Goal: Transaction & Acquisition: Purchase product/service

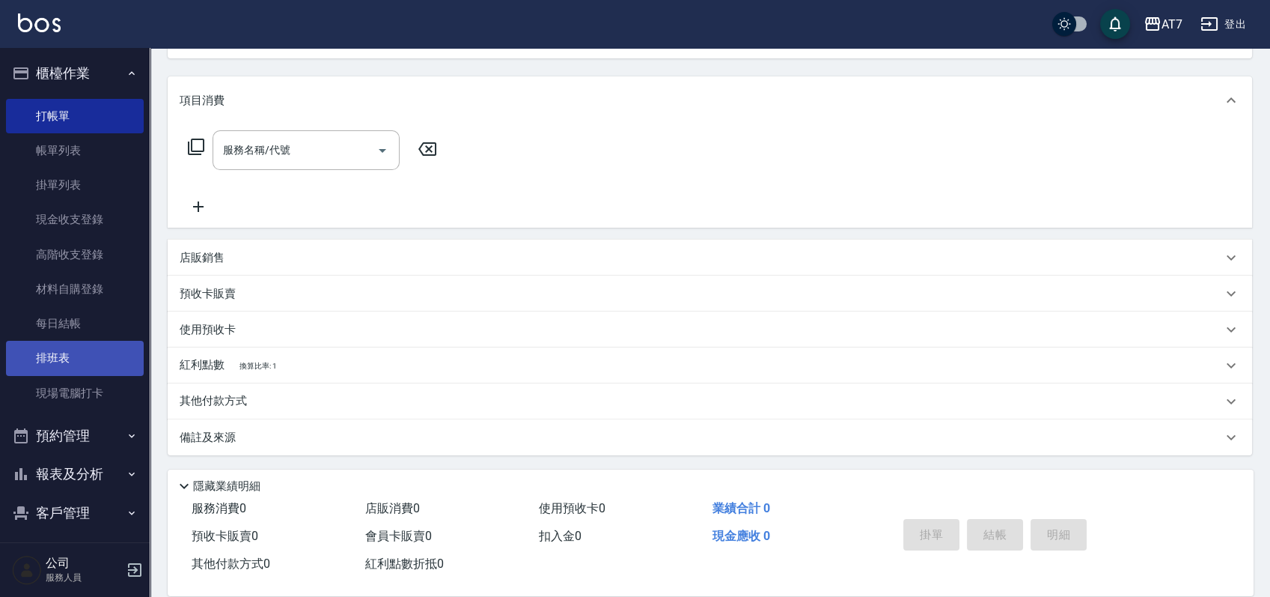
scroll to position [162, 0]
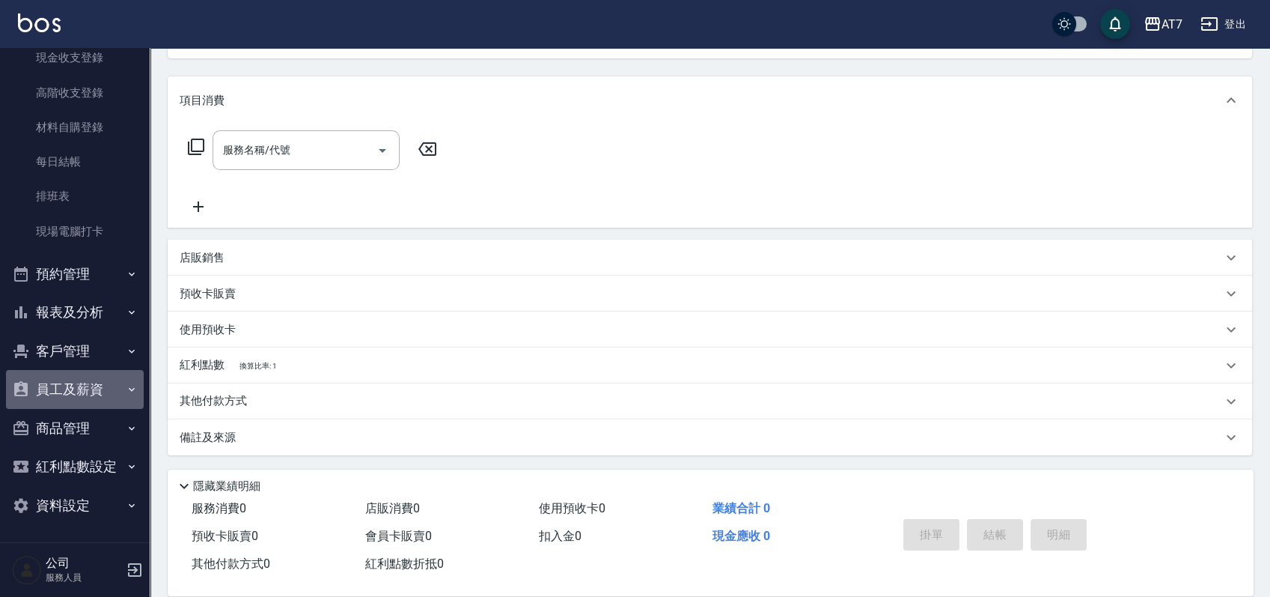
click at [86, 383] on button "員工及薪資" at bounding box center [75, 389] width 138 height 39
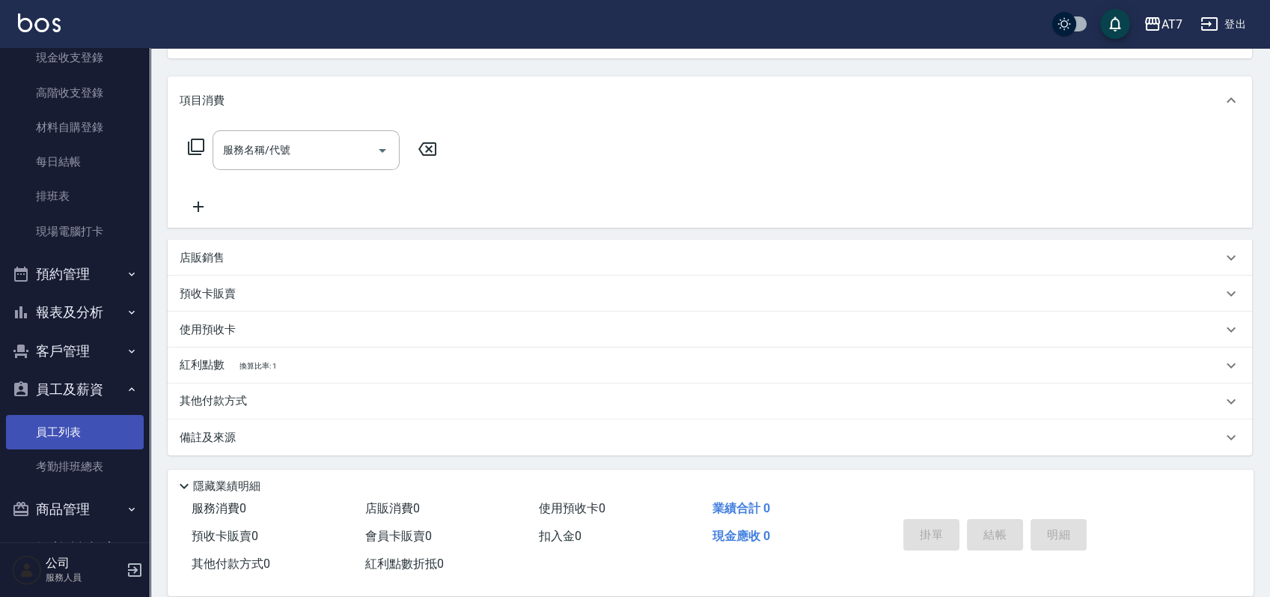
click at [90, 443] on link "員工列表" at bounding box center [75, 432] width 138 height 34
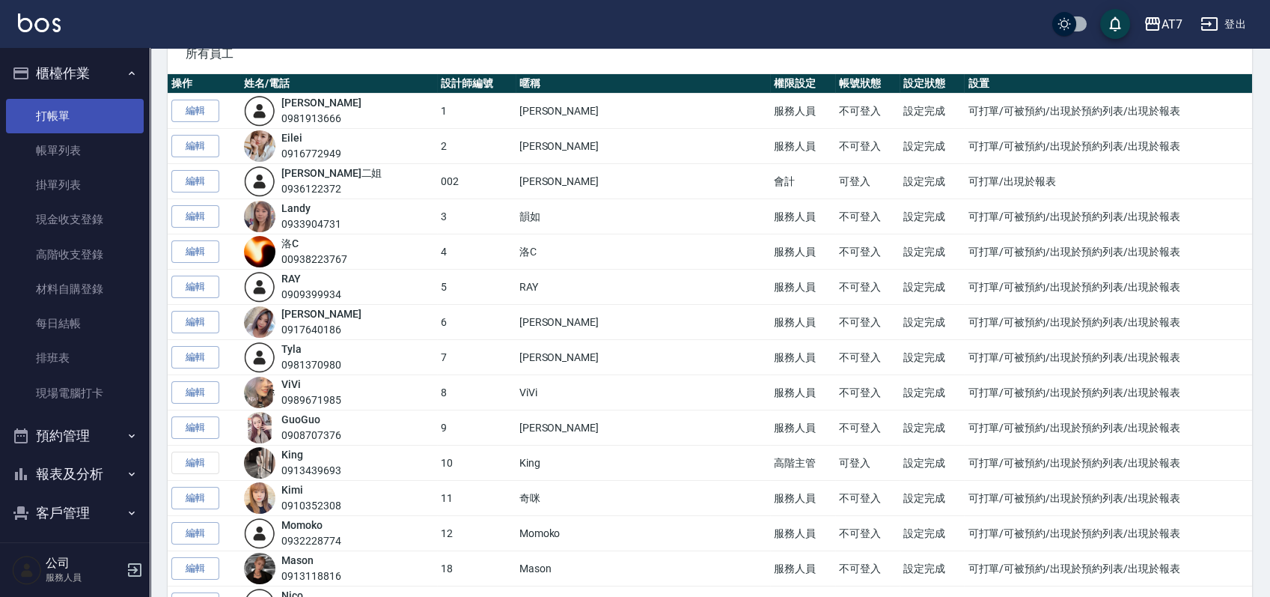
click at [84, 112] on link "打帳單" at bounding box center [75, 116] width 138 height 34
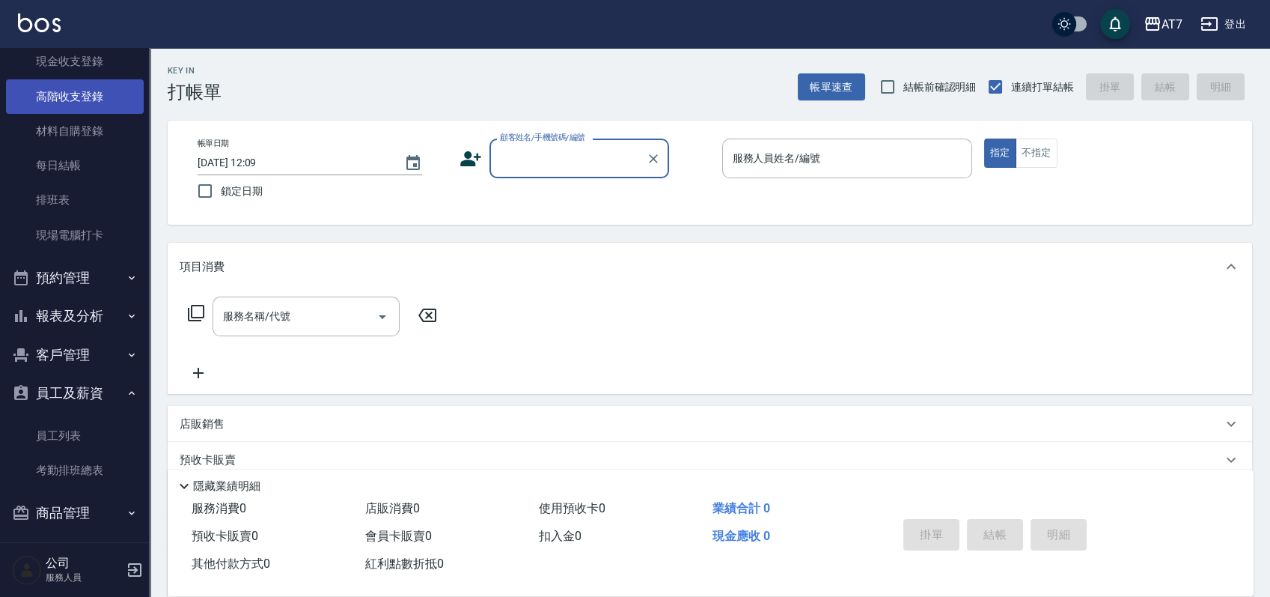
scroll to position [243, 0]
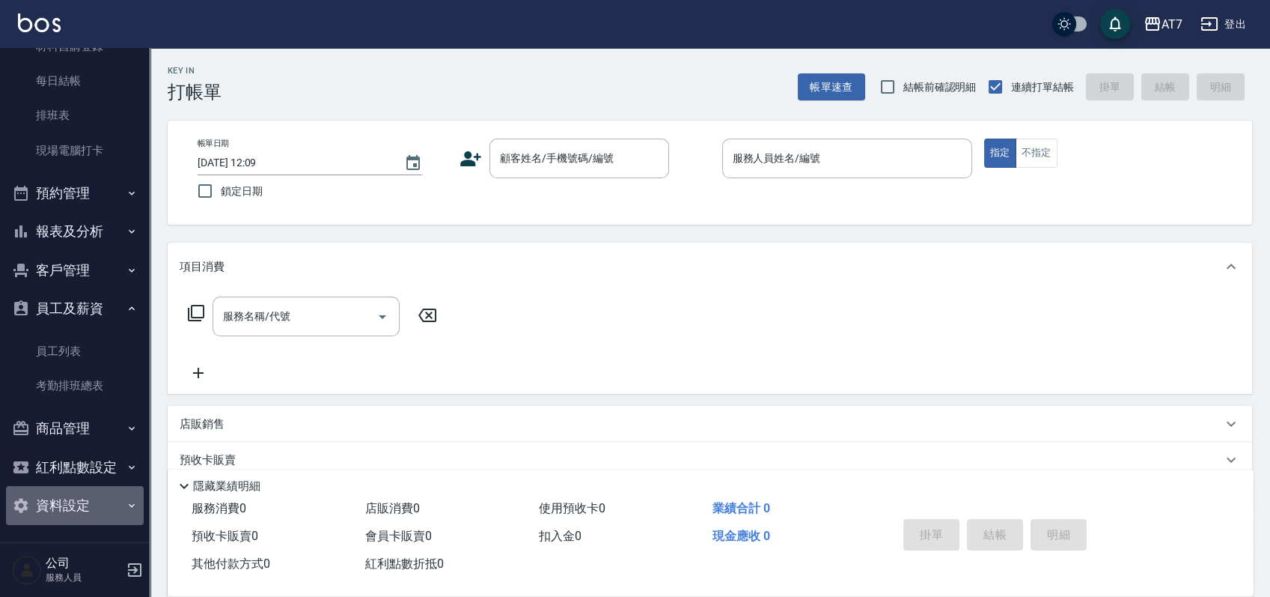
click at [93, 509] on button "資料設定" at bounding box center [75, 505] width 138 height 39
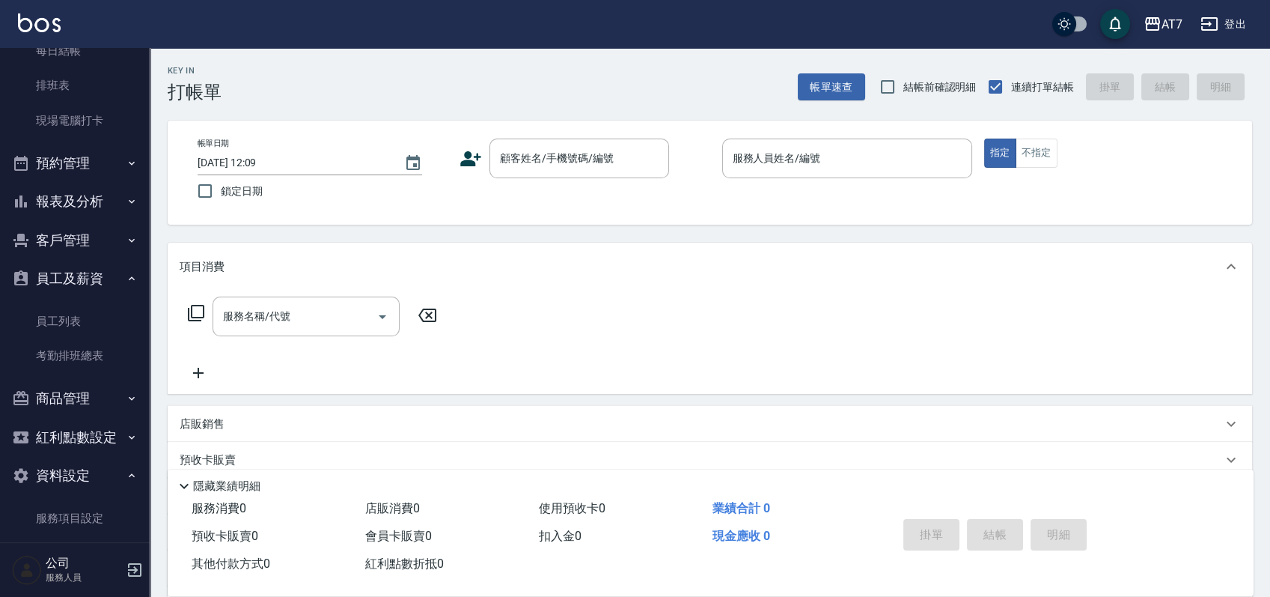
scroll to position [289, 0]
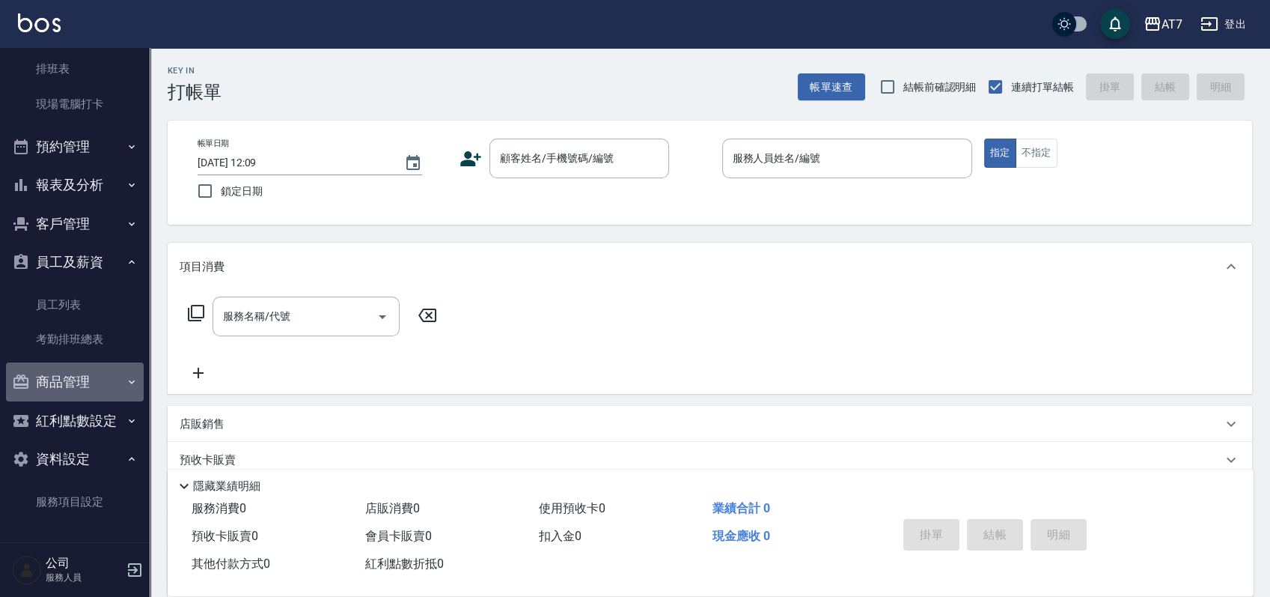
click at [94, 389] on button "商品管理" at bounding box center [75, 381] width 138 height 39
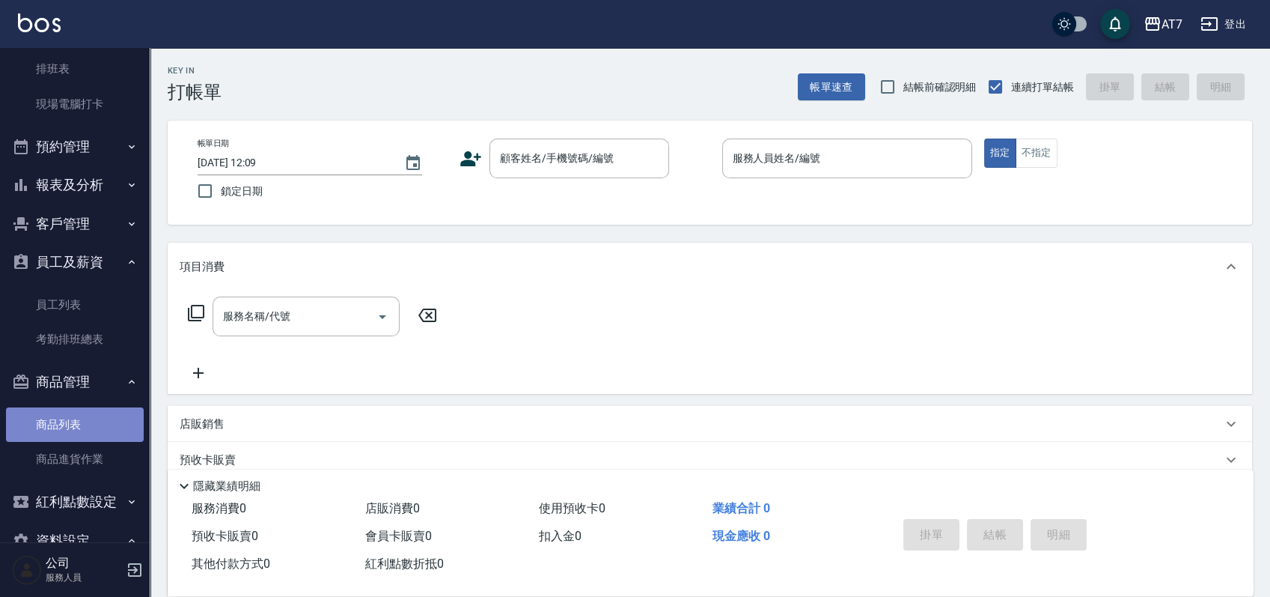
click at [86, 415] on link "商品列表" at bounding box center [75, 424] width 138 height 34
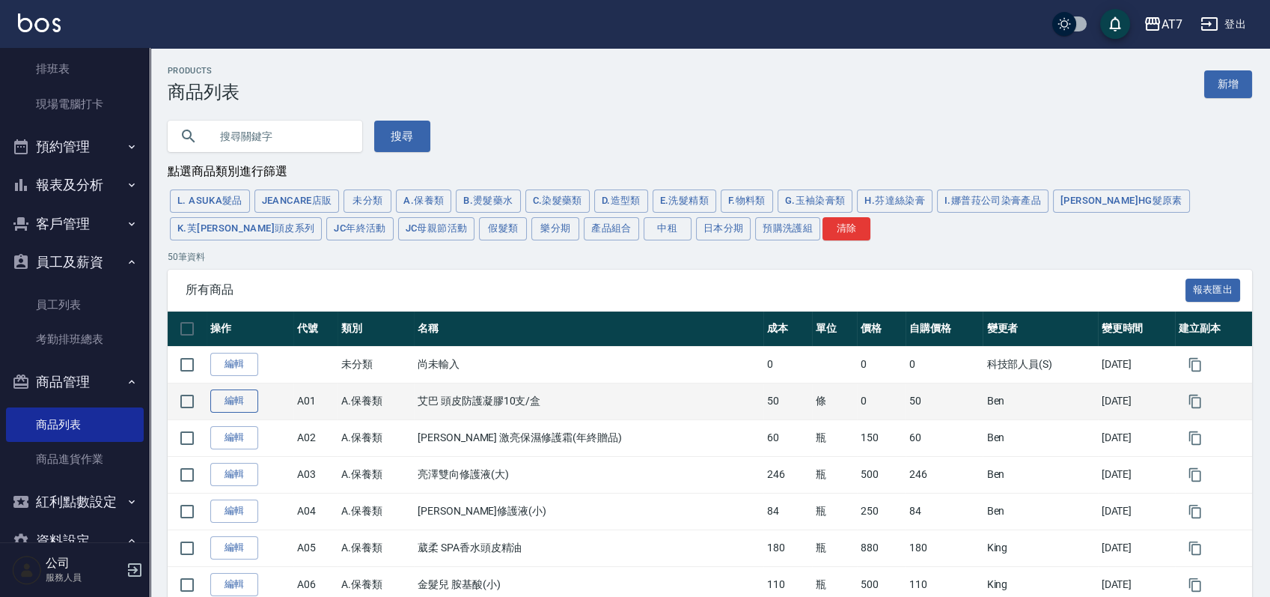
click at [241, 403] on link "編輯" at bounding box center [234, 400] width 48 height 23
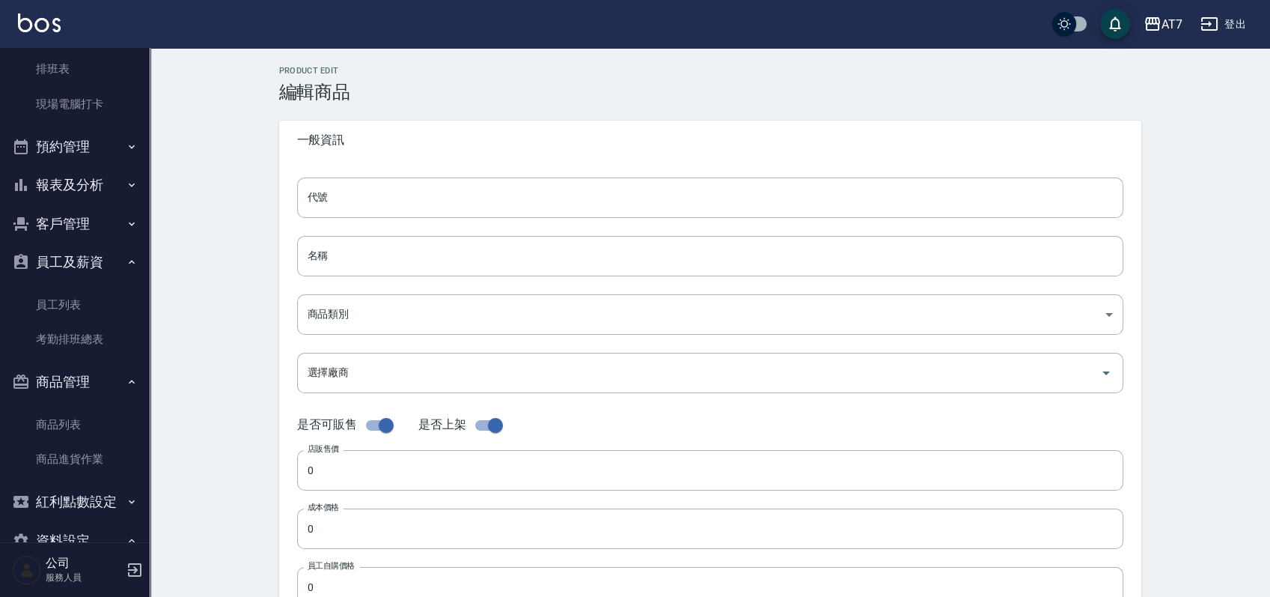
type input "A01"
type input "艾巴 頭皮防護凝膠10支/盒"
type input "cd89af16-1dee-4c2d-a1d6-b7ad93e6c3f9"
checkbox input "false"
type input "50"
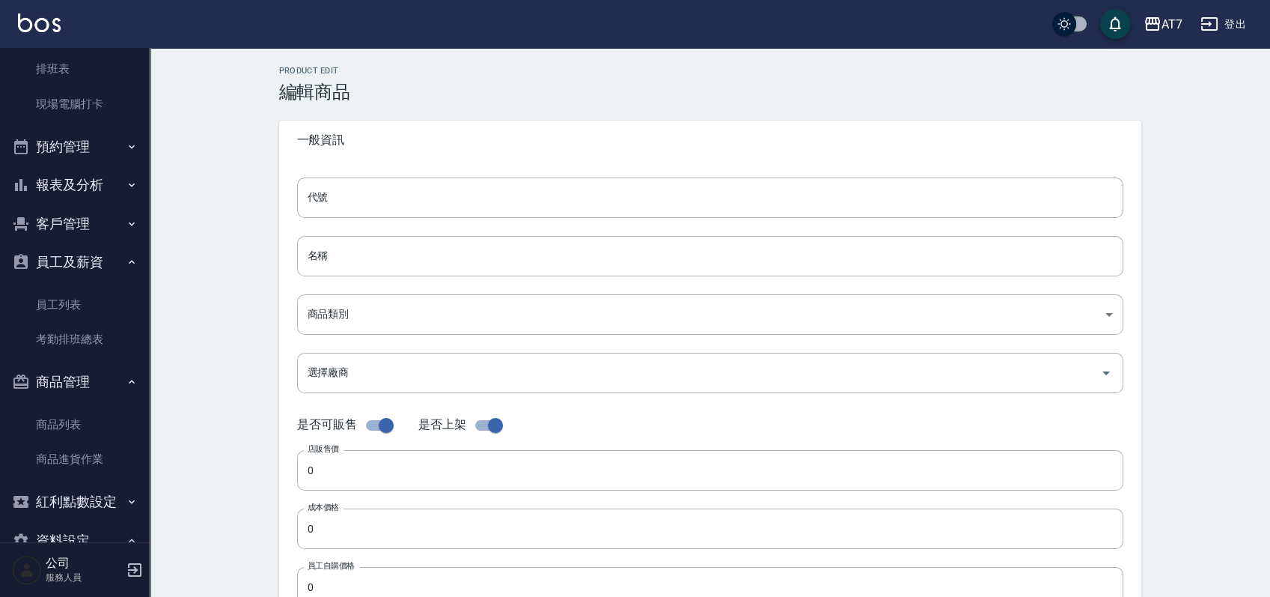
type input "50"
type input "條"
type input "UNSET"
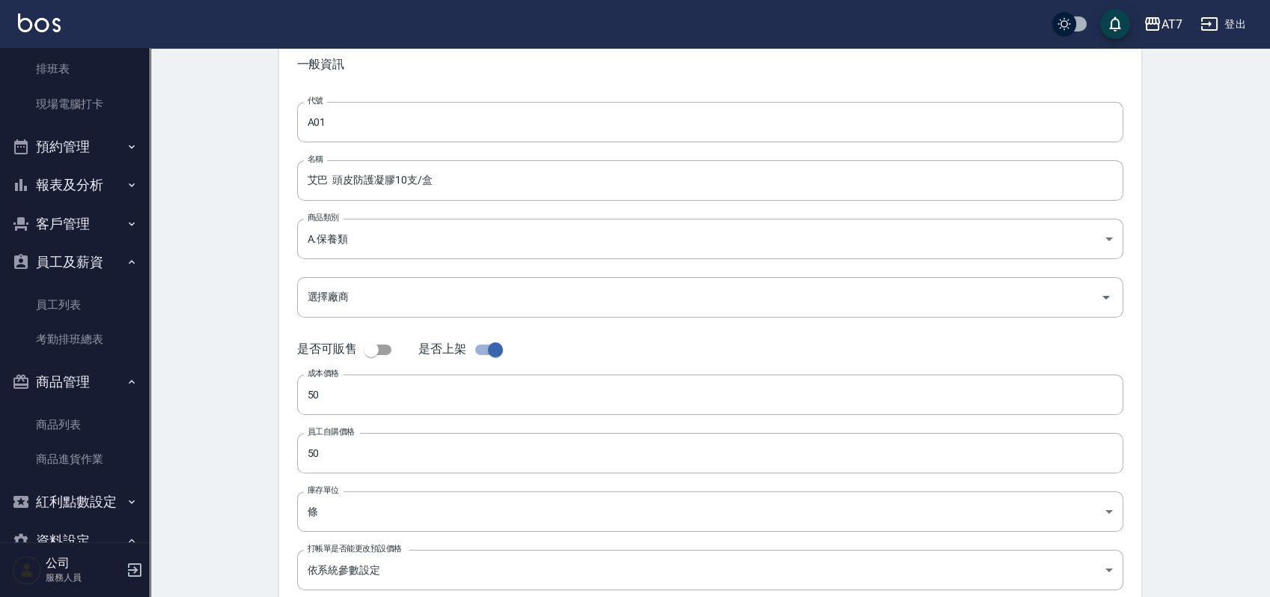
scroll to position [168, 0]
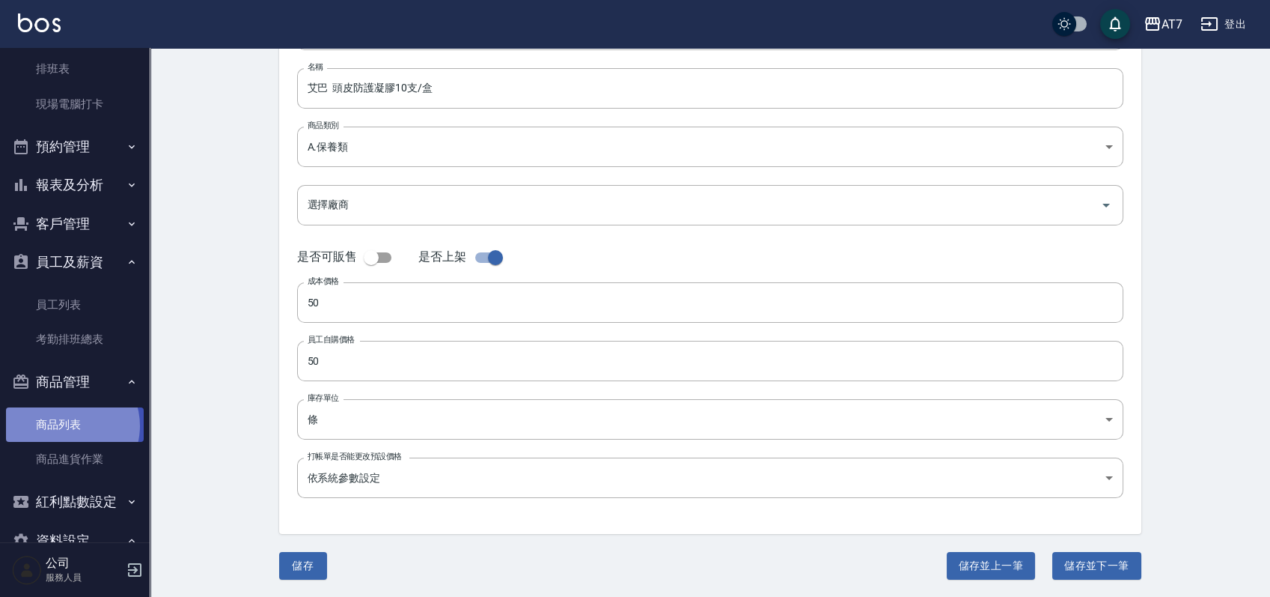
click at [66, 425] on link "商品列表" at bounding box center [75, 424] width 138 height 34
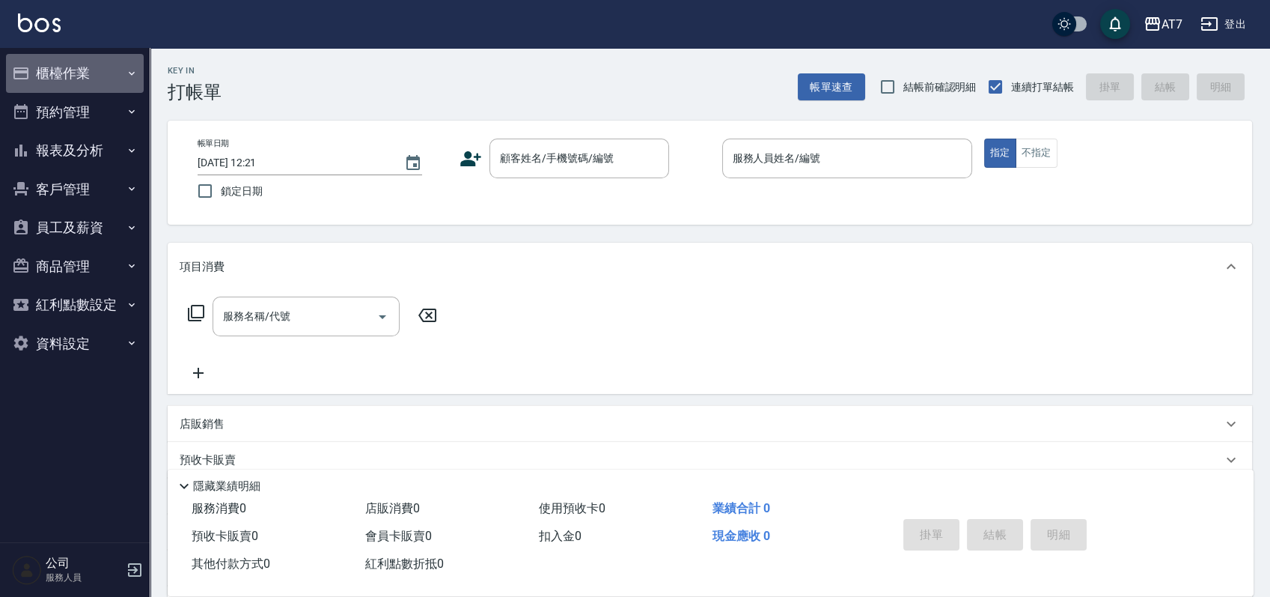
click at [84, 69] on button "櫃檯作業" at bounding box center [75, 73] width 138 height 39
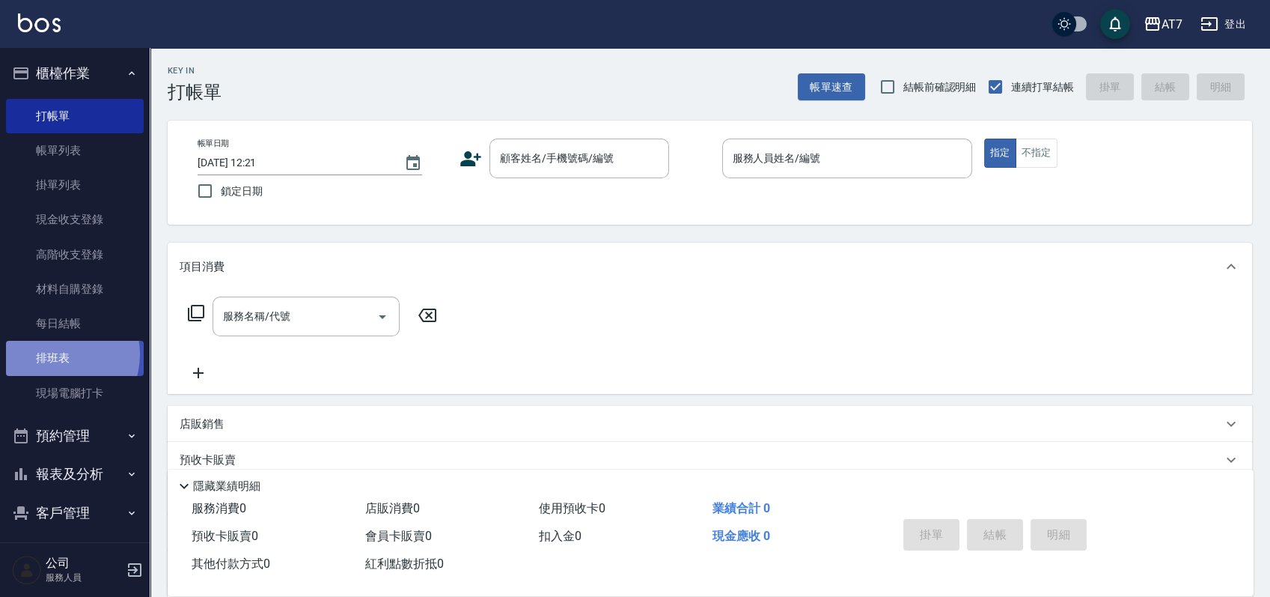
click at [56, 354] on link "排班表" at bounding box center [75, 358] width 138 height 34
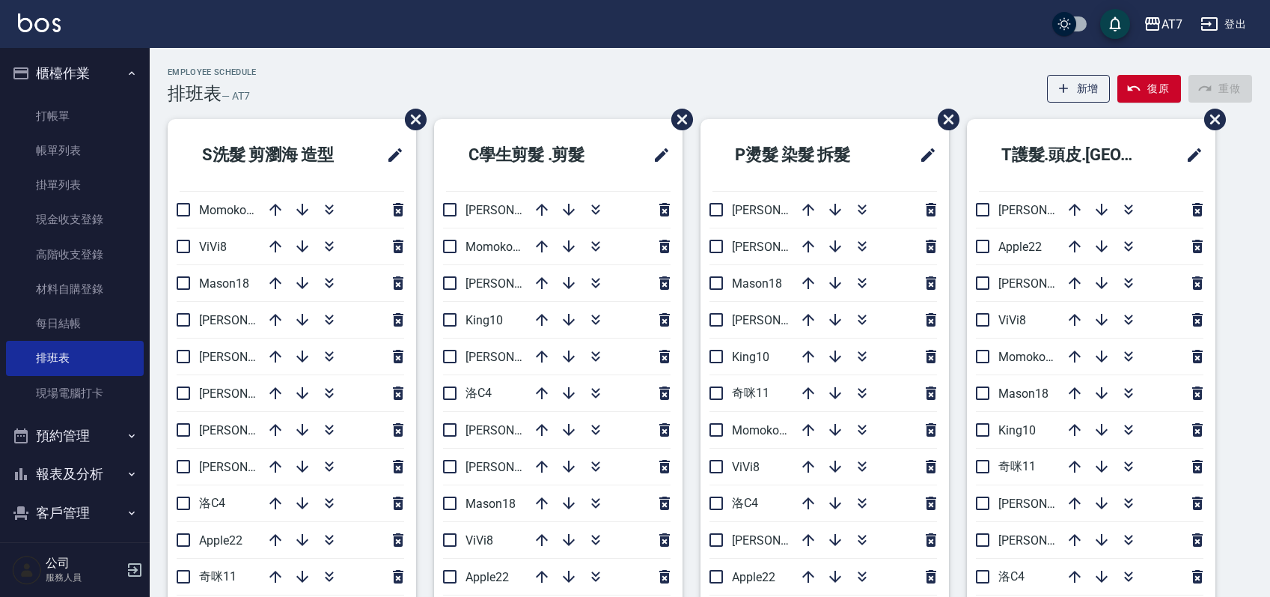
scroll to position [100, 0]
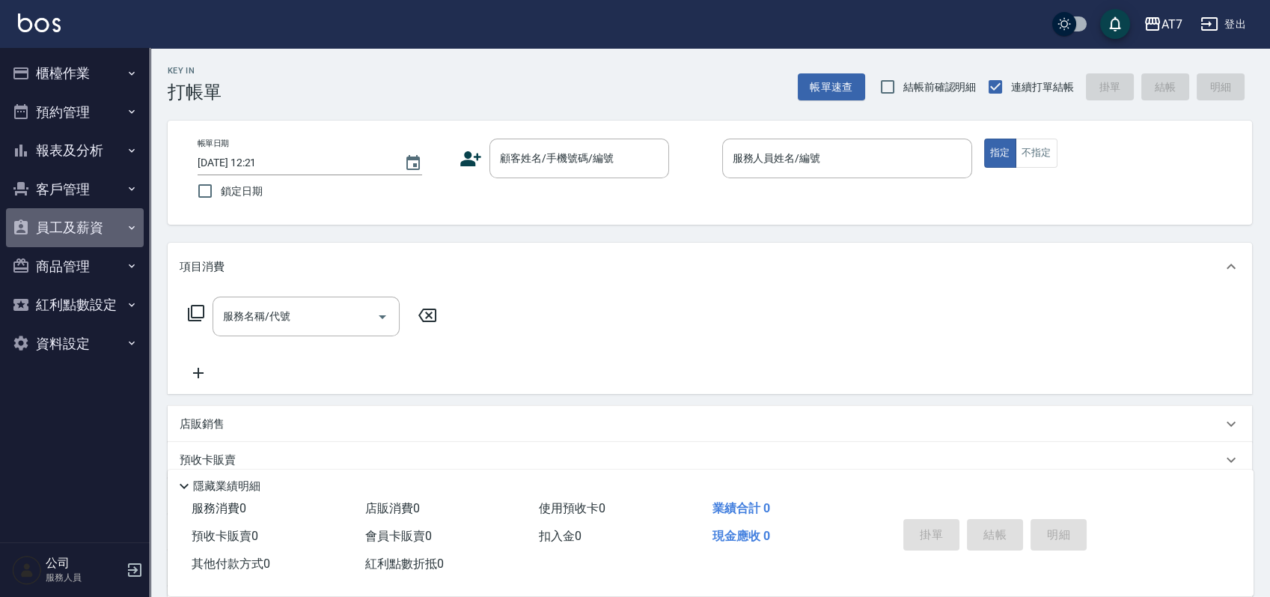
click at [91, 228] on button "員工及薪資" at bounding box center [75, 227] width 138 height 39
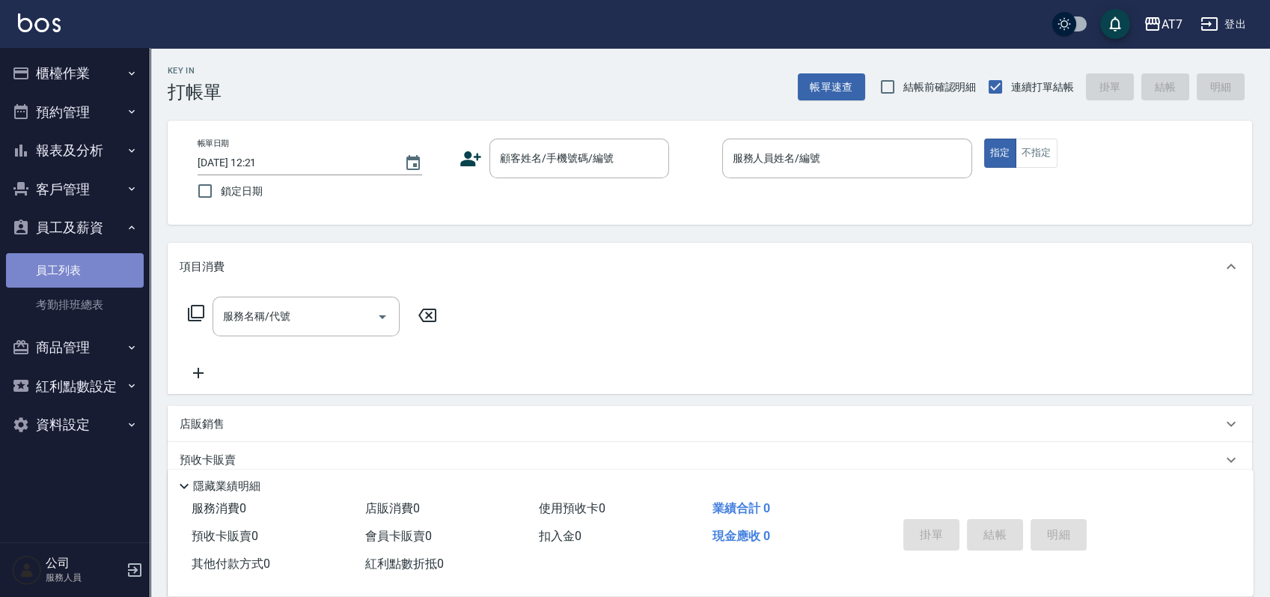
click at [61, 268] on link "員工列表" at bounding box center [75, 270] width 138 height 34
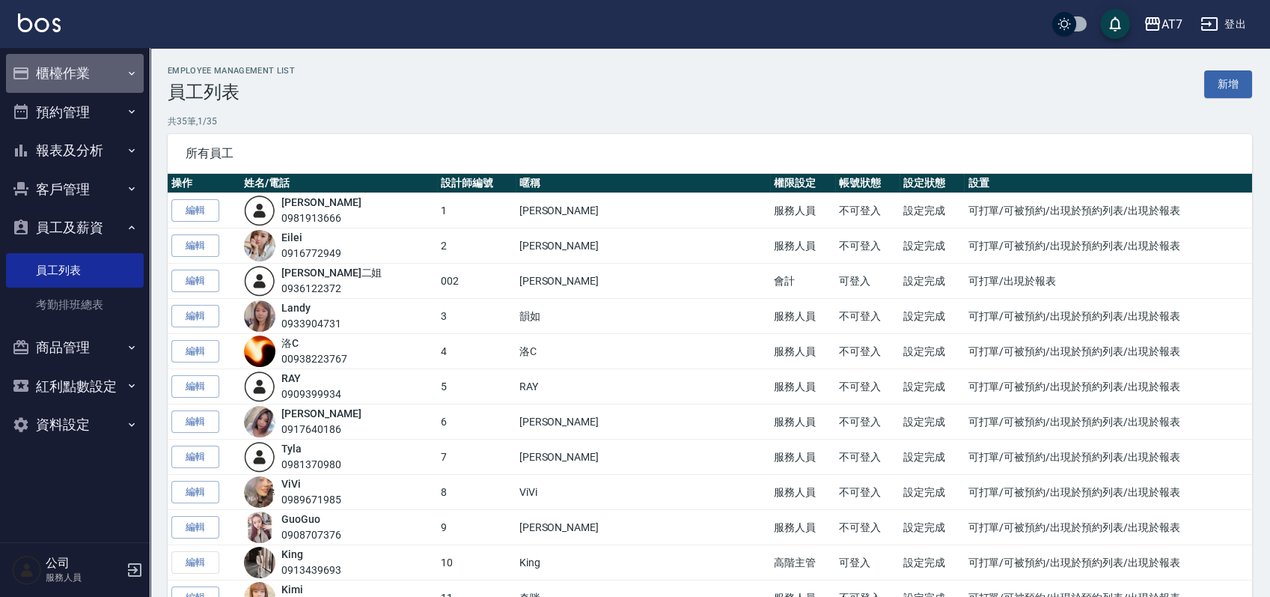
click at [99, 58] on button "櫃檯作業" at bounding box center [75, 73] width 138 height 39
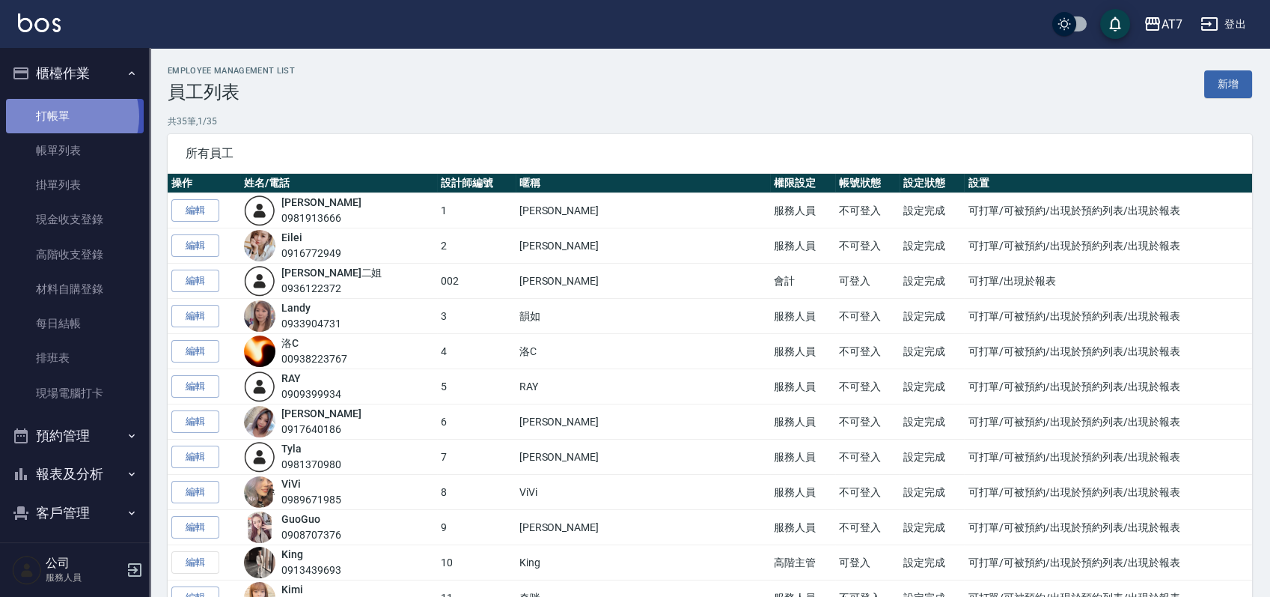
click at [68, 116] on link "打帳單" at bounding box center [75, 116] width 138 height 34
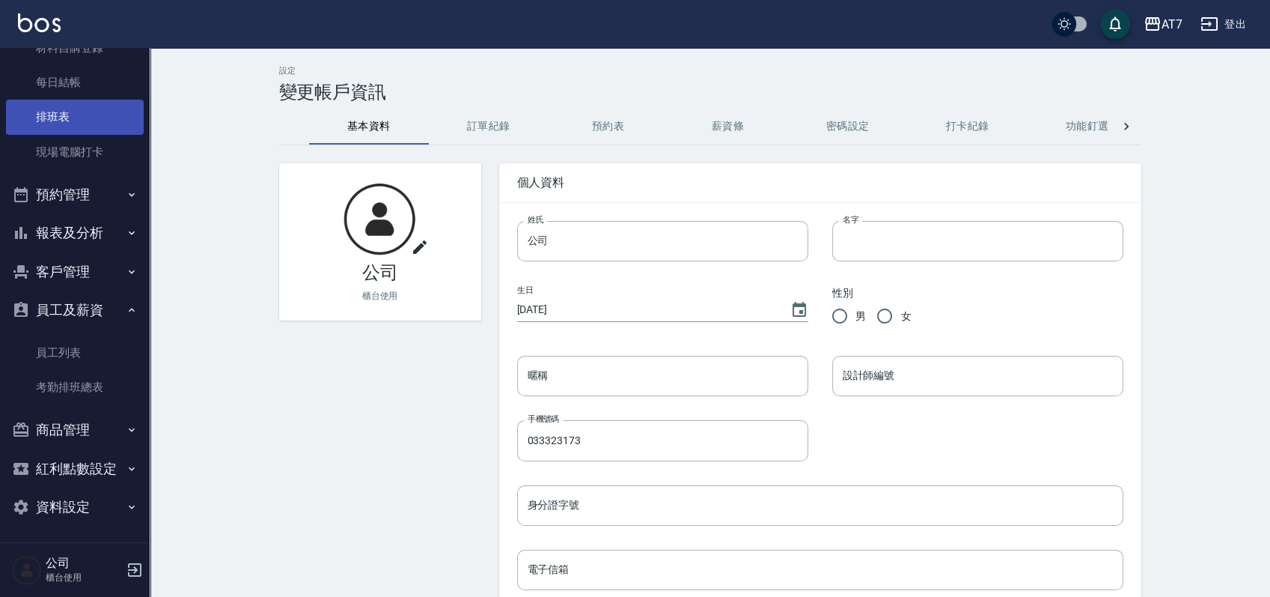
scroll to position [243, 0]
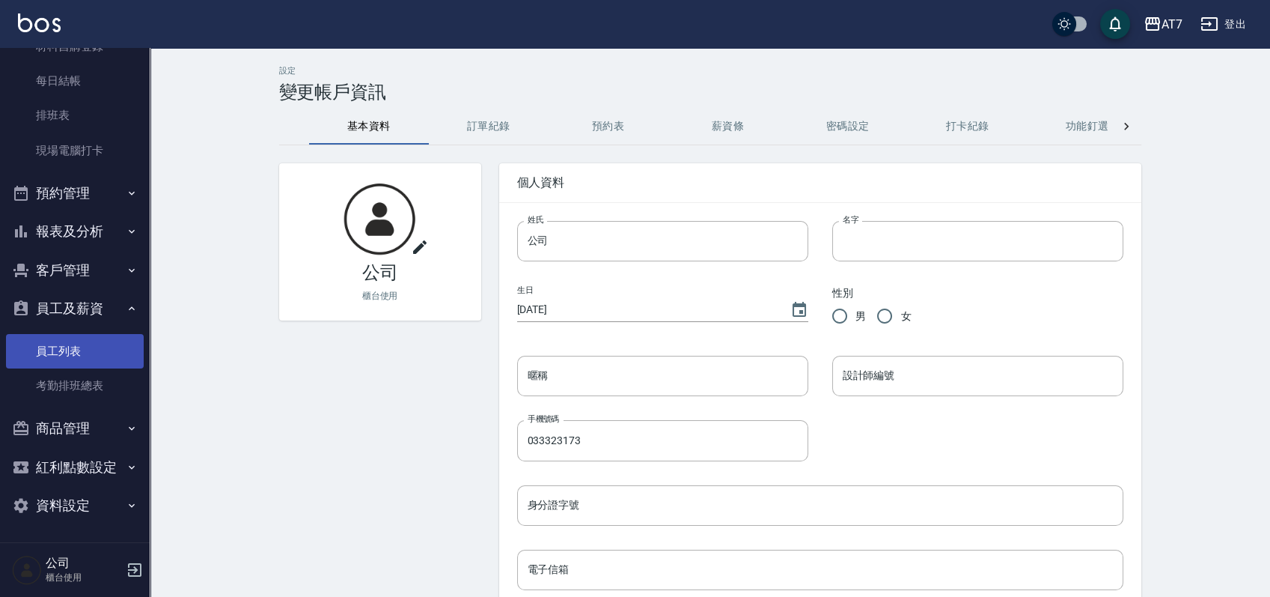
click at [95, 350] on link "員工列表" at bounding box center [75, 351] width 138 height 34
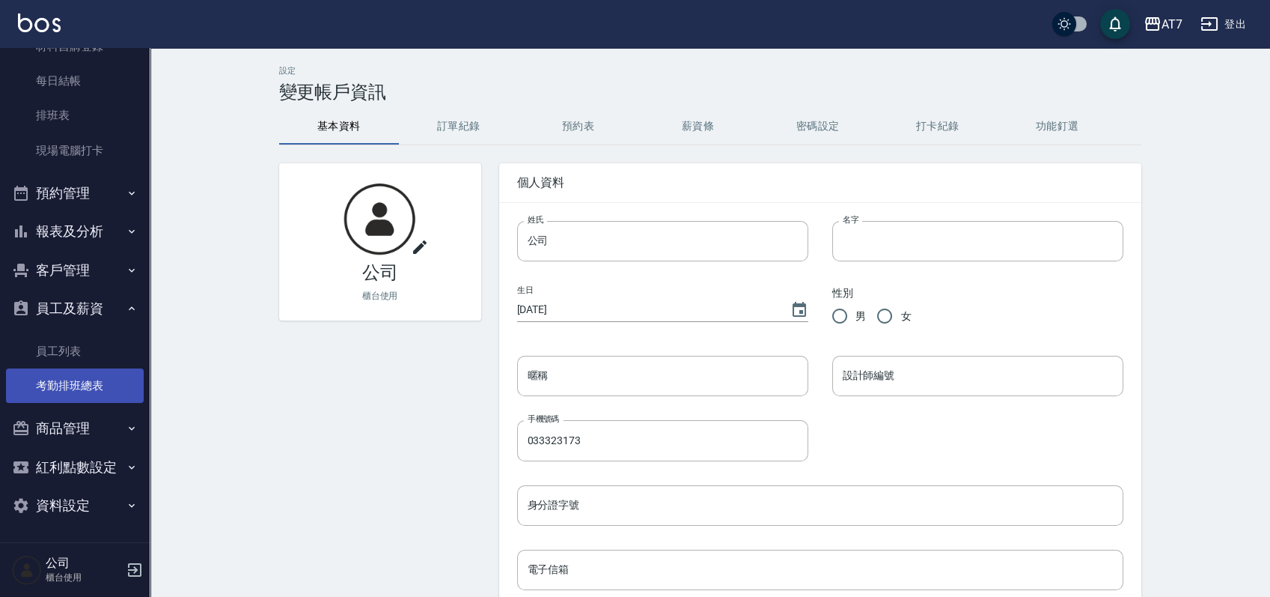
click at [72, 380] on link "考勤排班總表" at bounding box center [75, 385] width 138 height 34
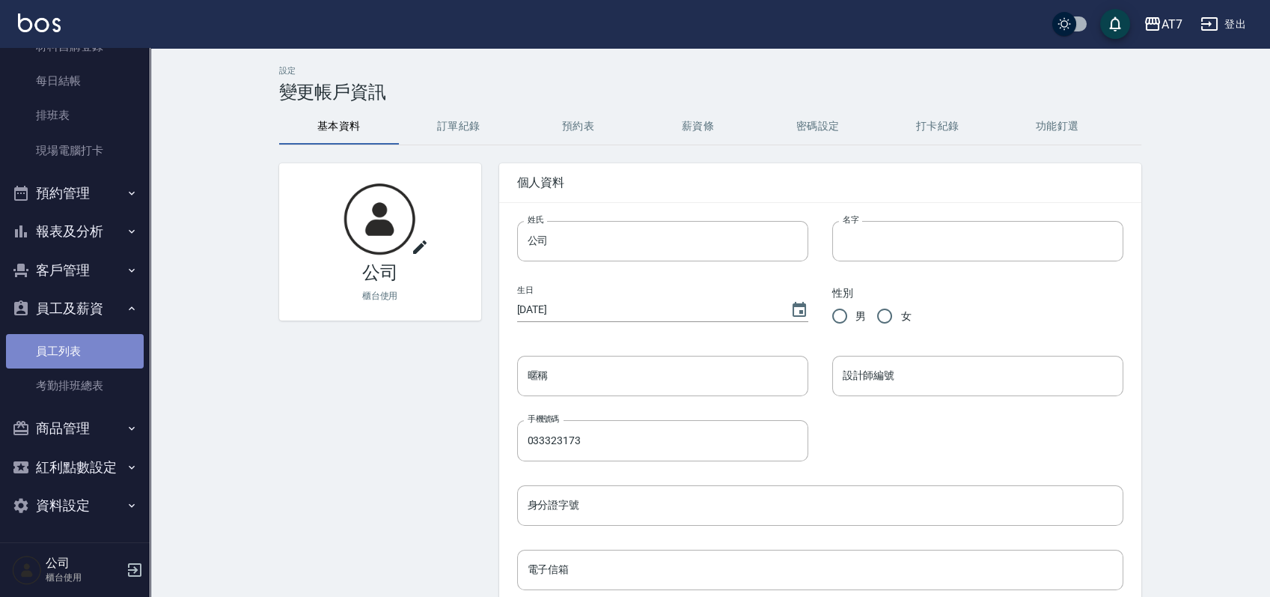
click at [78, 346] on link "員工列表" at bounding box center [75, 351] width 138 height 34
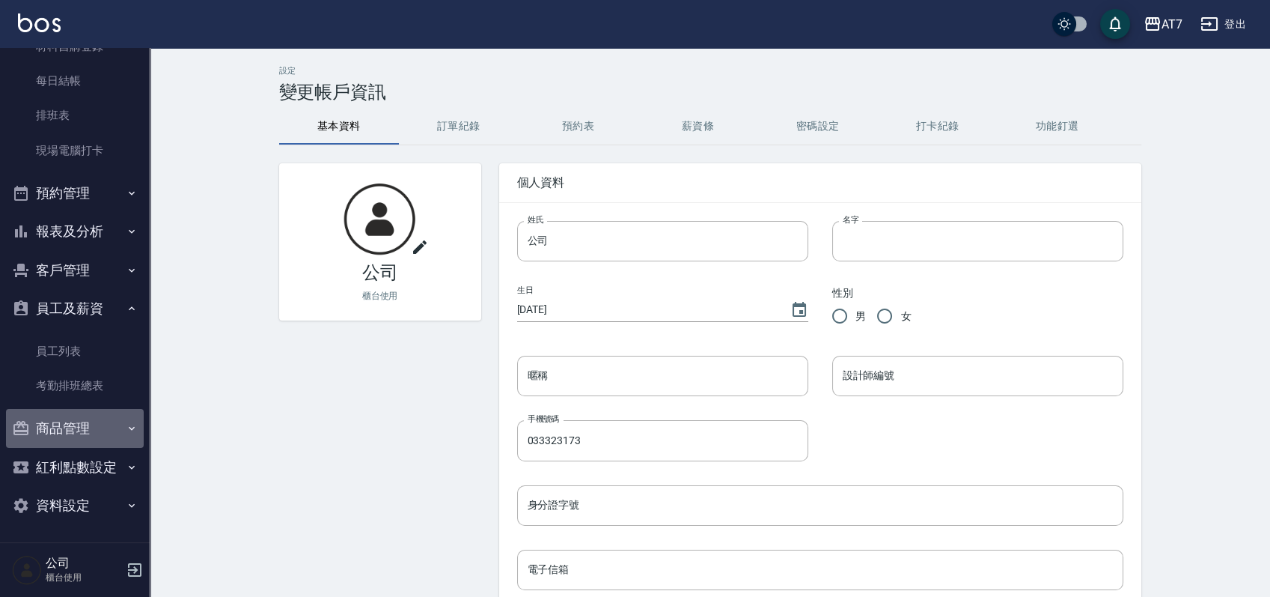
click at [82, 427] on button "商品管理" at bounding box center [75, 428] width 138 height 39
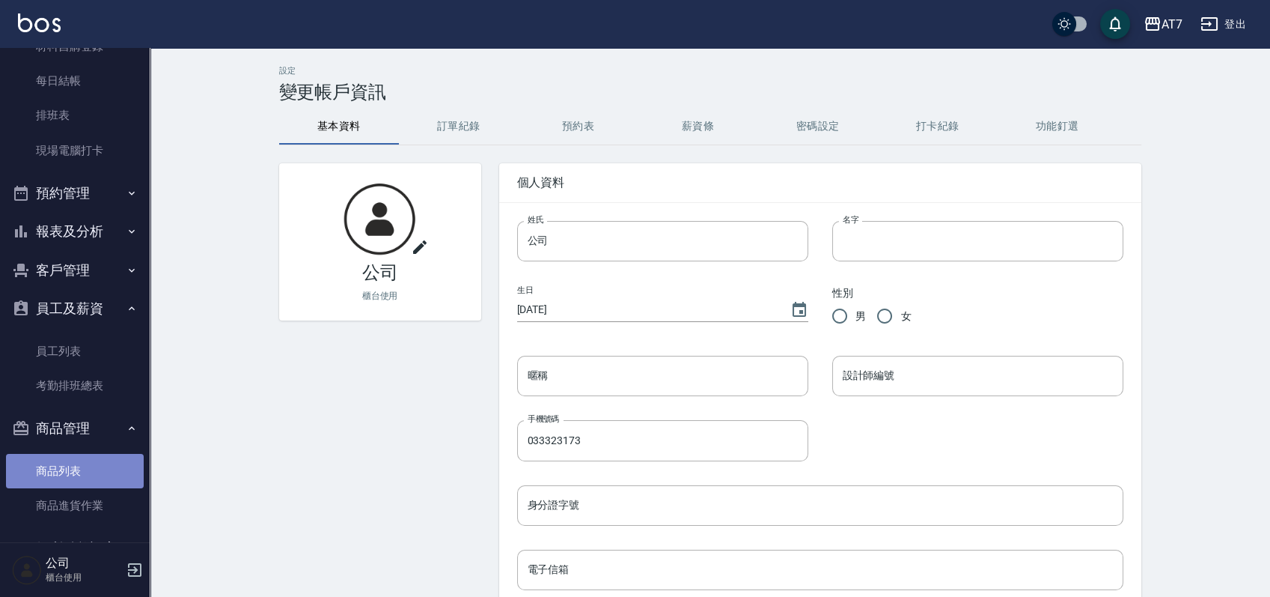
click at [75, 470] on link "商品列表" at bounding box center [75, 471] width 138 height 34
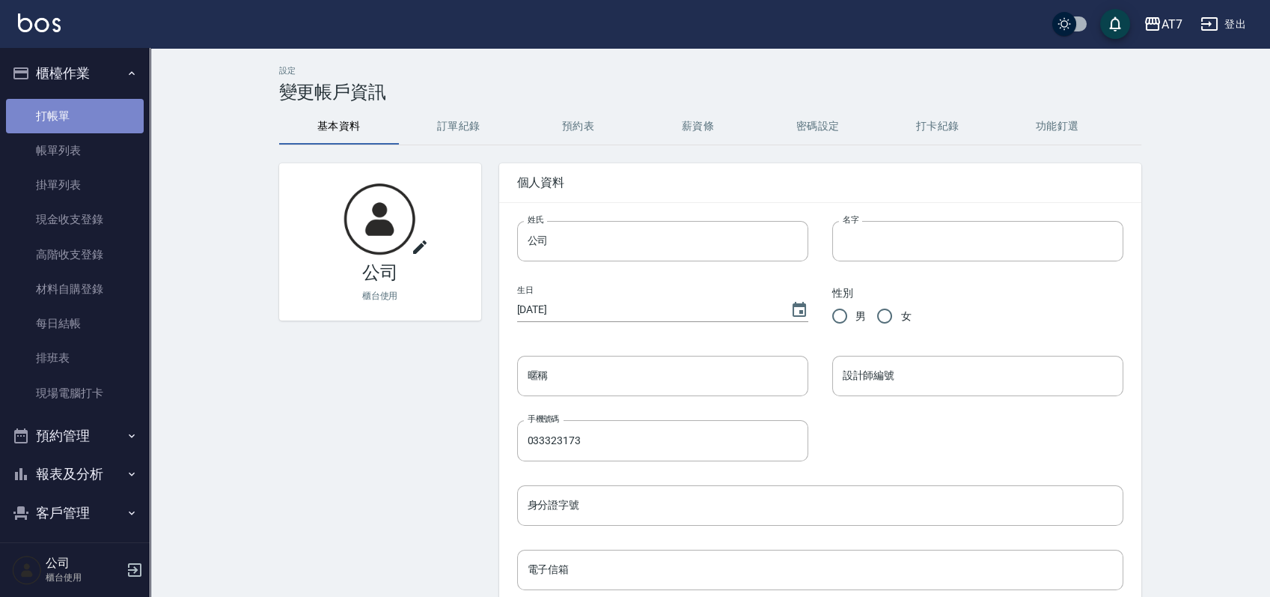
click at [75, 112] on link "打帳單" at bounding box center [75, 116] width 138 height 34
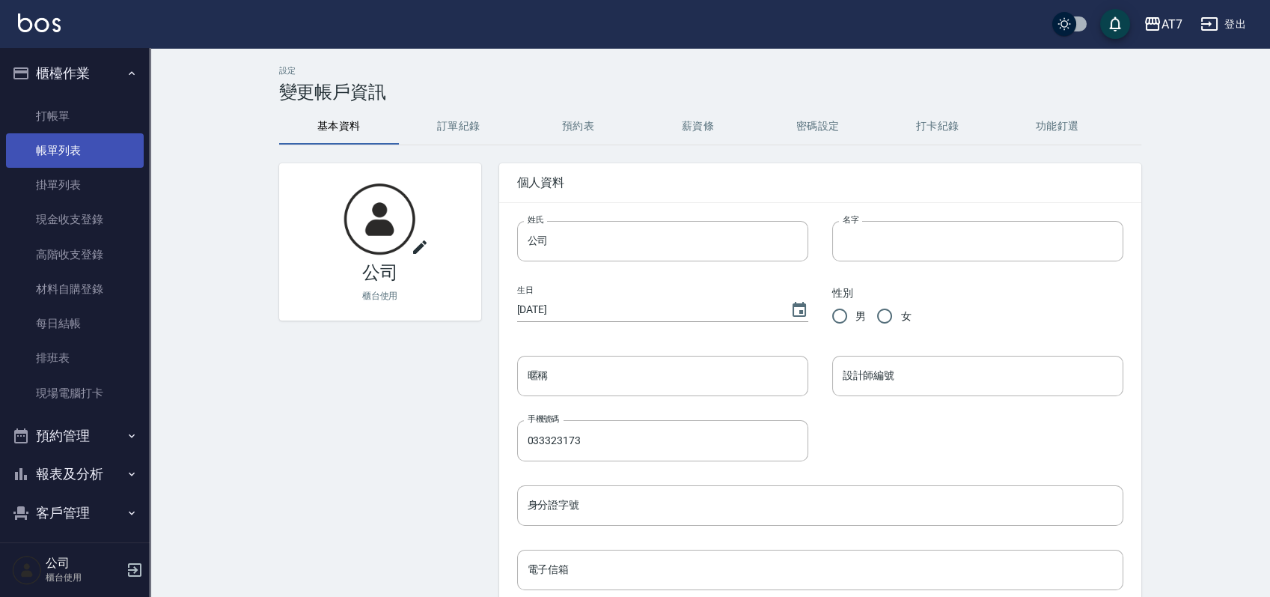
click at [68, 162] on link "帳單列表" at bounding box center [75, 150] width 138 height 34
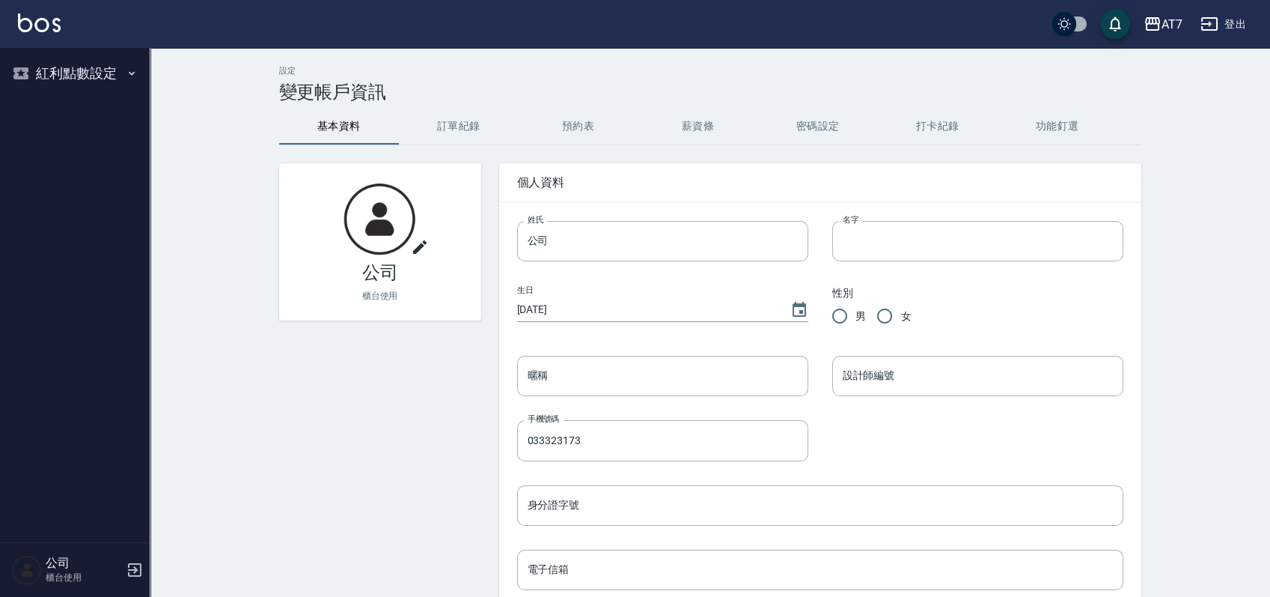
click at [1234, 22] on button "登出" at bounding box center [1224, 24] width 58 height 28
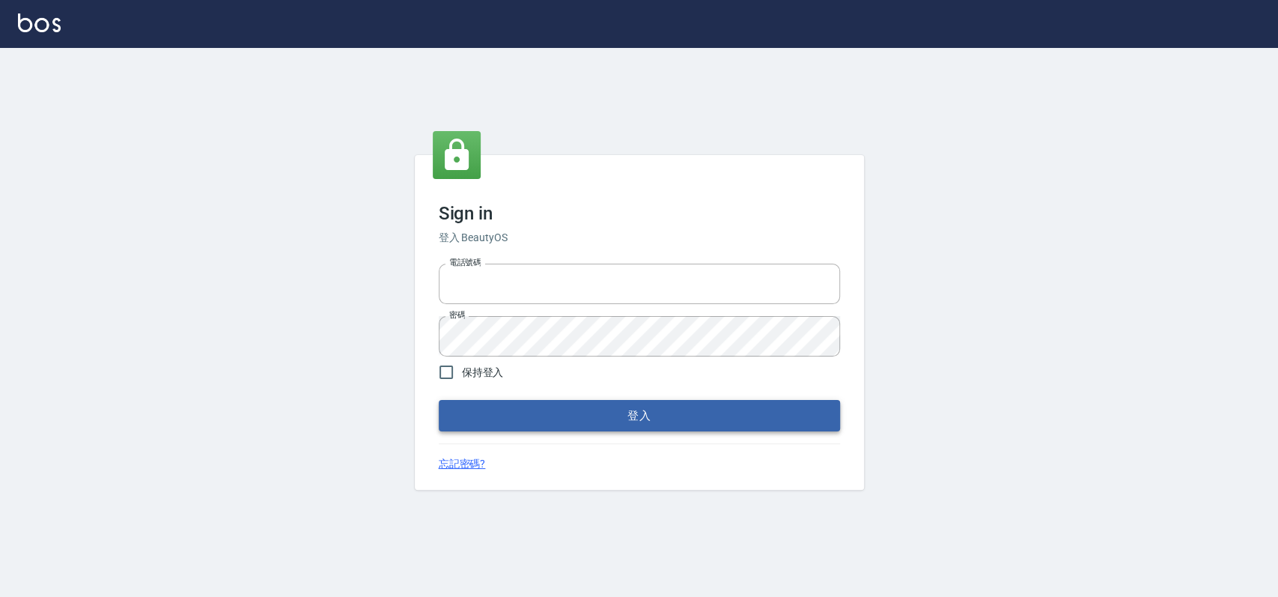
type input "033323173"
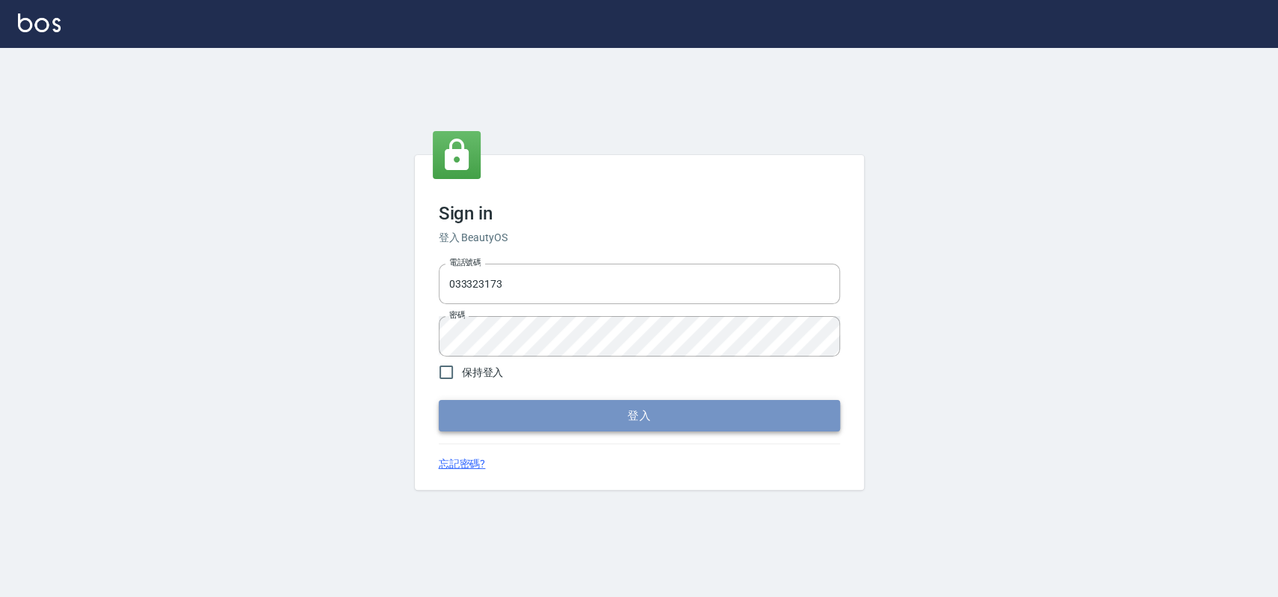
click at [505, 421] on button "登入" at bounding box center [639, 415] width 401 height 31
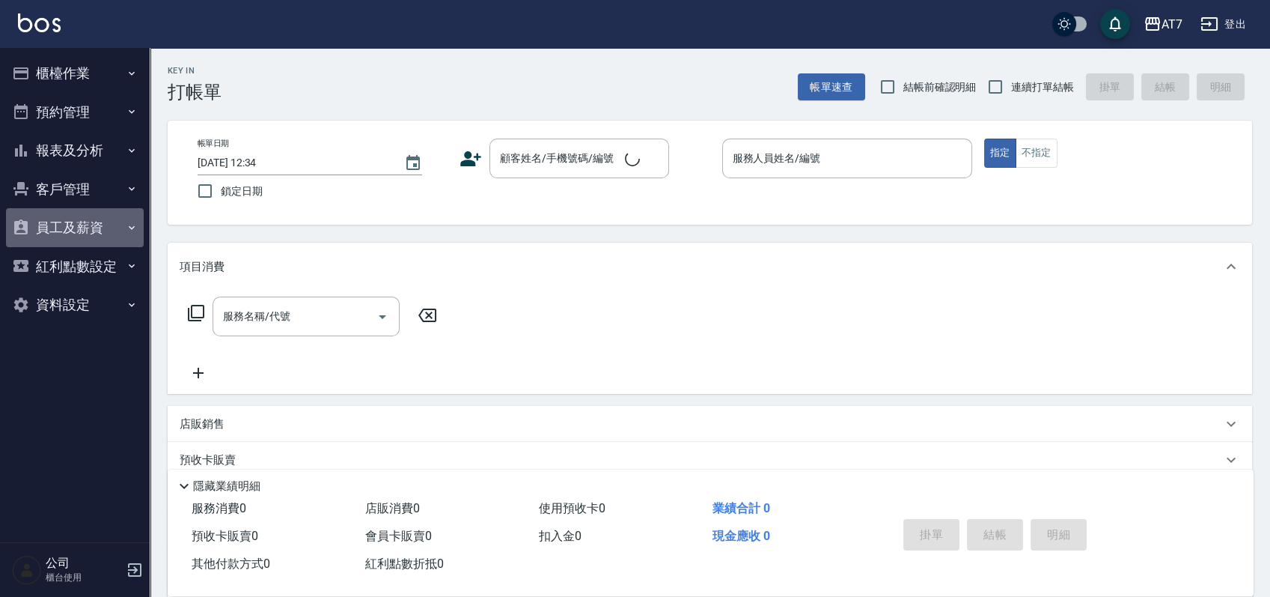
click at [79, 224] on button "員工及薪資" at bounding box center [75, 227] width 138 height 39
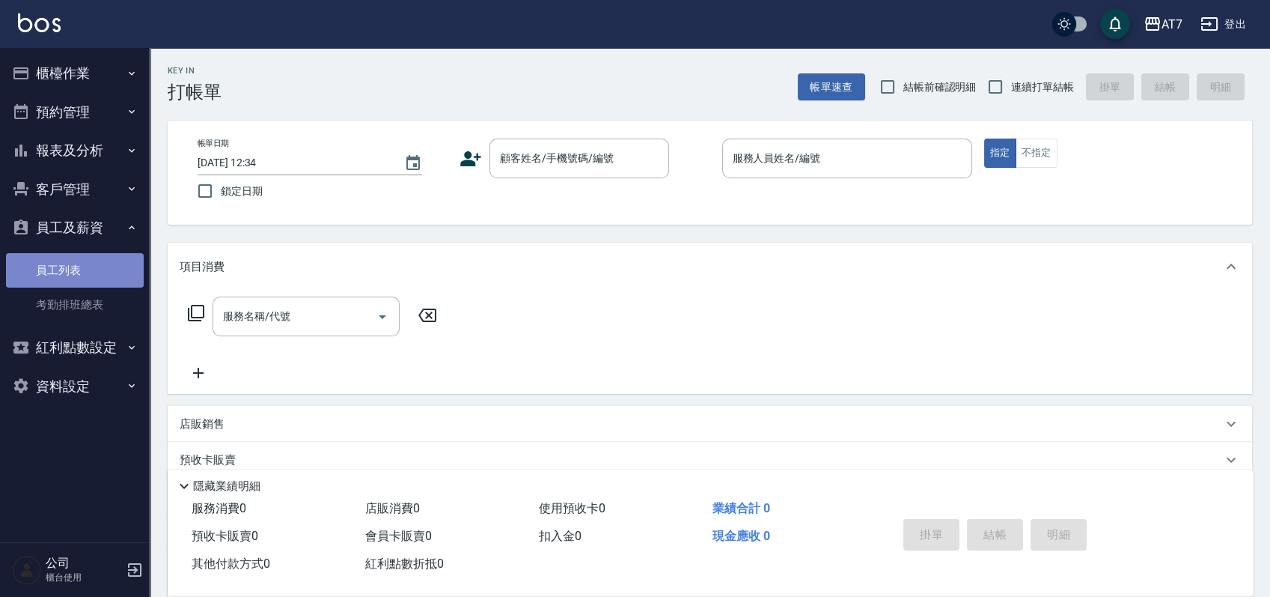
click at [71, 266] on link "員工列表" at bounding box center [75, 270] width 138 height 34
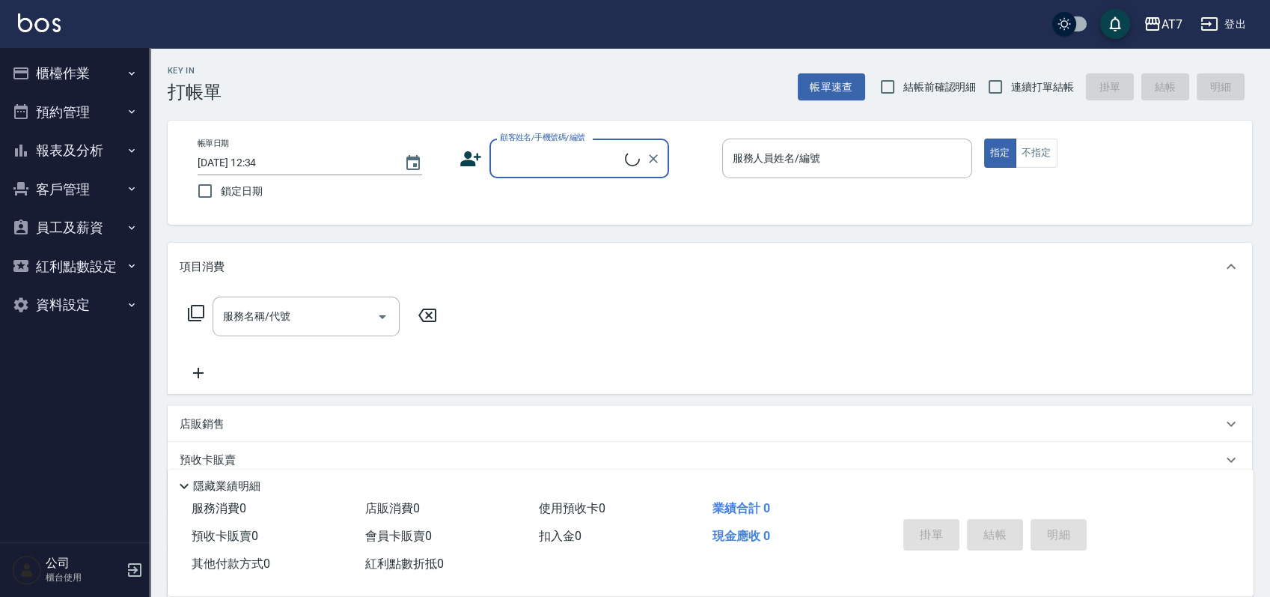
click at [67, 231] on button "員工及薪資" at bounding box center [75, 227] width 138 height 39
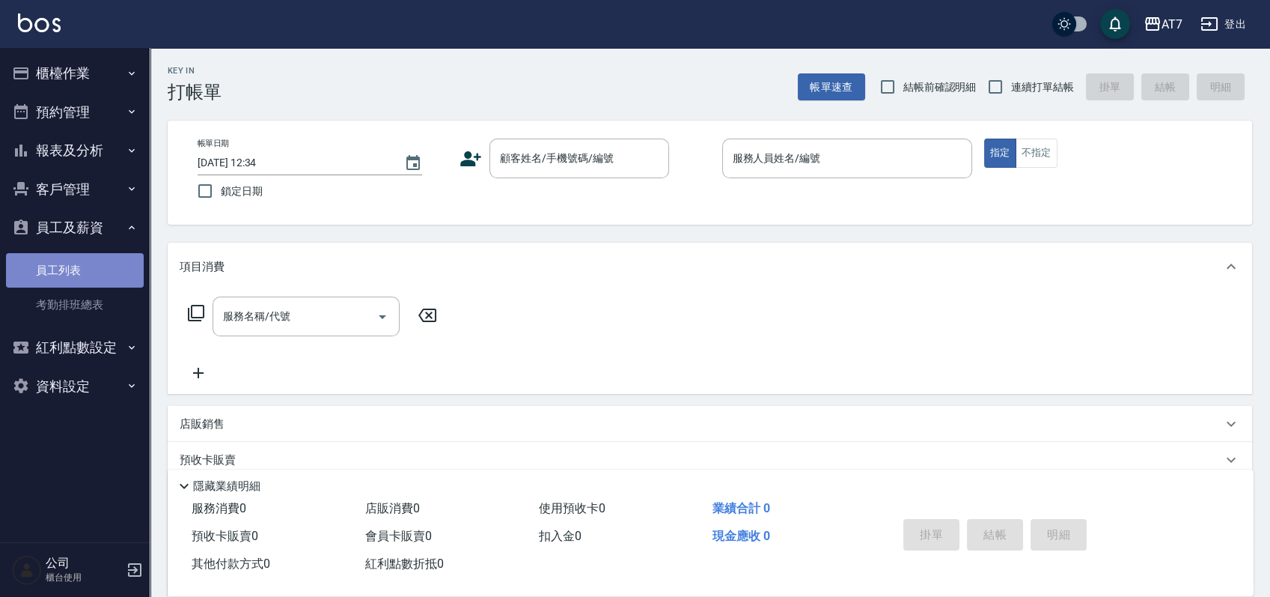
click at [82, 270] on link "員工列表" at bounding box center [75, 270] width 138 height 34
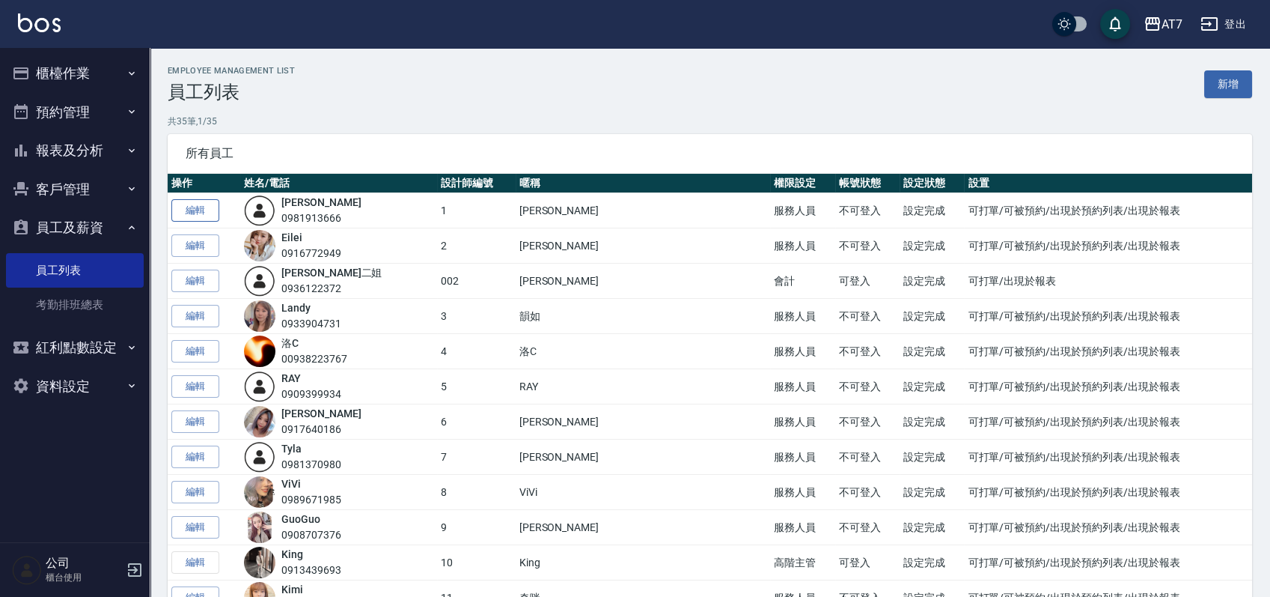
click at [198, 213] on link "編輯" at bounding box center [195, 210] width 48 height 23
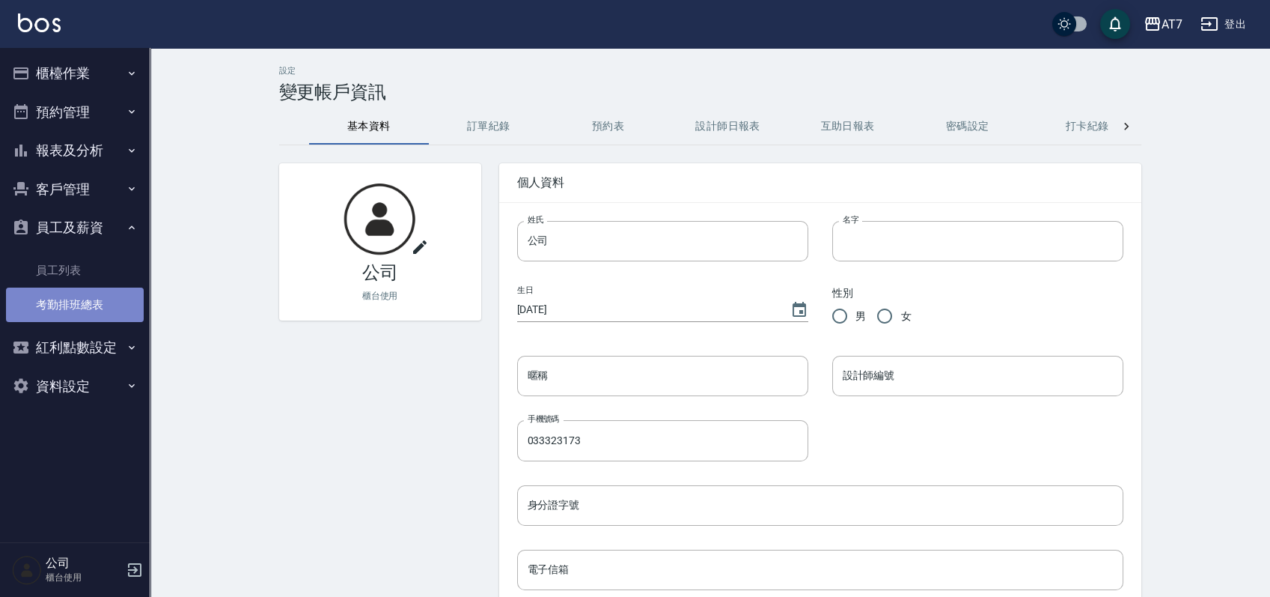
click at [62, 301] on link "考勤排班總表" at bounding box center [75, 304] width 138 height 34
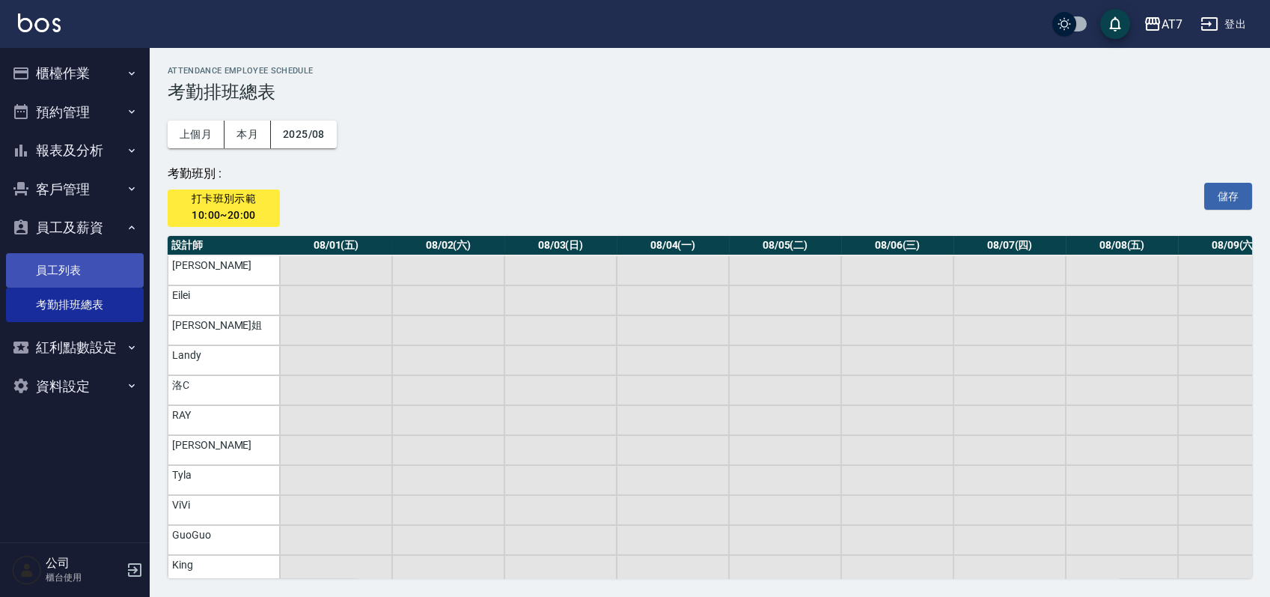
click at [72, 274] on link "員工列表" at bounding box center [75, 270] width 138 height 34
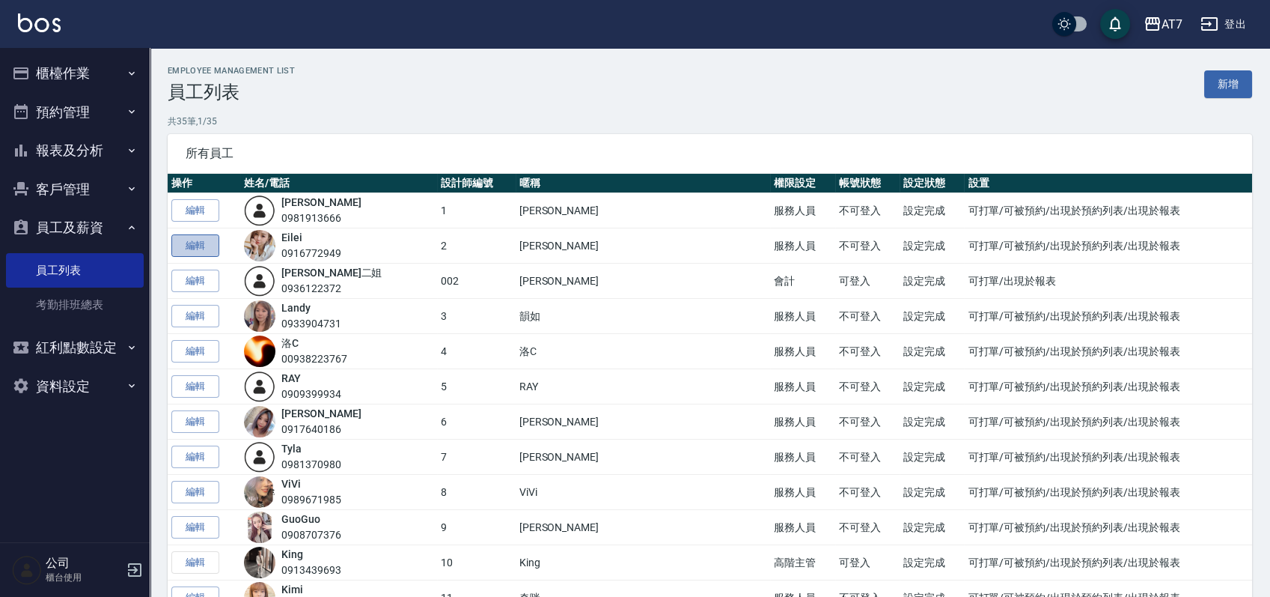
click at [193, 252] on link "編輯" at bounding box center [195, 245] width 48 height 23
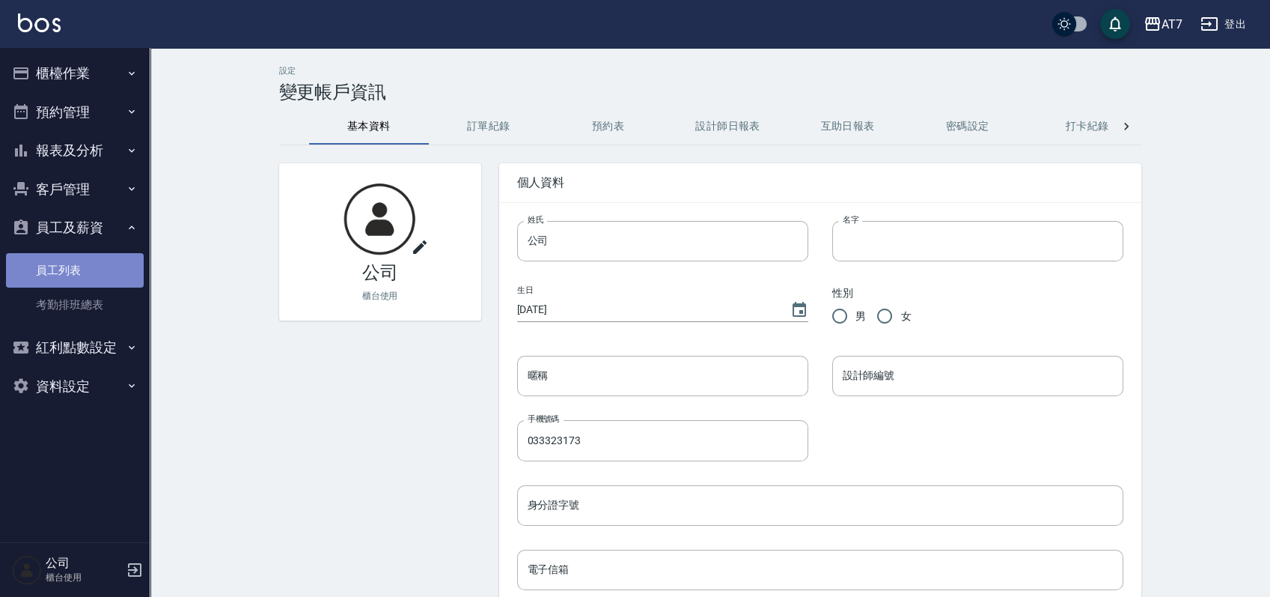
click at [73, 266] on link "員工列表" at bounding box center [75, 270] width 138 height 34
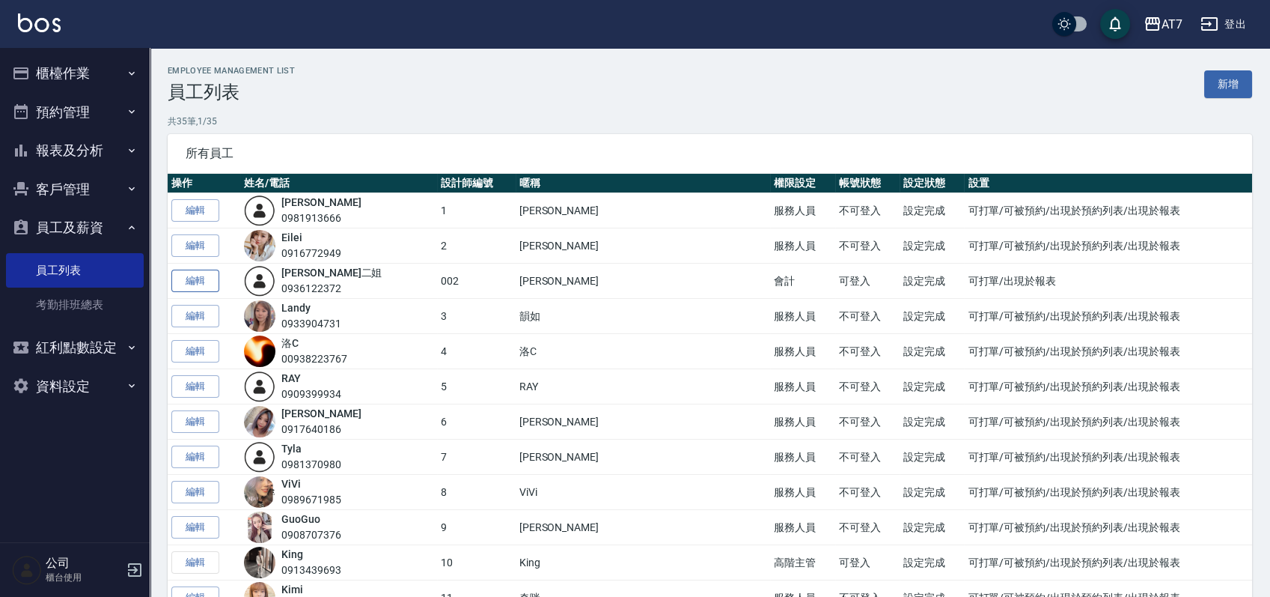
scroll to position [100, 0]
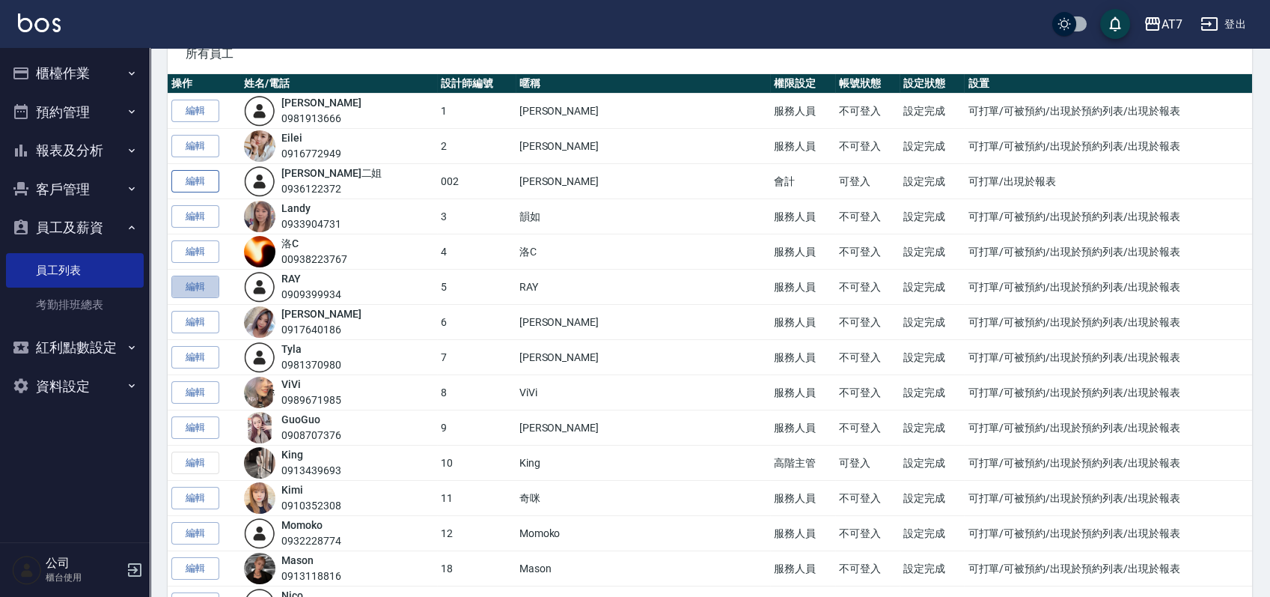
click at [185, 283] on link "編輯" at bounding box center [195, 286] width 48 height 23
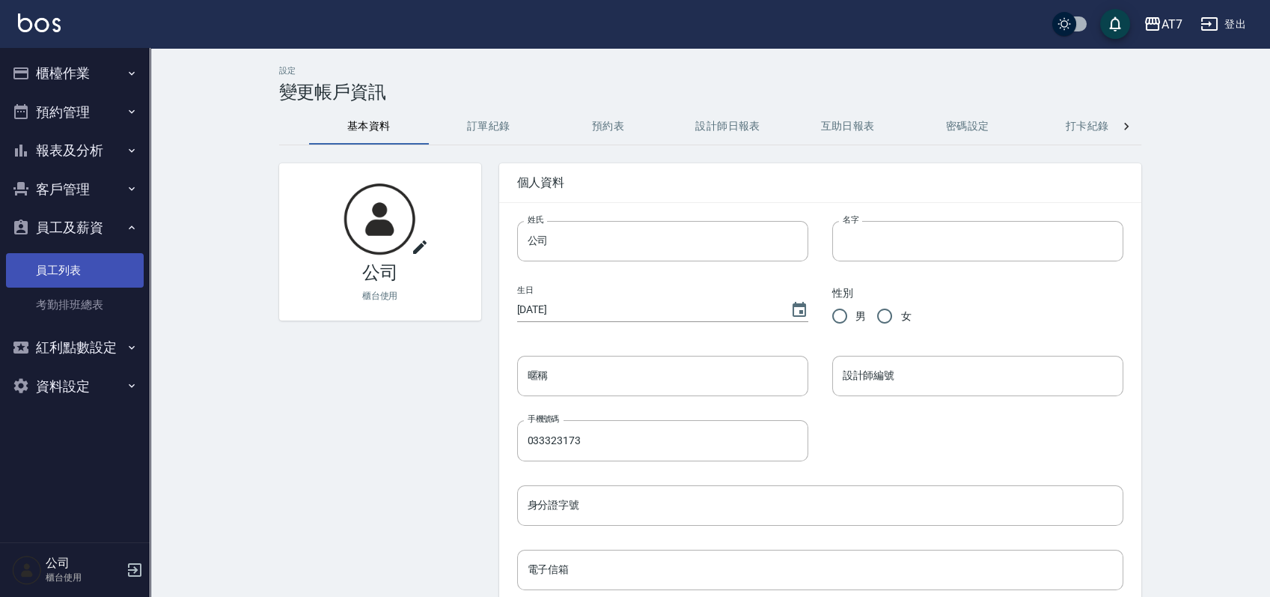
click at [66, 270] on link "員工列表" at bounding box center [75, 270] width 138 height 34
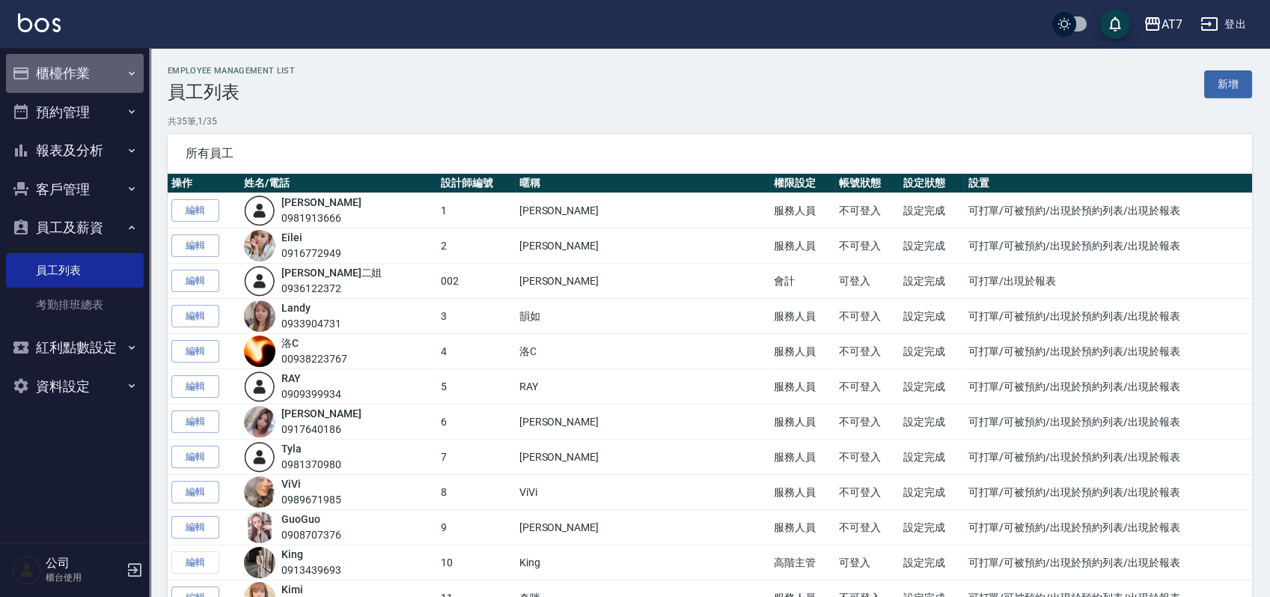
click at [76, 70] on button "櫃檯作業" at bounding box center [75, 73] width 138 height 39
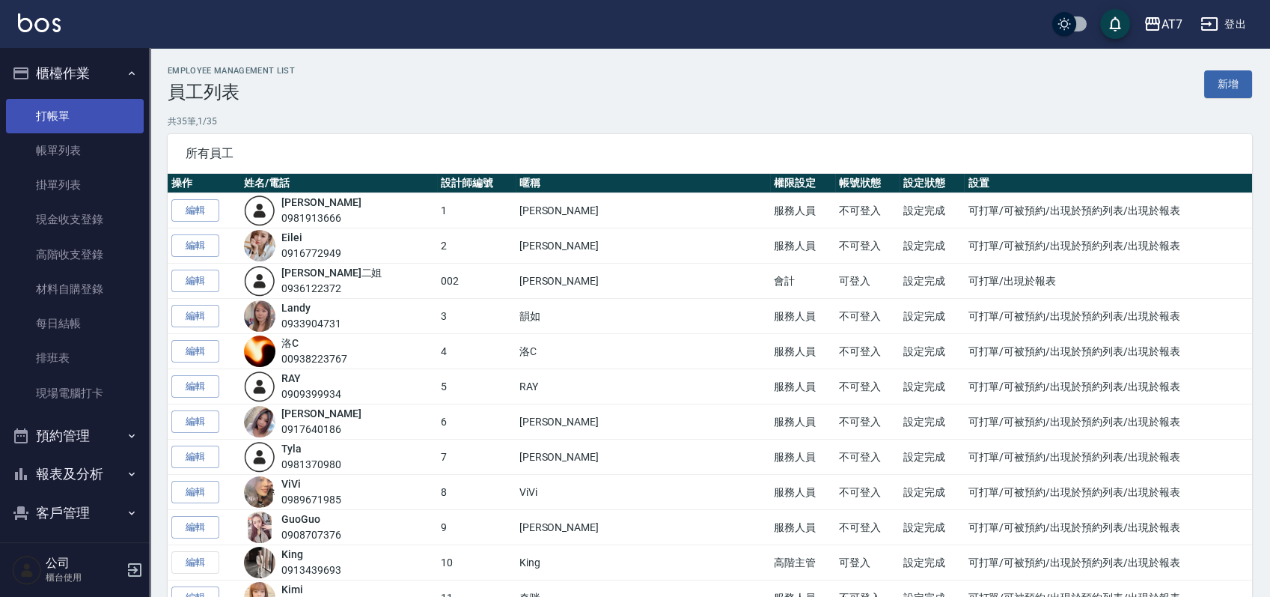
click at [62, 106] on link "打帳單" at bounding box center [75, 116] width 138 height 34
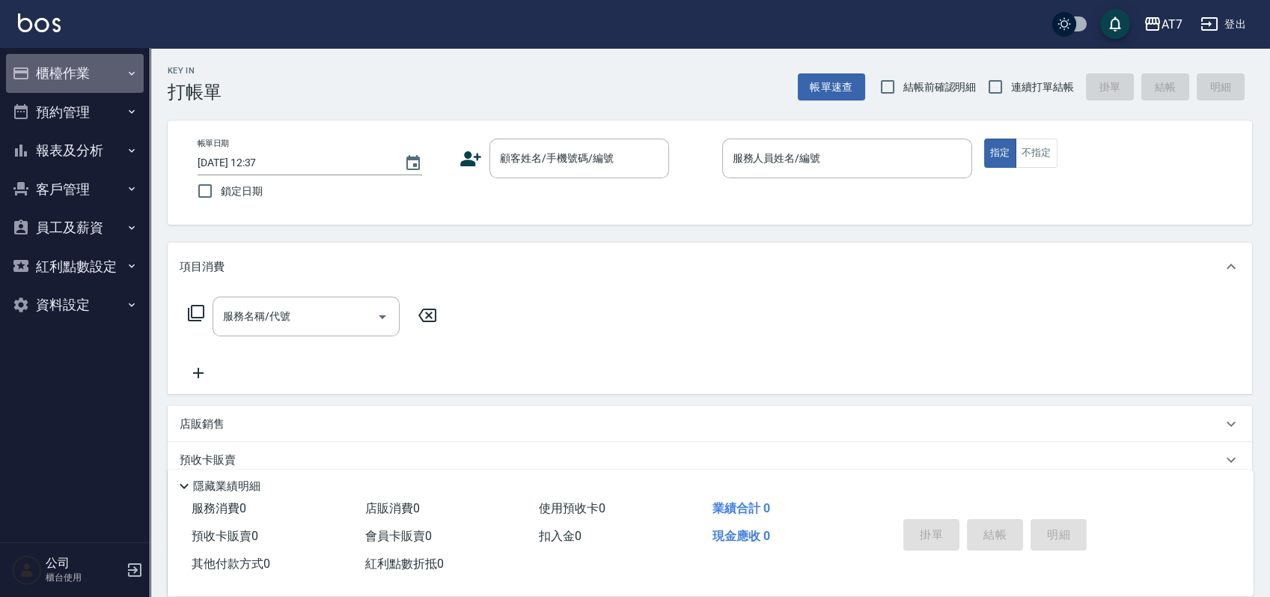
click at [61, 70] on button "櫃檯作業" at bounding box center [75, 73] width 138 height 39
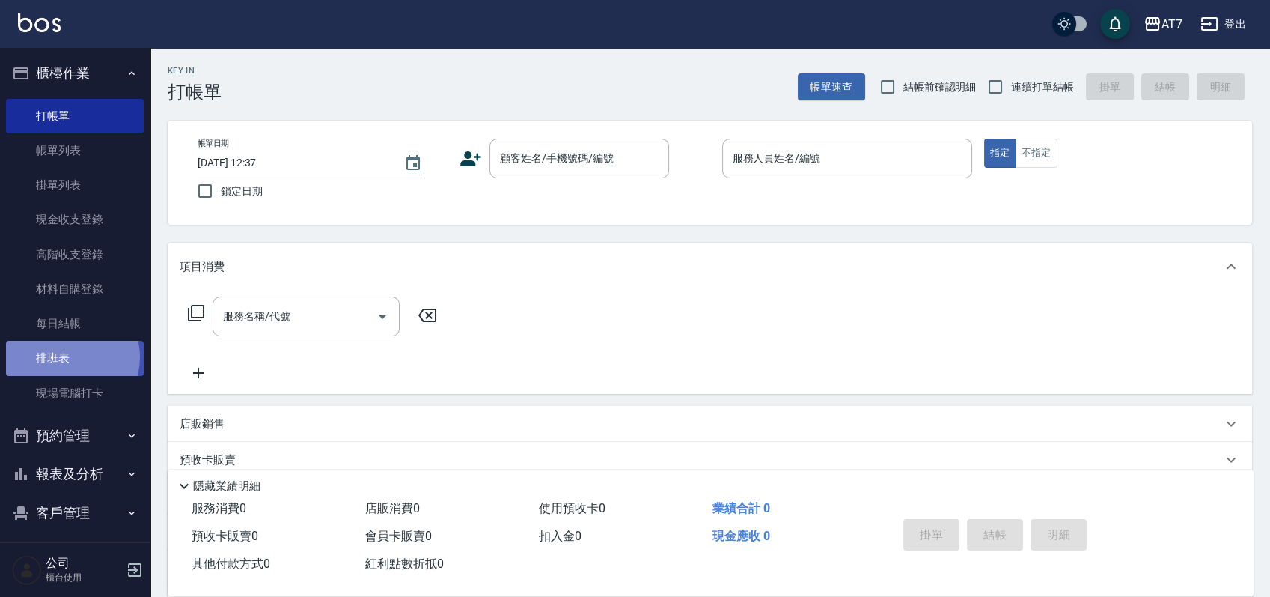
click at [67, 356] on link "排班表" at bounding box center [75, 358] width 138 height 34
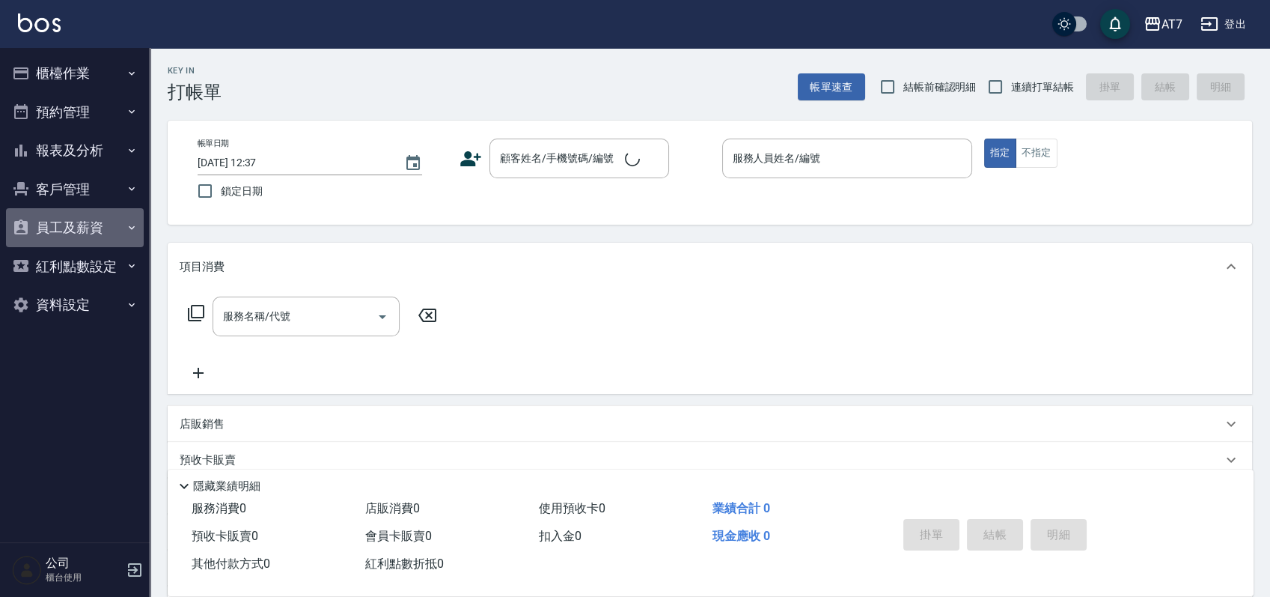
click at [101, 230] on button "員工及薪資" at bounding box center [75, 227] width 138 height 39
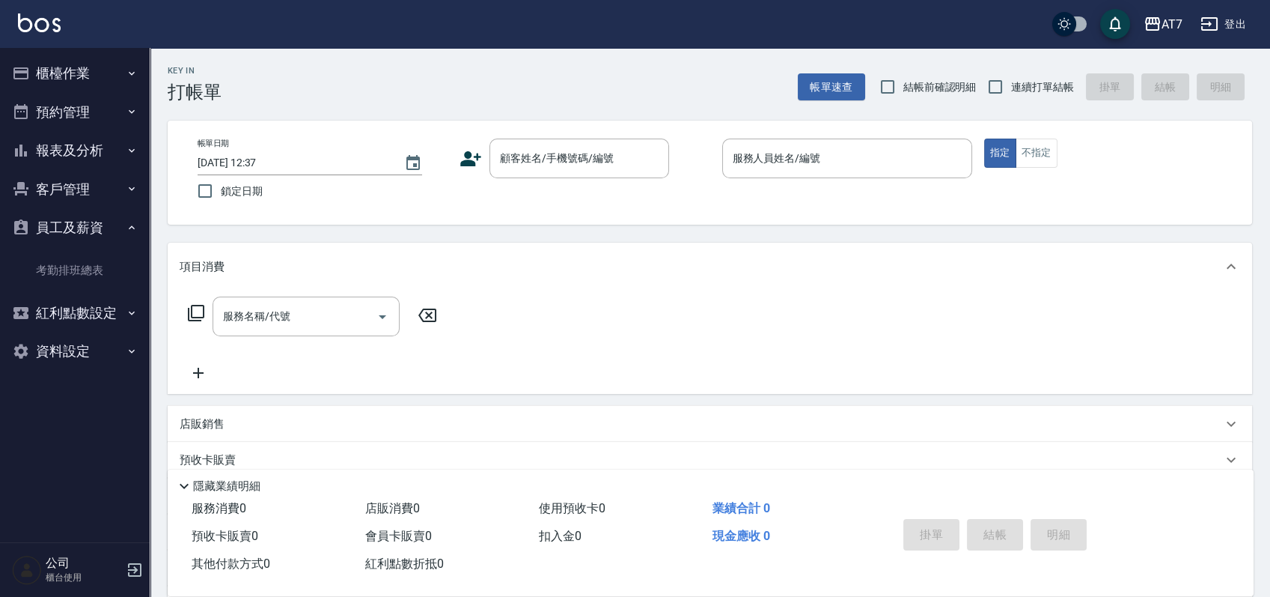
click at [84, 70] on button "櫃檯作業" at bounding box center [75, 73] width 138 height 39
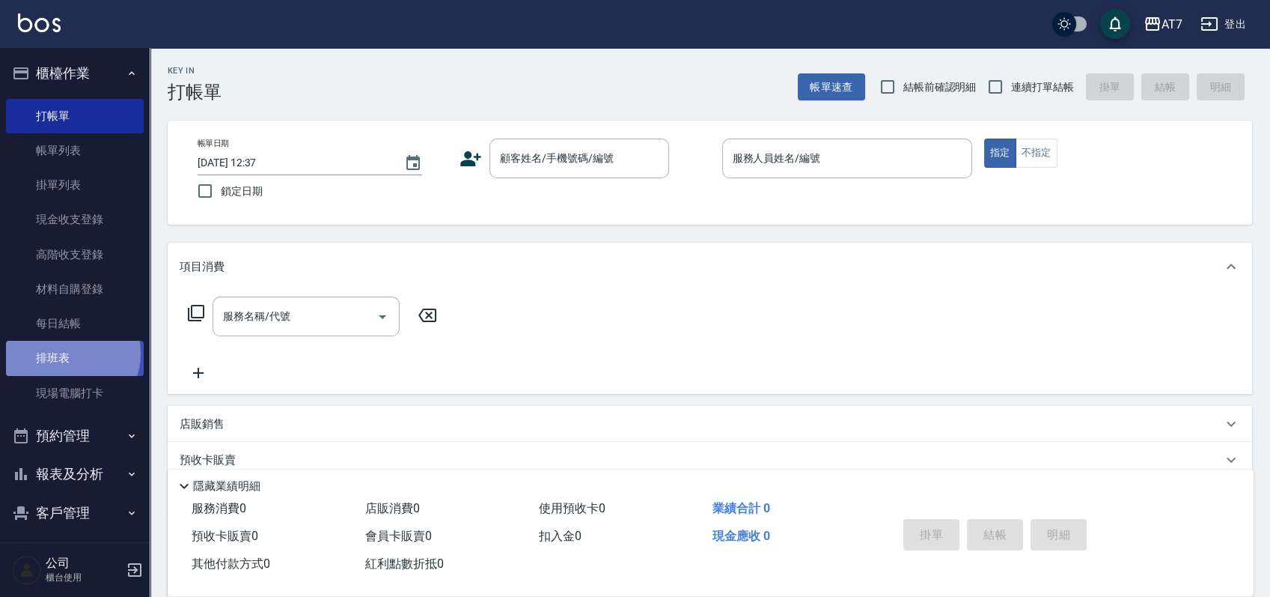
click at [68, 353] on link "排班表" at bounding box center [75, 358] width 138 height 34
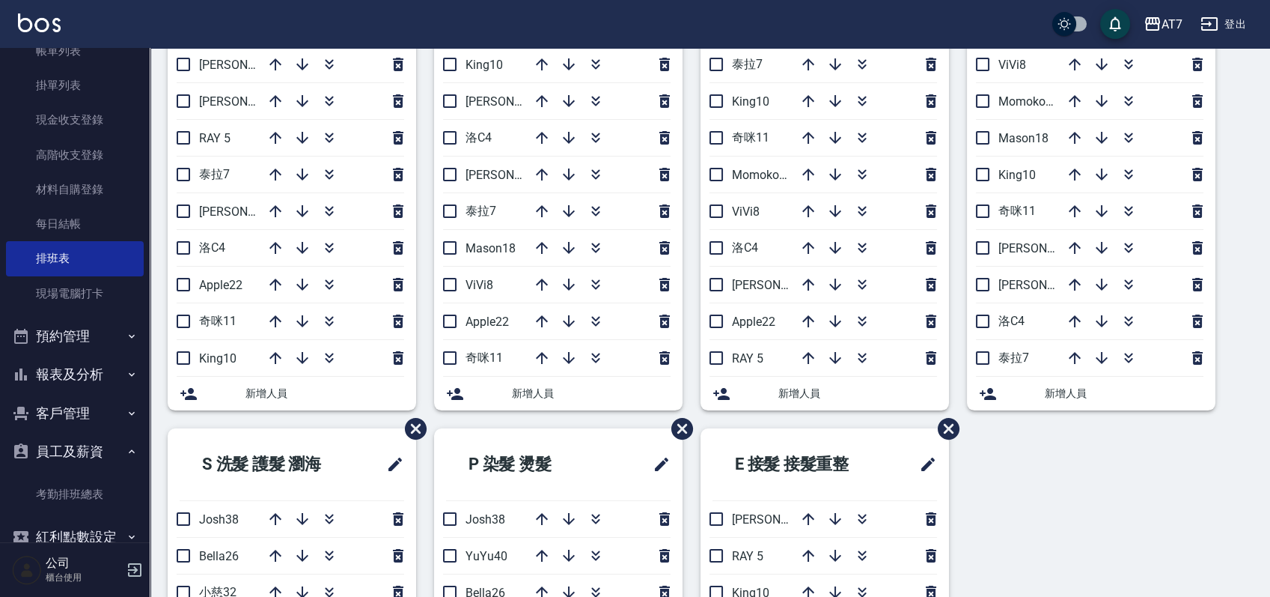
scroll to position [169, 0]
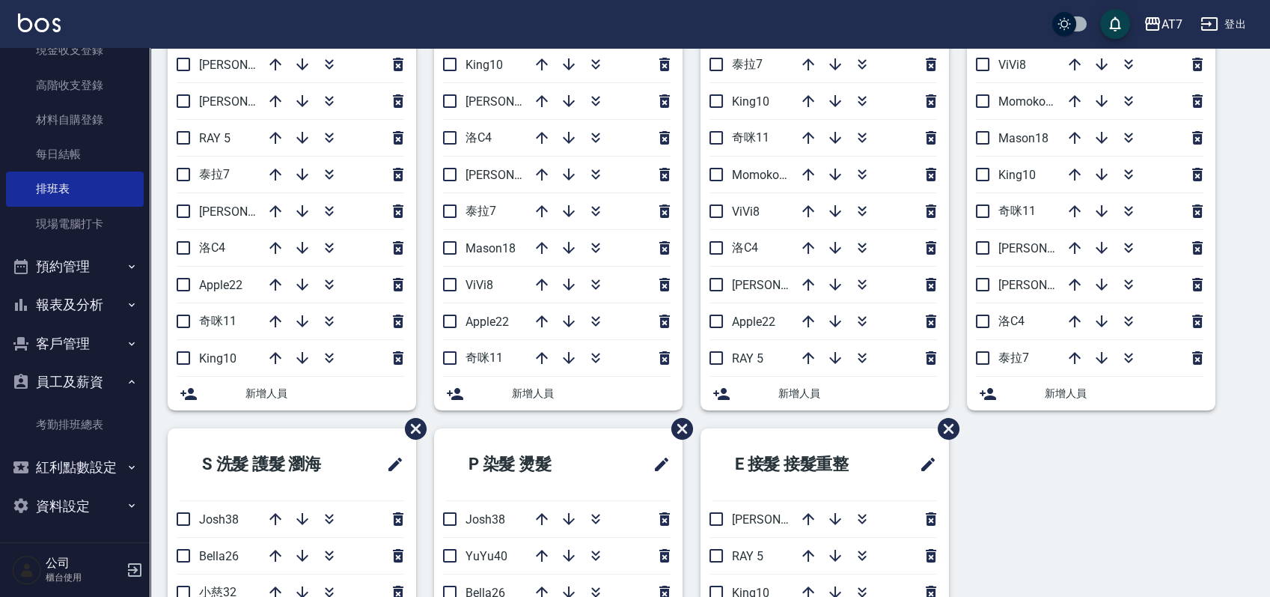
click at [89, 383] on button "員工及薪資" at bounding box center [75, 381] width 138 height 39
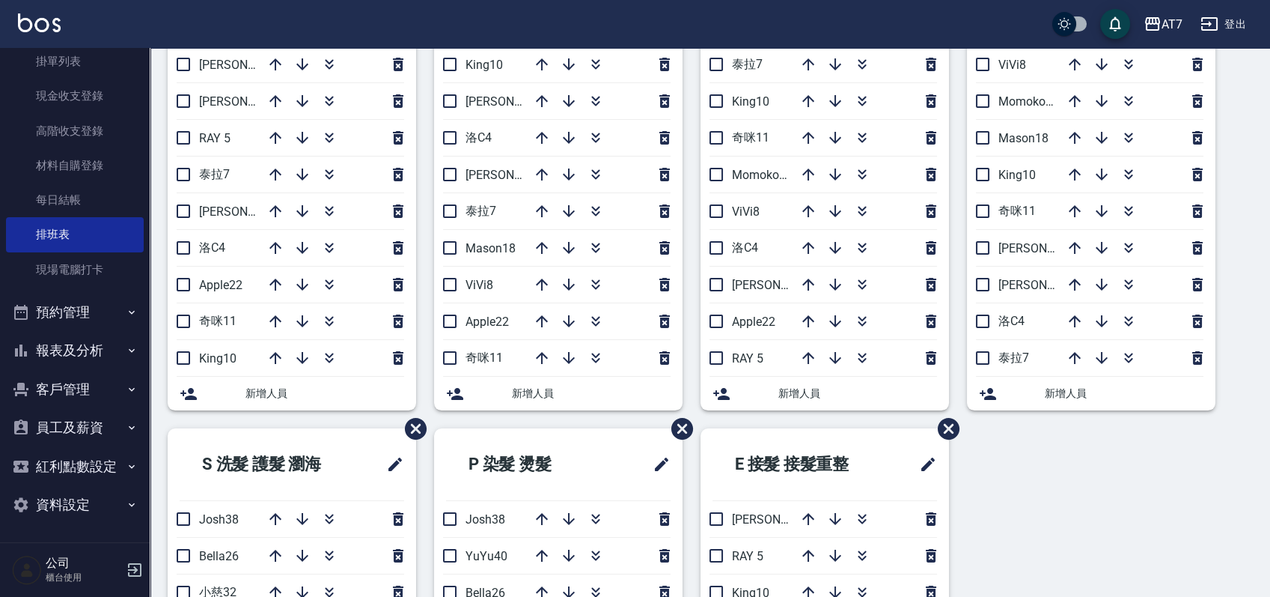
scroll to position [123, 0]
click at [74, 433] on button "員工及薪資" at bounding box center [75, 428] width 138 height 39
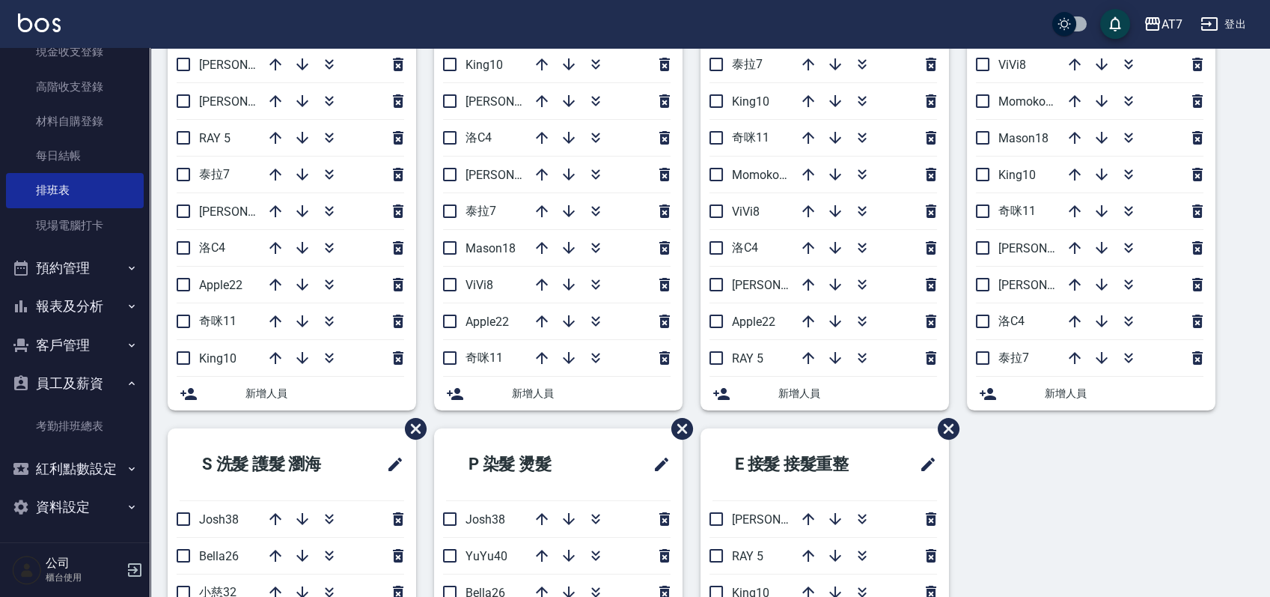
scroll to position [169, 0]
click at [74, 430] on link "考勤排班總表" at bounding box center [75, 424] width 138 height 34
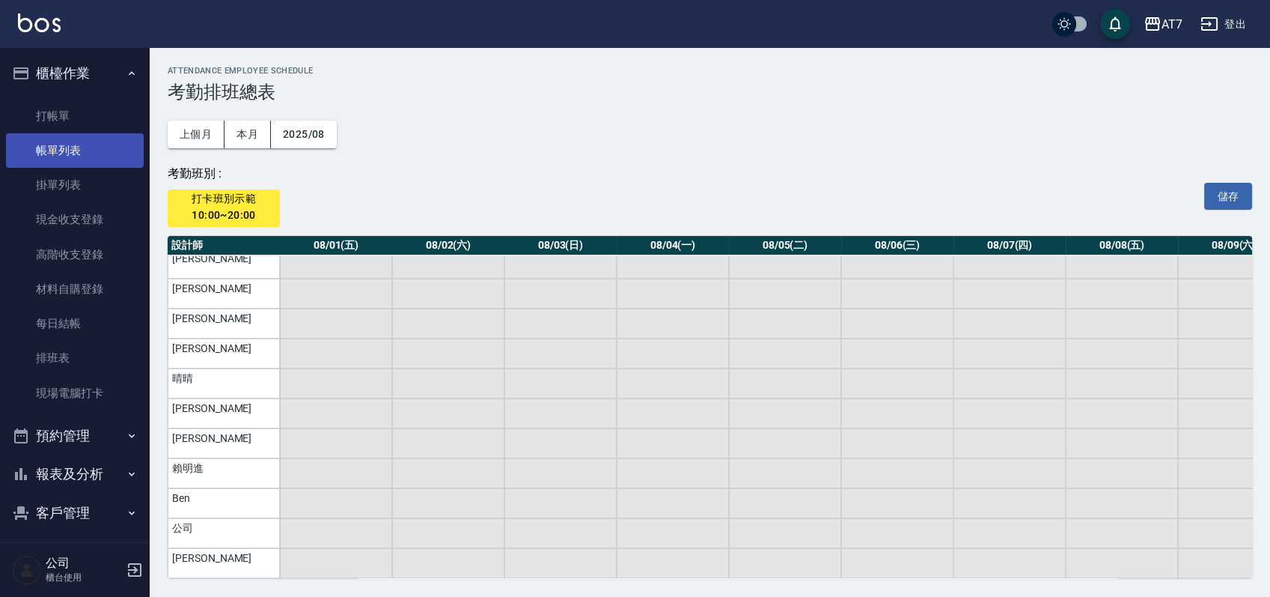
click at [61, 141] on link "帳單列表" at bounding box center [75, 150] width 138 height 34
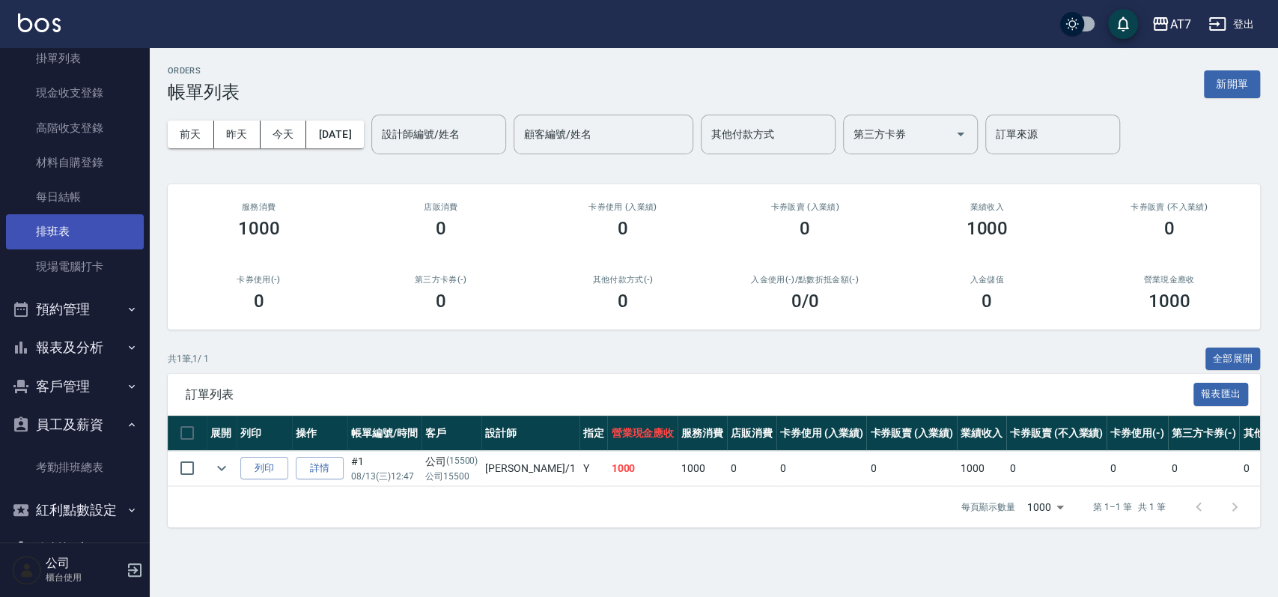
scroll to position [169, 0]
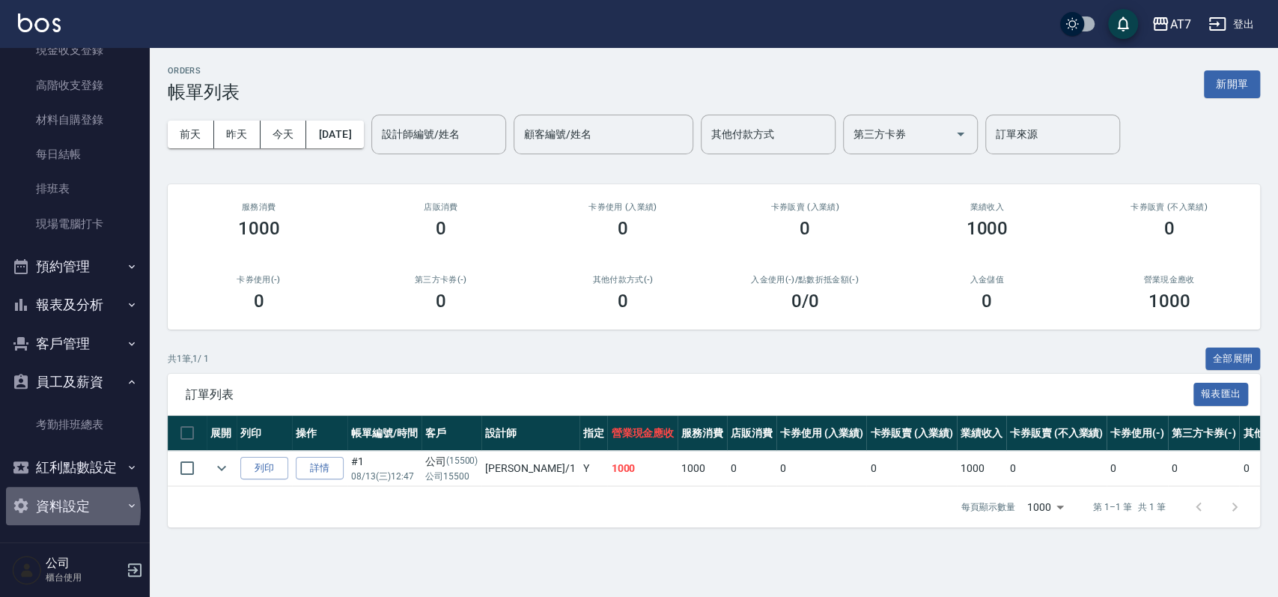
click at [64, 510] on button "資料設定" at bounding box center [75, 506] width 138 height 39
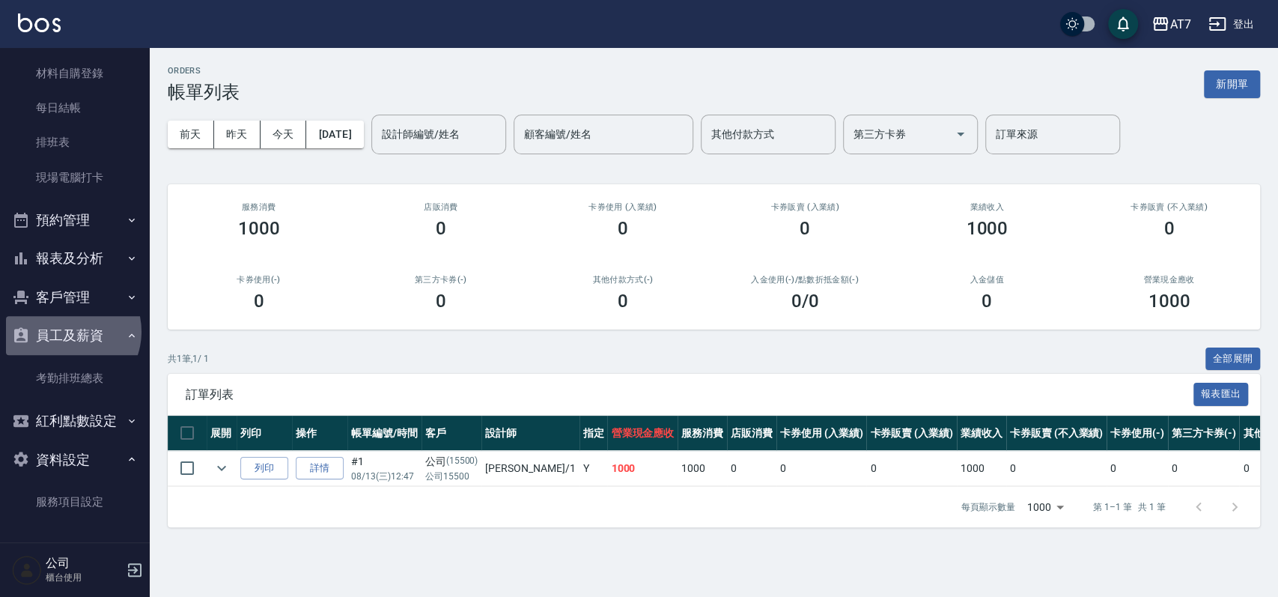
click at [66, 330] on button "員工及薪資" at bounding box center [75, 335] width 138 height 39
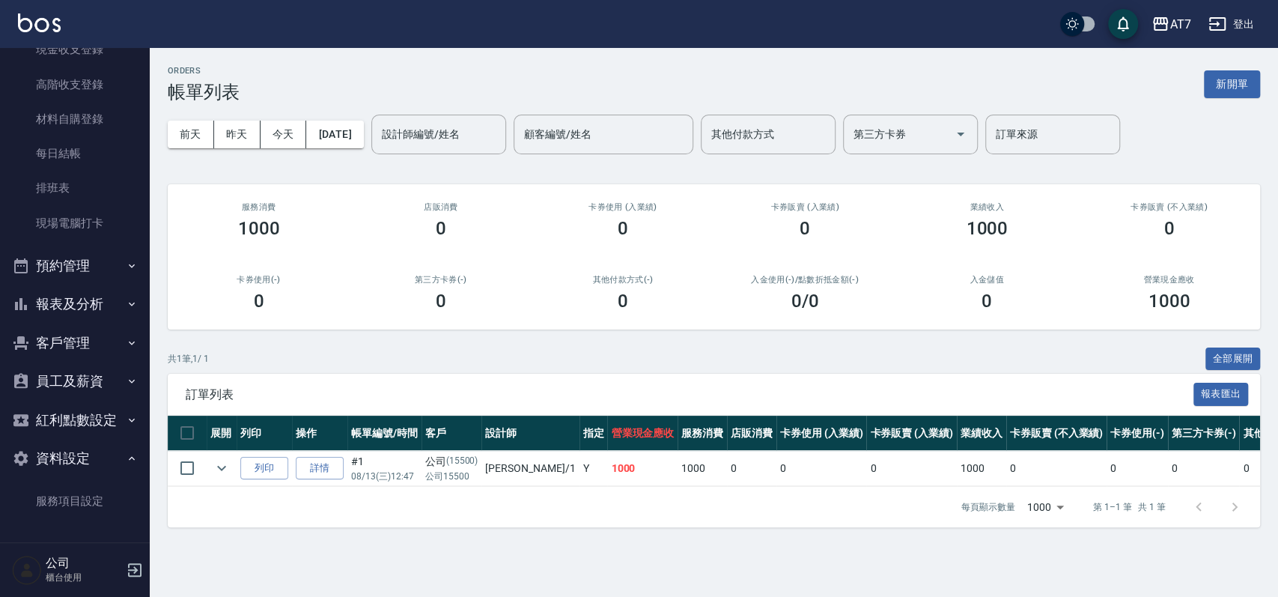
scroll to position [169, 0]
click at [94, 384] on button "員工及薪資" at bounding box center [75, 381] width 138 height 39
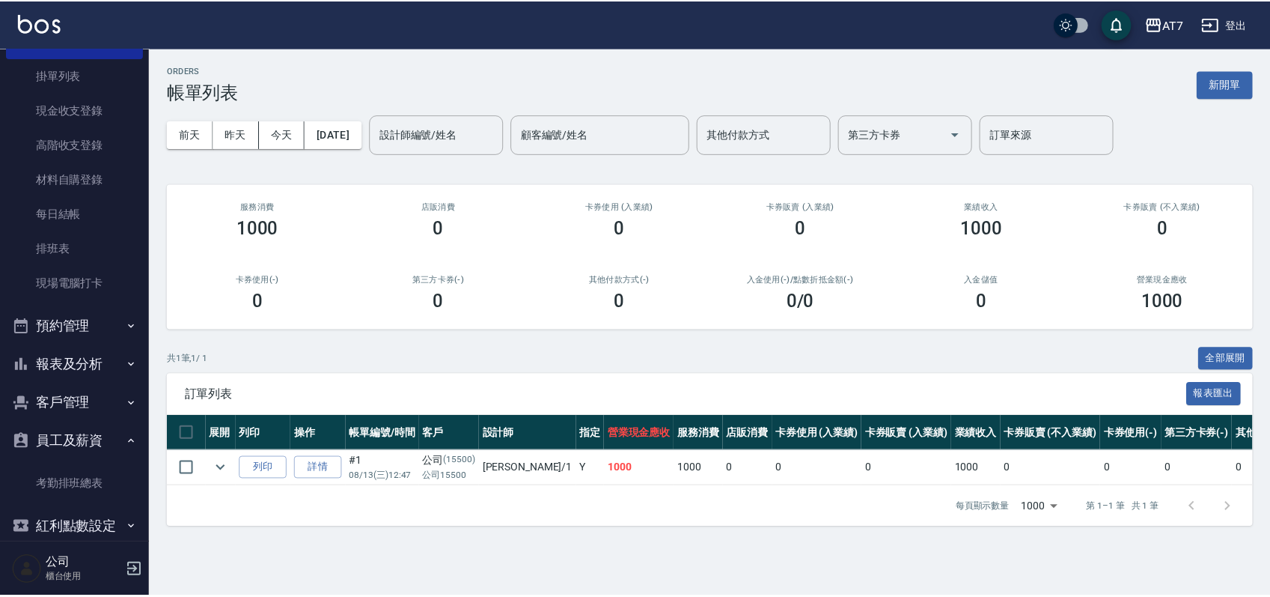
scroll to position [16, 0]
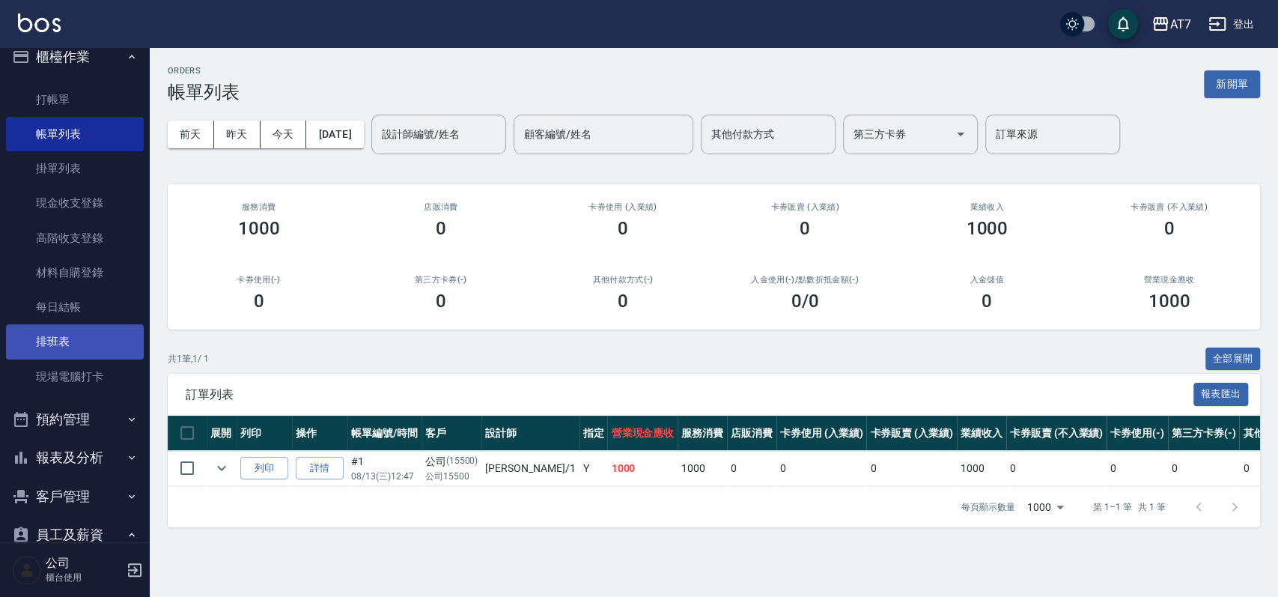
click at [92, 336] on link "排班表" at bounding box center [75, 341] width 138 height 34
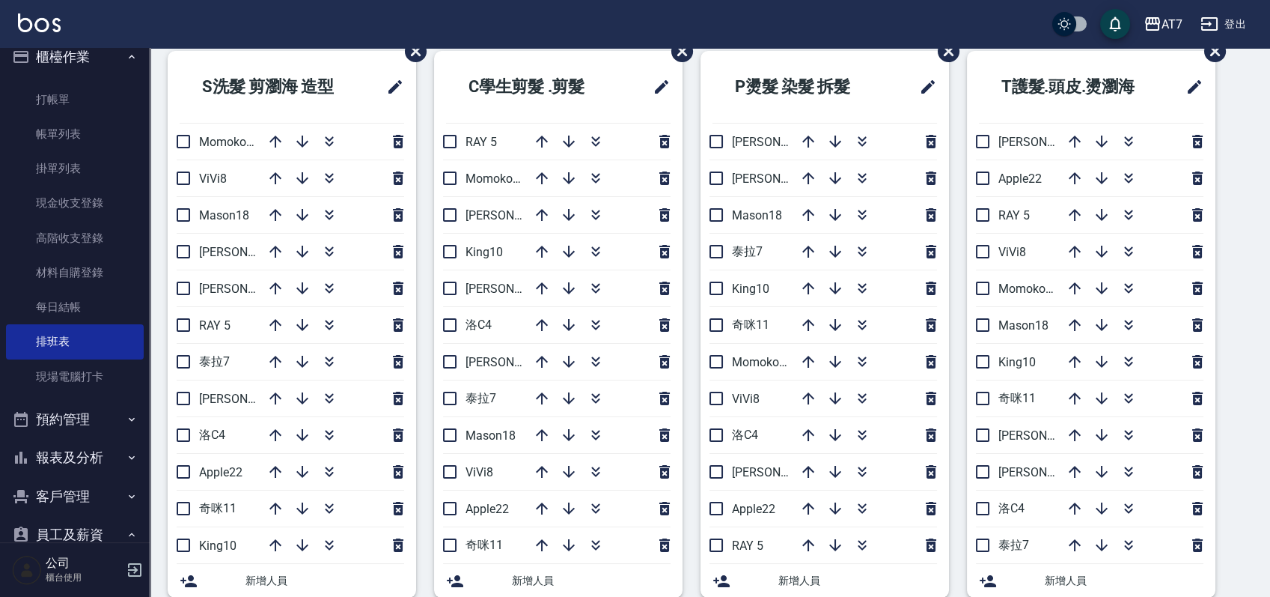
scroll to position [100, 0]
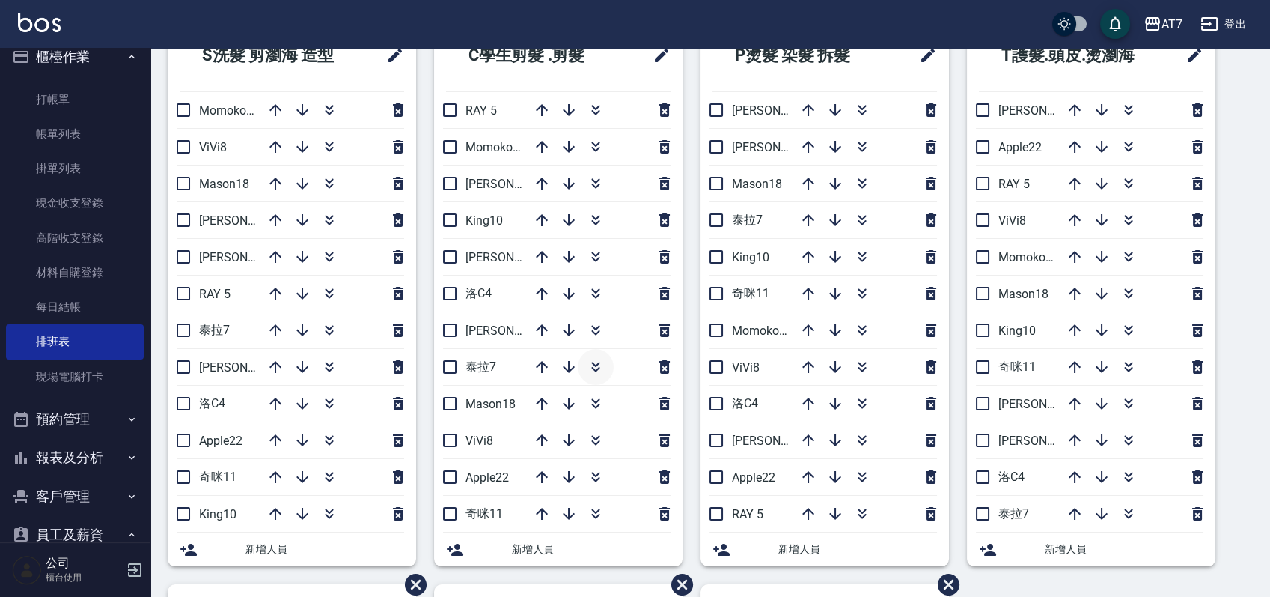
click at [597, 356] on button "button" at bounding box center [596, 367] width 36 height 36
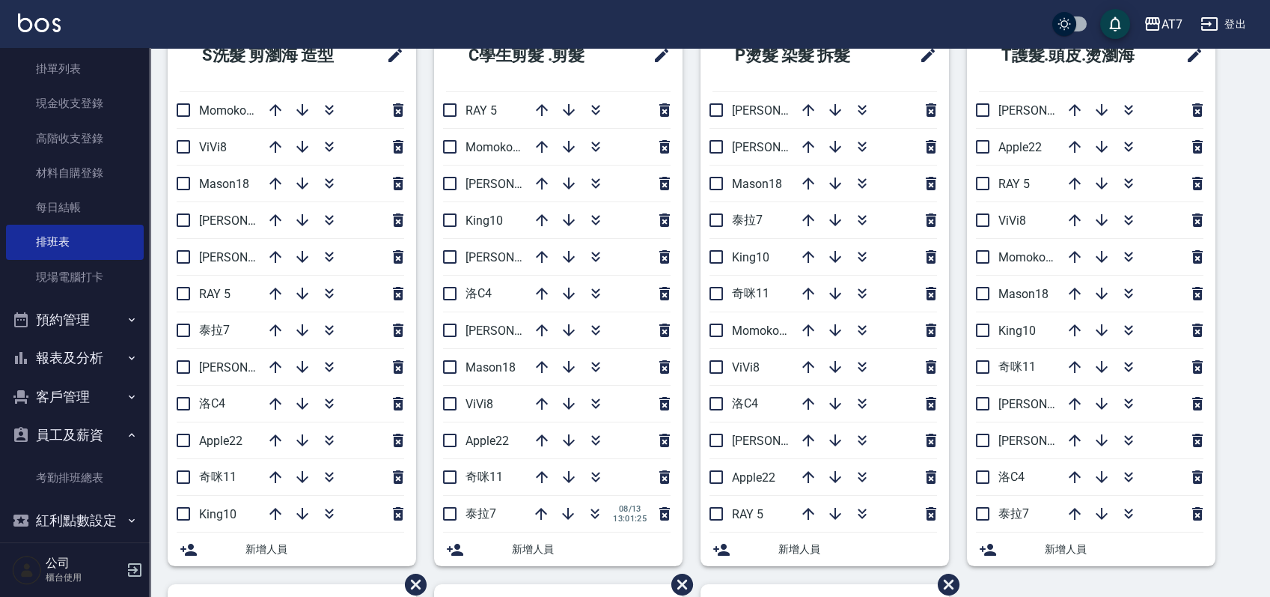
click at [83, 431] on button "員工及薪資" at bounding box center [75, 434] width 138 height 39
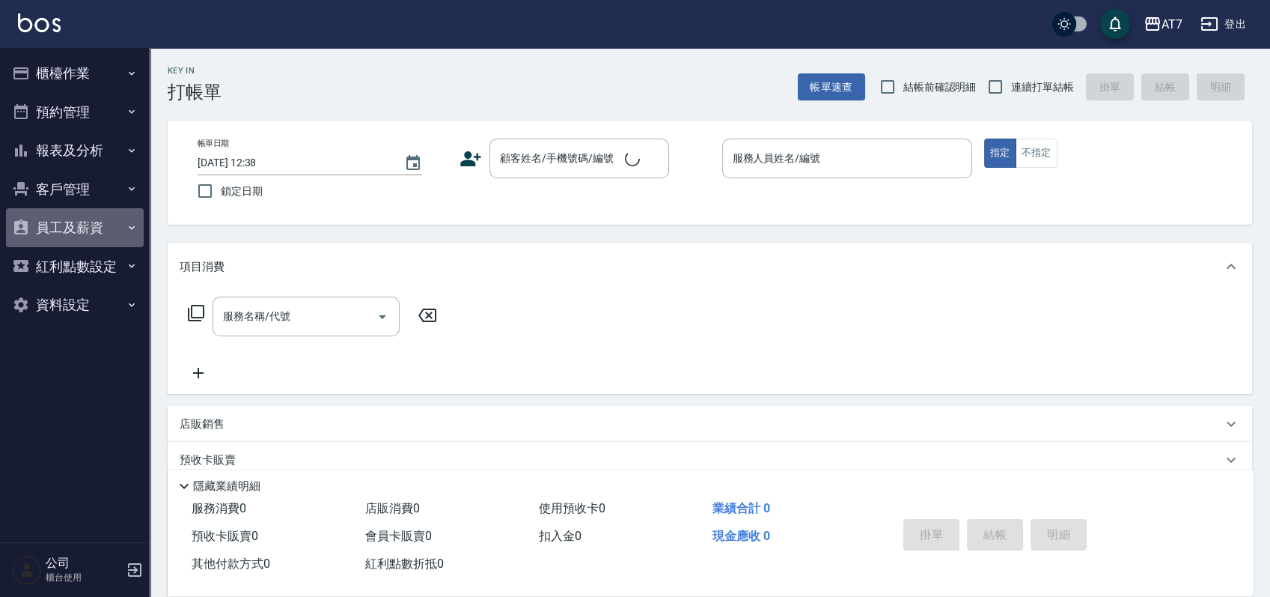
click at [76, 229] on button "員工及薪資" at bounding box center [75, 227] width 138 height 39
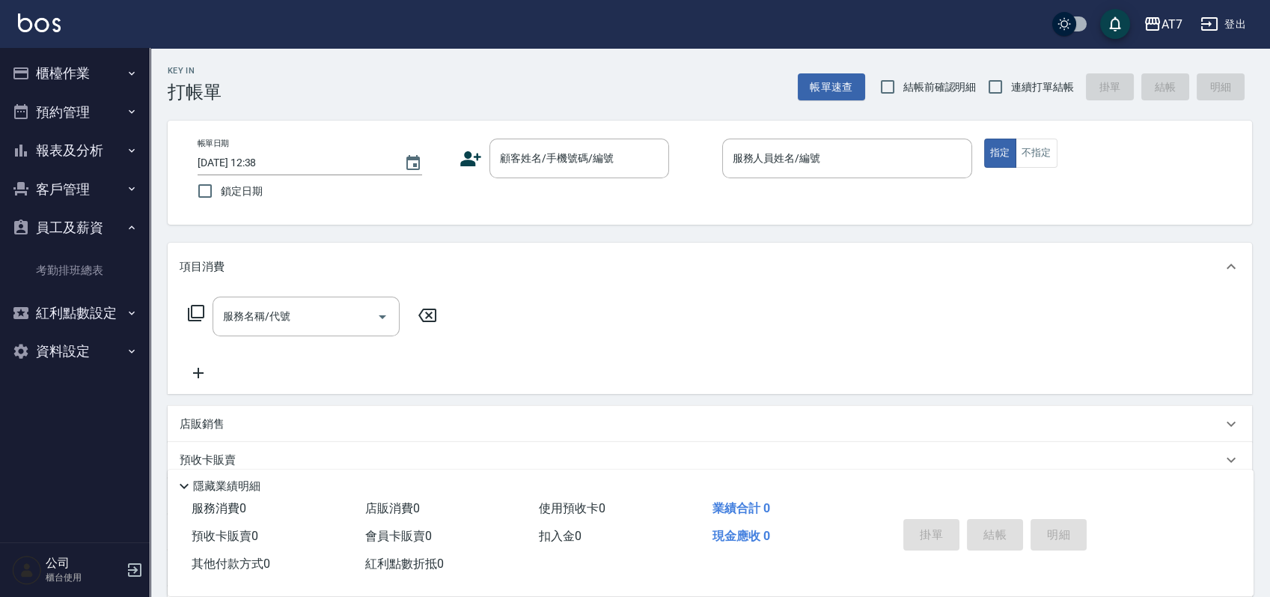
click at [92, 344] on button "資料設定" at bounding box center [75, 351] width 138 height 39
click at [1002, 88] on input "連續打單結帳" at bounding box center [995, 86] width 31 height 31
checkbox input "true"
click at [99, 227] on button "員工及薪資" at bounding box center [75, 227] width 138 height 39
click at [67, 307] on button "資料設定" at bounding box center [75, 304] width 138 height 39
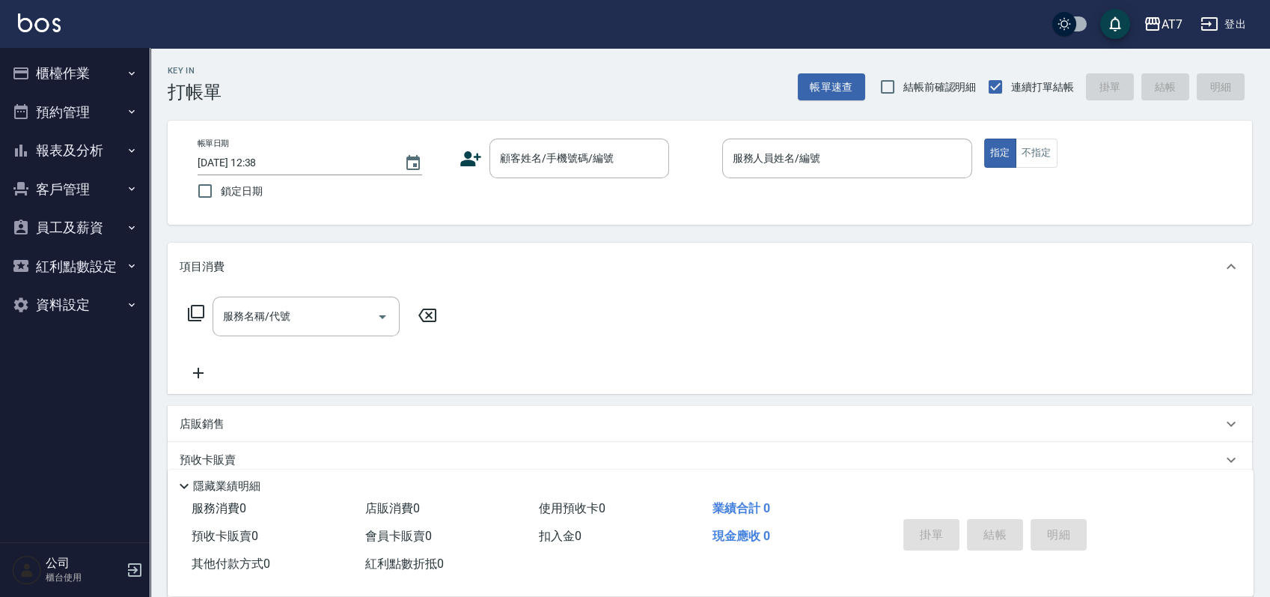
click at [558, 364] on div "服務名稱/代號 服務名稱/代號" at bounding box center [710, 341] width 1085 height 103
click at [61, 559] on h5 "公司" at bounding box center [84, 562] width 76 height 15
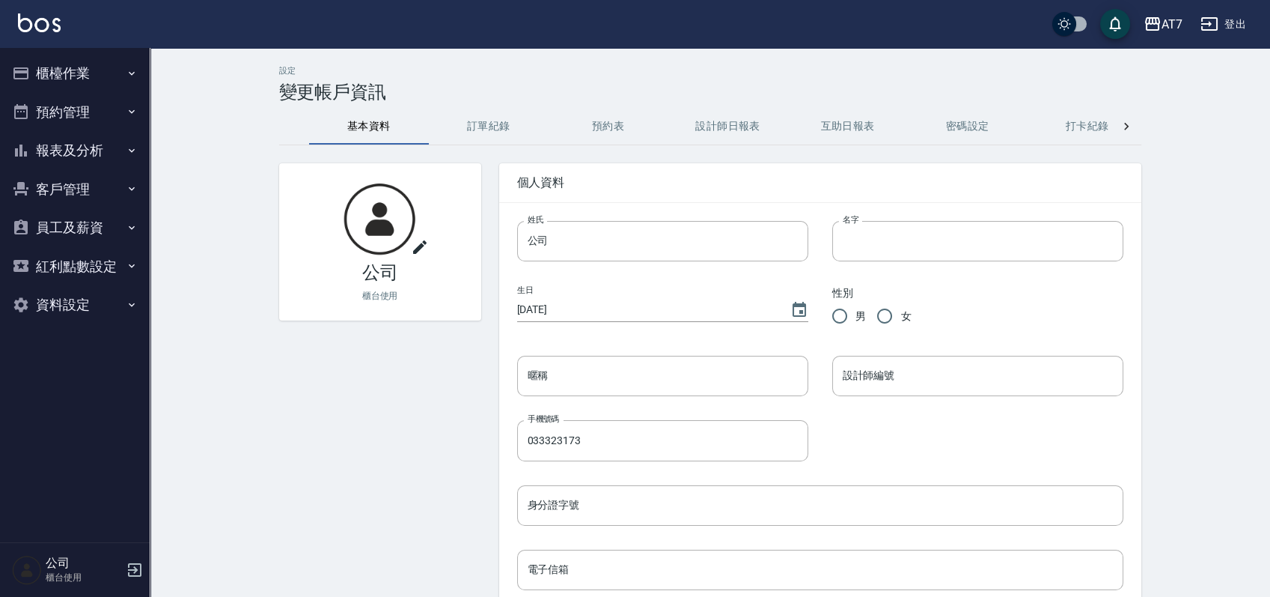
click at [198, 393] on div "設定 變更帳戶資訊 基本資料 訂單紀錄 預約表 設計師日報表 互助日報表 密碼設定 打卡紀錄 功能釘選 公司 櫃台使用 個人資料 姓氏 公司 姓氏 名字 名字…" at bounding box center [710, 492] width 1121 height 888
click at [78, 76] on button "櫃檯作業" at bounding box center [75, 73] width 138 height 39
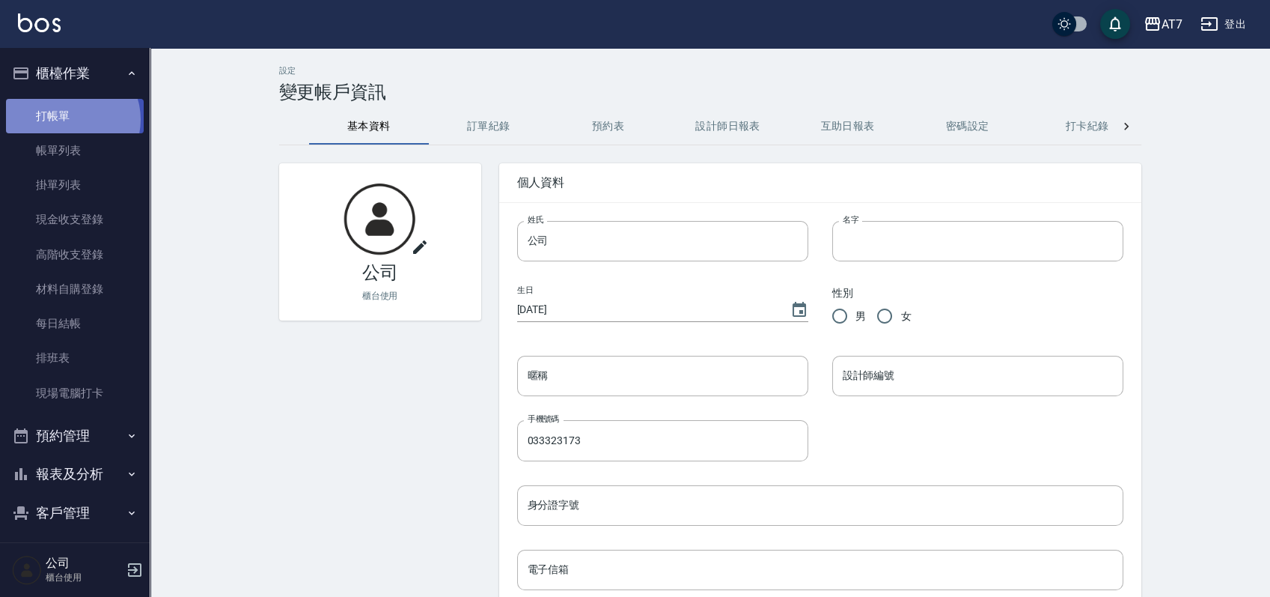
click at [70, 119] on link "打帳單" at bounding box center [75, 116] width 138 height 34
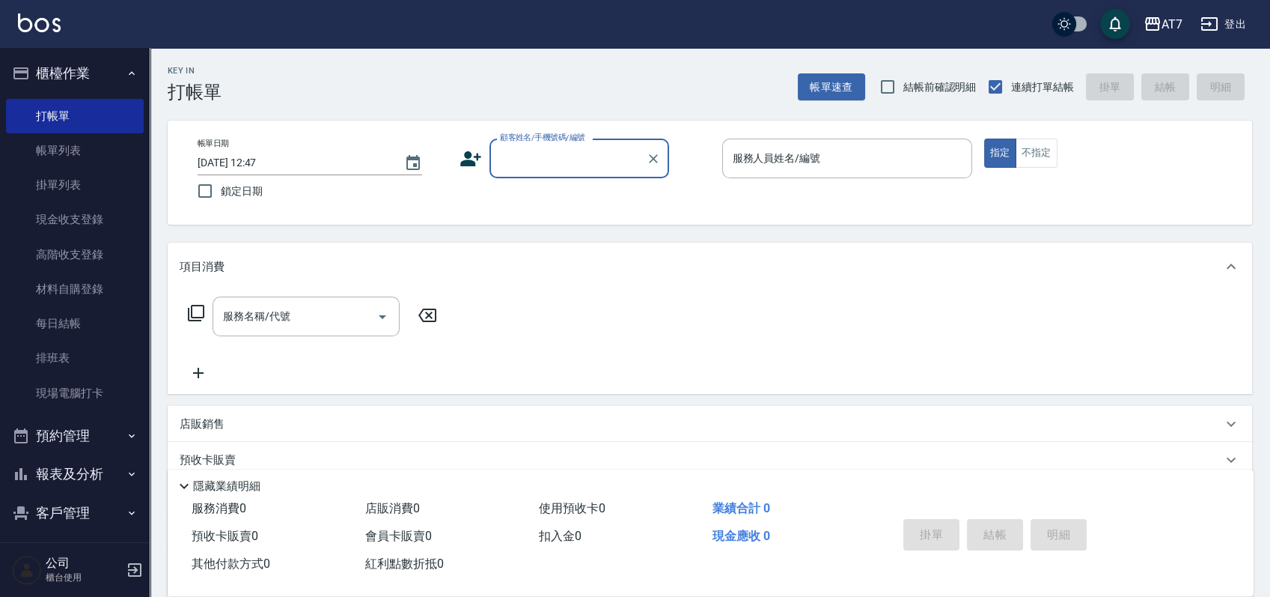
click at [555, 165] on input "顧客姓名/手機號碼/編號" at bounding box center [568, 158] width 144 height 26
type input "公司/公司15500/15500"
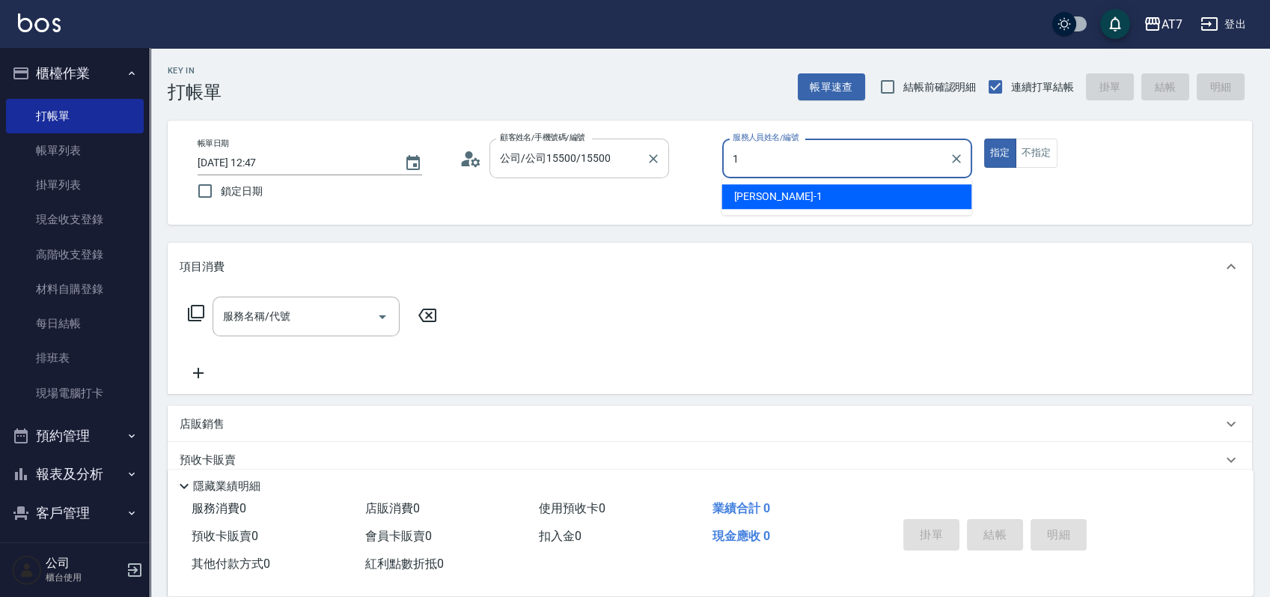
type input "米雪兒-1"
type button "true"
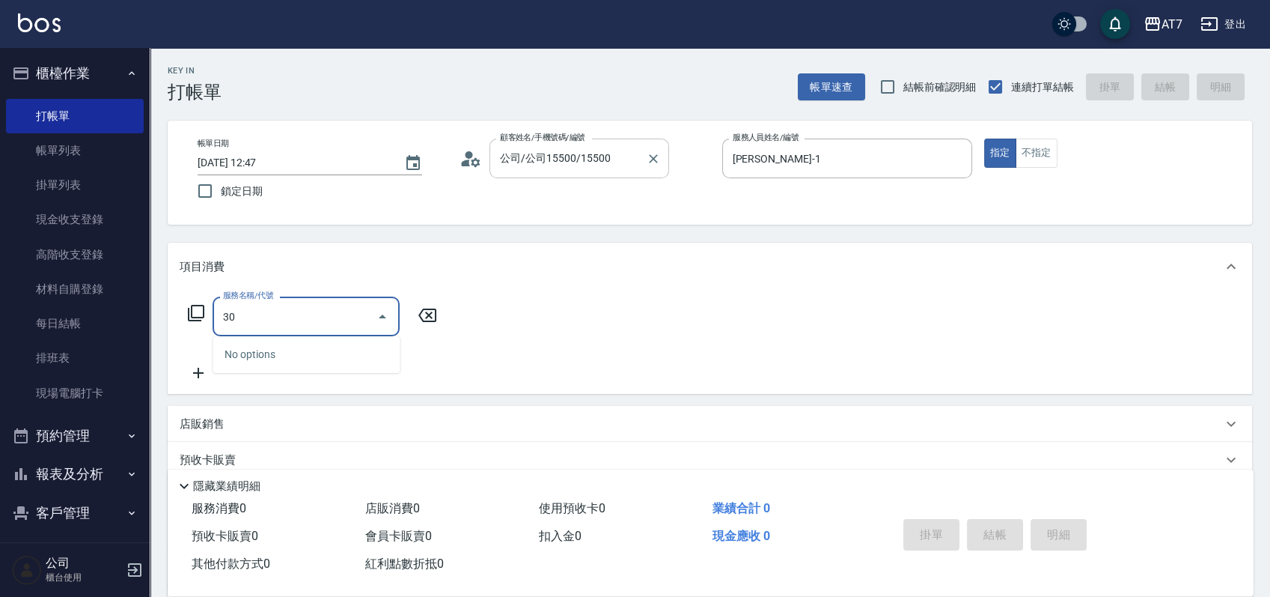
type input "305"
type input "50"
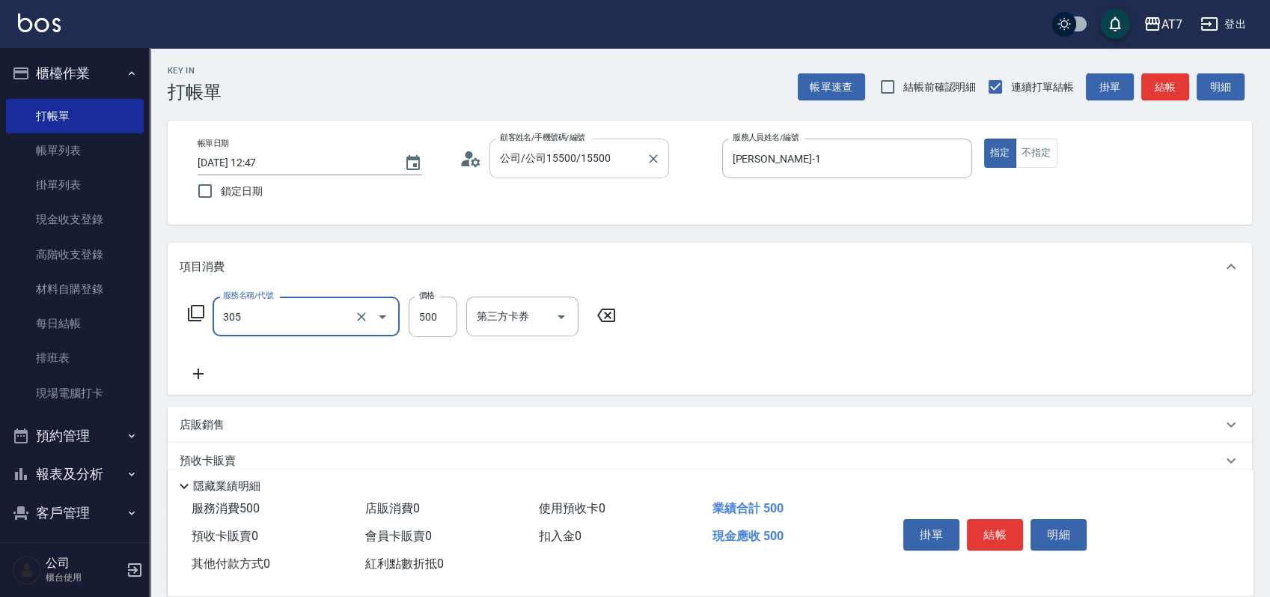
type input "A++剪髮(305)"
type input "0"
type input "100"
type input "10"
type input "1000"
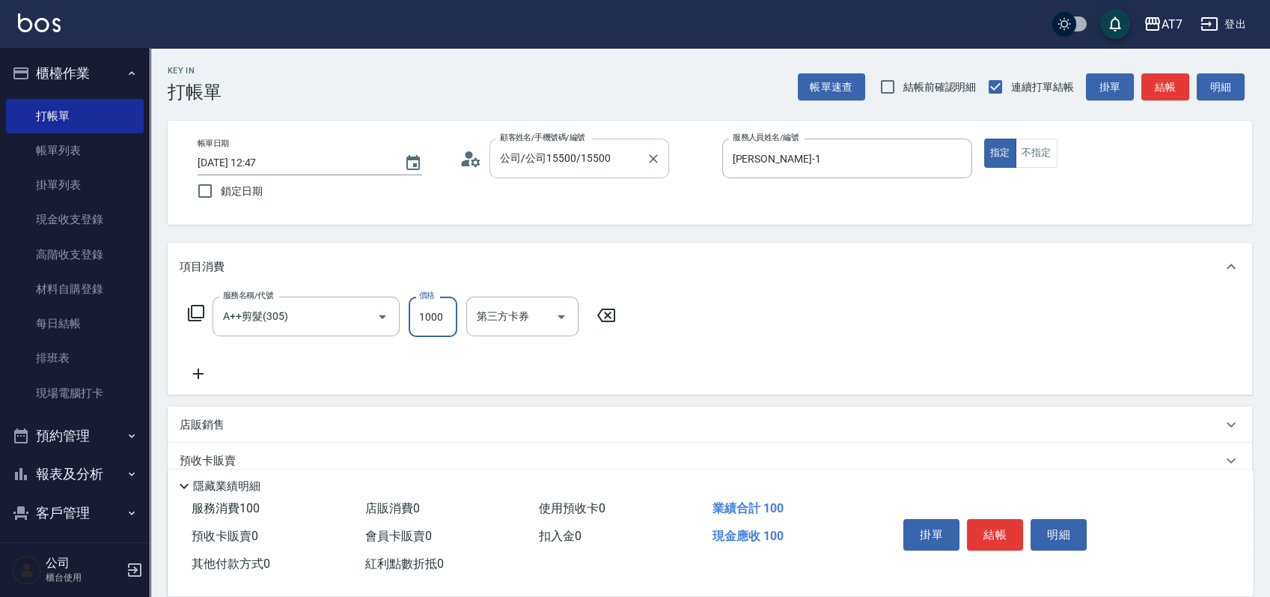
type input "100"
type input "1000"
click at [995, 524] on button "結帳" at bounding box center [995, 534] width 56 height 31
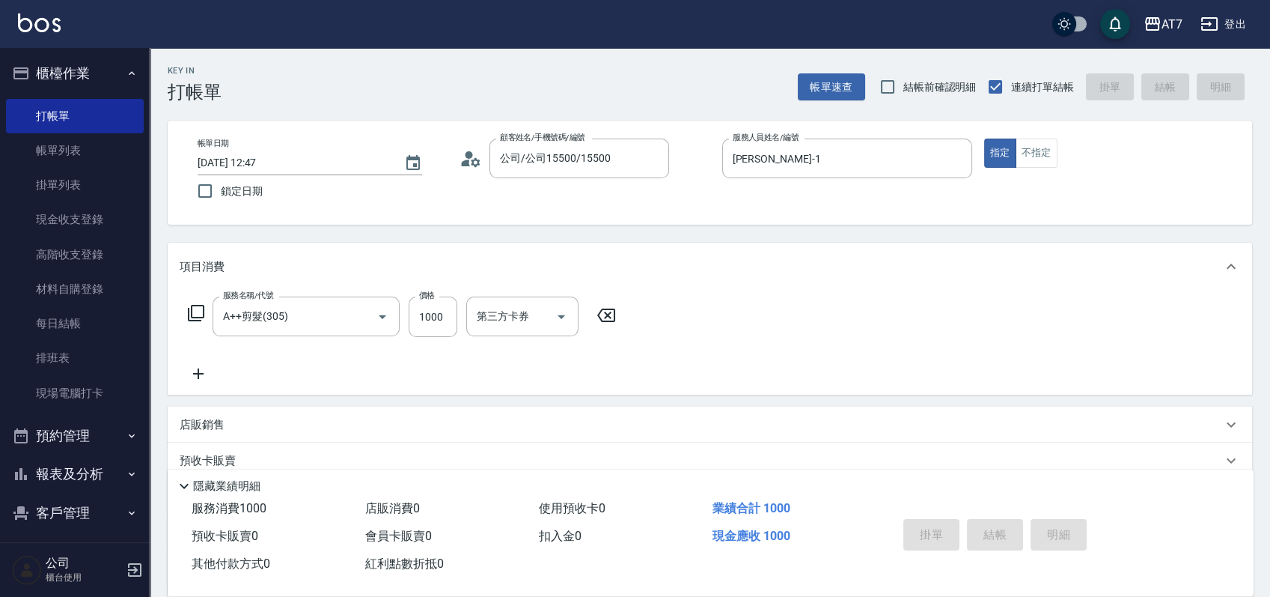
type input "2025/08/13 12:48"
type input "0"
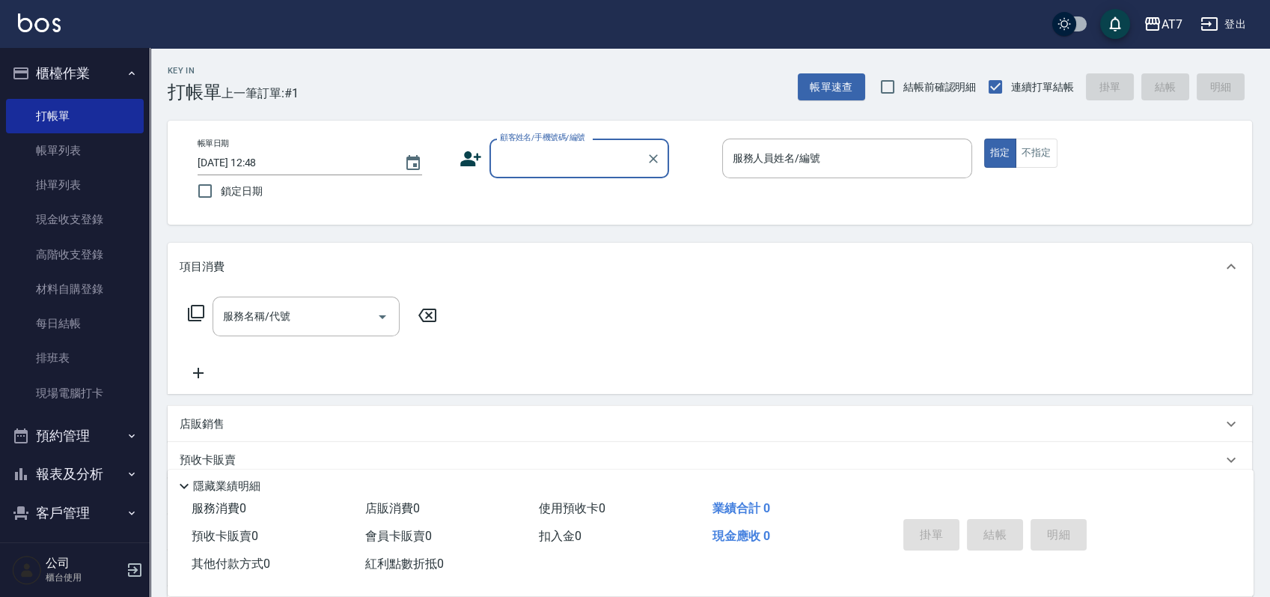
scroll to position [123, 0]
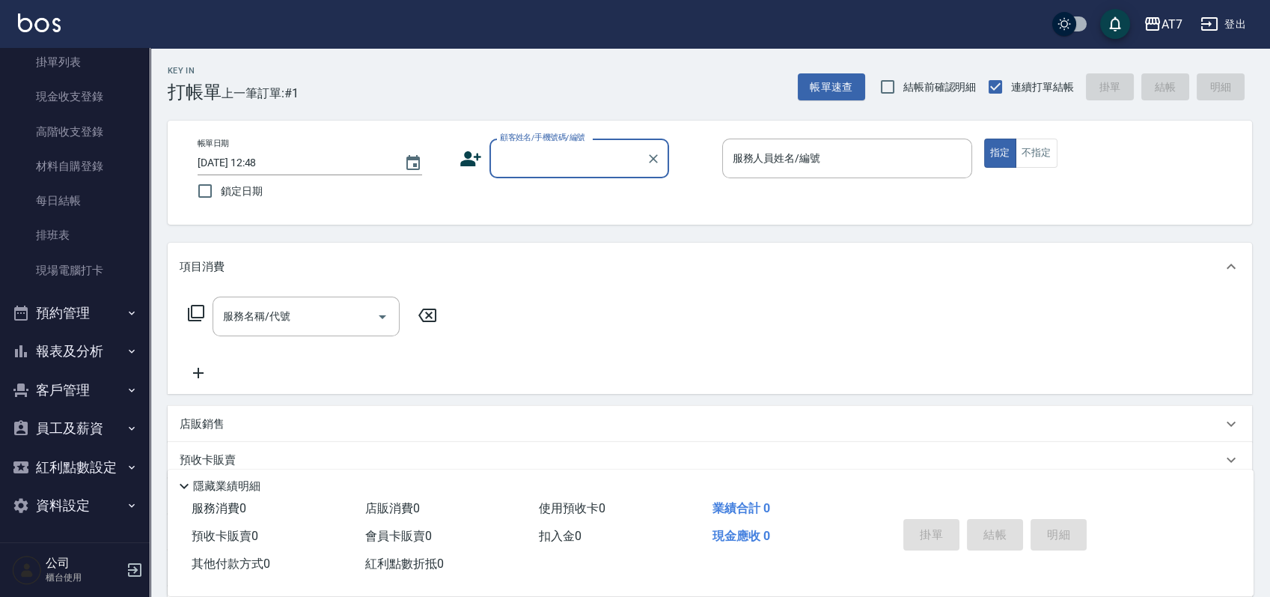
click at [88, 499] on button "資料設定" at bounding box center [75, 505] width 138 height 39
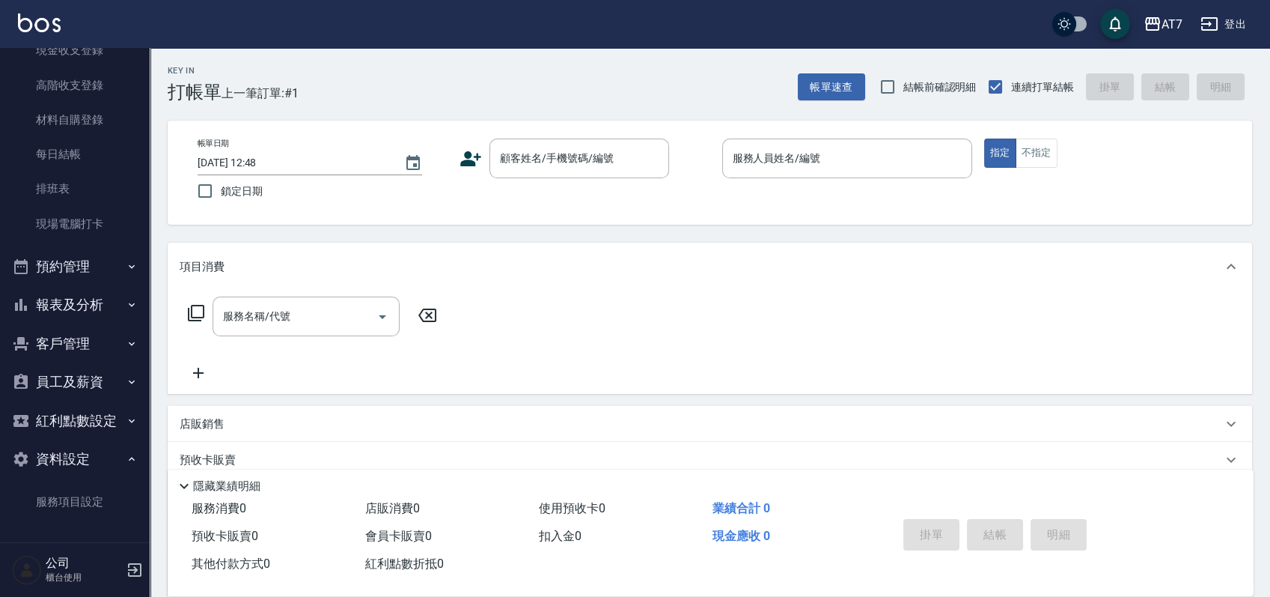
click at [98, 448] on button "資料設定" at bounding box center [75, 458] width 138 height 39
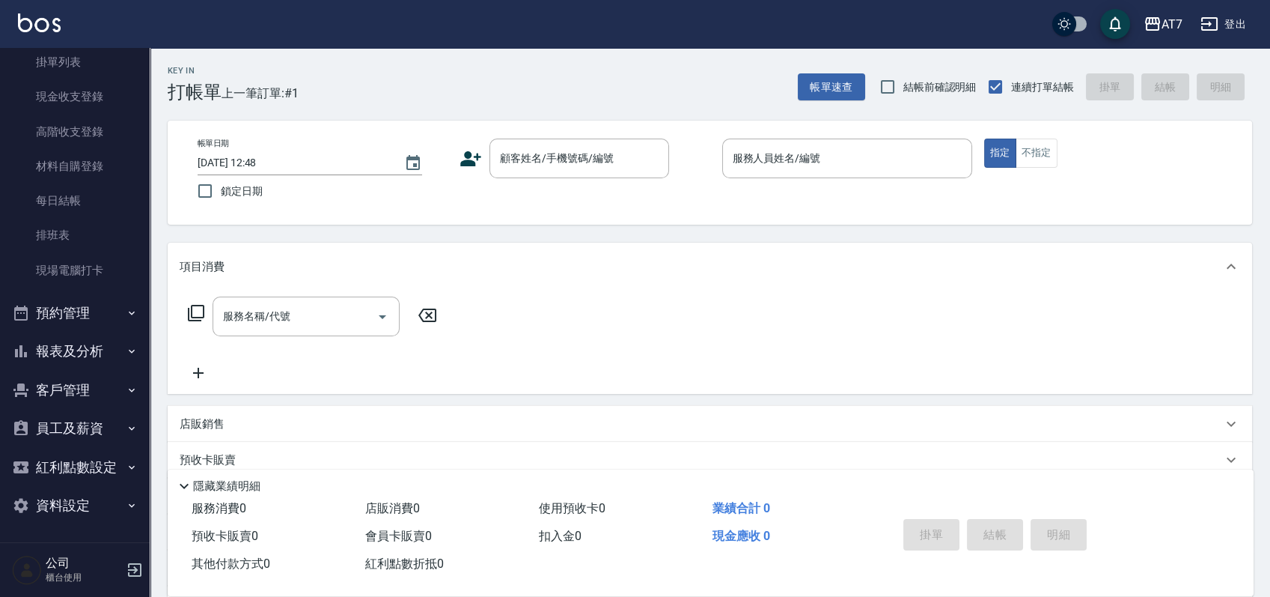
click at [94, 427] on button "員工及薪資" at bounding box center [75, 428] width 138 height 39
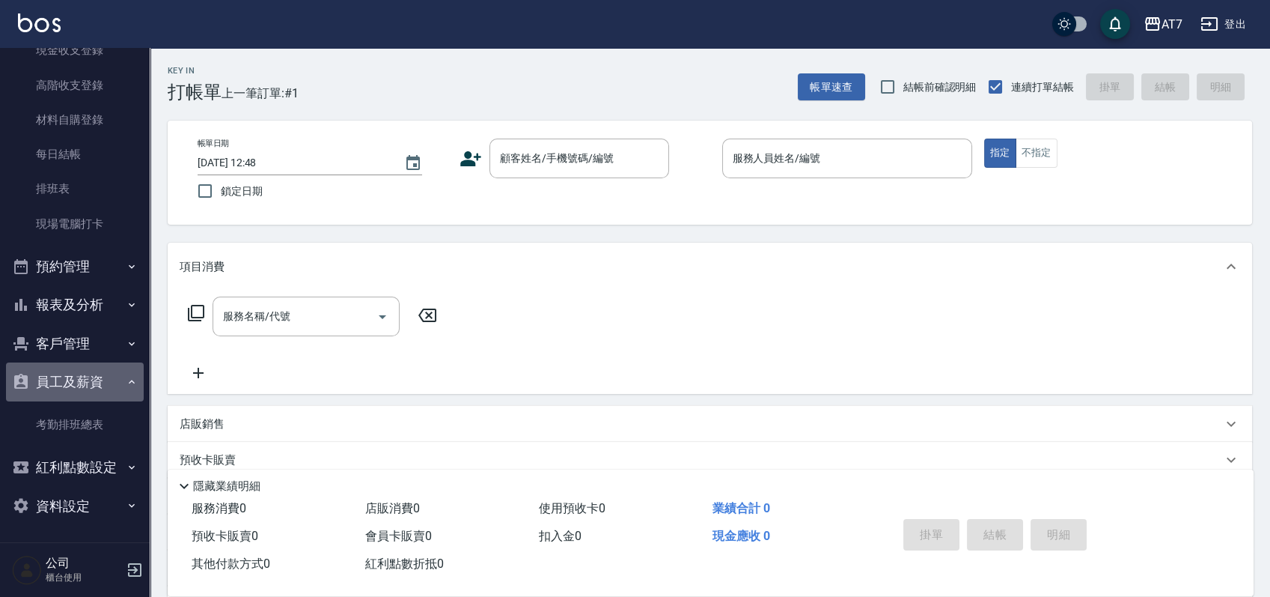
click at [90, 381] on button "員工及薪資" at bounding box center [75, 381] width 138 height 39
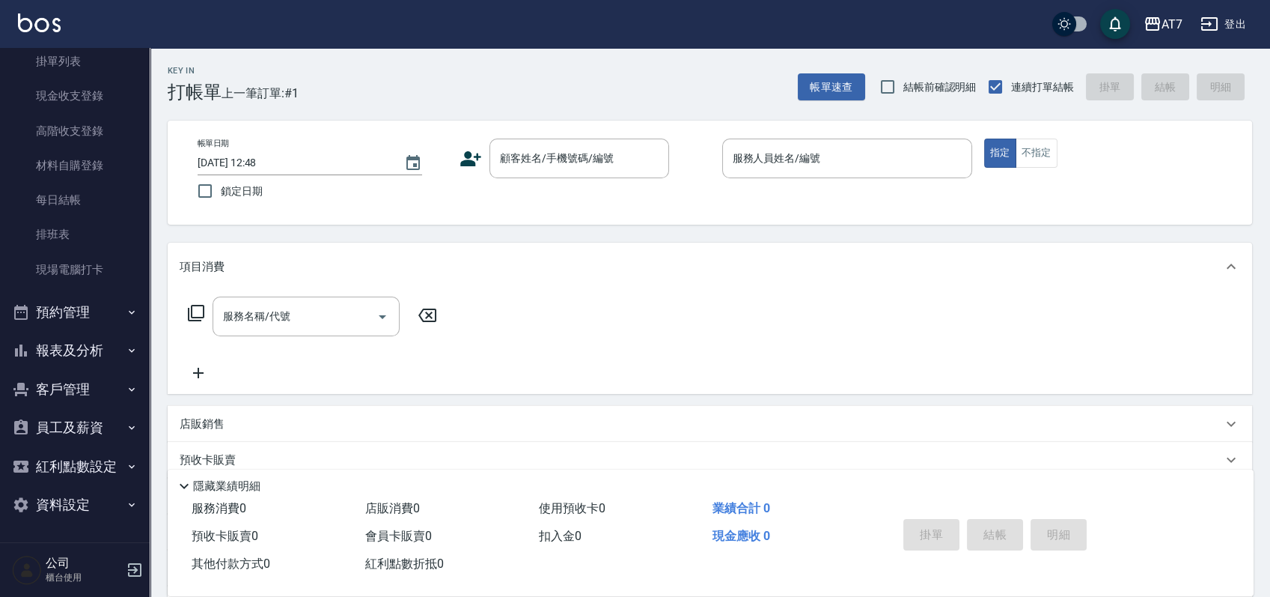
scroll to position [123, 0]
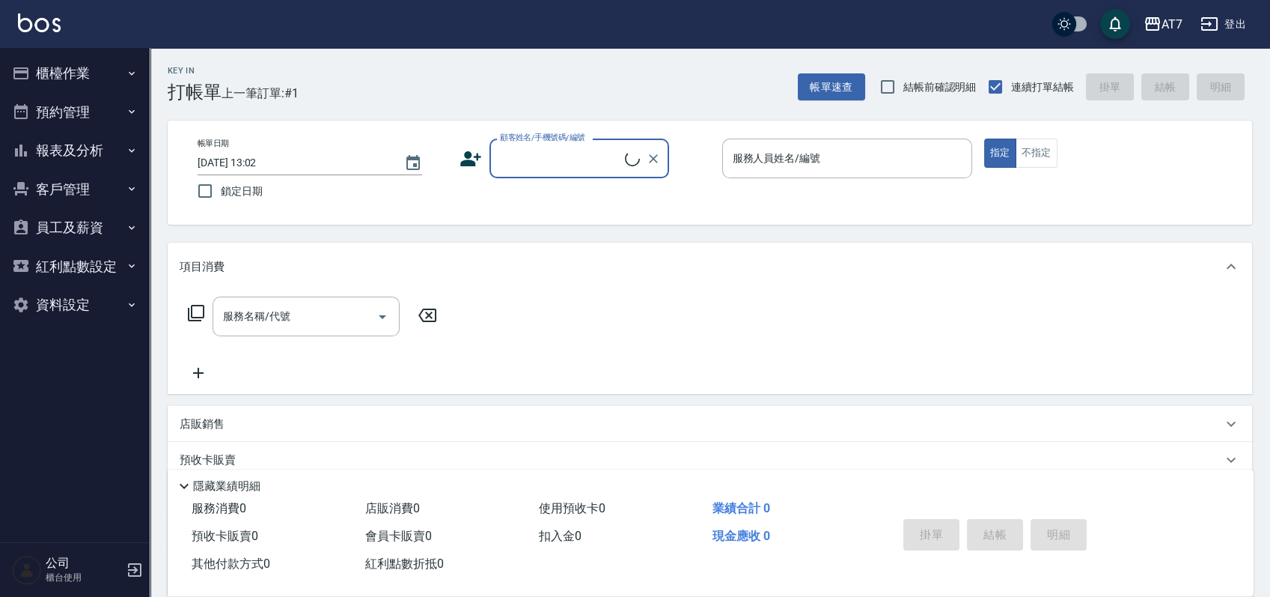
click at [90, 68] on button "櫃檯作業" at bounding box center [75, 73] width 138 height 39
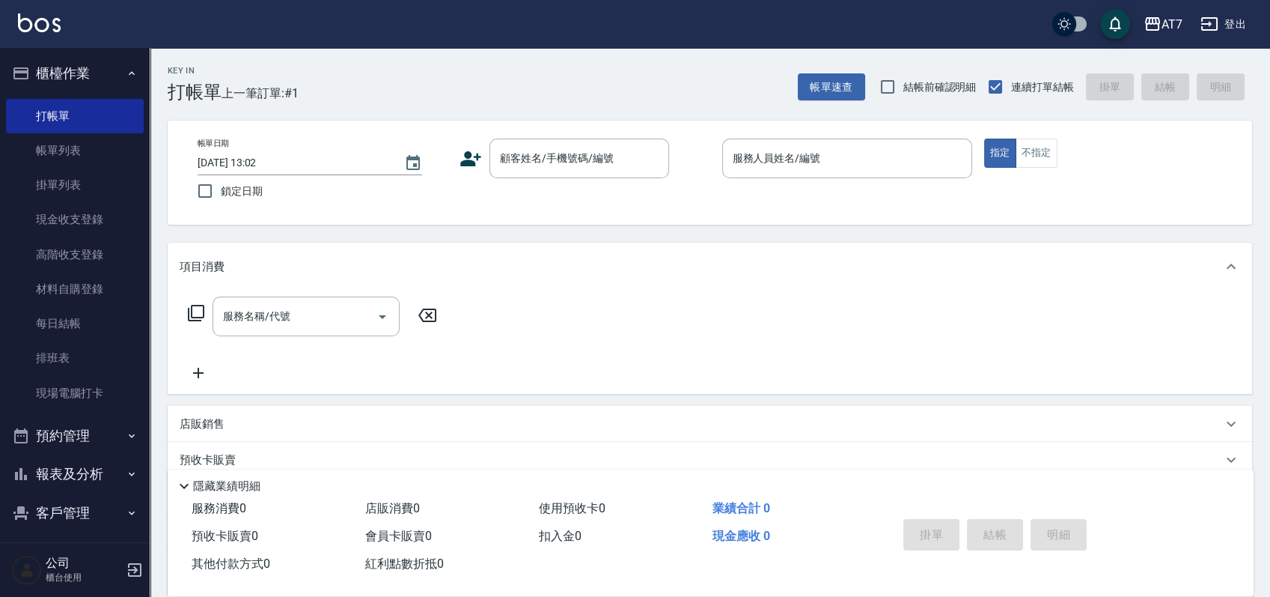
click at [58, 79] on button "櫃檯作業" at bounding box center [75, 73] width 138 height 39
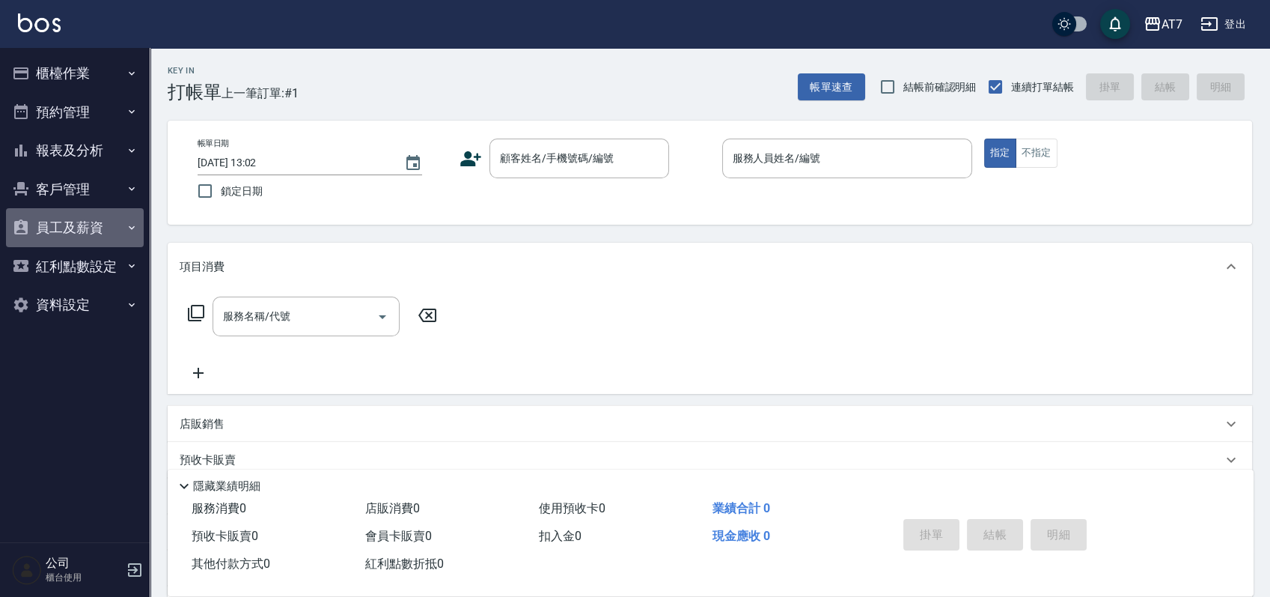
click at [97, 237] on button "員工及薪資" at bounding box center [75, 227] width 138 height 39
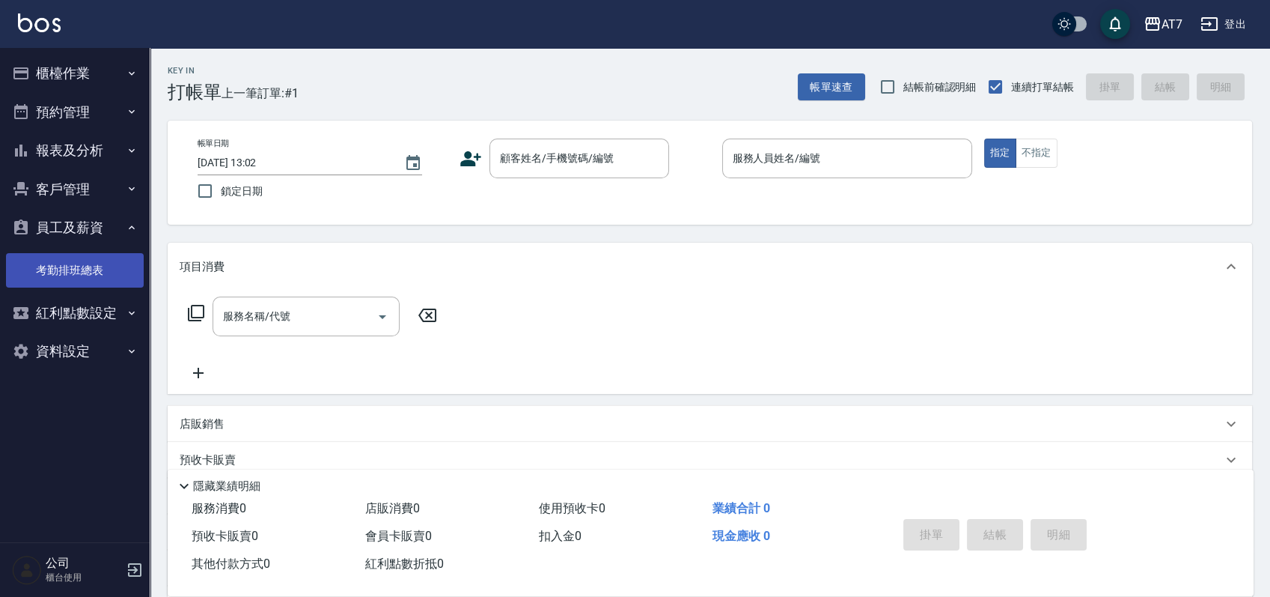
click at [79, 260] on link "考勤排班總表" at bounding box center [75, 270] width 138 height 34
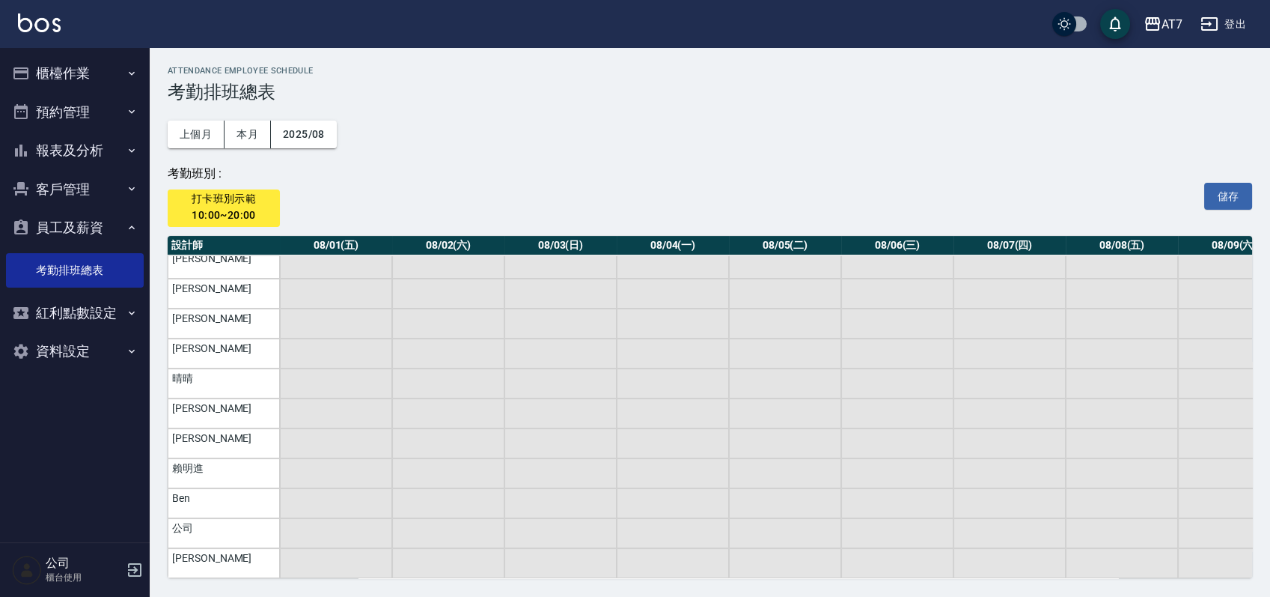
click at [102, 231] on button "員工及薪資" at bounding box center [75, 227] width 138 height 39
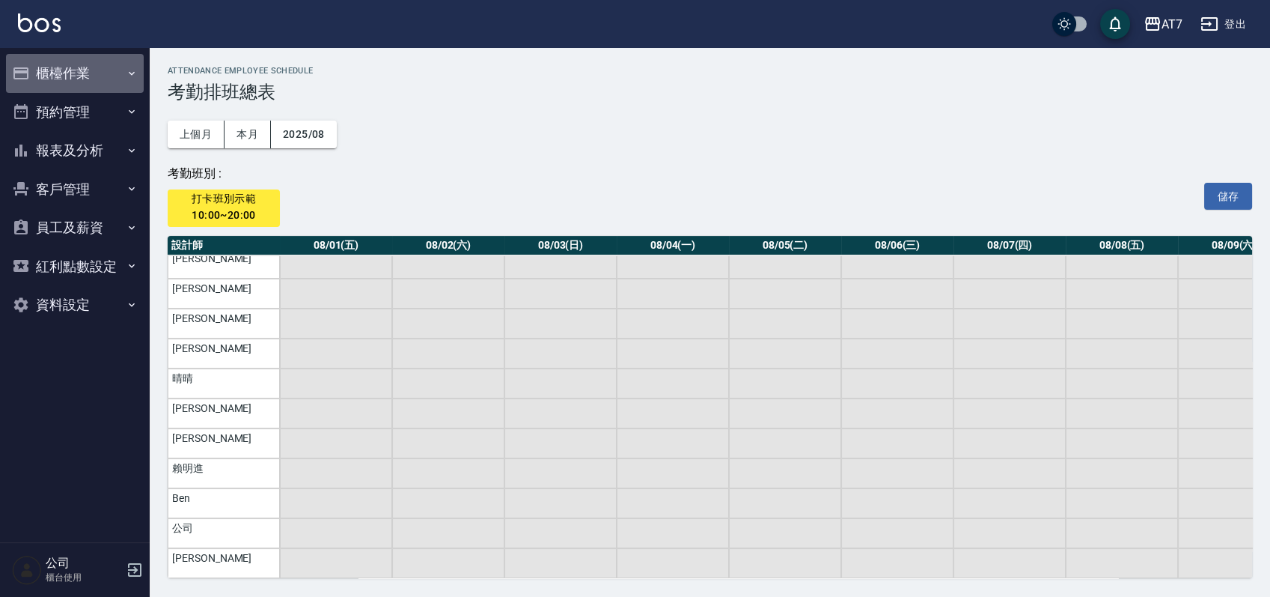
click at [78, 68] on button "櫃檯作業" at bounding box center [75, 73] width 138 height 39
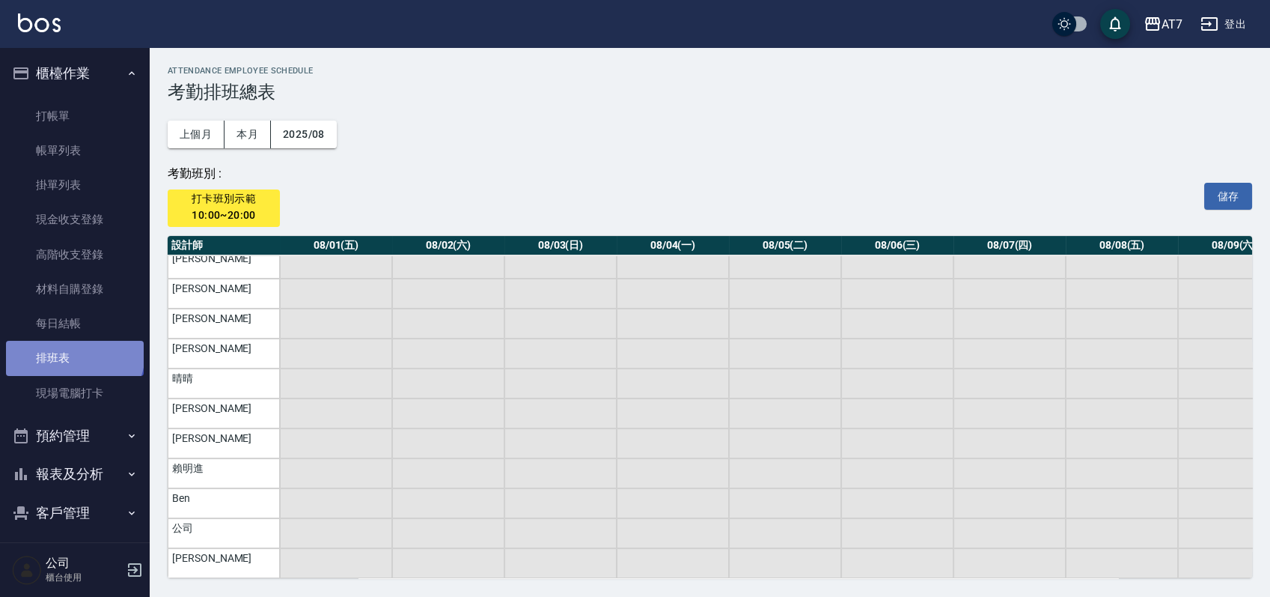
click at [73, 353] on link "排班表" at bounding box center [75, 358] width 138 height 34
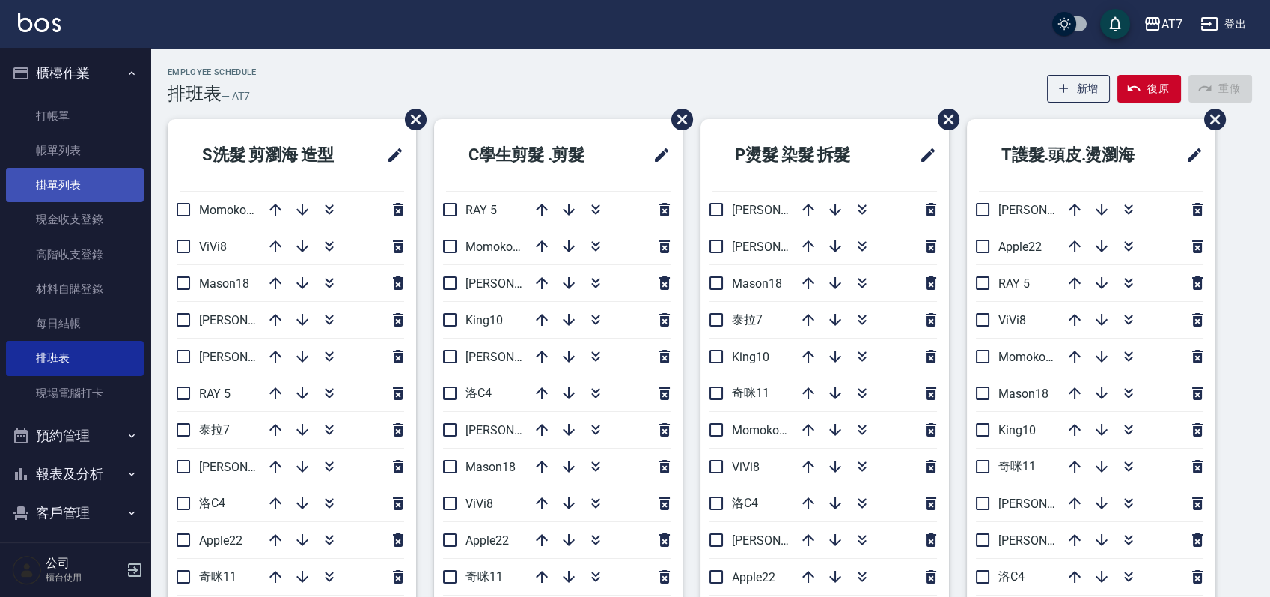
scroll to position [100, 0]
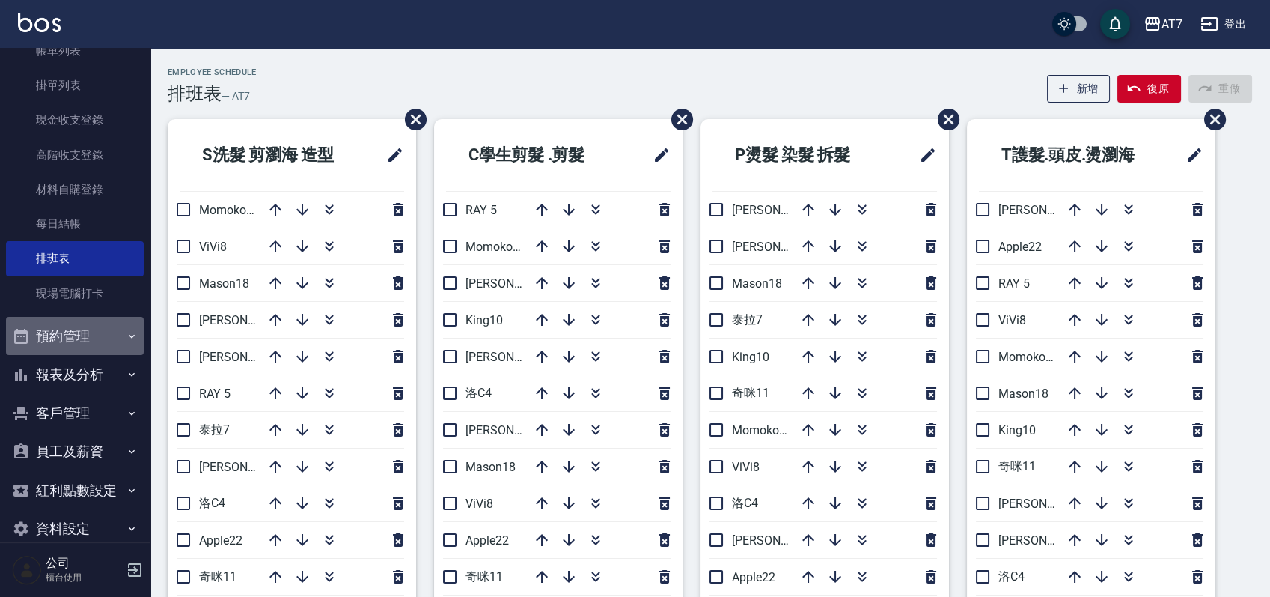
click at [87, 340] on button "預約管理" at bounding box center [75, 336] width 138 height 39
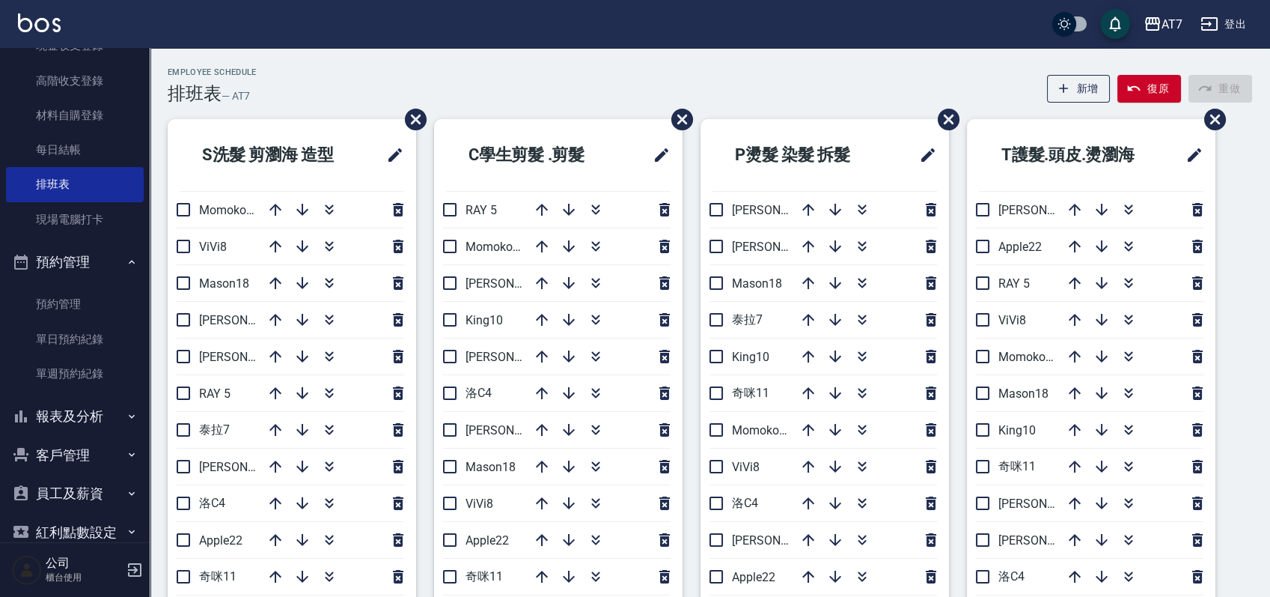
scroll to position [199, 0]
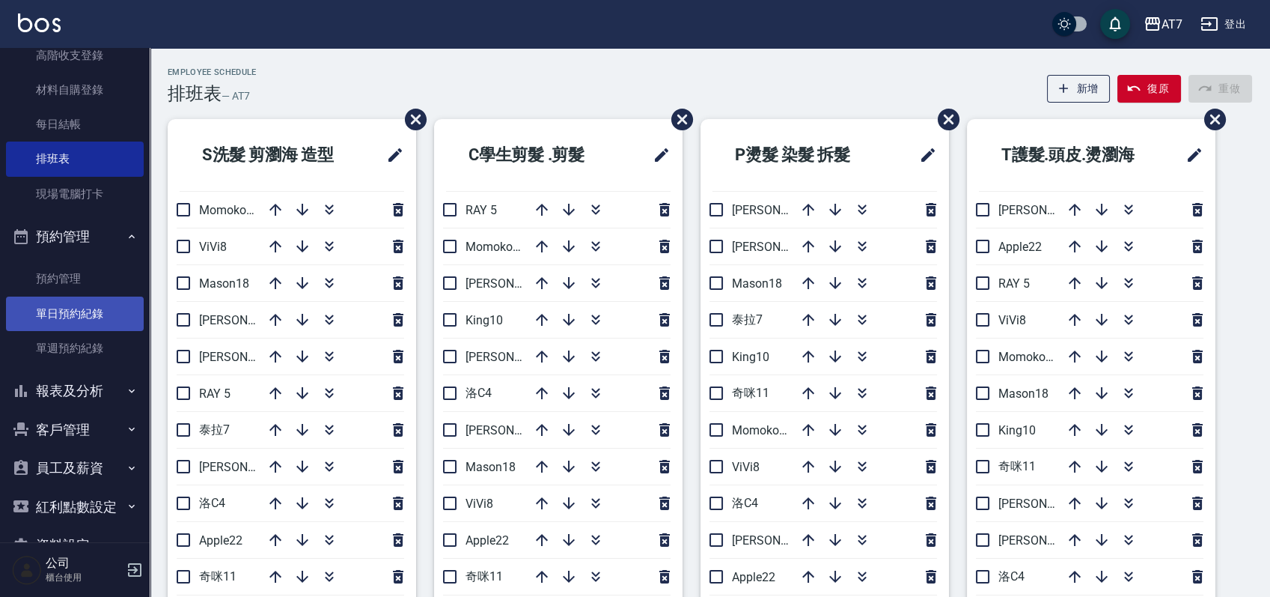
click at [87, 309] on link "單日預約紀錄" at bounding box center [75, 313] width 138 height 34
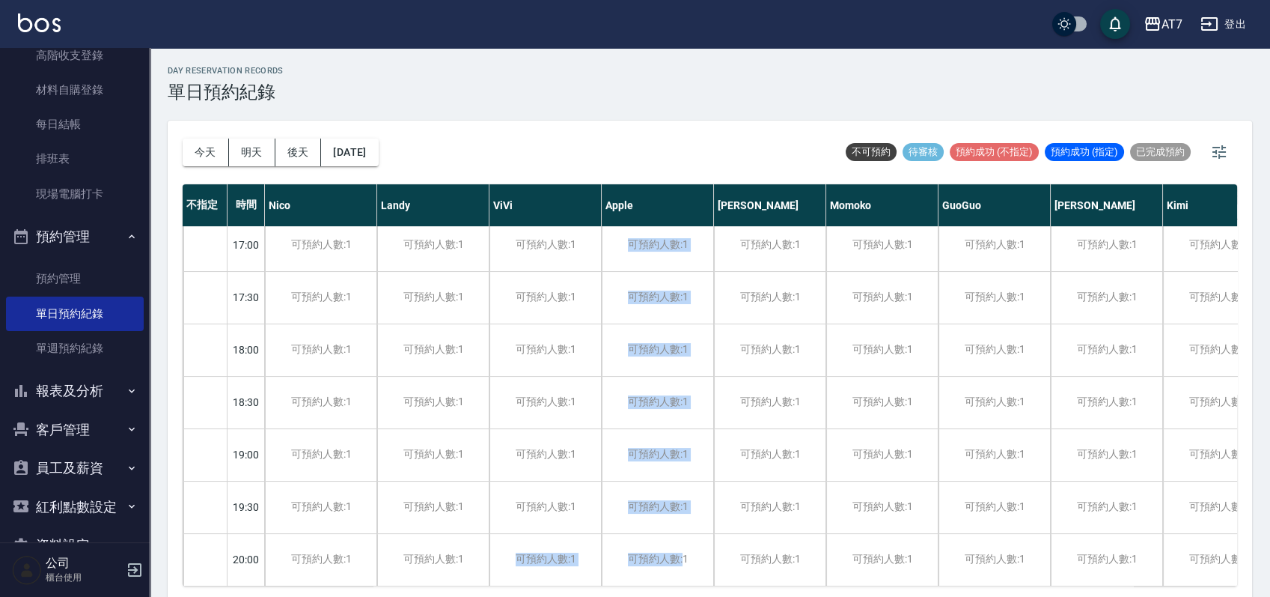
scroll to position [4, 0]
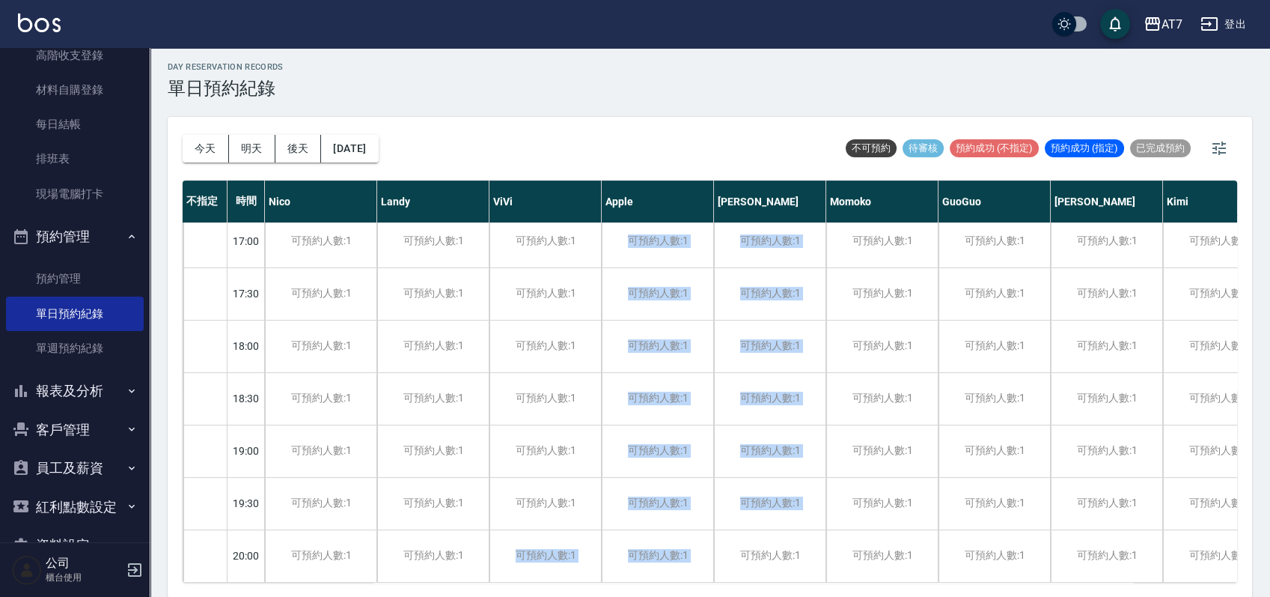
drag, startPoint x: 508, startPoint y: 570, endPoint x: 733, endPoint y: 588, distance: 225.3
click at [733, 588] on div "今天 明天 後天 2025/08/13 不可預約 待審核 預約成功 (不指定) 預約成功 (指定) 已完成預約 不指定 時間 Nico Landy ViVi …" at bounding box center [710, 357] width 1085 height 481
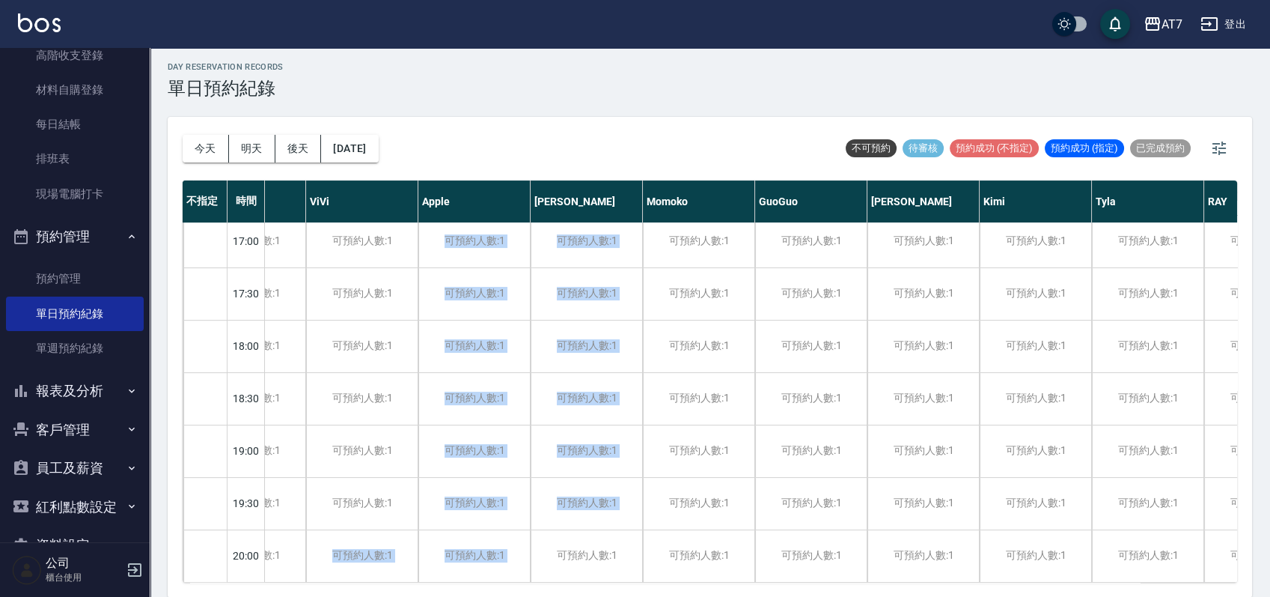
scroll to position [755, 0]
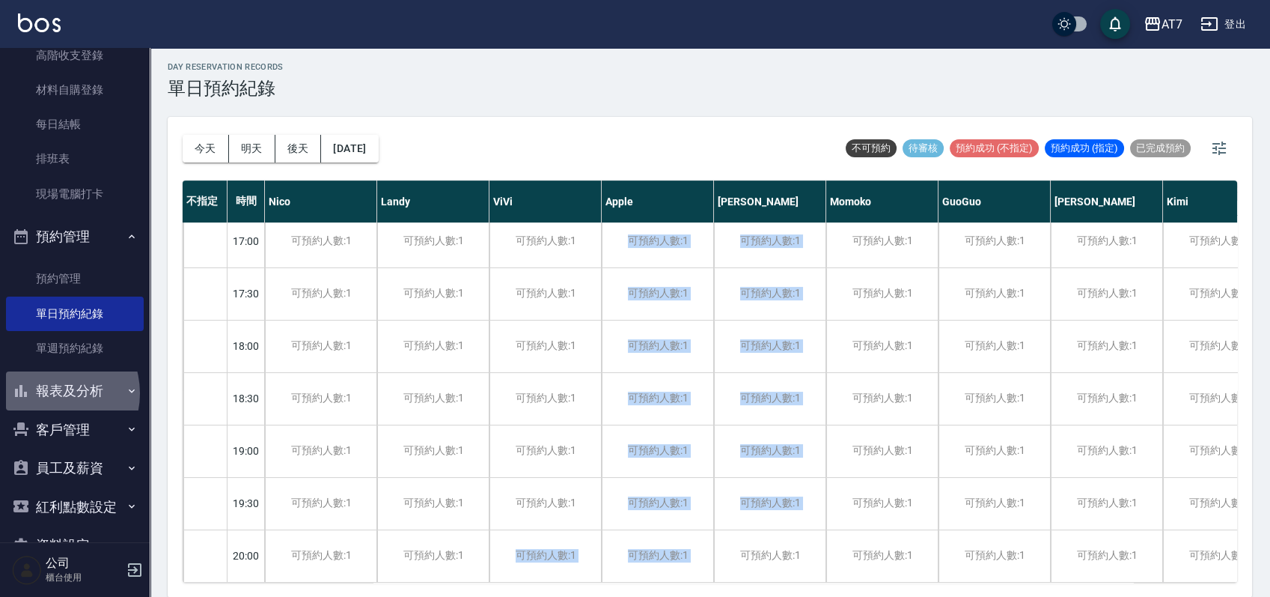
click at [50, 392] on button "報表及分析" at bounding box center [75, 390] width 138 height 39
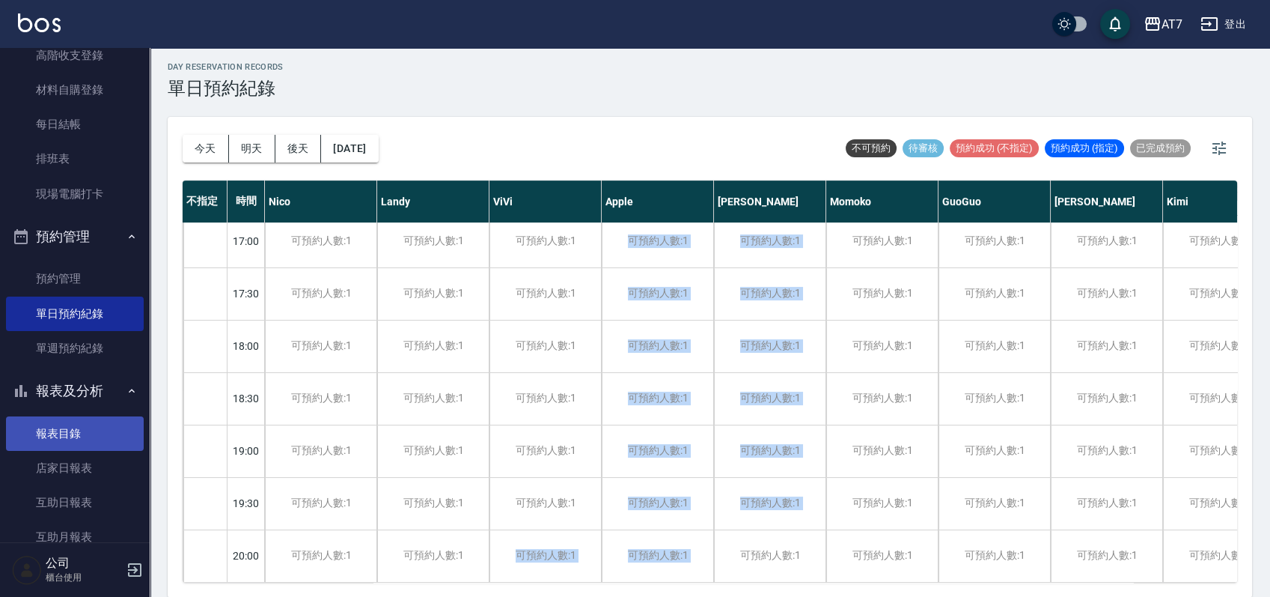
click at [44, 424] on link "報表目錄" at bounding box center [75, 433] width 138 height 34
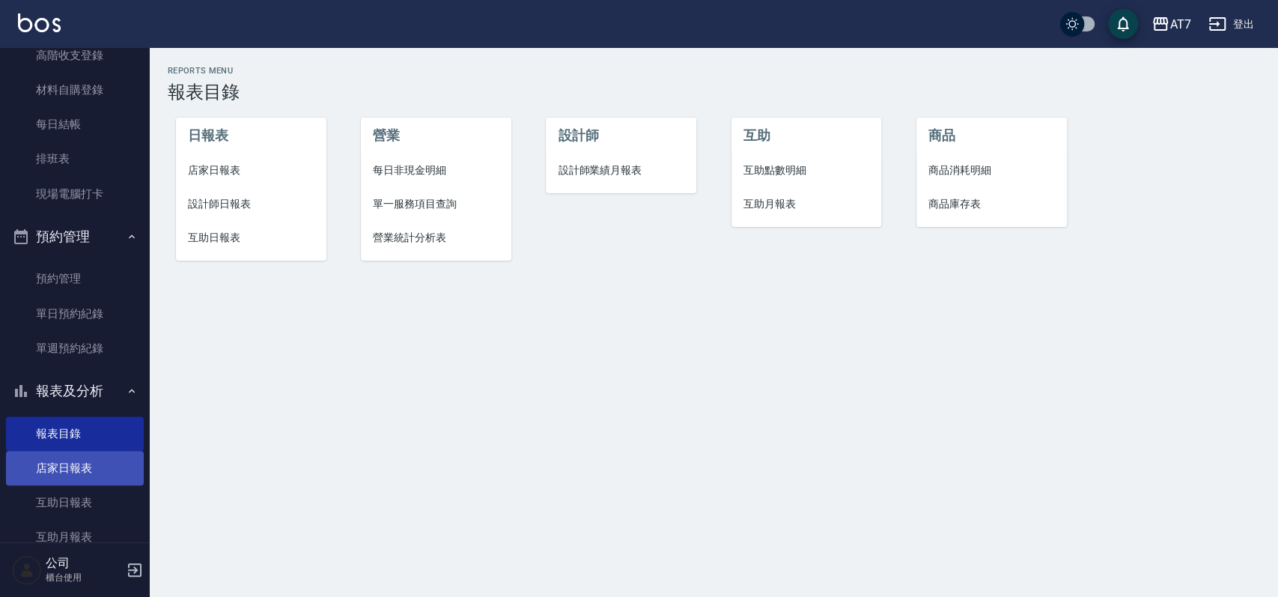
click at [71, 472] on link "店家日報表" at bounding box center [75, 468] width 138 height 34
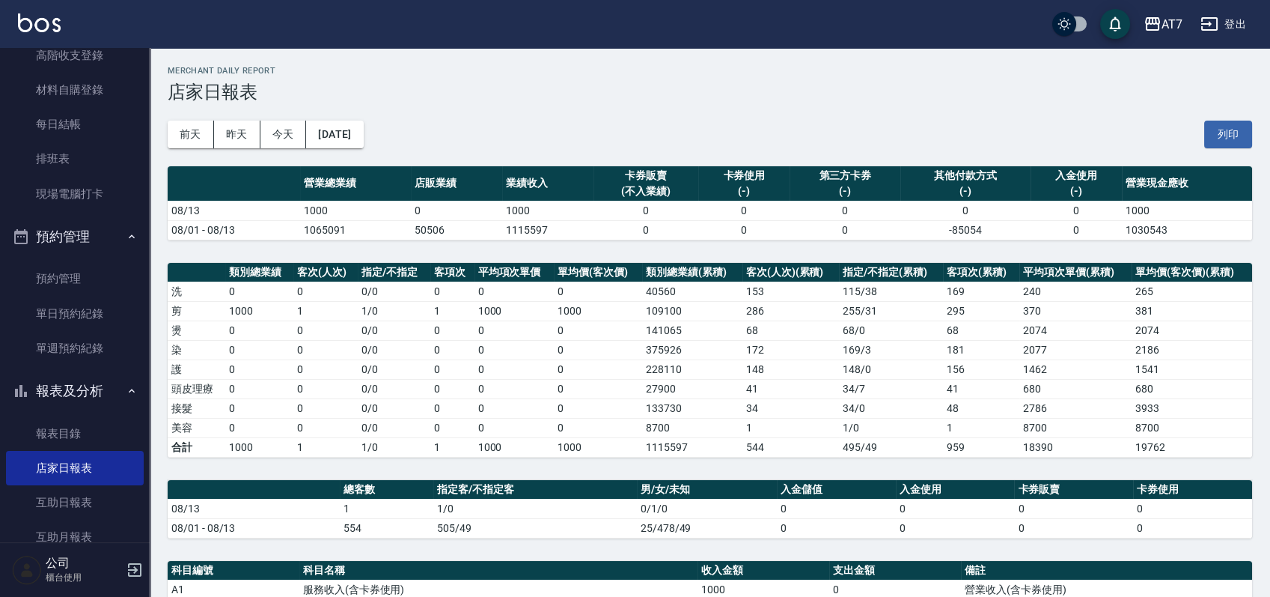
scroll to position [199, 0]
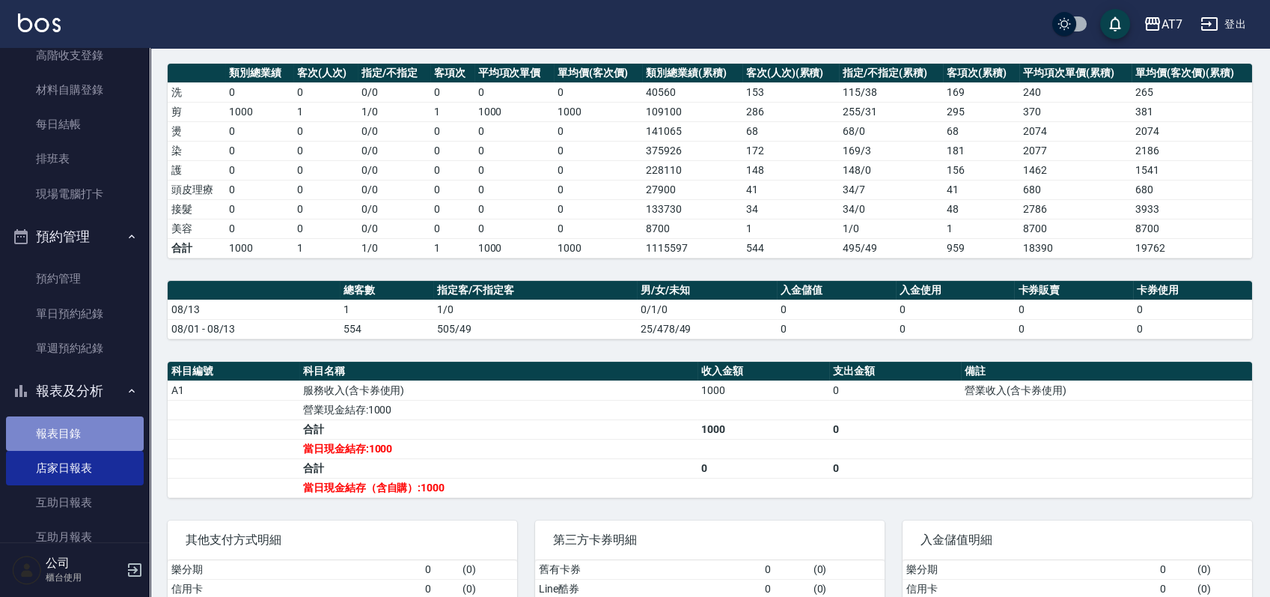
click at [85, 421] on link "報表目錄" at bounding box center [75, 433] width 138 height 34
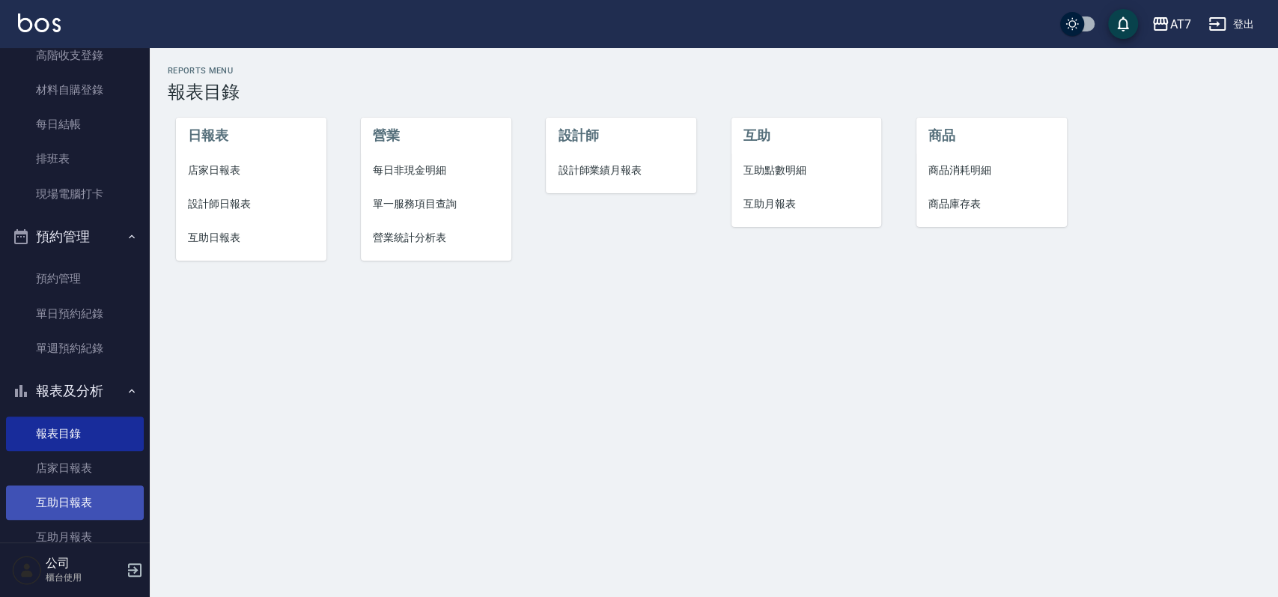
click at [72, 496] on link "互助日報表" at bounding box center [75, 502] width 138 height 34
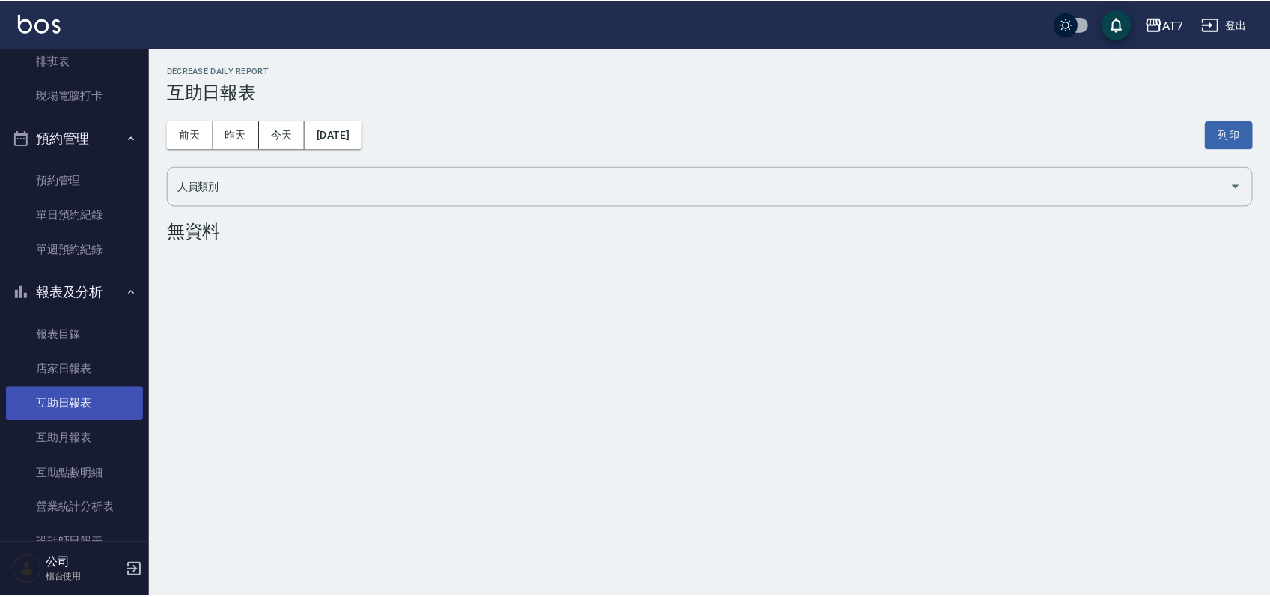
scroll to position [299, 0]
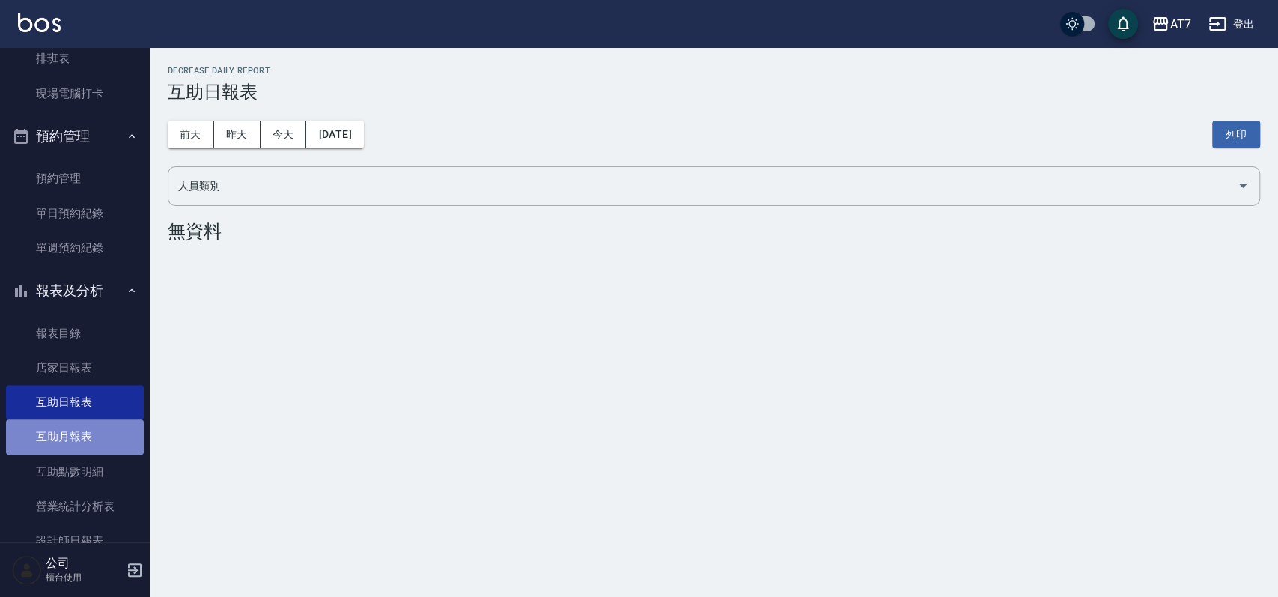
click at [91, 433] on link "互助月報表" at bounding box center [75, 436] width 138 height 34
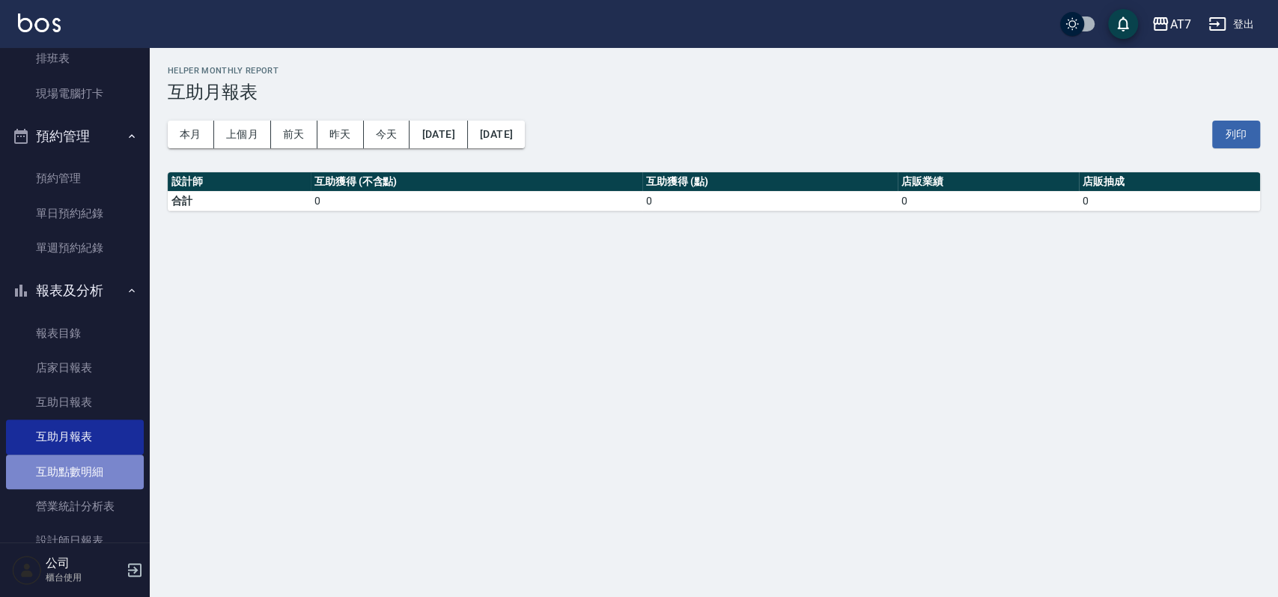
click at [94, 475] on link "互助點數明細" at bounding box center [75, 471] width 138 height 34
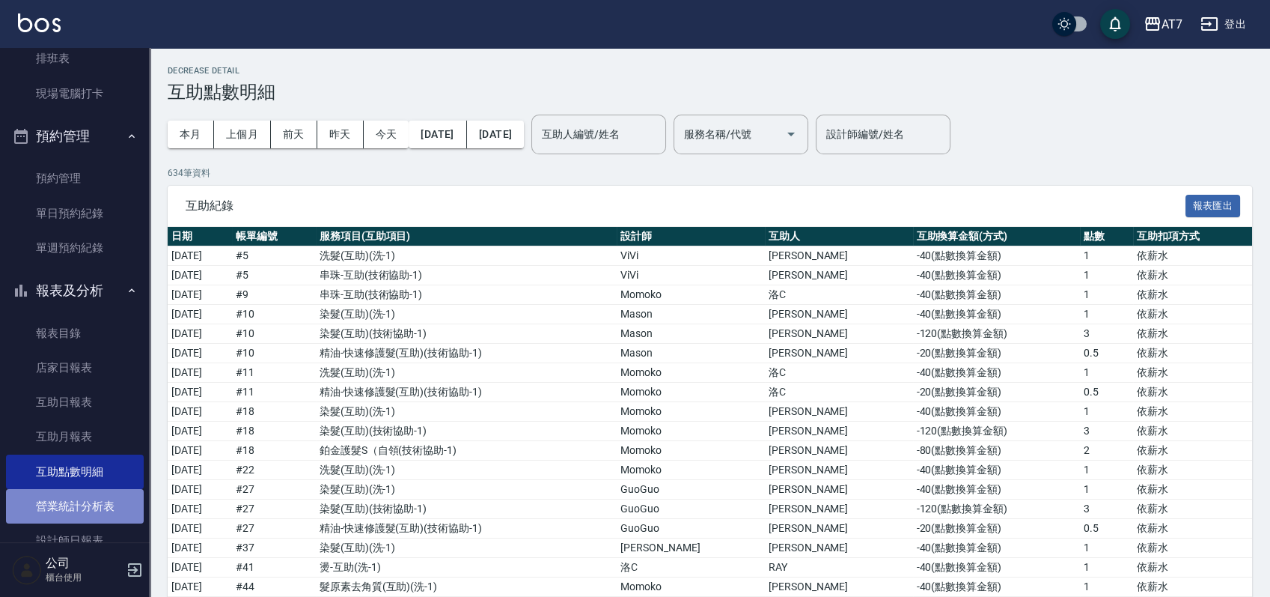
click at [93, 505] on link "營業統計分析表" at bounding box center [75, 506] width 138 height 34
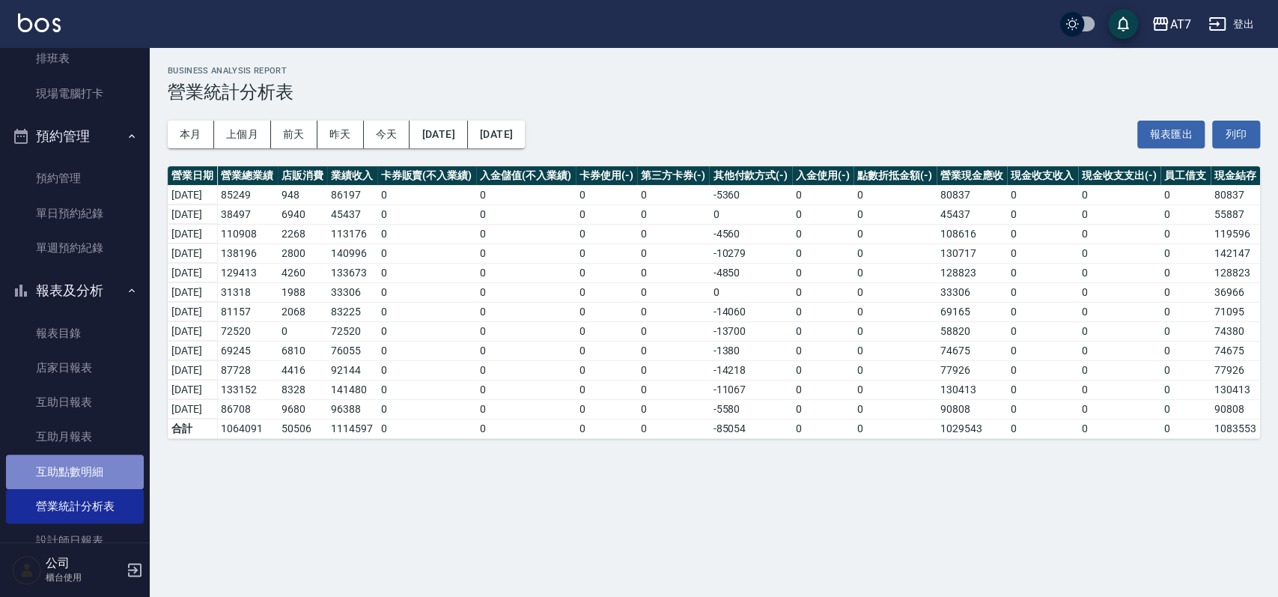
click at [101, 473] on link "互助點數明細" at bounding box center [75, 471] width 138 height 34
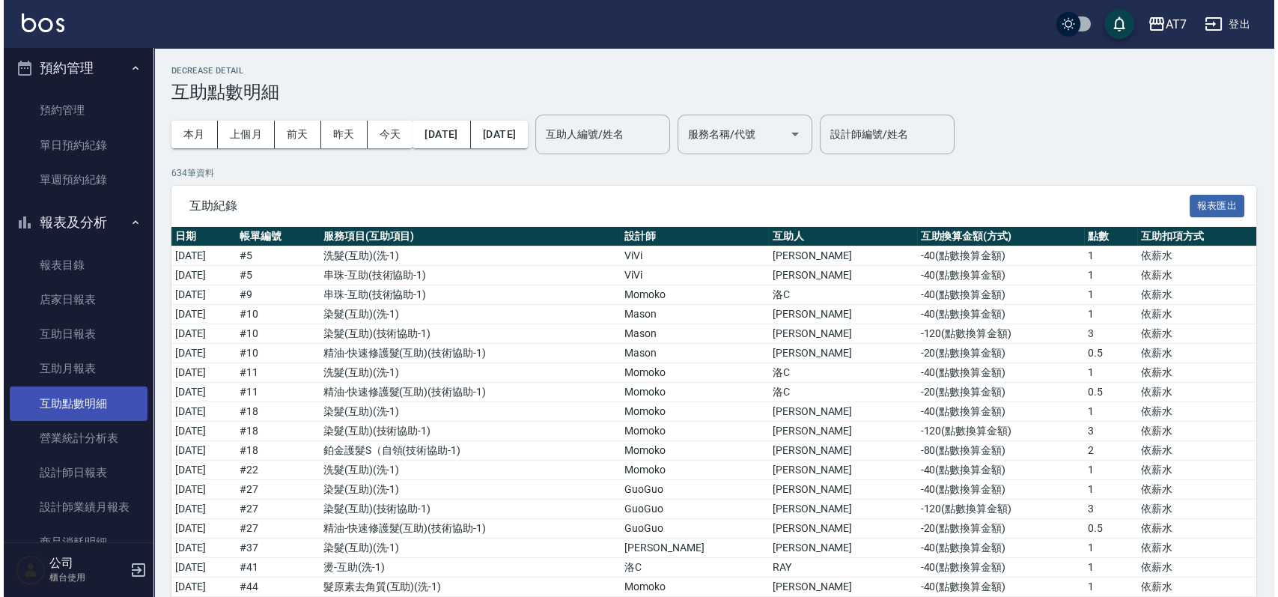
scroll to position [399, 0]
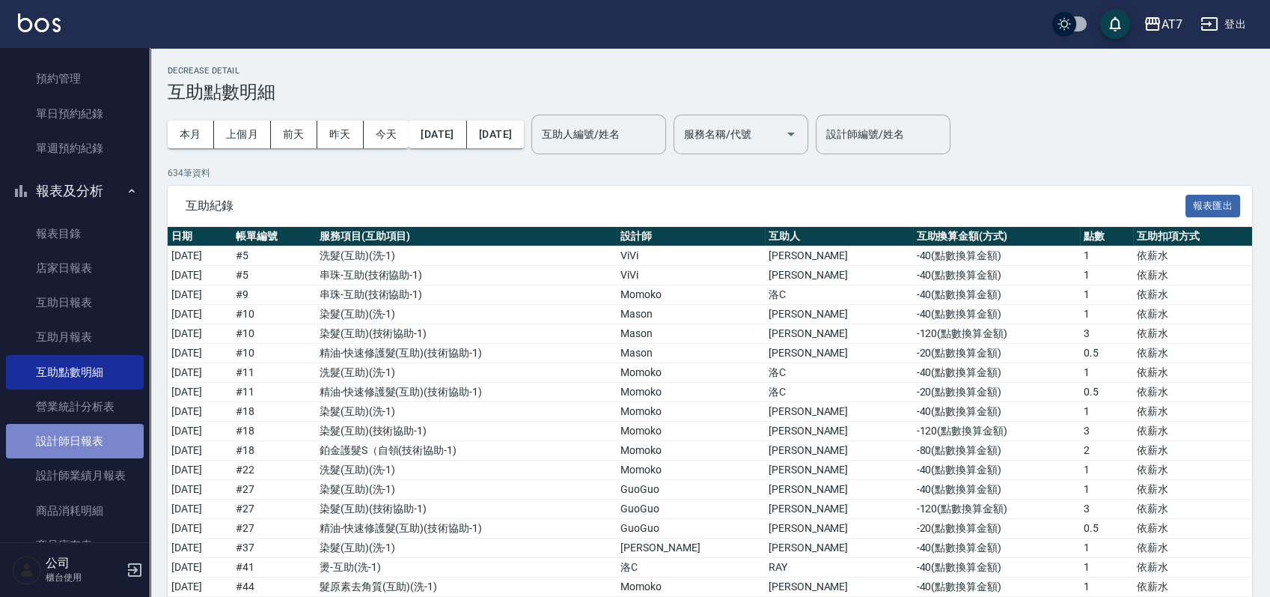
click at [94, 438] on link "設計師日報表" at bounding box center [75, 441] width 138 height 34
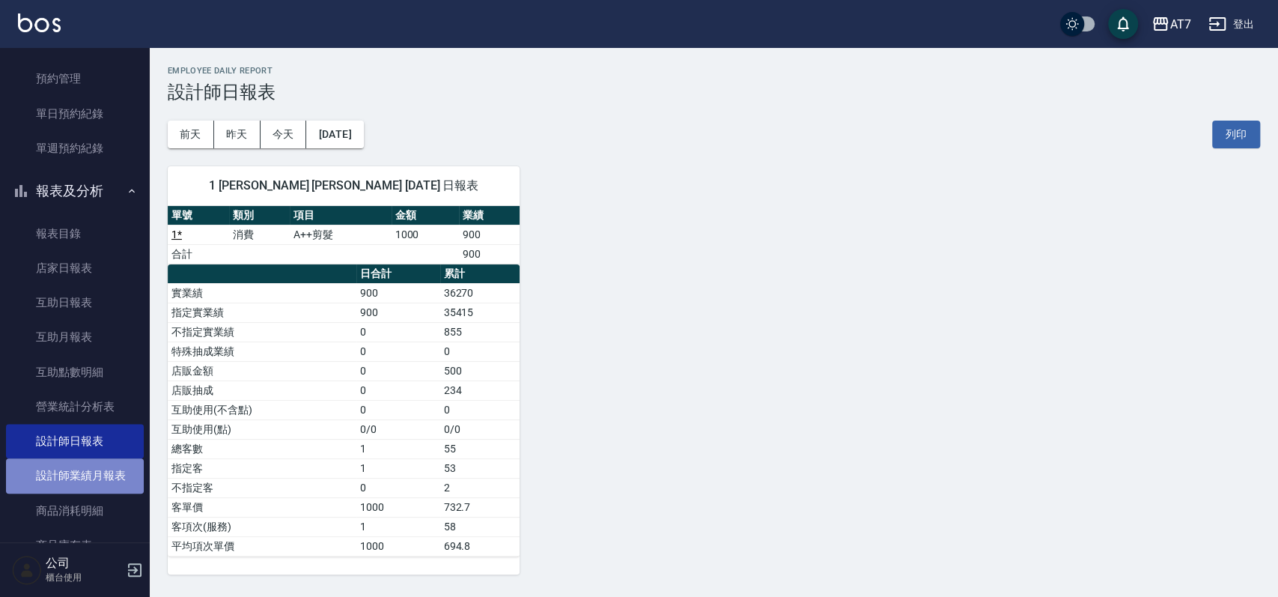
click at [90, 466] on link "設計師業績月報表" at bounding box center [75, 475] width 138 height 34
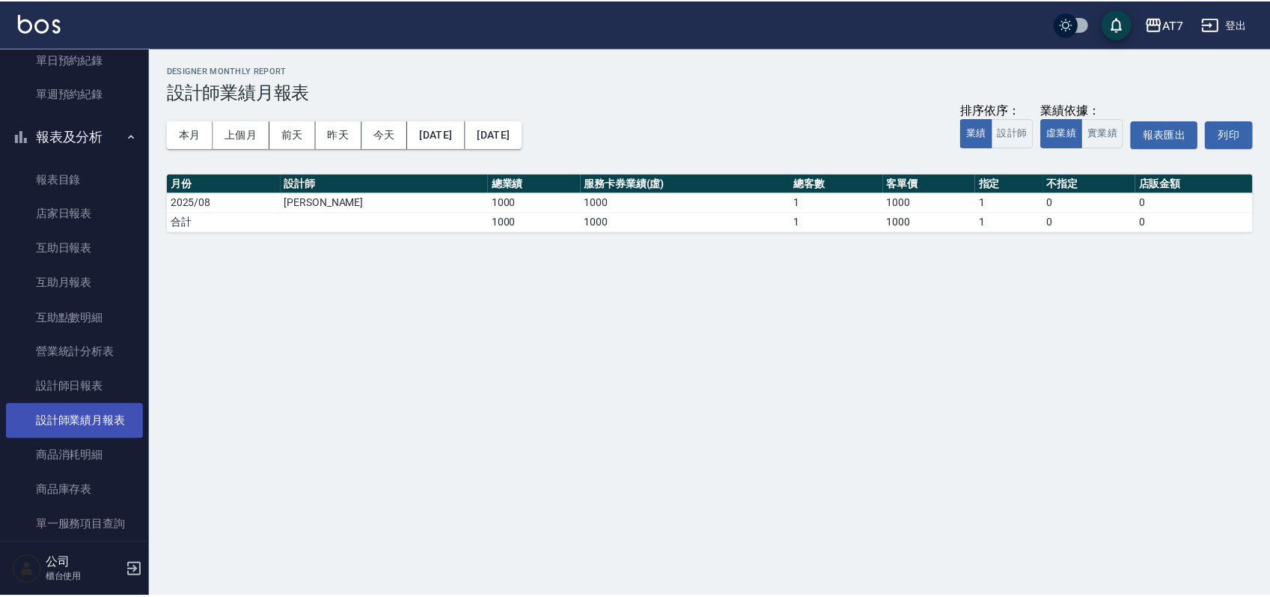
scroll to position [499, 0]
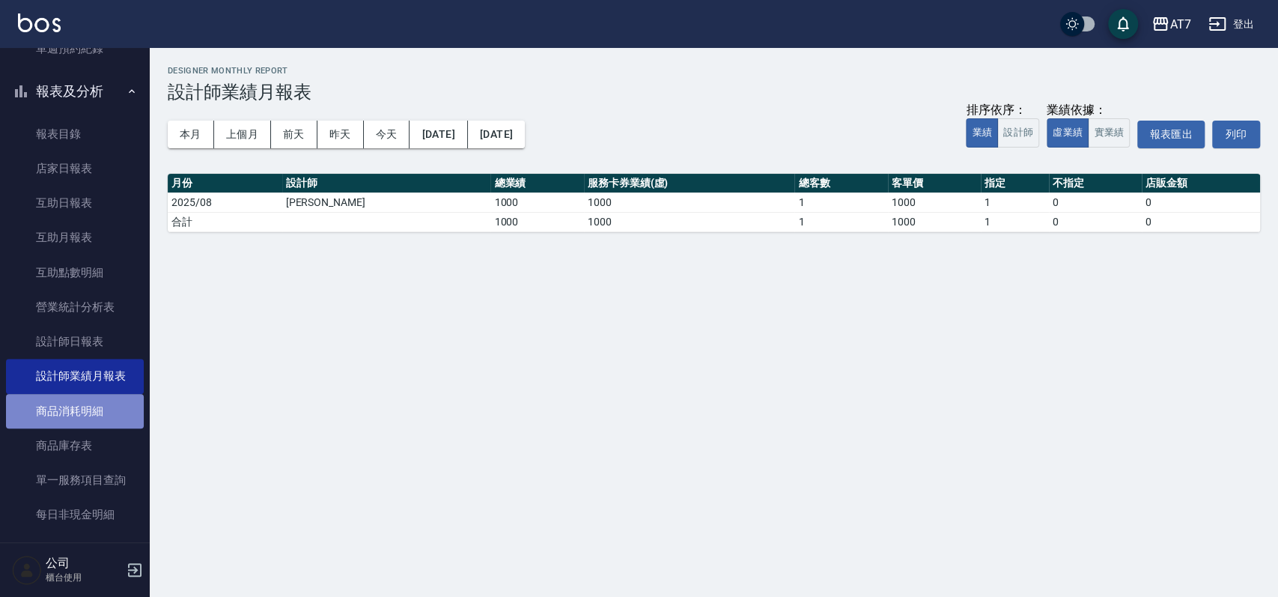
click at [92, 410] on link "商品消耗明細" at bounding box center [75, 411] width 138 height 34
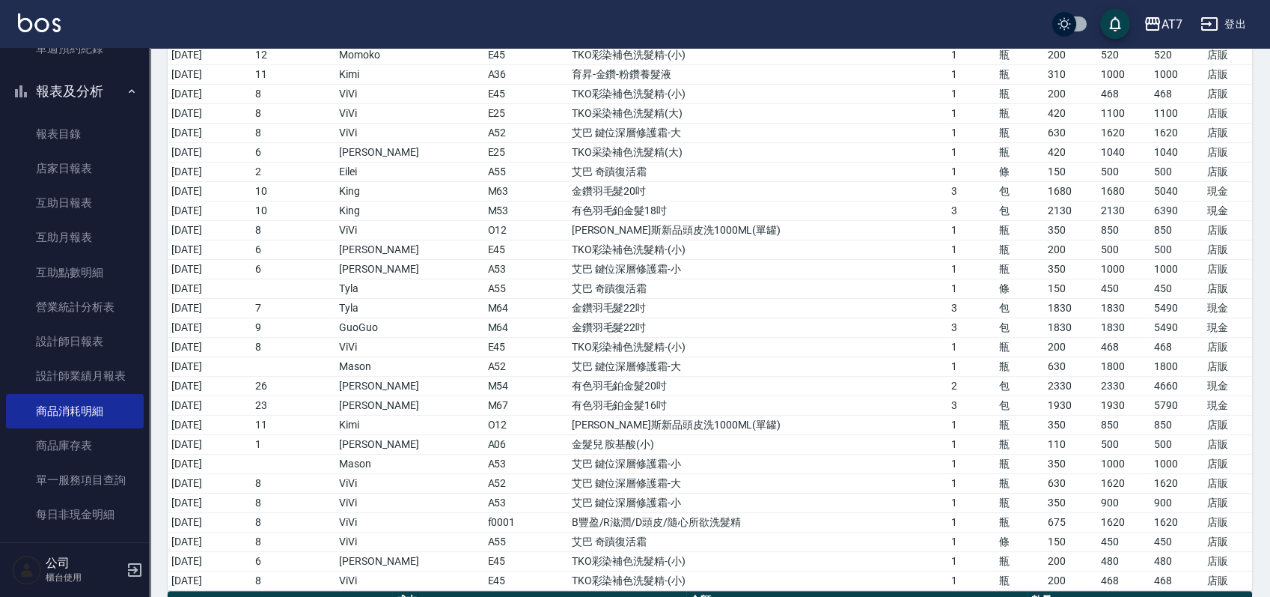
scroll to position [998, 0]
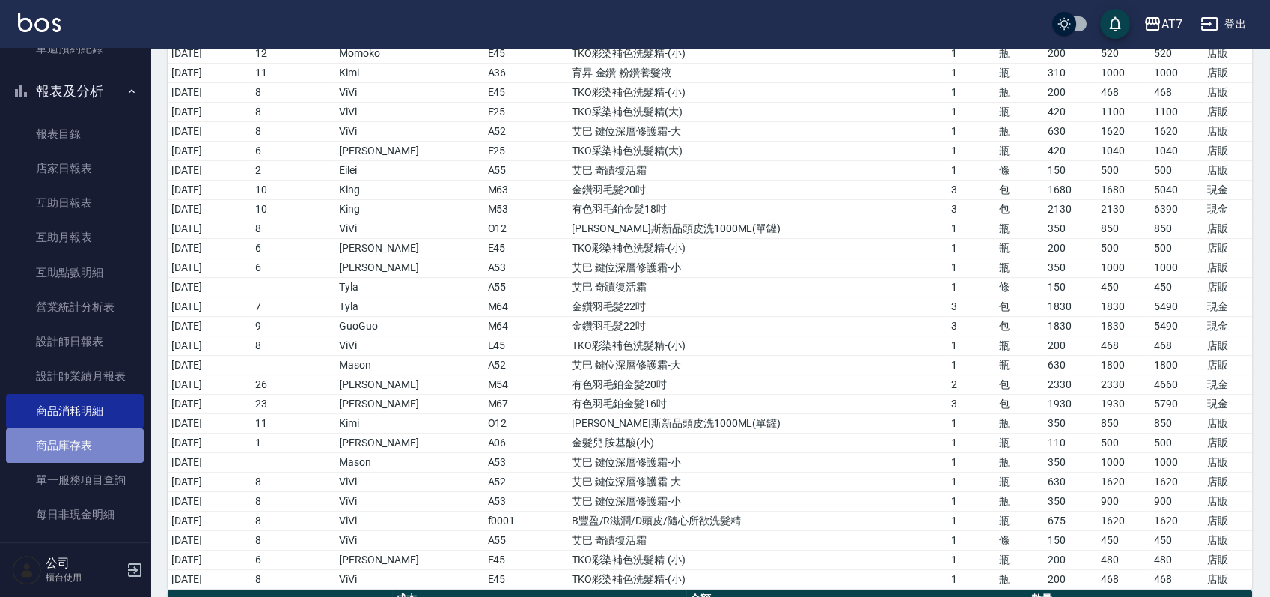
click at [113, 453] on link "商品庫存表" at bounding box center [75, 445] width 138 height 34
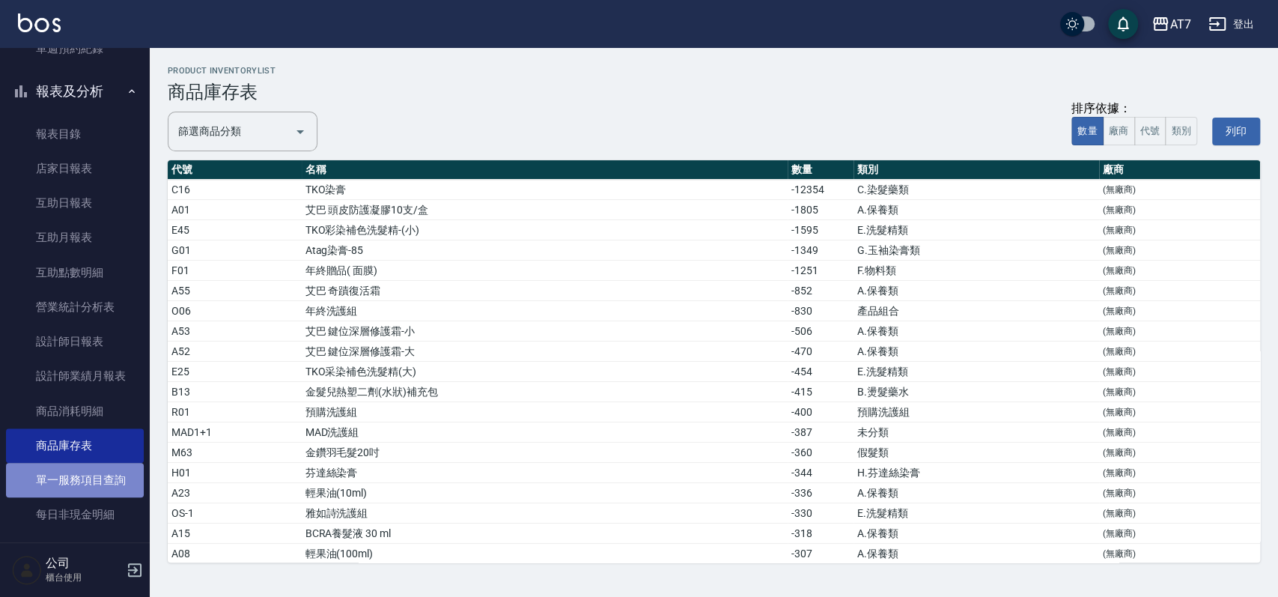
click at [108, 485] on link "單一服務項目查詢" at bounding box center [75, 480] width 138 height 34
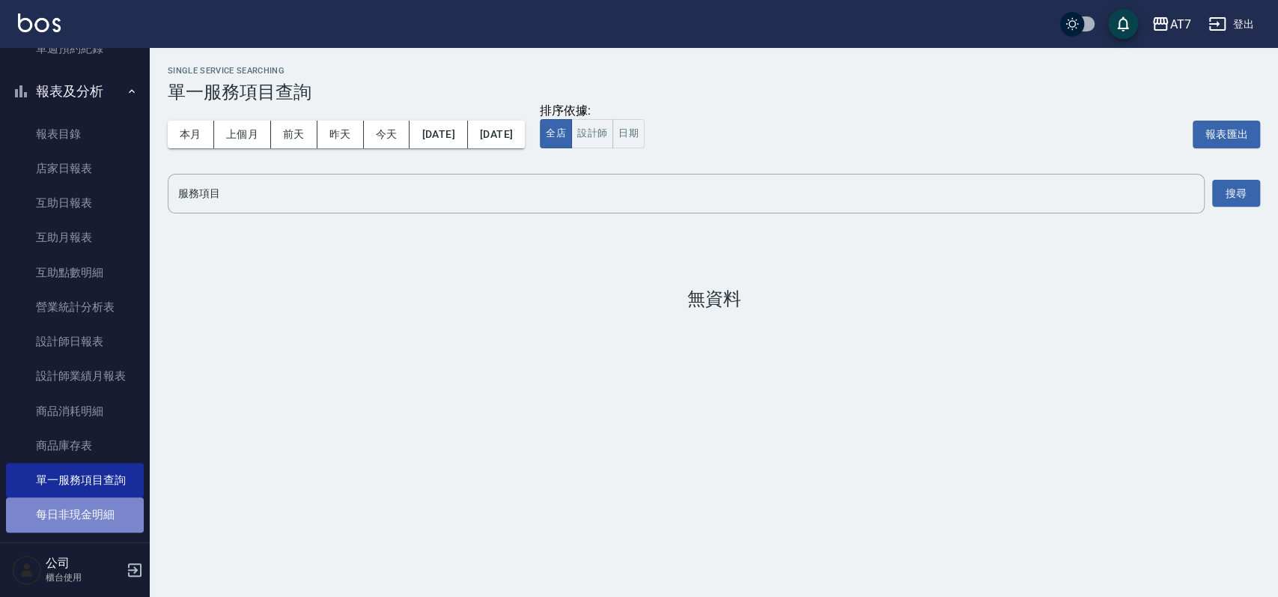
click at [102, 511] on link "每日非現金明細" at bounding box center [75, 514] width 138 height 34
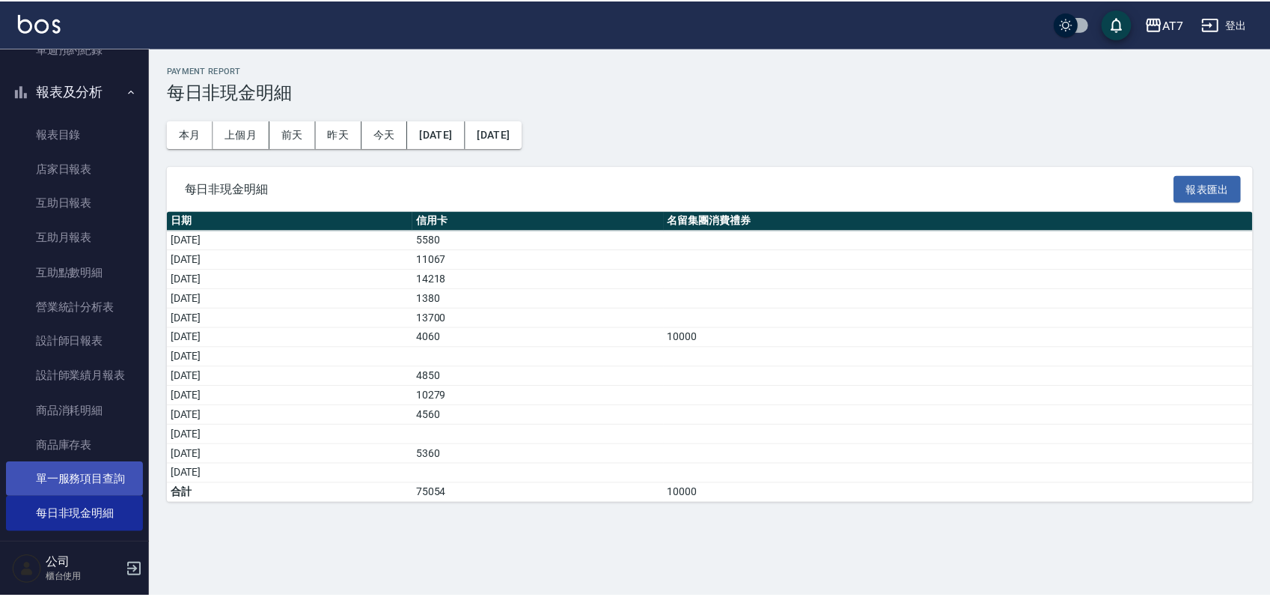
scroll to position [666, 0]
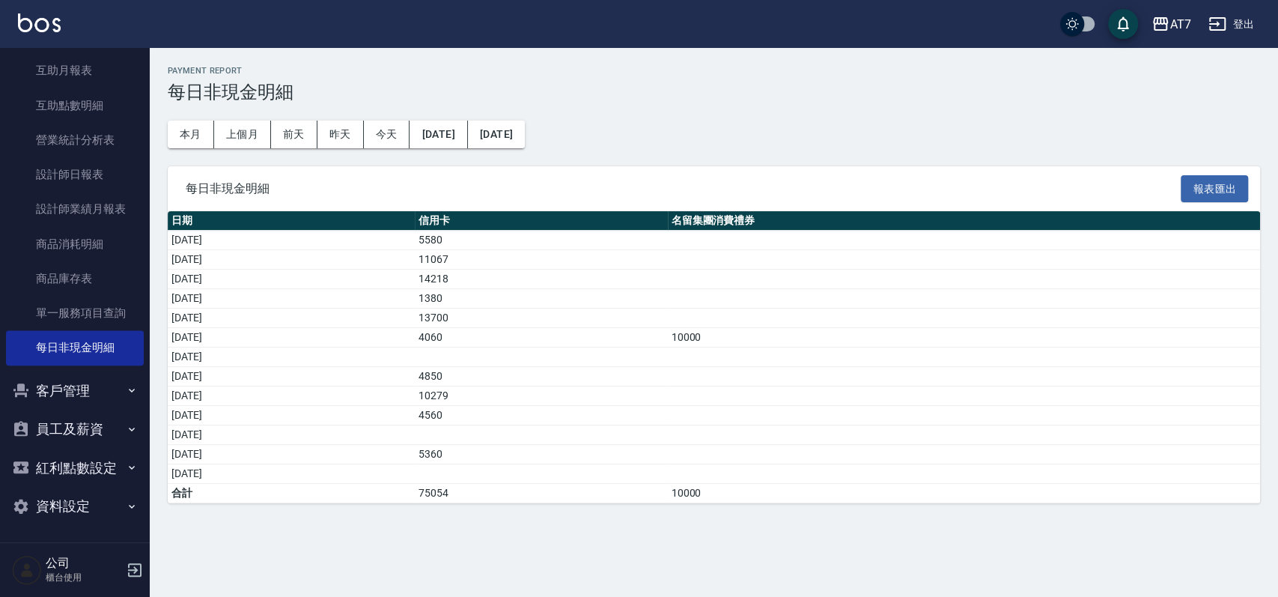
click at [96, 388] on button "客戶管理" at bounding box center [75, 390] width 138 height 39
click at [85, 427] on link "客戶列表" at bounding box center [75, 432] width 138 height 34
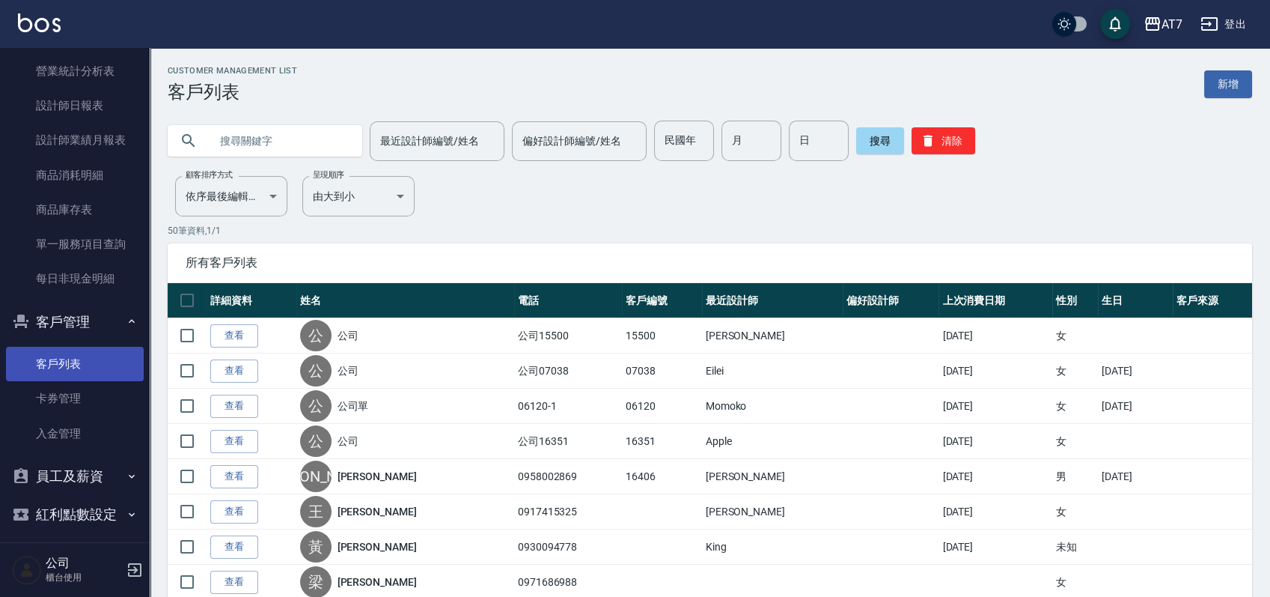
scroll to position [766, 0]
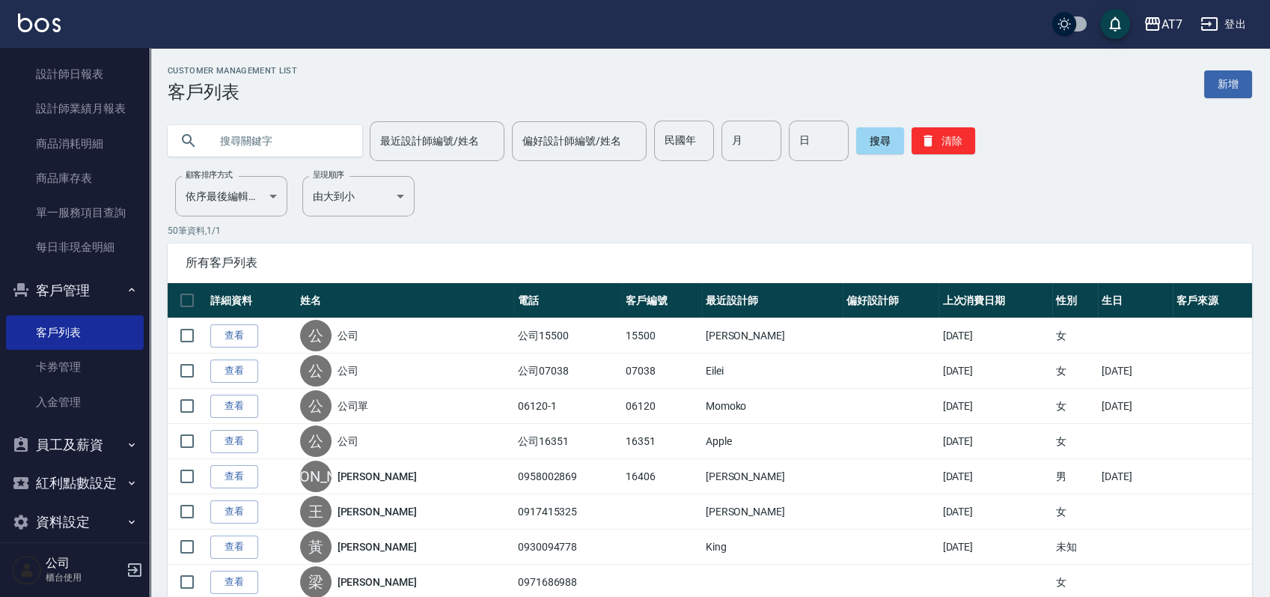
click at [82, 444] on button "員工及薪資" at bounding box center [75, 444] width 138 height 39
click at [86, 475] on button "紅利點數設定" at bounding box center [75, 482] width 138 height 39
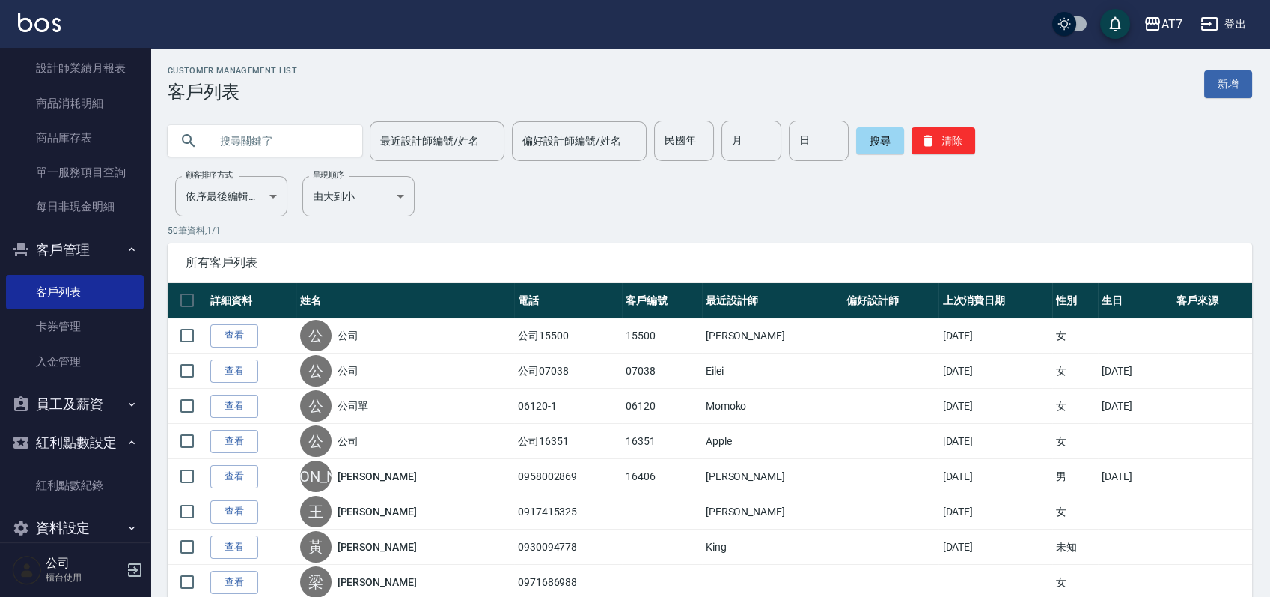
scroll to position [828, 0]
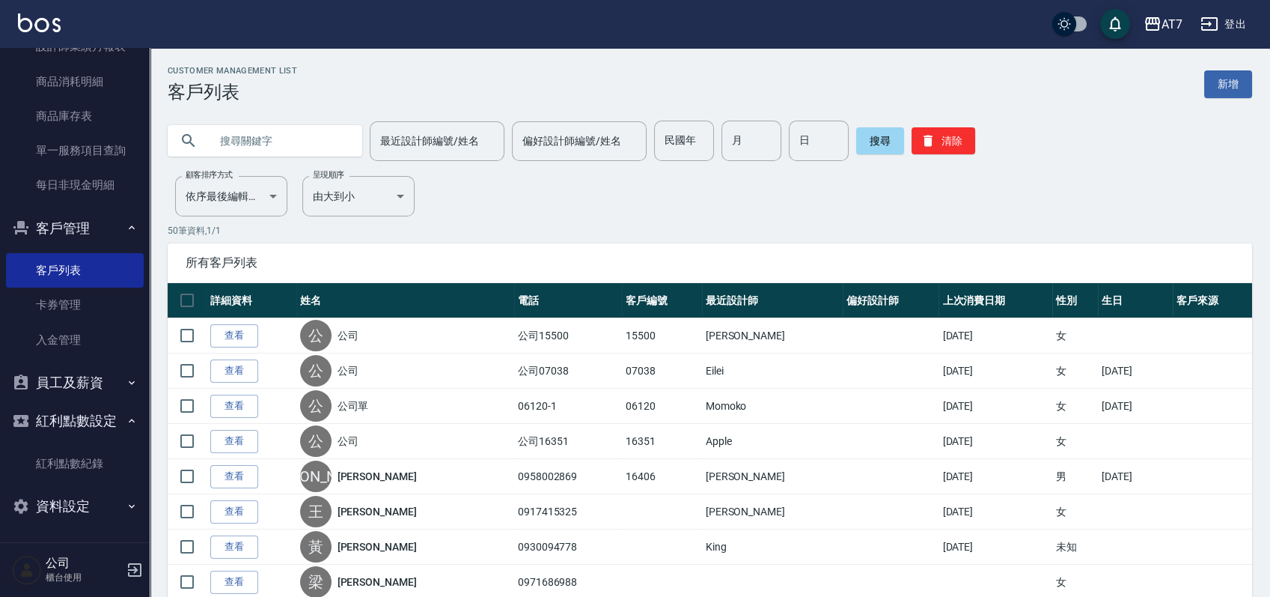
click at [85, 495] on button "資料設定" at bounding box center [75, 506] width 138 height 39
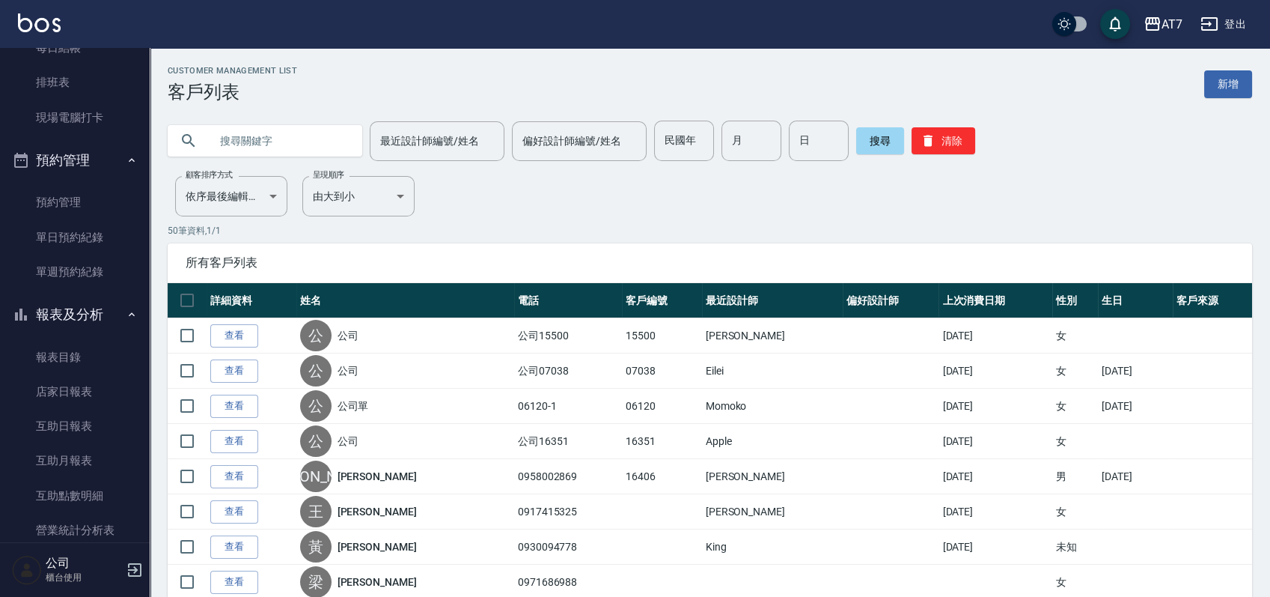
scroll to position [0, 0]
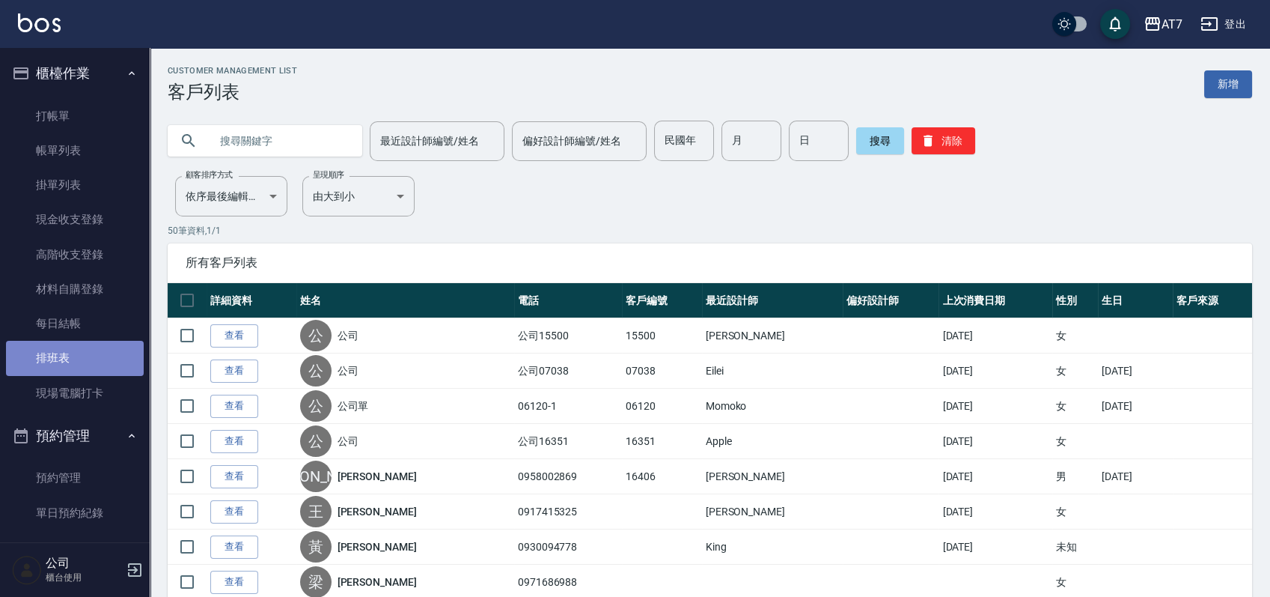
click at [87, 353] on link "排班表" at bounding box center [75, 358] width 138 height 34
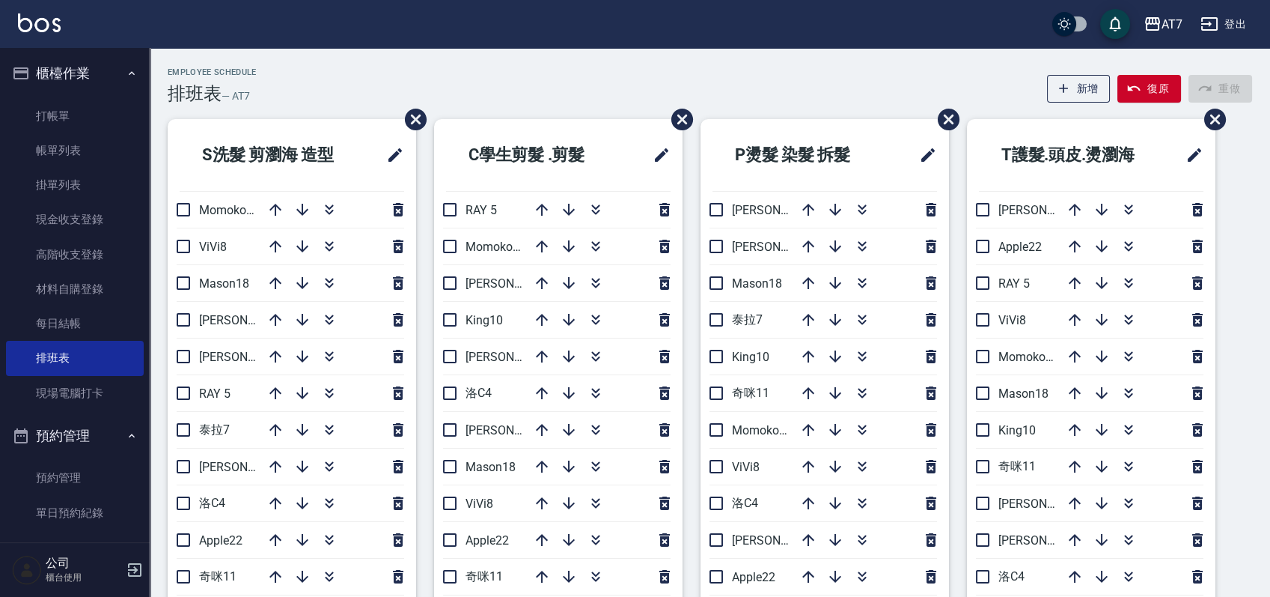
click at [573, 81] on div "Employee Schedule 排班表 — AT7 新增 復原 重做" at bounding box center [710, 85] width 1085 height 37
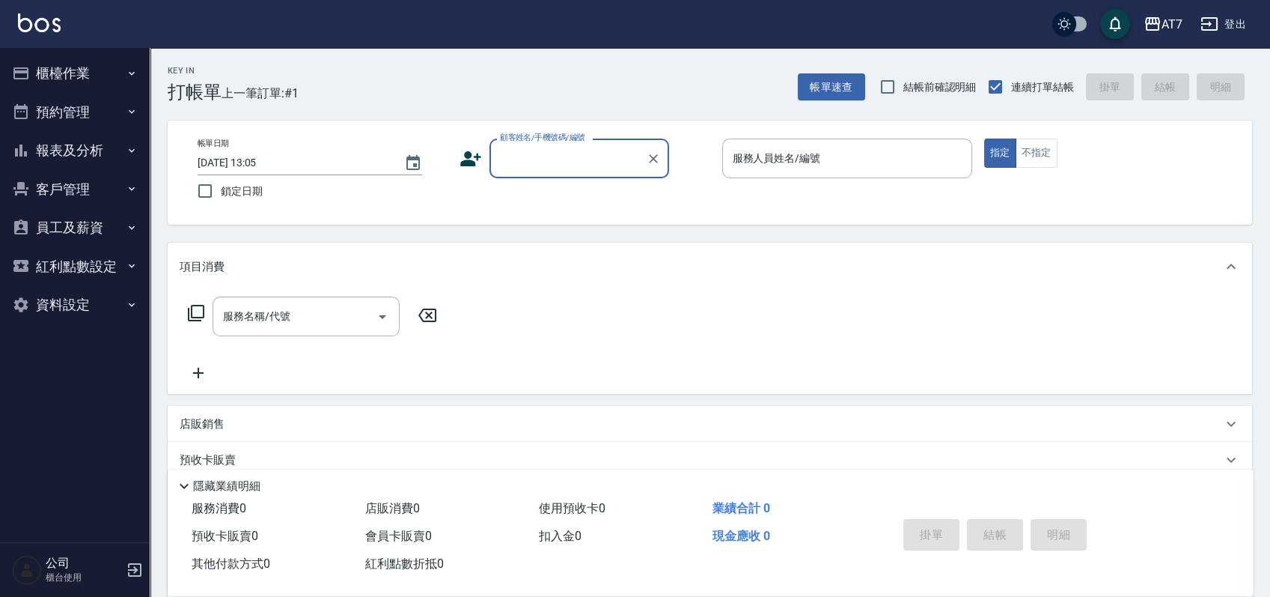
click at [106, 68] on button "櫃檯作業" at bounding box center [75, 73] width 138 height 39
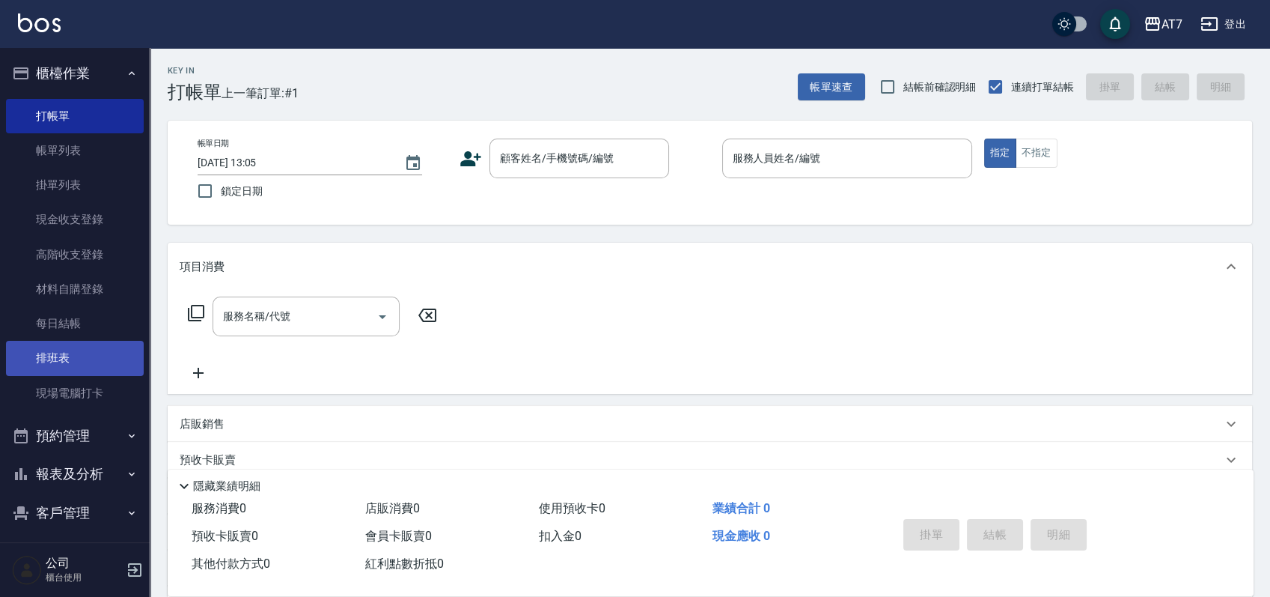
click at [70, 354] on link "排班表" at bounding box center [75, 358] width 138 height 34
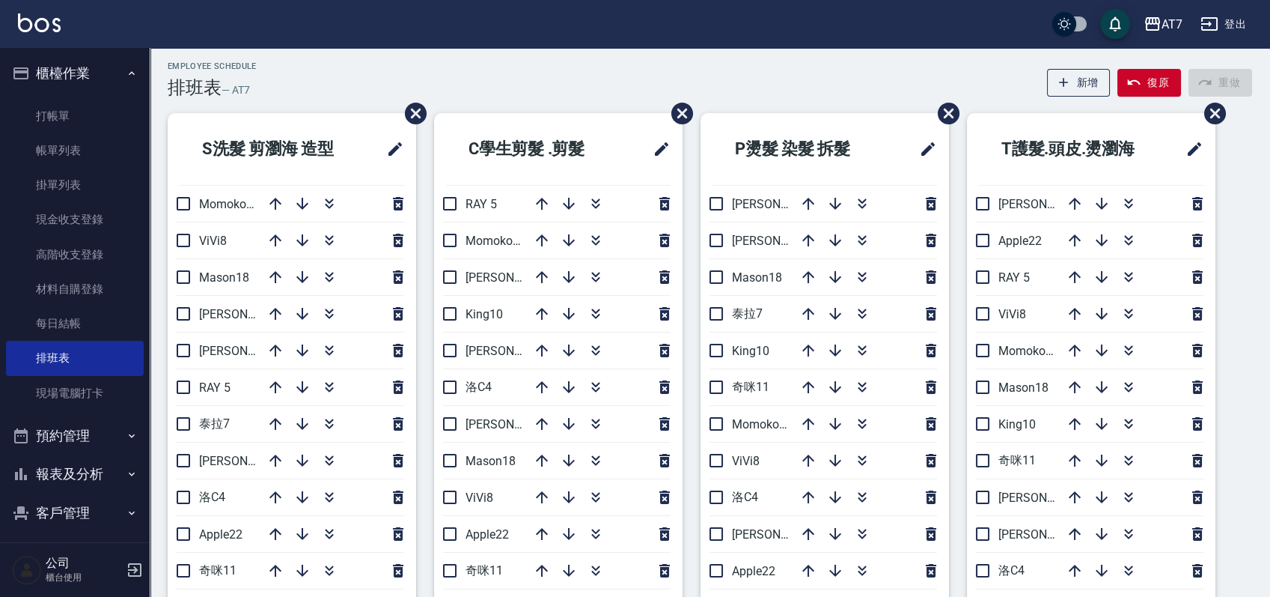
scroll to position [100, 0]
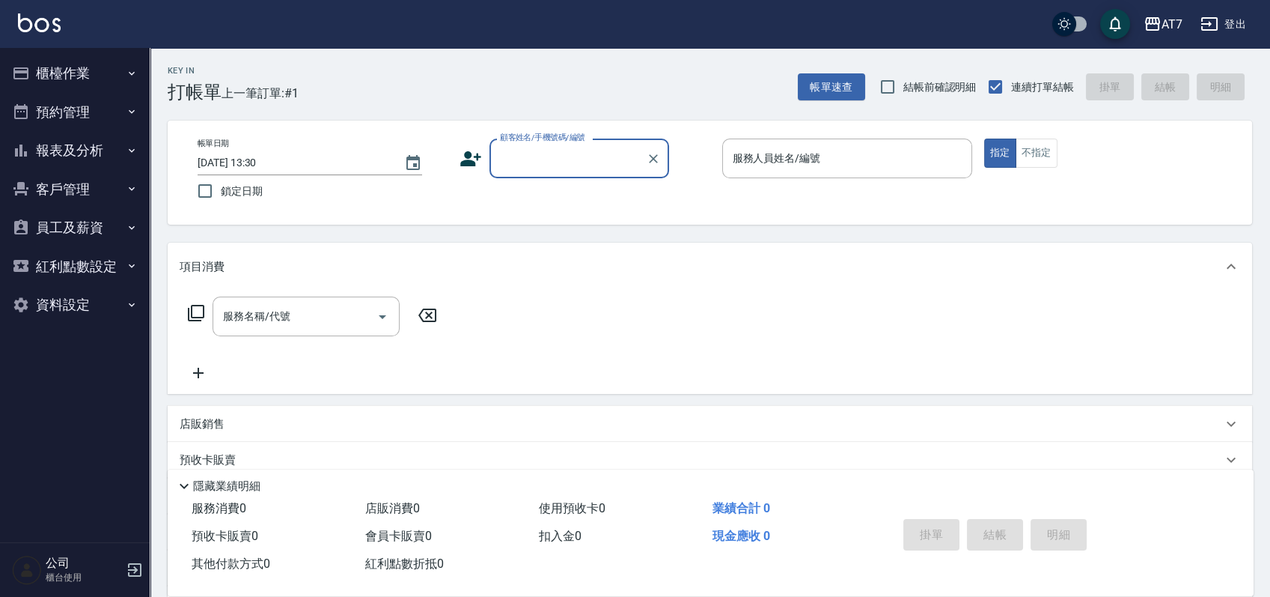
click at [96, 77] on button "櫃檯作業" at bounding box center [75, 73] width 138 height 39
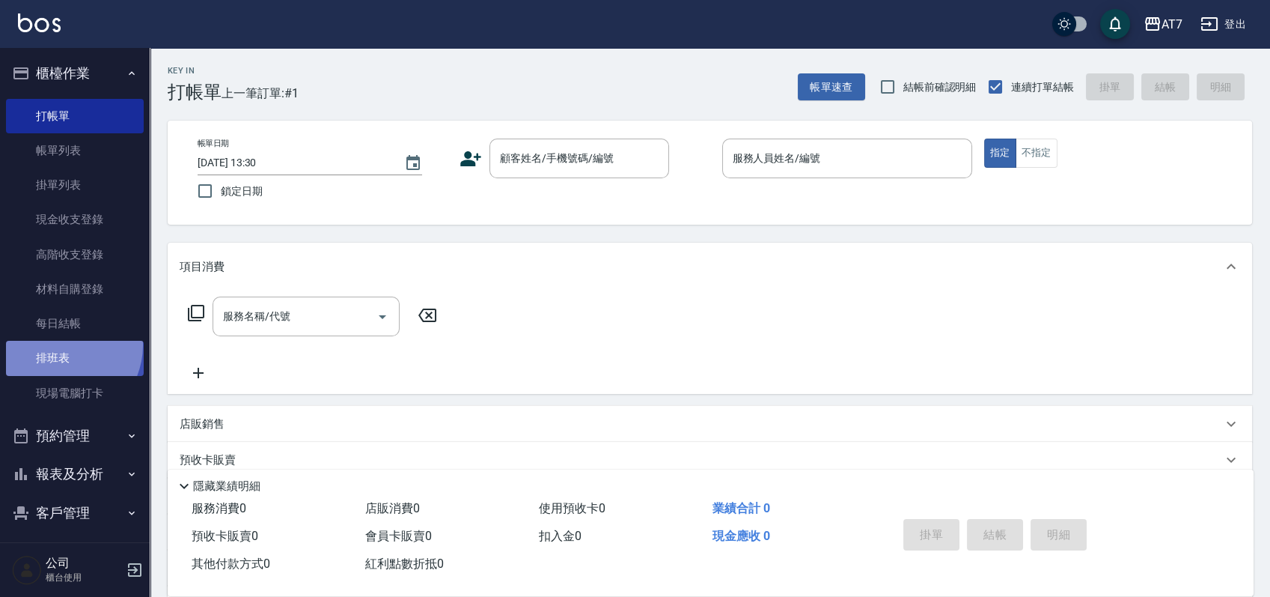
click at [60, 345] on link "排班表" at bounding box center [75, 358] width 138 height 34
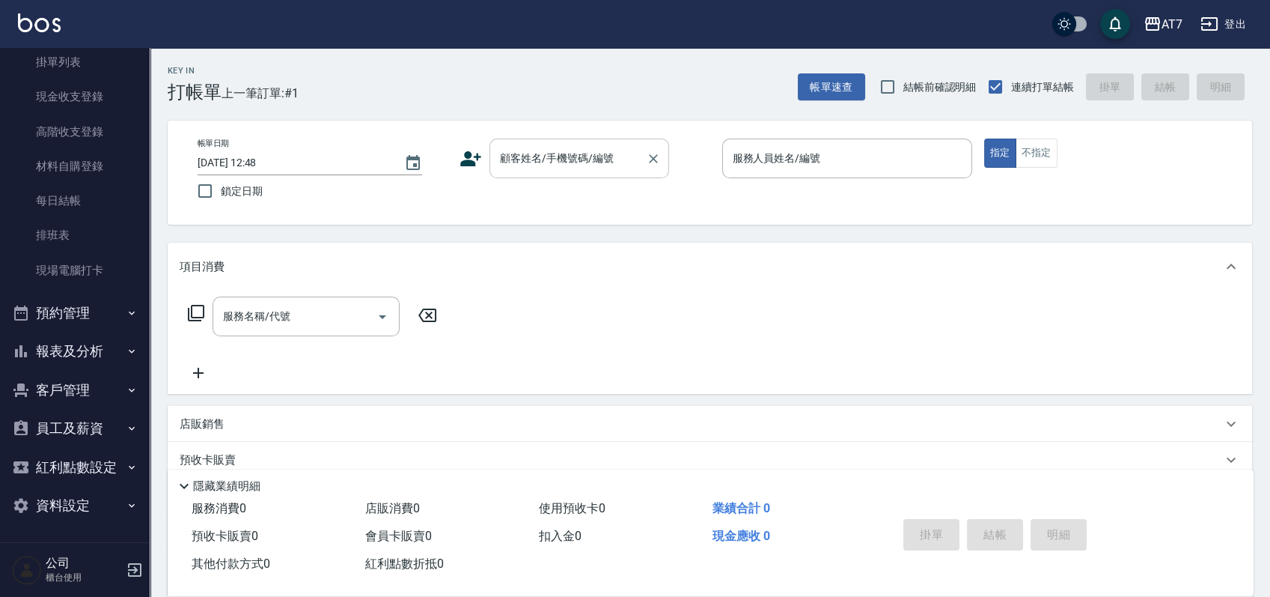
click at [570, 167] on input "顧客姓名/手機號碼/編號" at bounding box center [568, 158] width 144 height 26
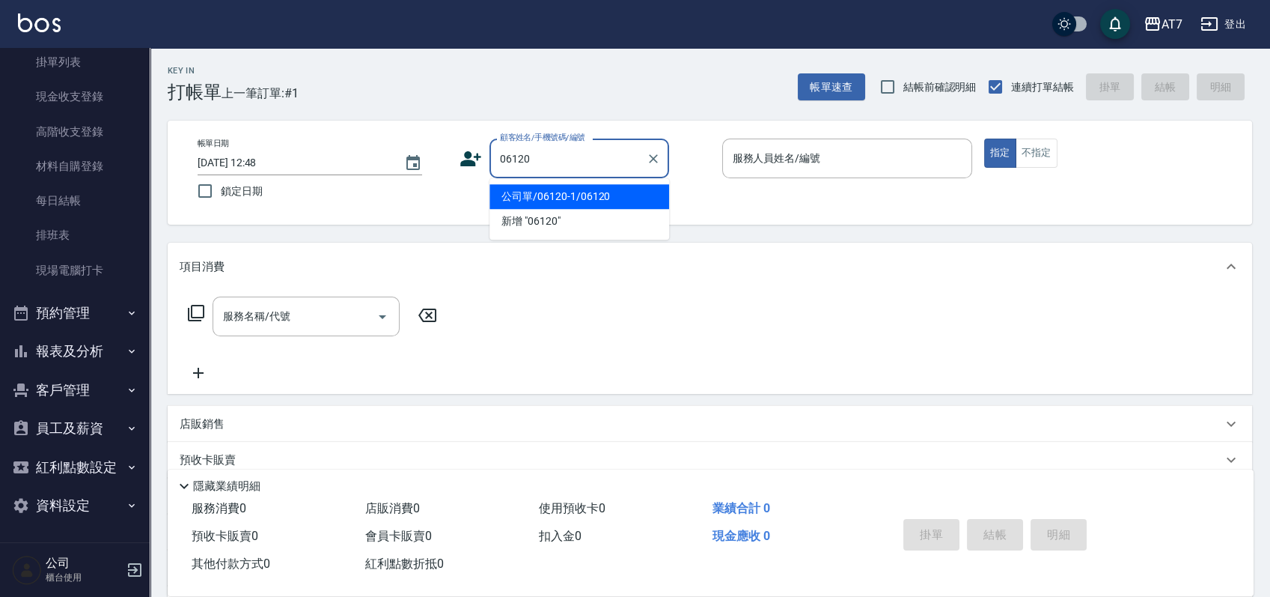
type input "公司單/06120-1/06120"
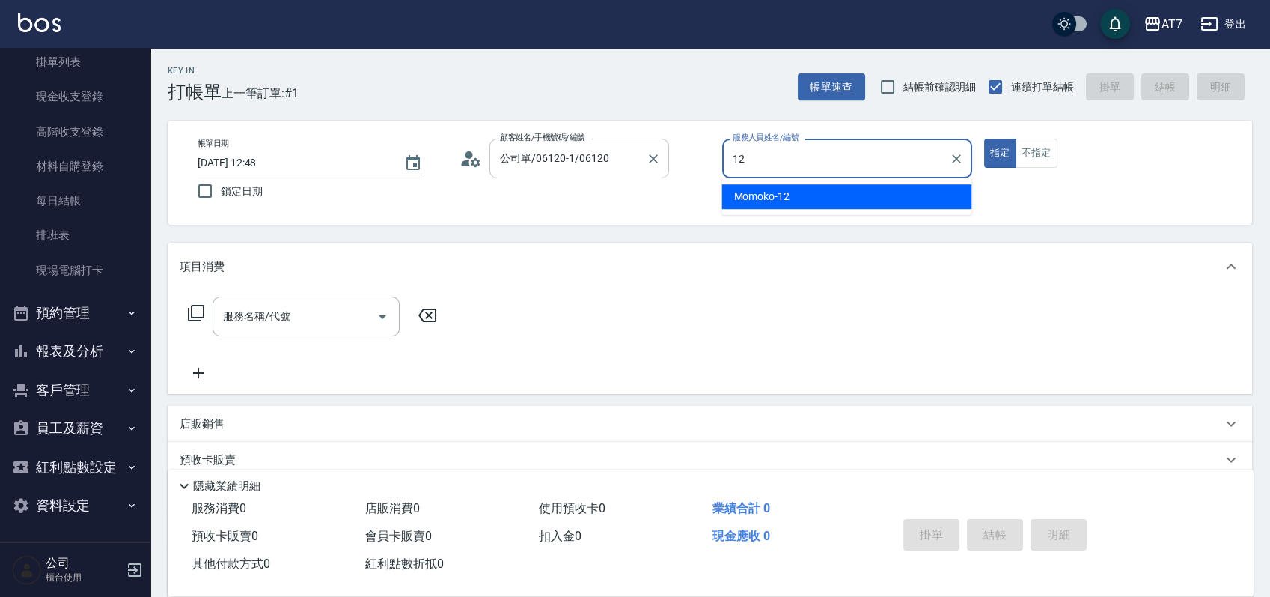
type input "Momoko-12"
type button "true"
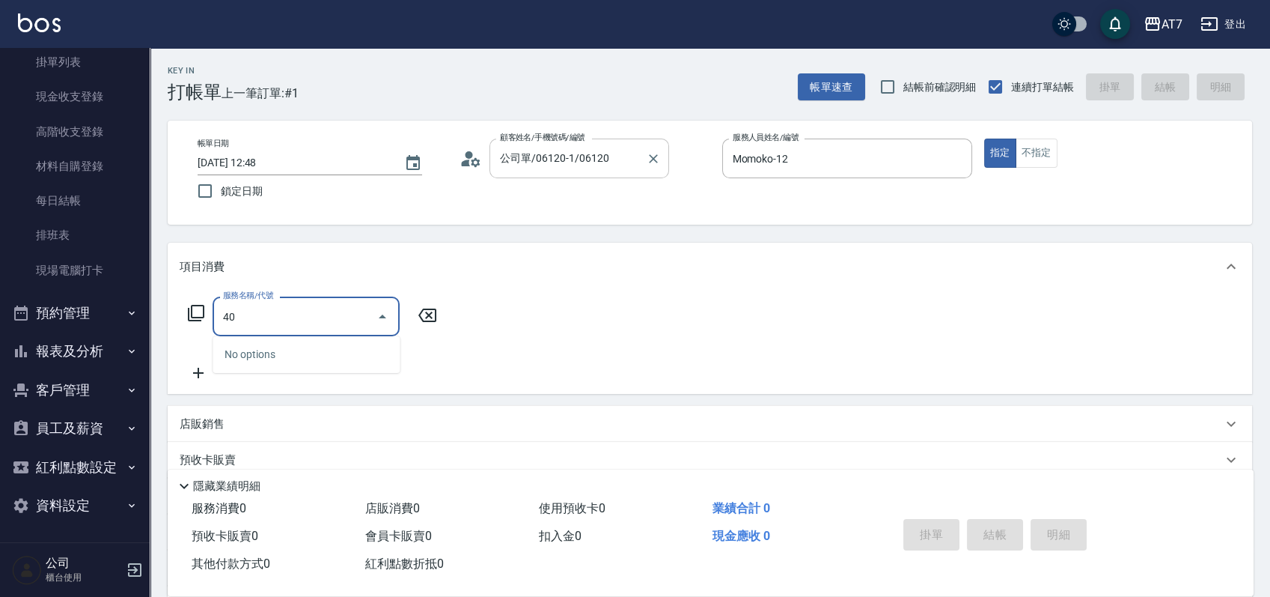
type input "401"
type input "150"
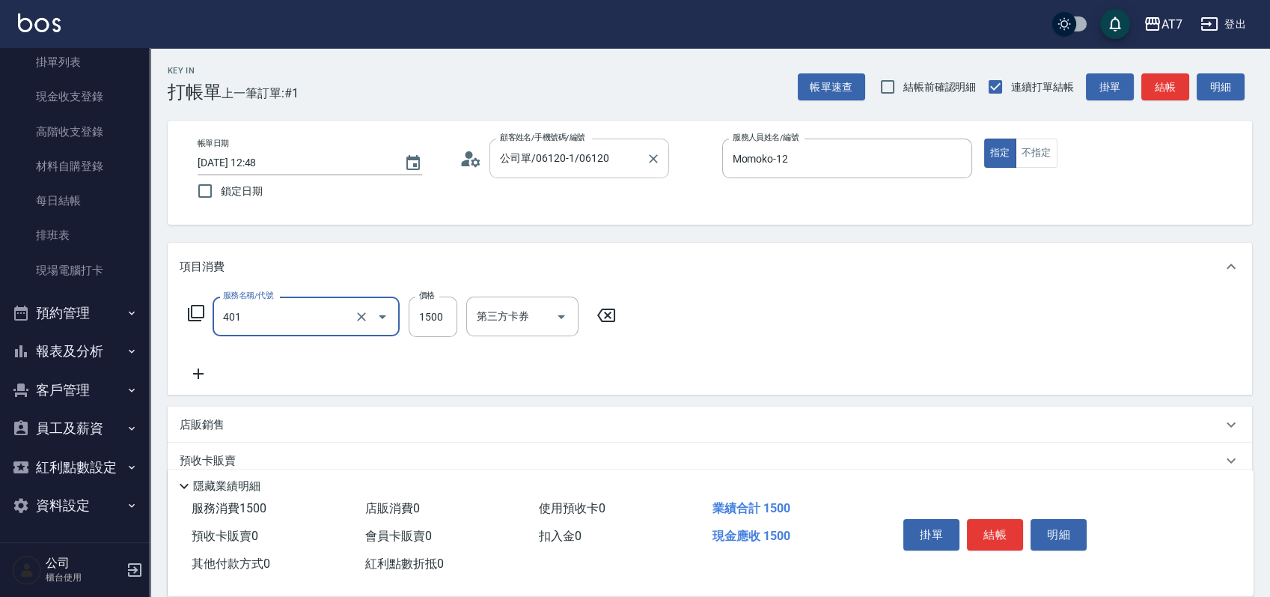
type input "染髮(互助)(401)"
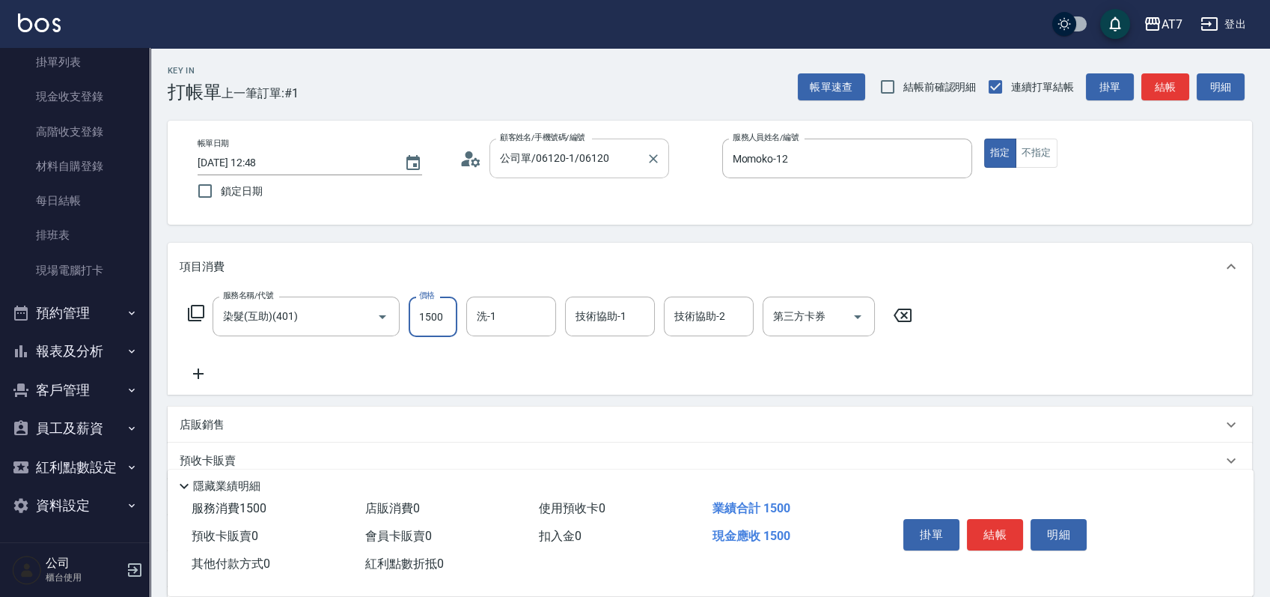
type input "1"
type input "0"
type input "168"
type input "10"
type input "1680"
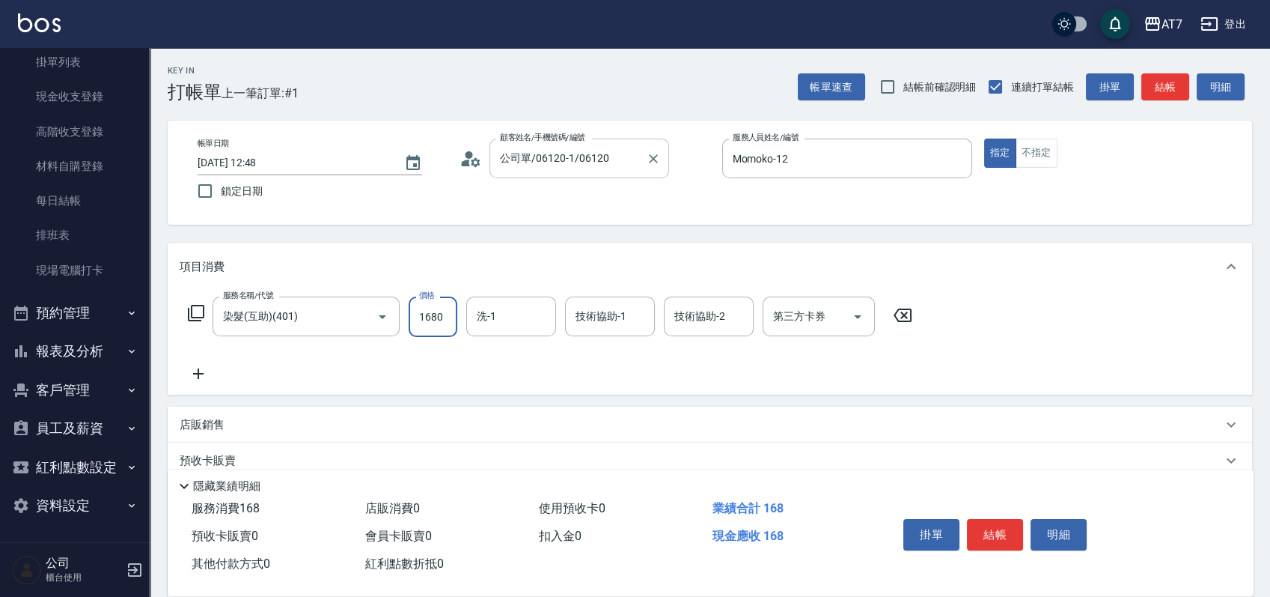
type input "160"
type input "1680"
type input "依依-30"
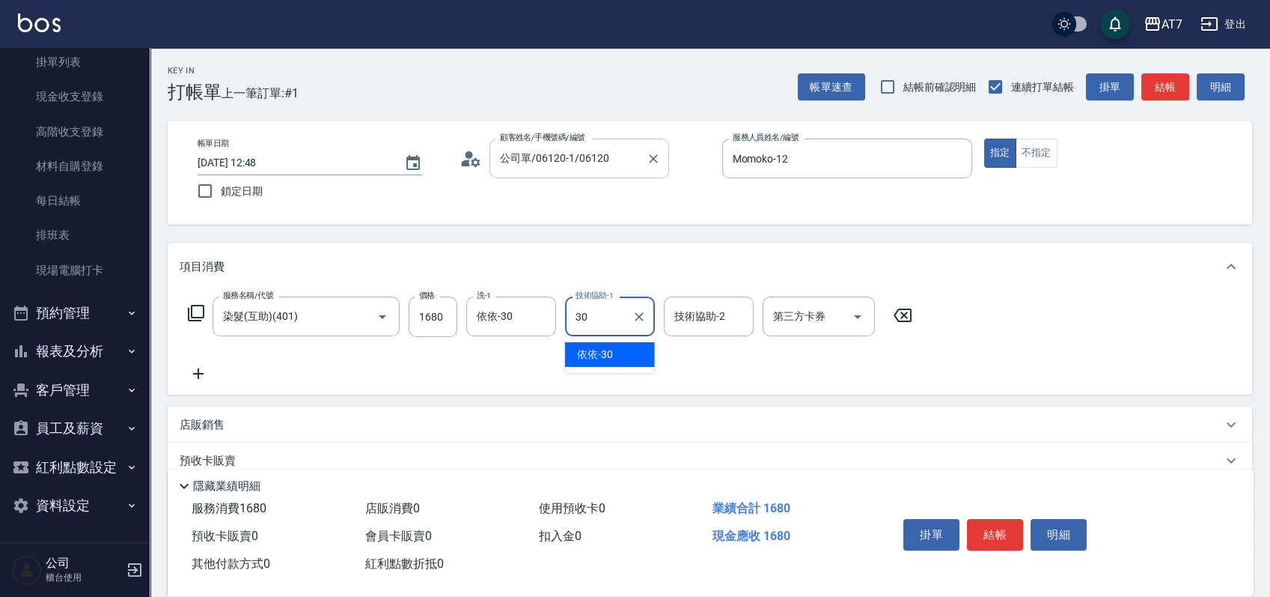
type input "依依-30"
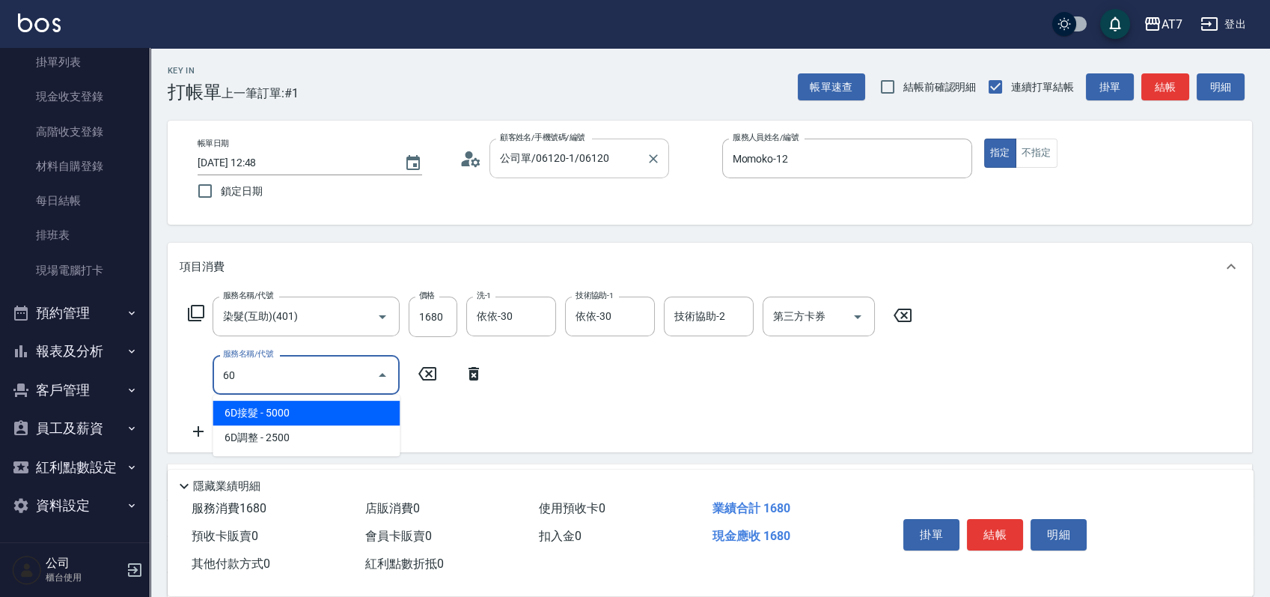
type input "601"
type input "220"
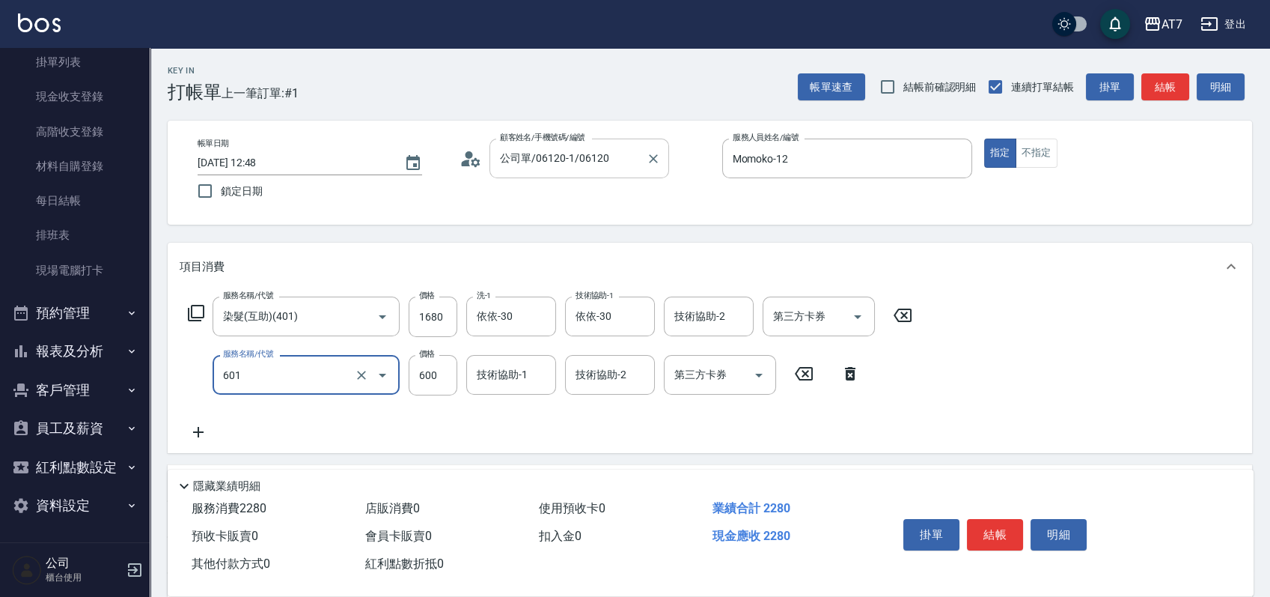
type input "深層護髮（助）(601)"
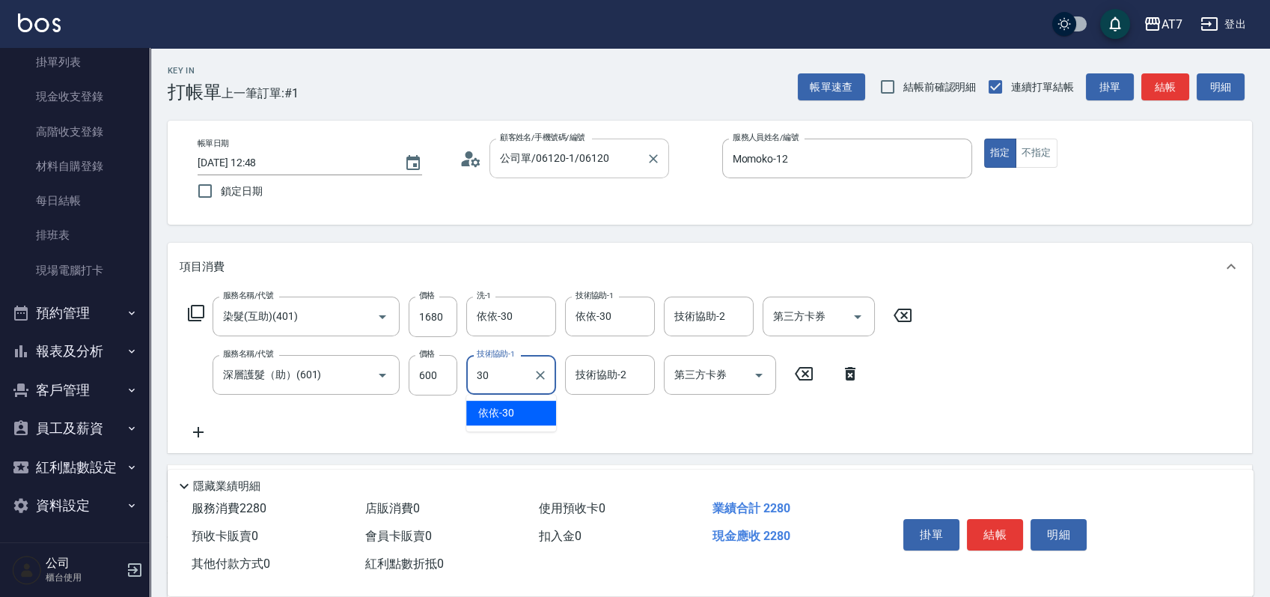
type input "依依-30"
click at [995, 534] on button "結帳" at bounding box center [995, 534] width 56 height 31
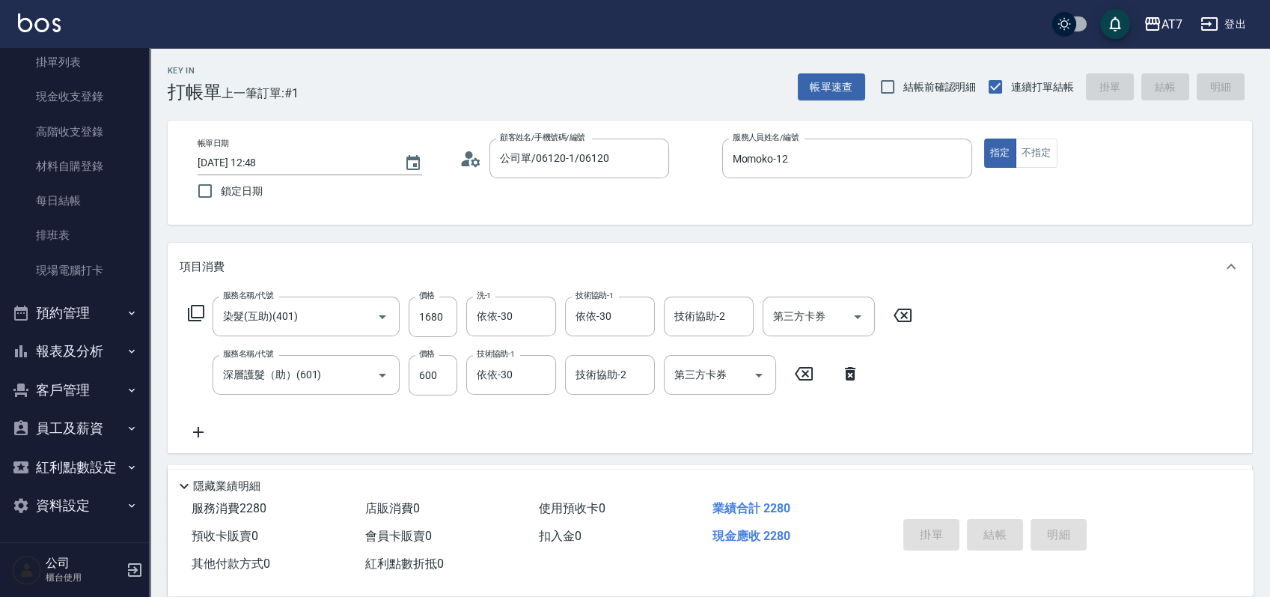
type input "2025/08/13 13:42"
type input "0"
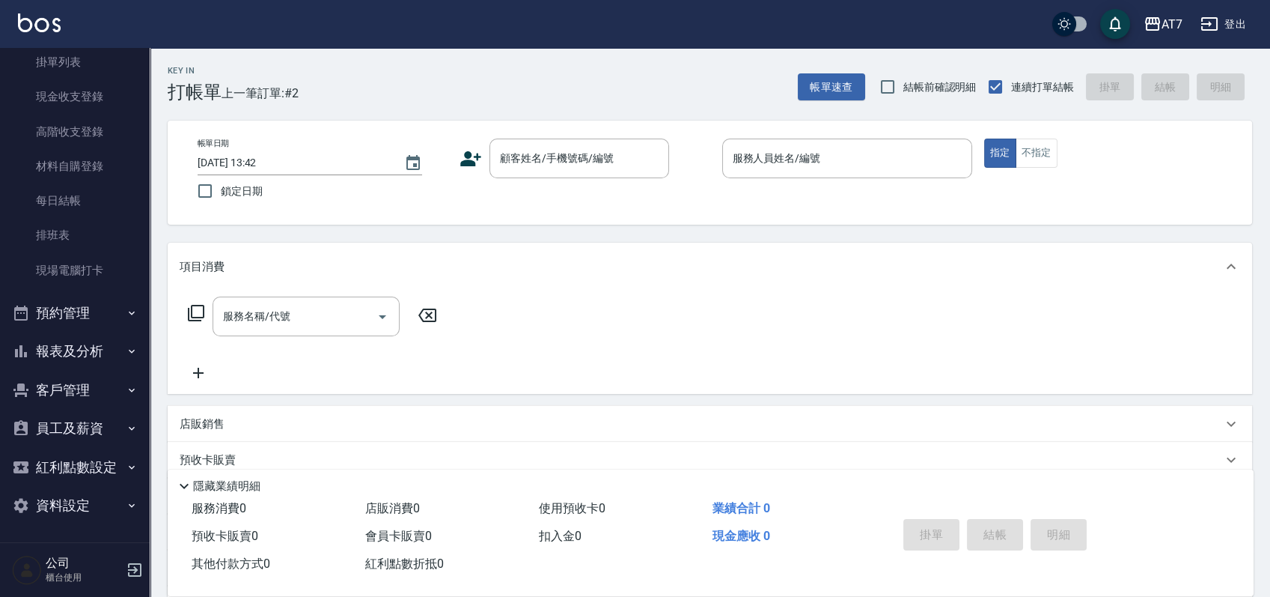
click at [699, 198] on div "帳單日期 2025/08/13 13:42 鎖定日期 顧客姓名/手機號碼/編號 顧客姓名/手機號碼/編號 服務人員姓名/編號 服務人員姓名/編號 指定 不指定" at bounding box center [710, 172] width 1049 height 68
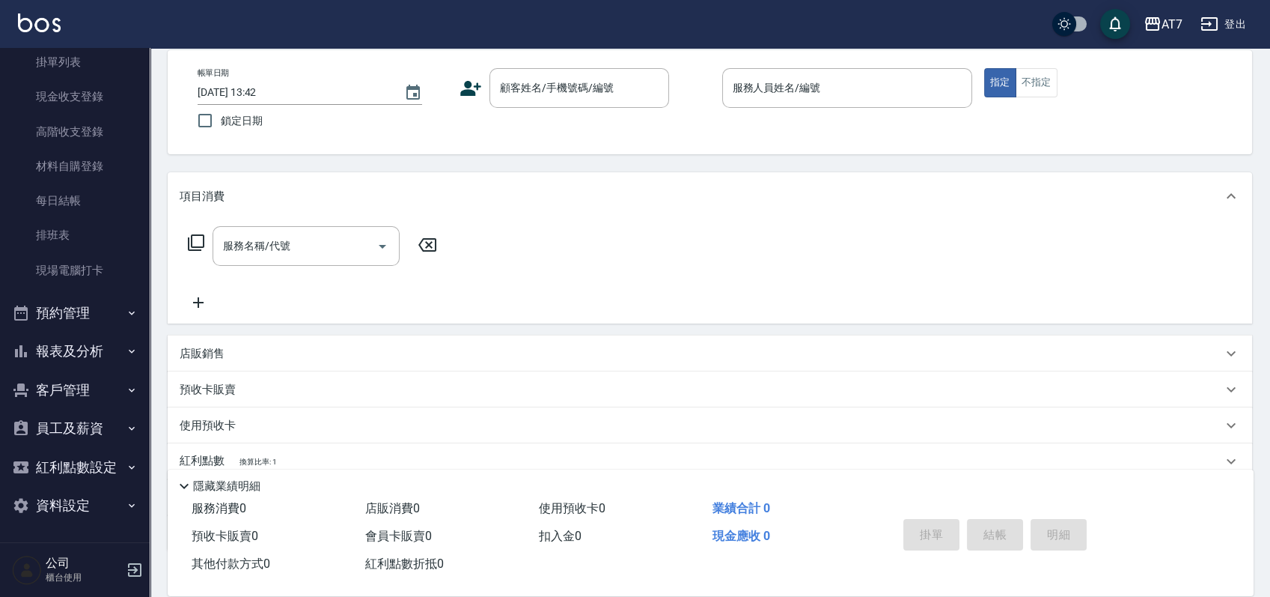
scroll to position [100, 0]
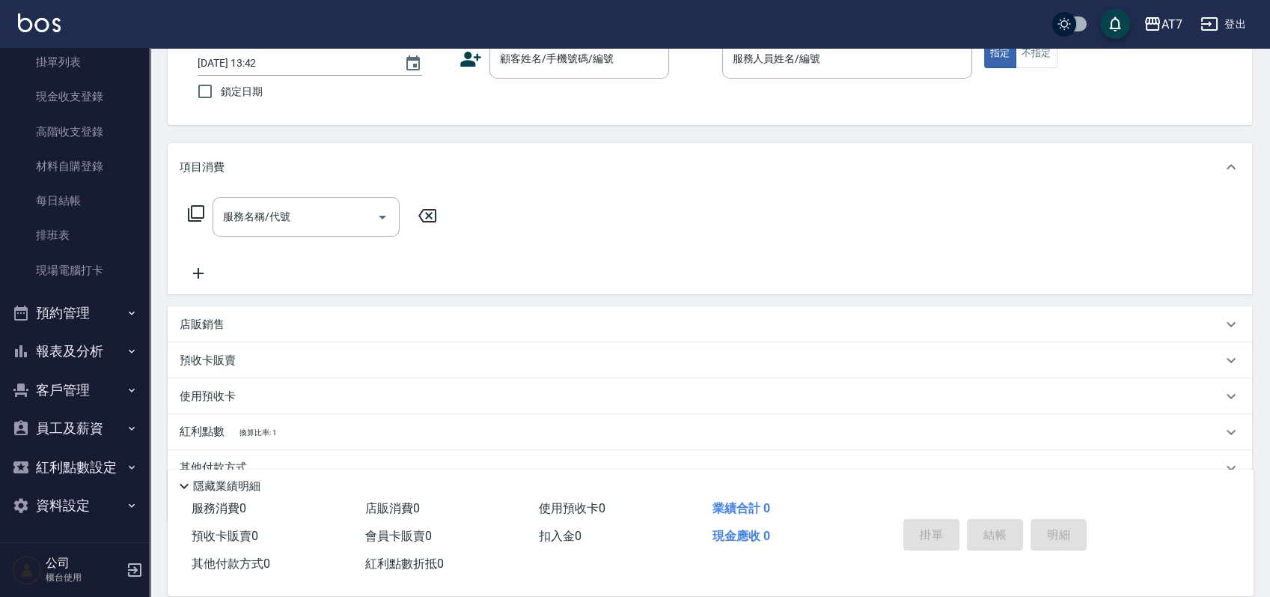
click at [390, 313] on div "店販銷售" at bounding box center [710, 324] width 1085 height 36
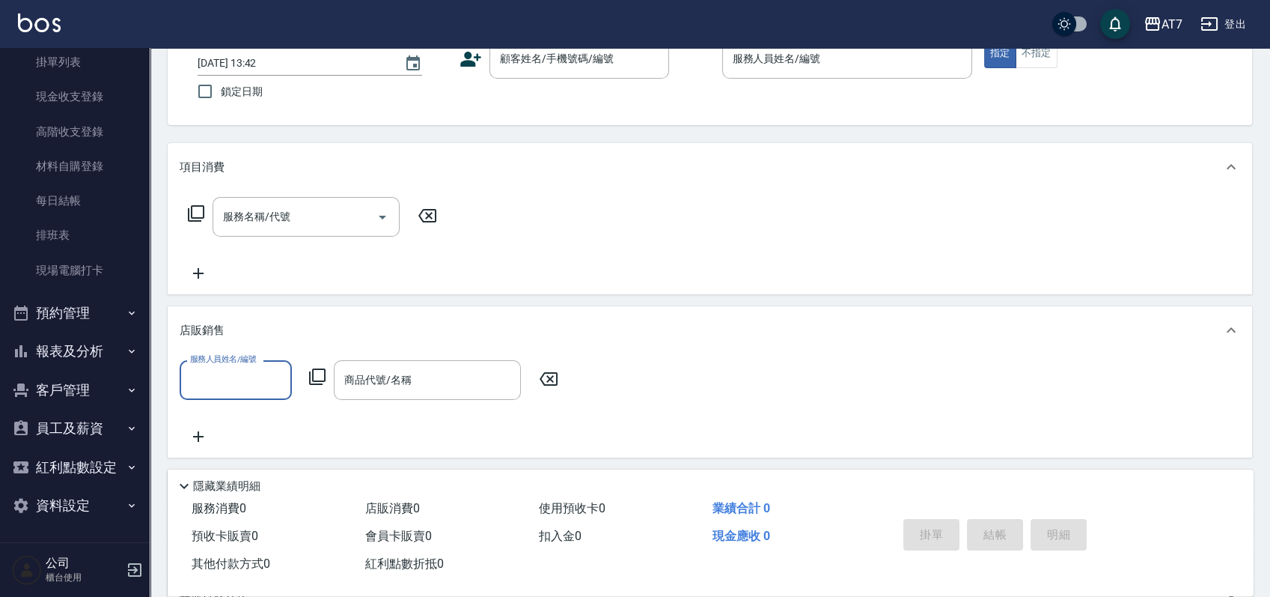
scroll to position [0, 0]
click at [390, 313] on div "店販銷售" at bounding box center [710, 330] width 1085 height 48
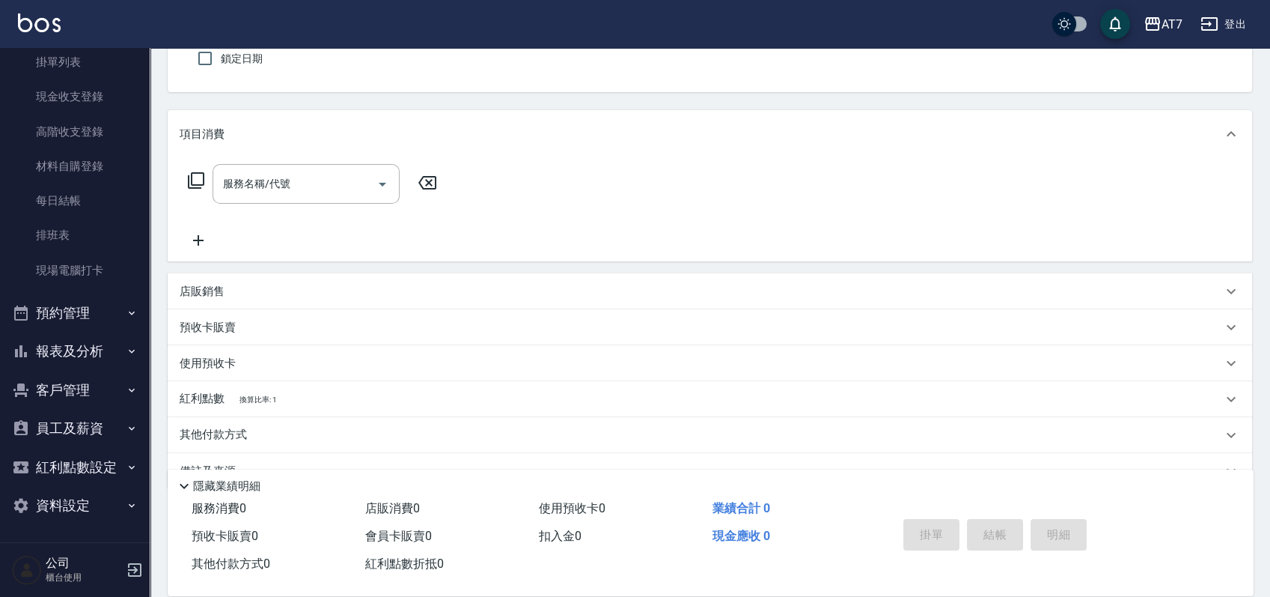
scroll to position [166, 0]
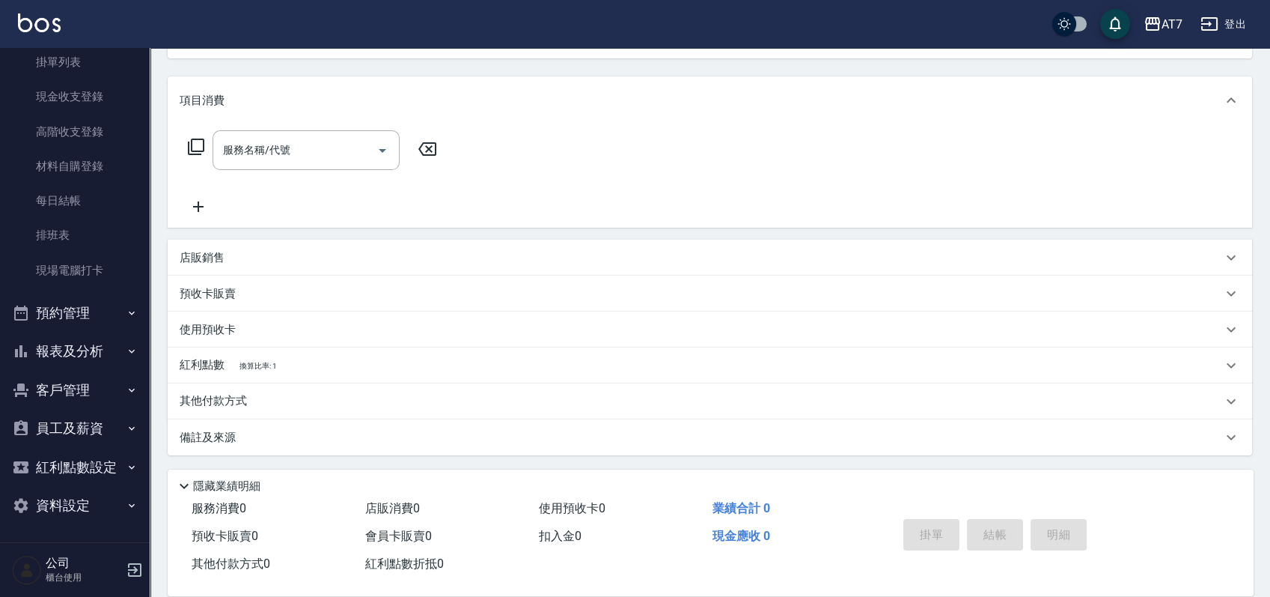
click at [432, 286] on div "預收卡販賣" at bounding box center [701, 294] width 1043 height 16
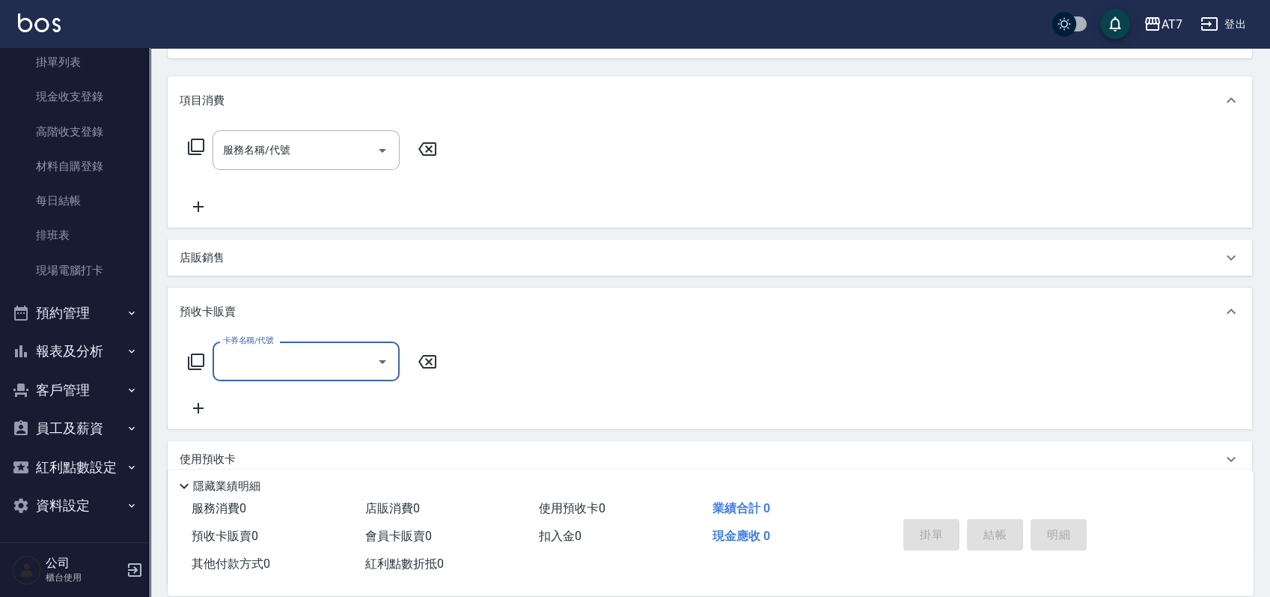
scroll to position [0, 0]
click at [431, 293] on div "預收卡販賣" at bounding box center [710, 311] width 1085 height 48
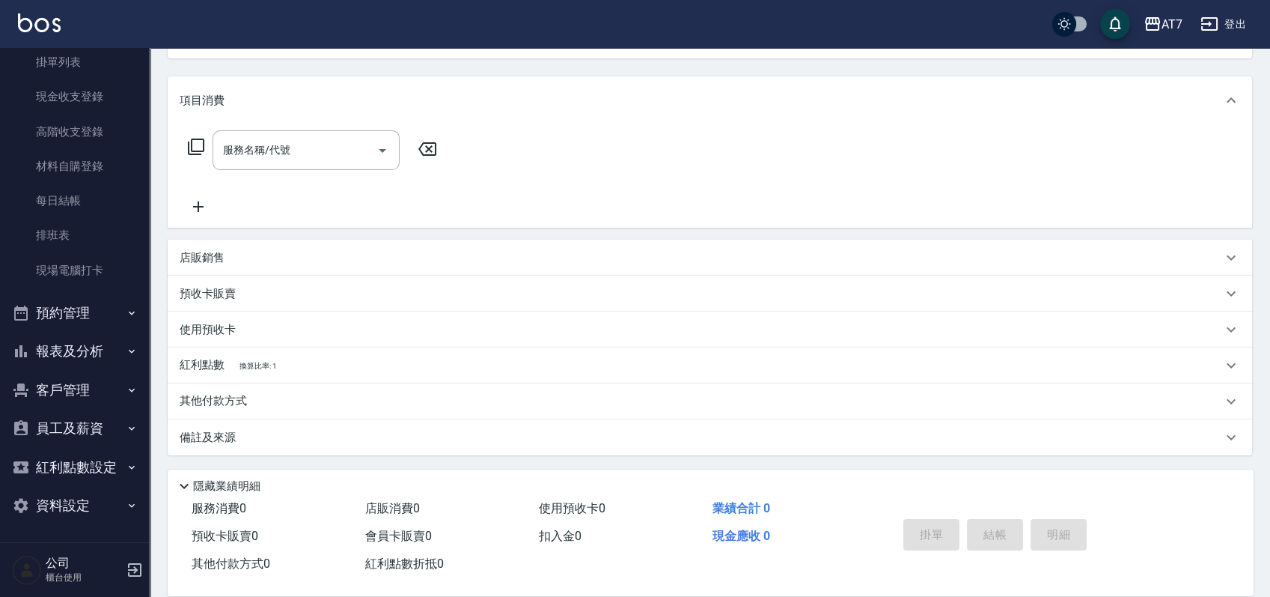
click at [401, 362] on div "紅利點數 換算比率: 1" at bounding box center [701, 365] width 1043 height 16
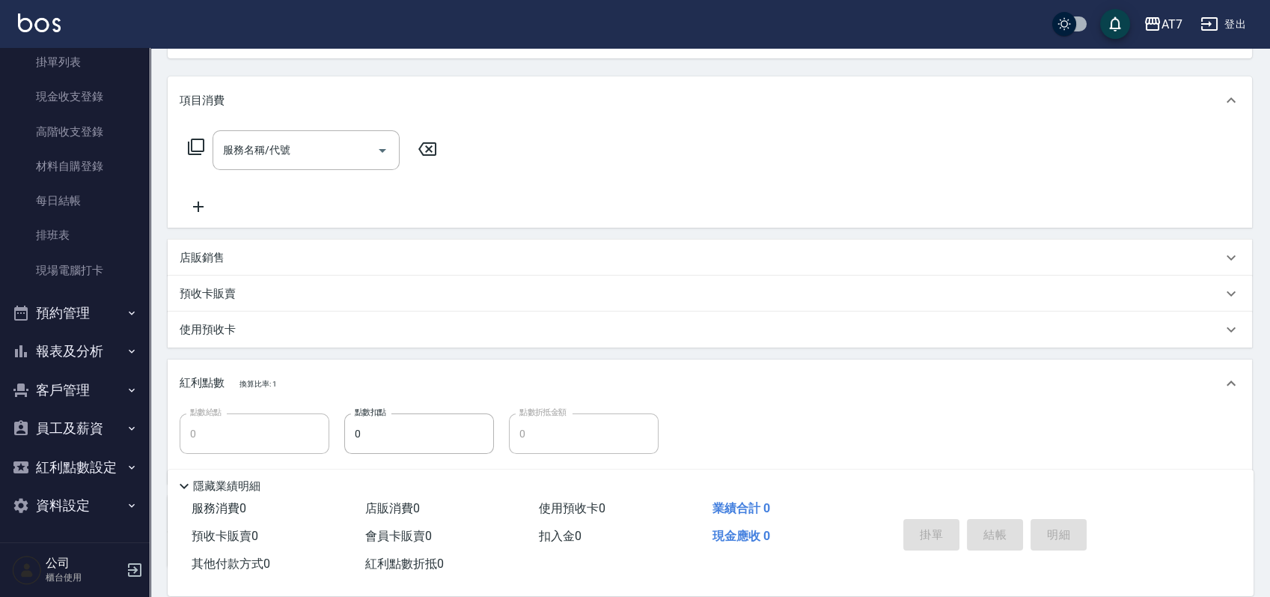
click at [401, 362] on div "紅利點數 換算比率: 1" at bounding box center [710, 383] width 1085 height 48
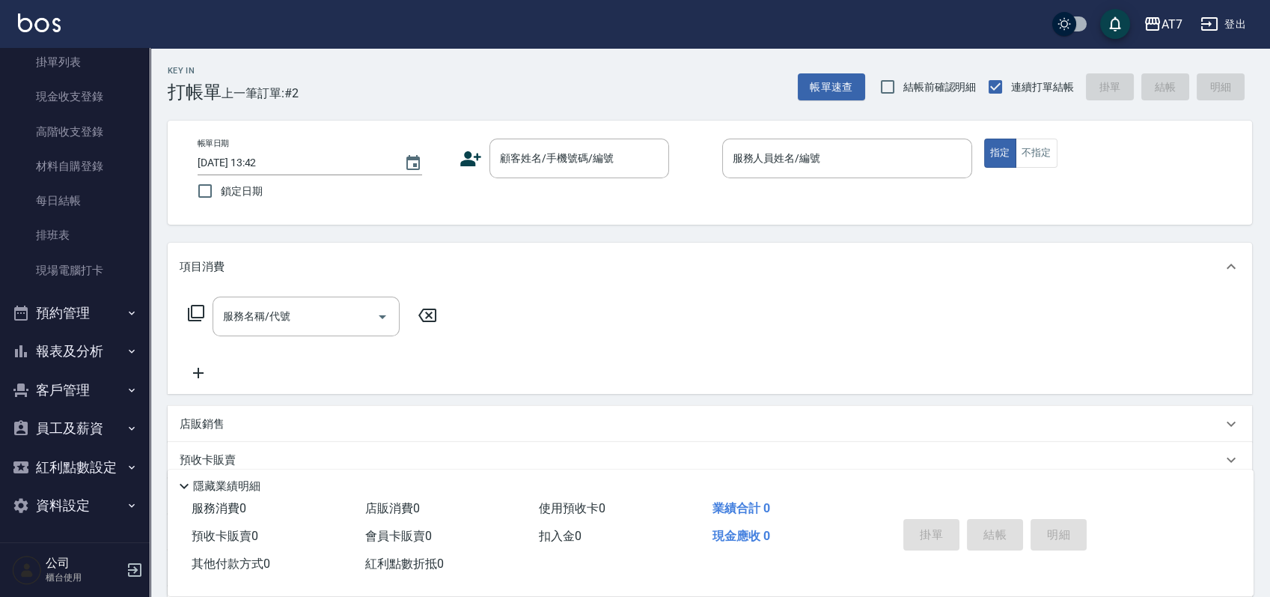
click at [683, 228] on div "Key In 打帳單 上一筆訂單:#2 帳單速查 結帳前確認明細 連續打單結帳 掛單 結帳 明細 帳單日期 2025/08/13 13:42 鎖定日期 顧客姓…" at bounding box center [710, 405] width 1121 height 715
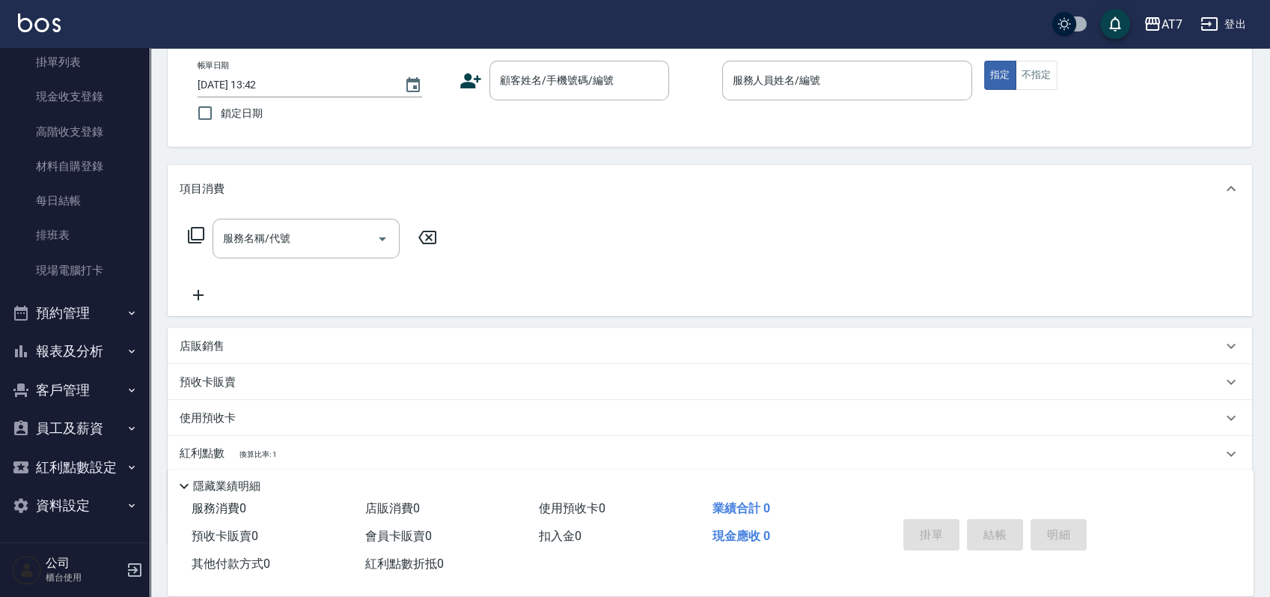
scroll to position [166, 0]
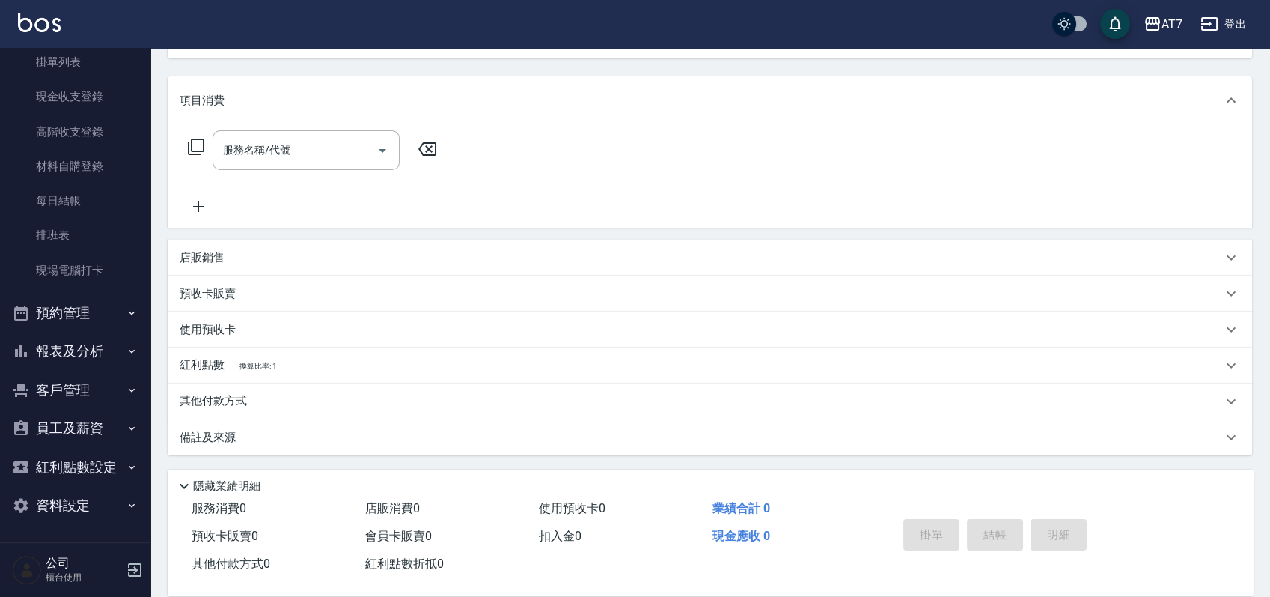
click at [481, 371] on div "紅利點數 換算比率: 1" at bounding box center [701, 365] width 1043 height 16
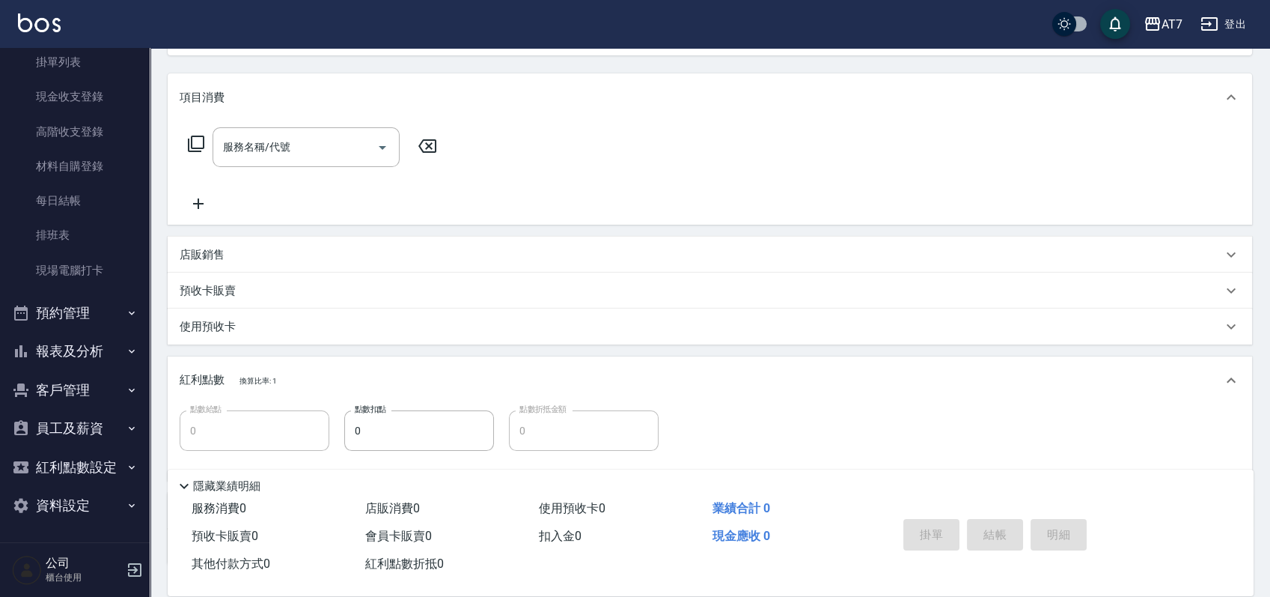
scroll to position [199, 0]
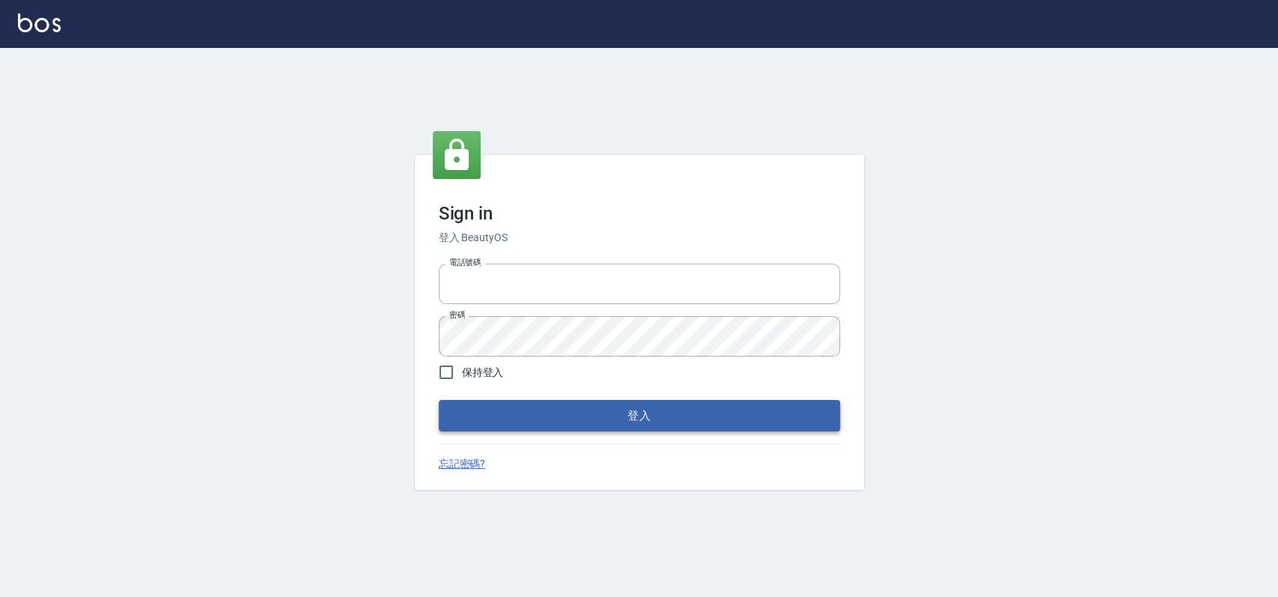
type input "033323173"
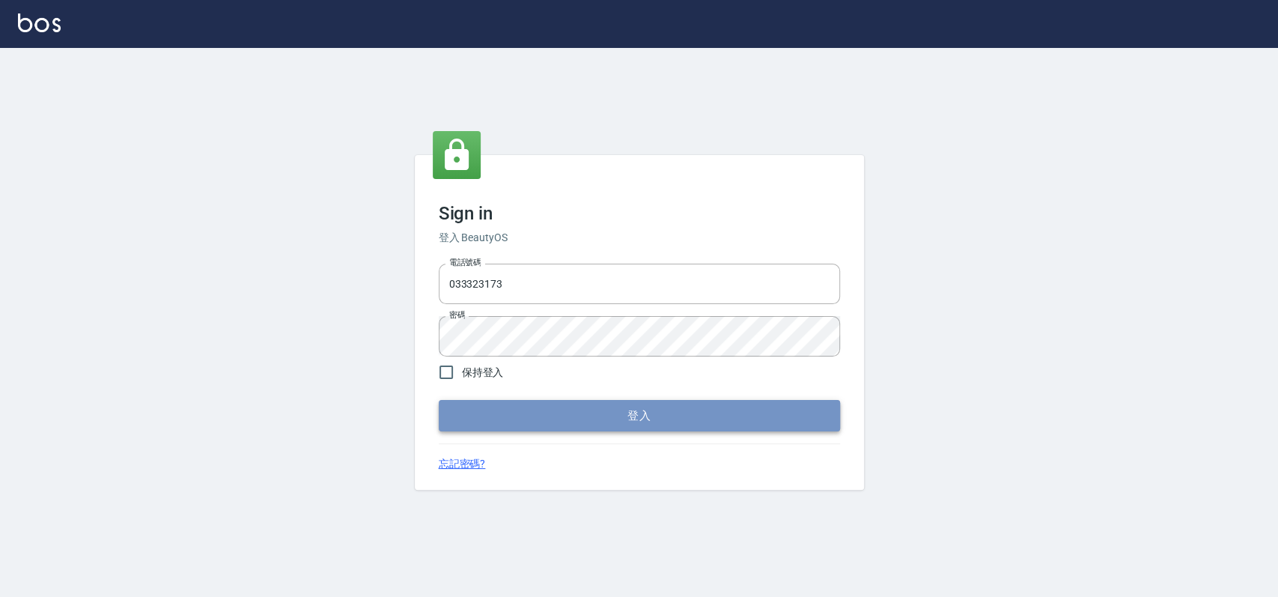
click at [514, 429] on button "登入" at bounding box center [639, 415] width 401 height 31
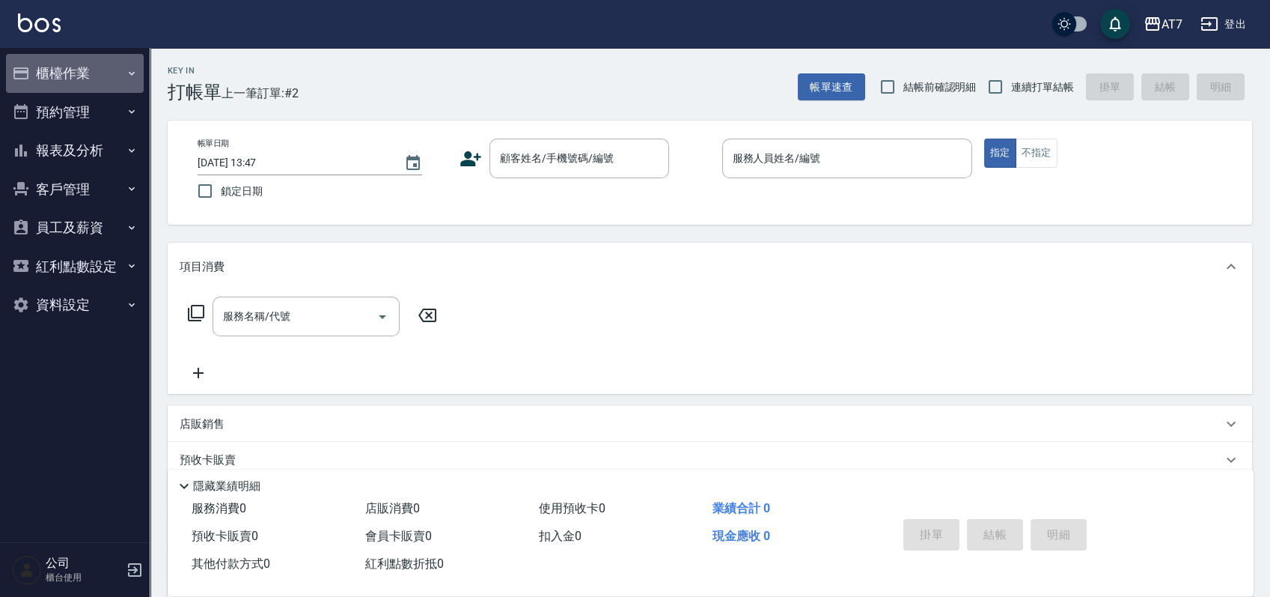
click at [54, 75] on button "櫃檯作業" at bounding box center [75, 73] width 138 height 39
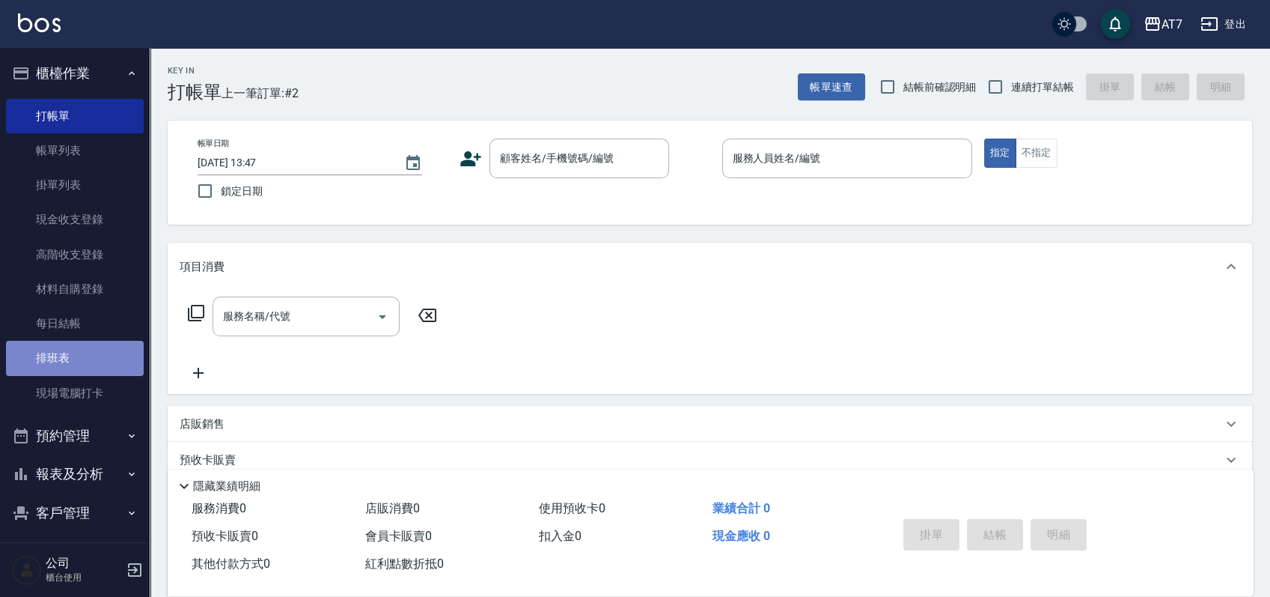
click at [78, 345] on link "排班表" at bounding box center [75, 358] width 138 height 34
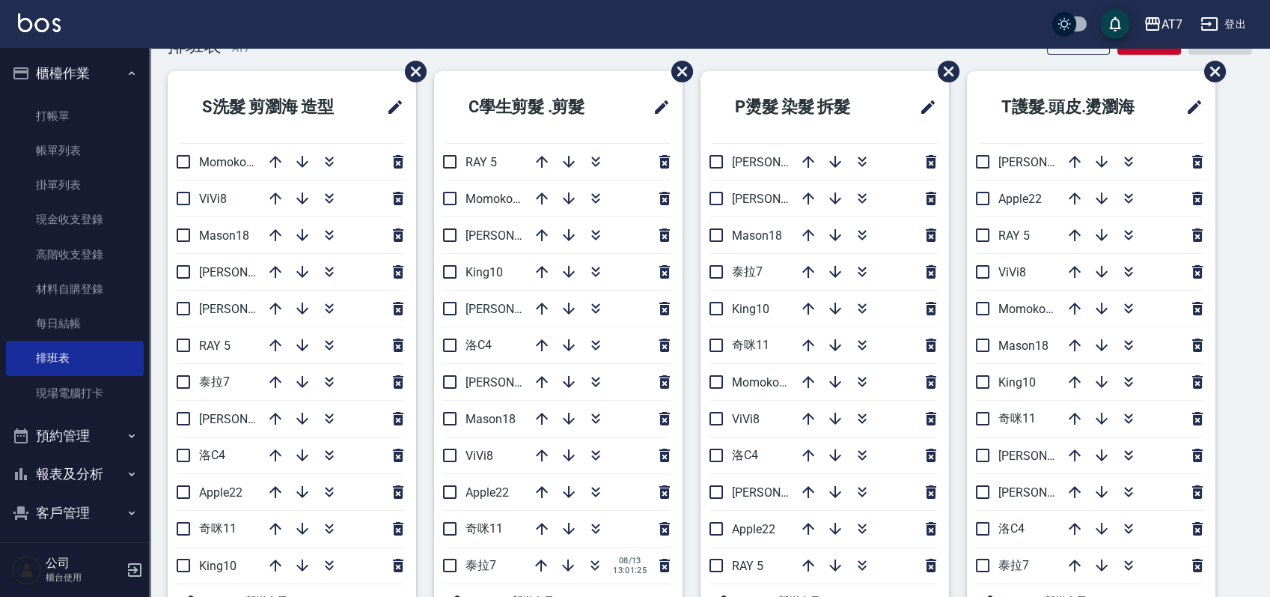
scroll to position [53, 0]
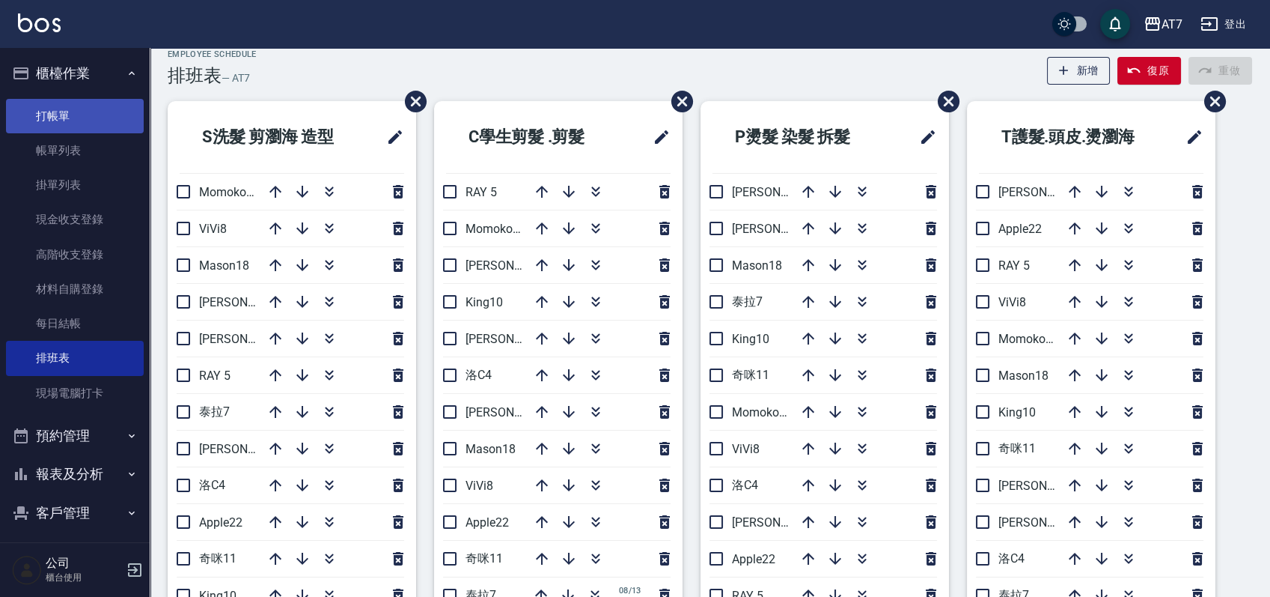
scroll to position [0, 0]
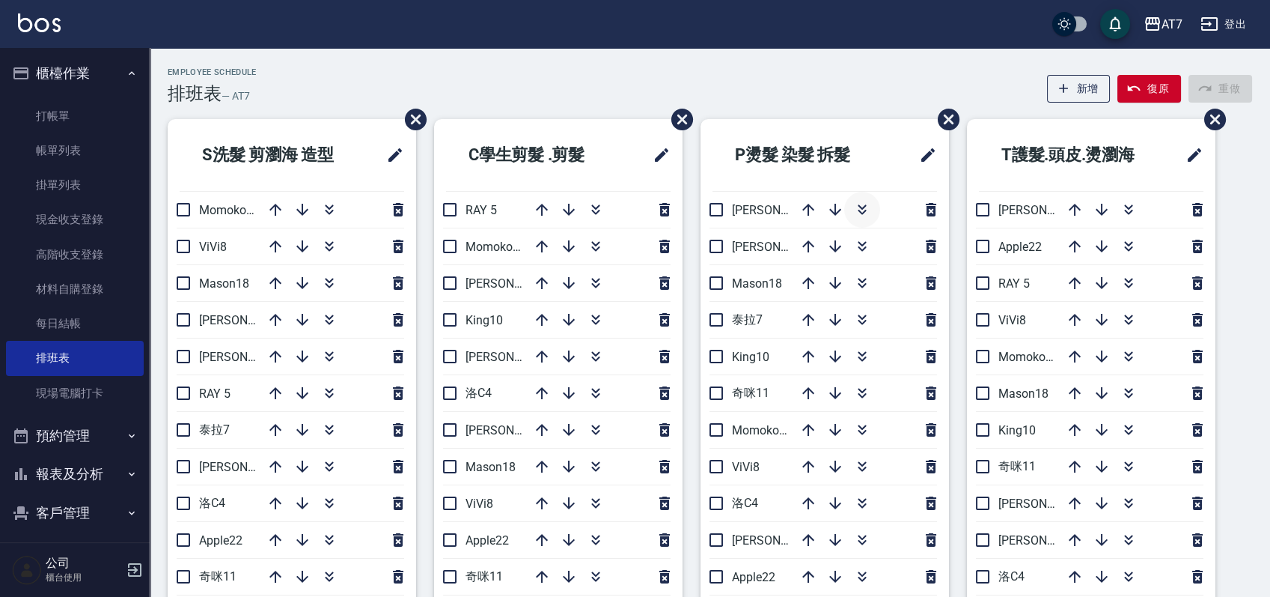
click at [862, 208] on icon "button" at bounding box center [862, 206] width 8 height 5
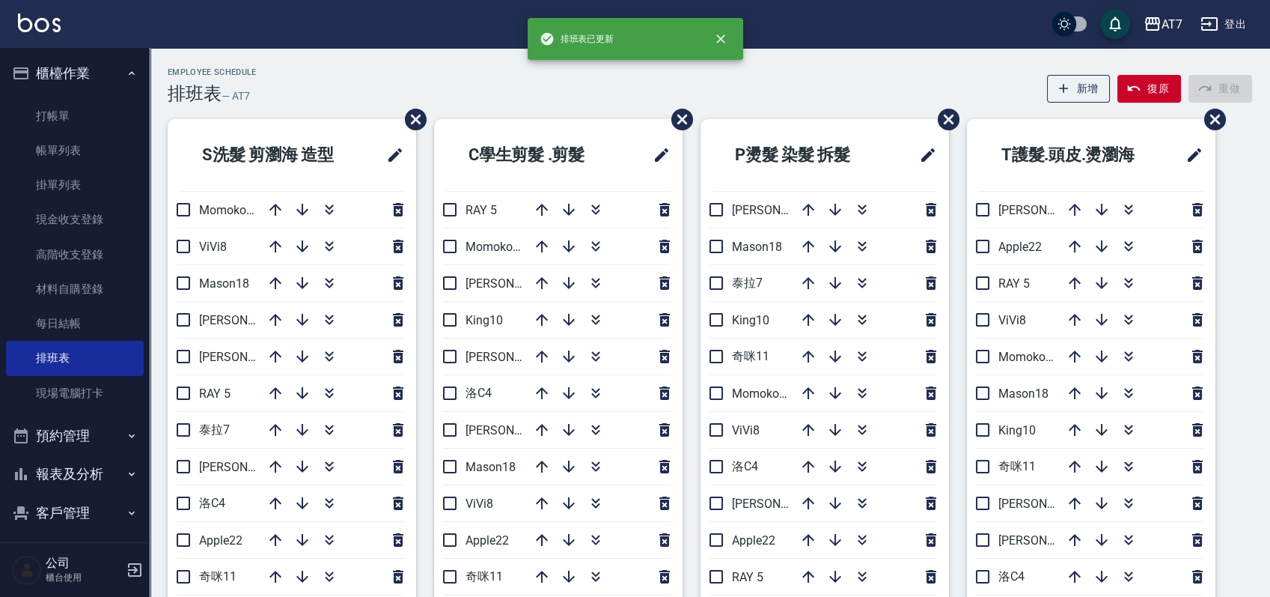
scroll to position [100, 0]
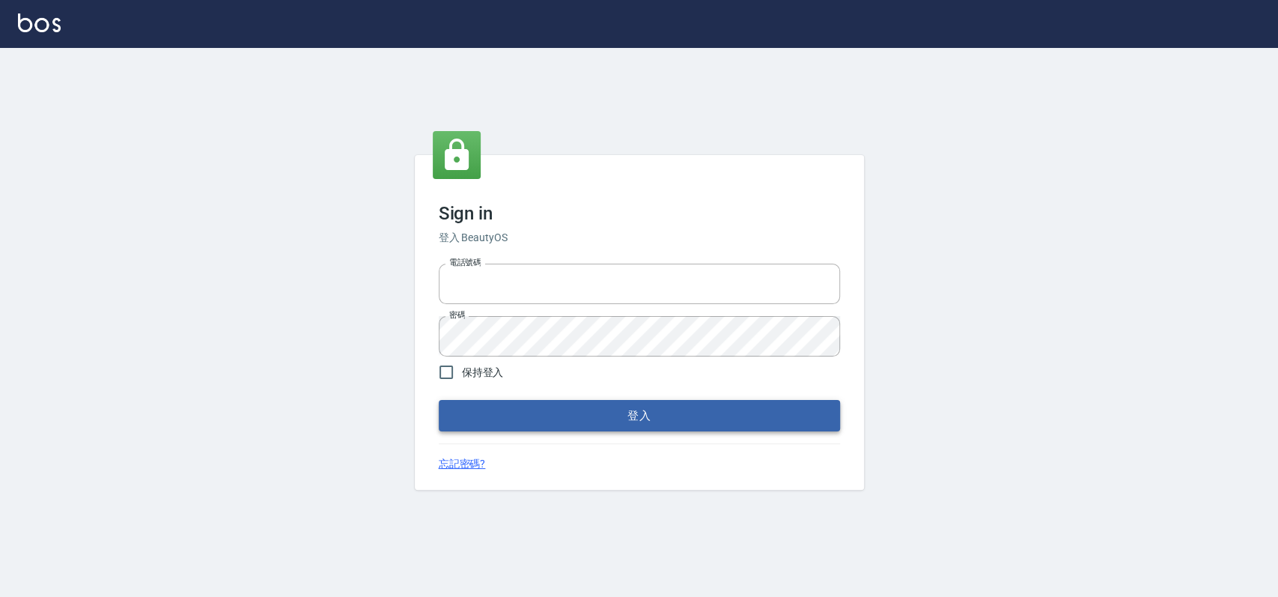
type input "033323173"
click at [554, 410] on button "登入" at bounding box center [639, 415] width 401 height 31
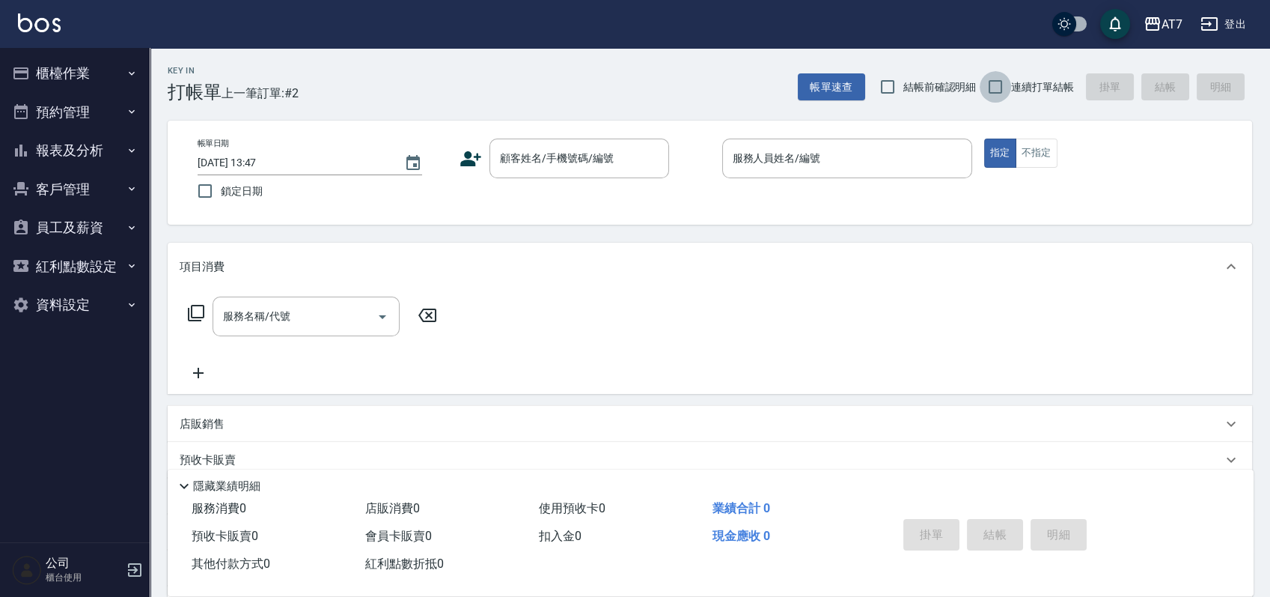
click at [998, 88] on input "連續打單結帳" at bounding box center [995, 86] width 31 height 31
checkbox input "true"
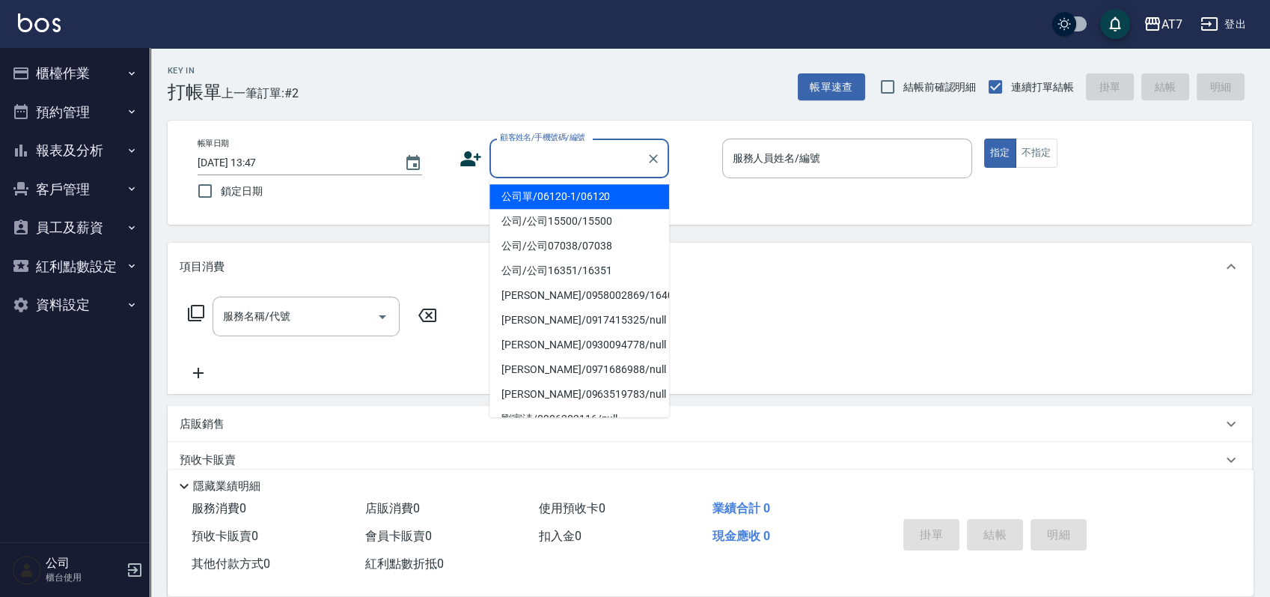
click at [545, 152] on div "顧客姓名/手機號碼/編號 顧客姓名/手機號碼/編號" at bounding box center [580, 158] width 180 height 40
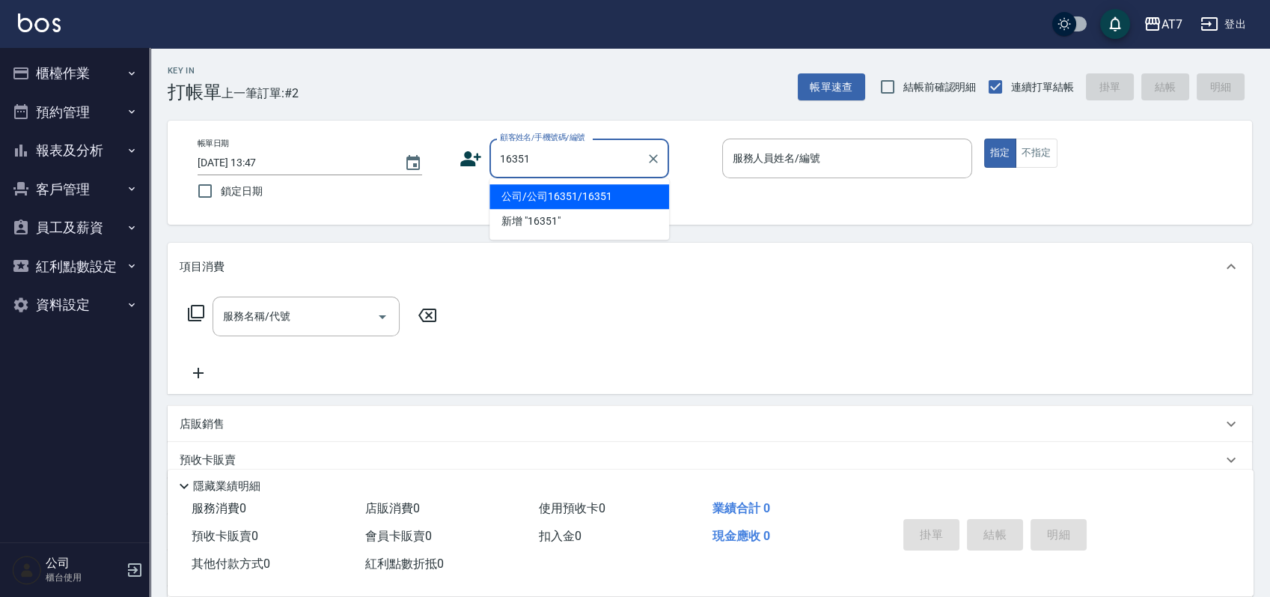
type input "公司/公司16351/16351"
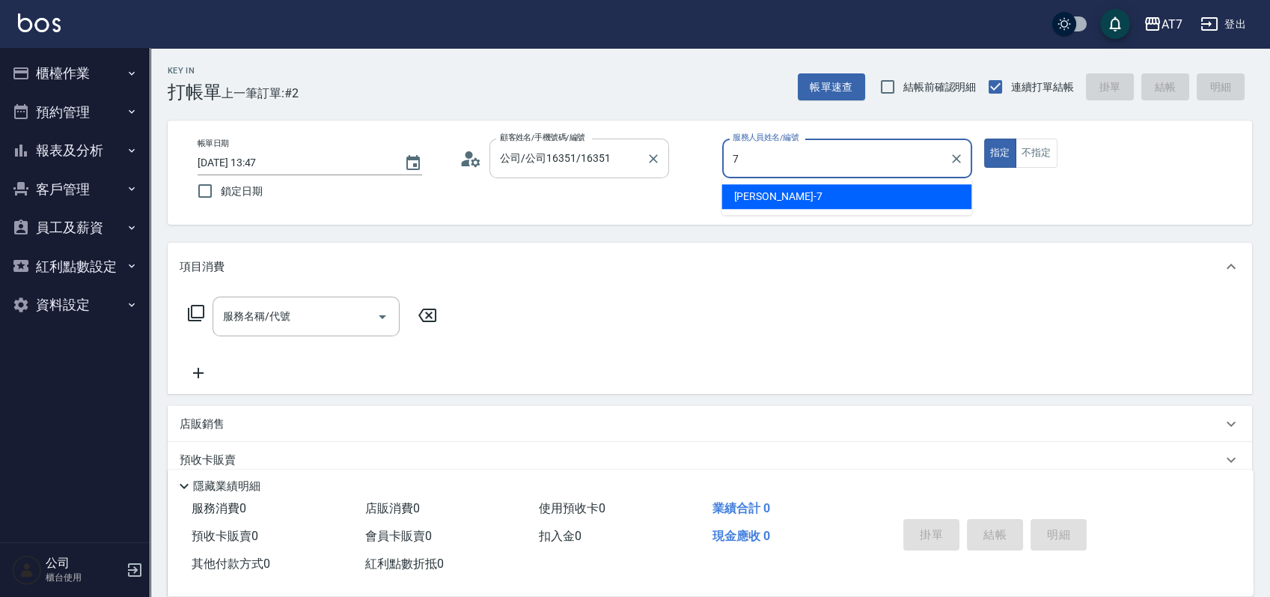
type input "7"
type button "true"
type input "[PERSON_NAME]-7"
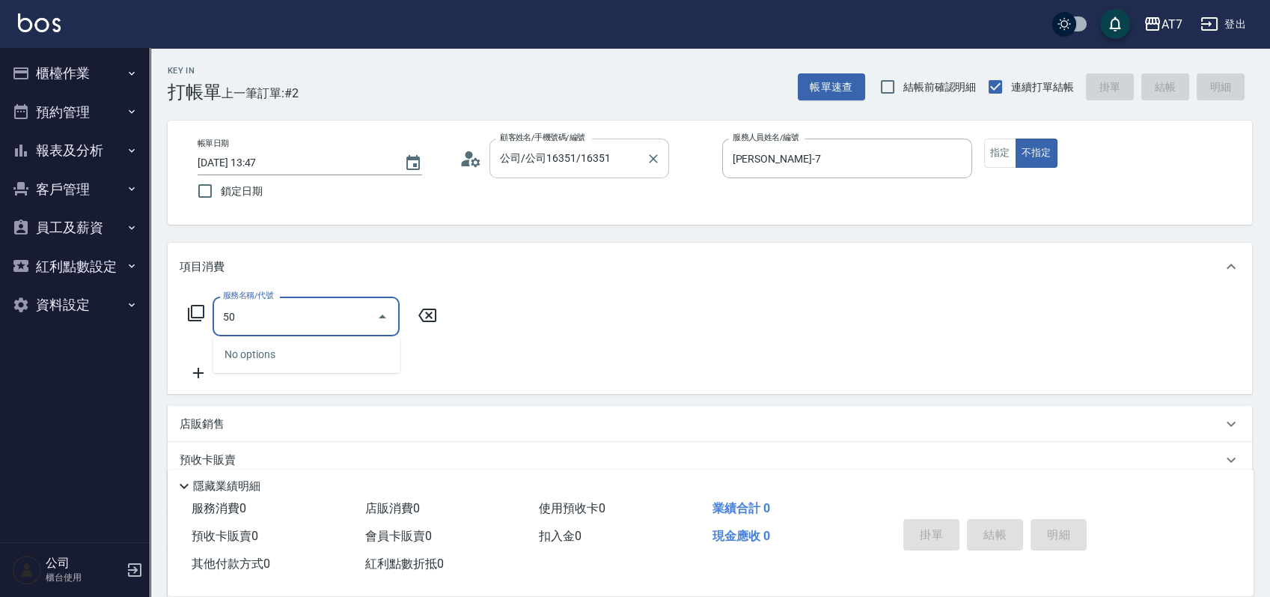
type input "501"
type input "30"
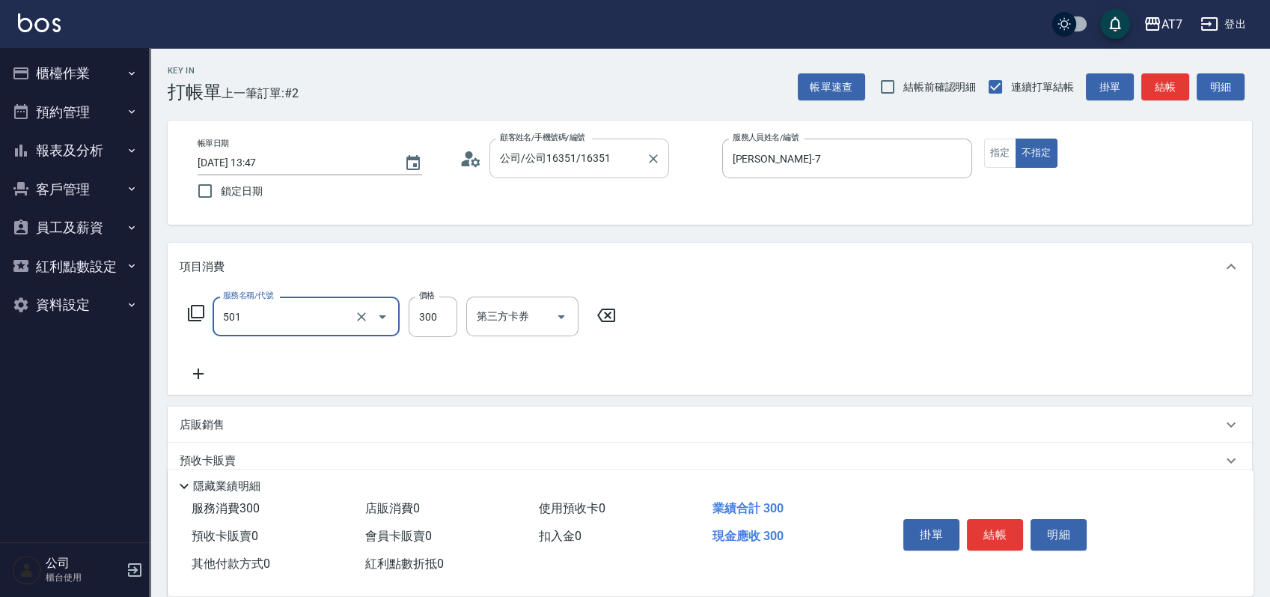
type input "洗髮(互助)(501)"
type input "0"
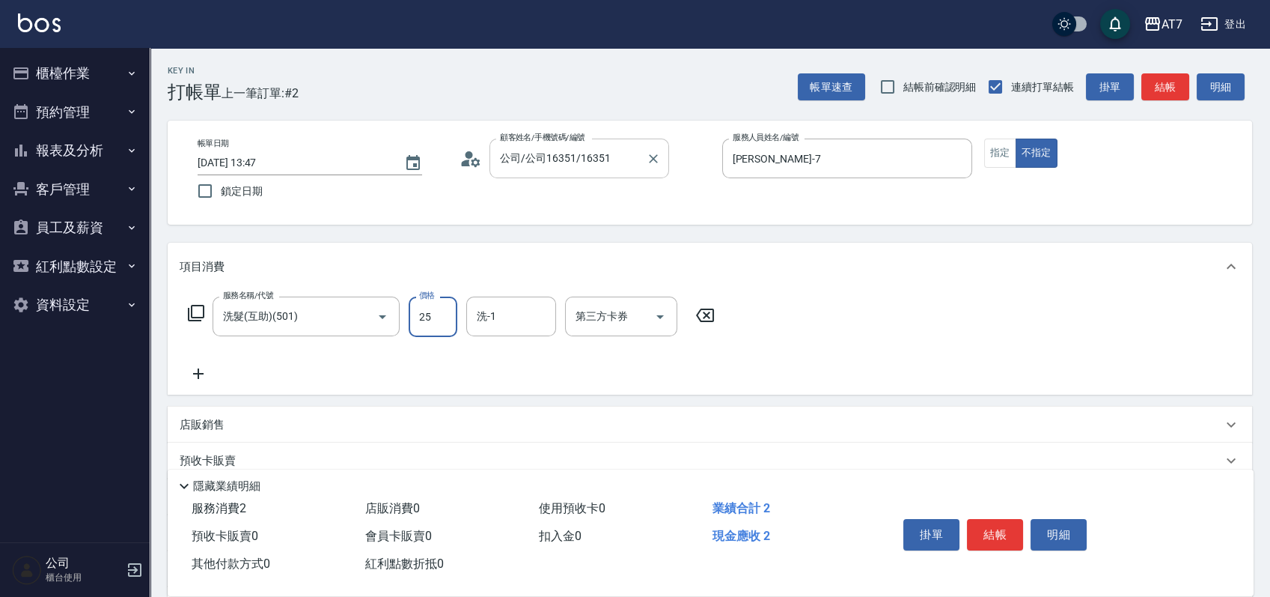
type input "250"
type input "20"
type input "250"
type input "Ruby-42"
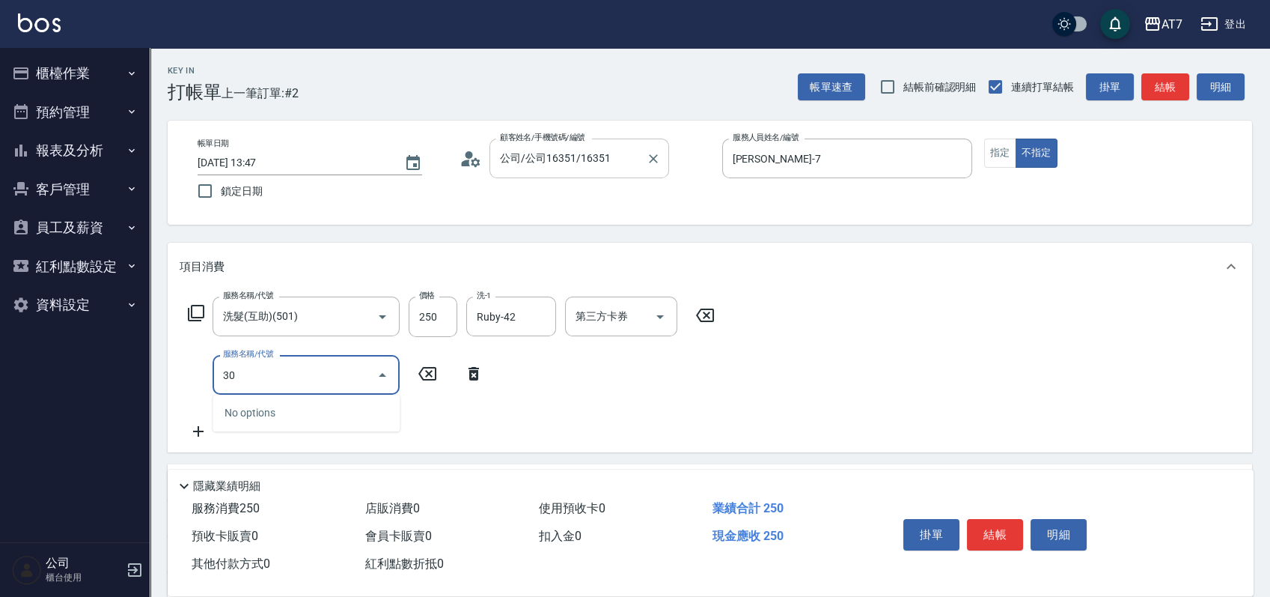
type input "302"
type input "60"
type input "剪髮(302)"
click at [1005, 527] on button "結帳" at bounding box center [995, 534] width 56 height 31
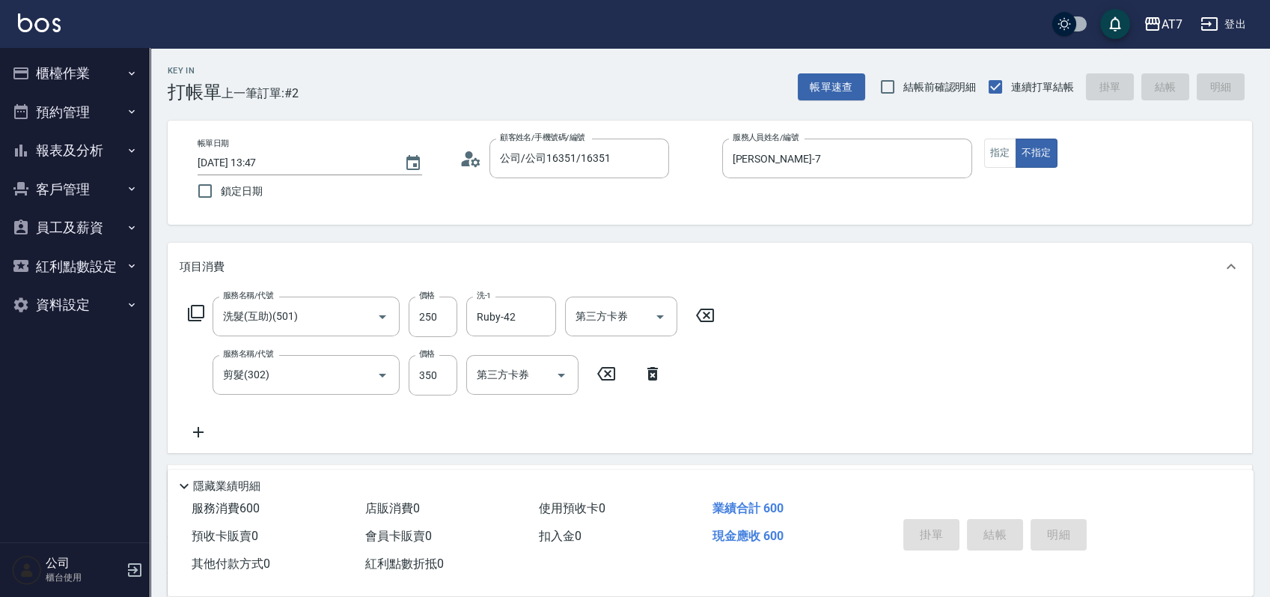
type input "[DATE] 13:49"
type input "0"
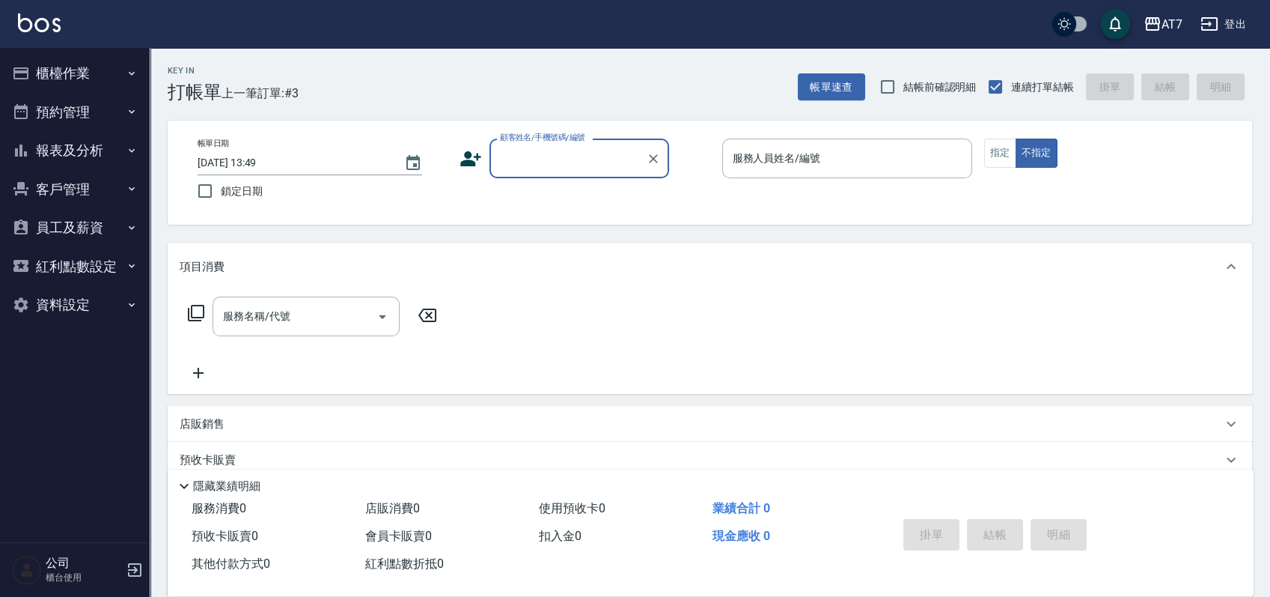
click at [1005, 527] on div "掛單 結帳 明細" at bounding box center [995, 536] width 195 height 47
click at [94, 76] on button "櫃檯作業" at bounding box center [75, 73] width 138 height 39
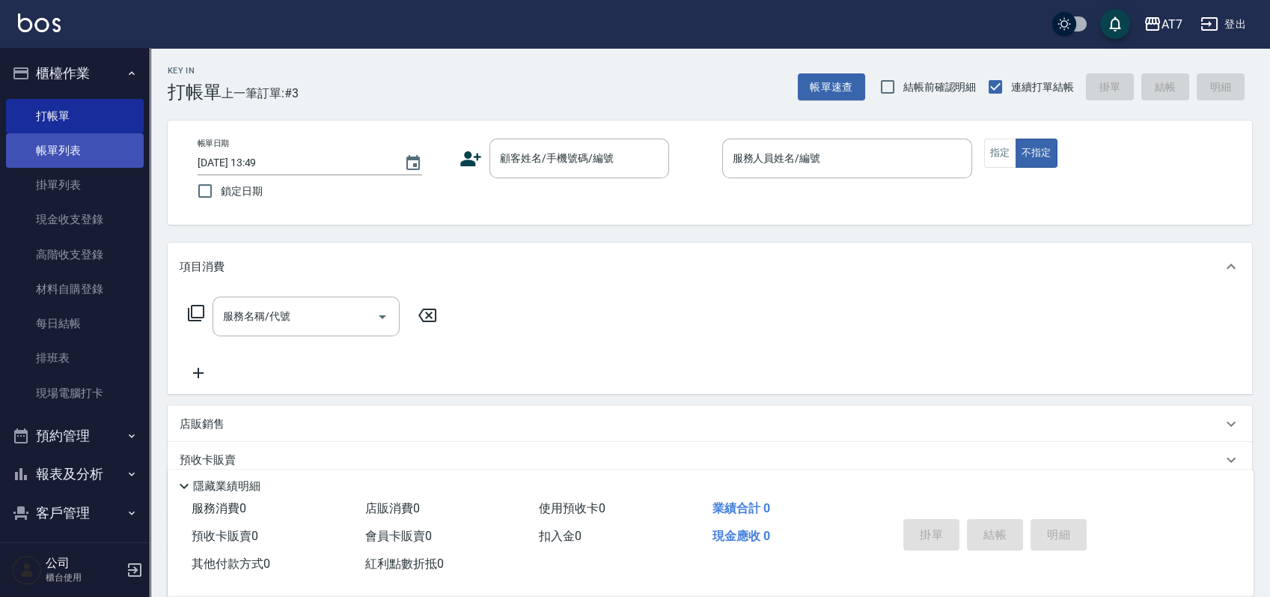
click at [73, 153] on link "帳單列表" at bounding box center [75, 150] width 138 height 34
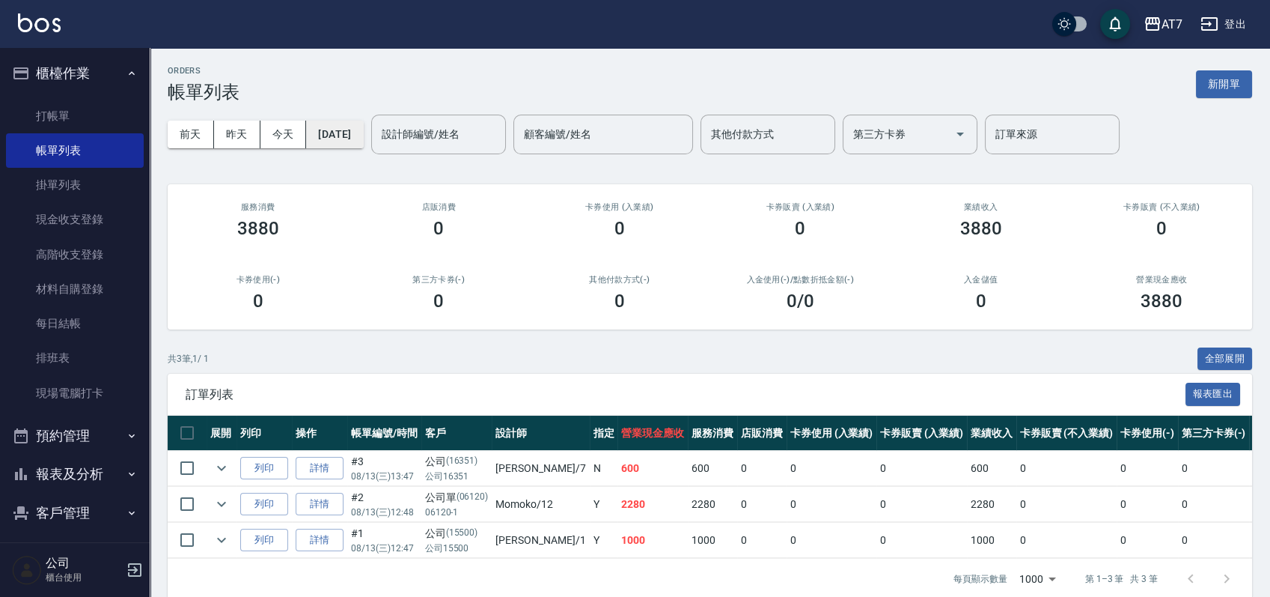
click at [358, 141] on button "[DATE]" at bounding box center [334, 135] width 57 height 28
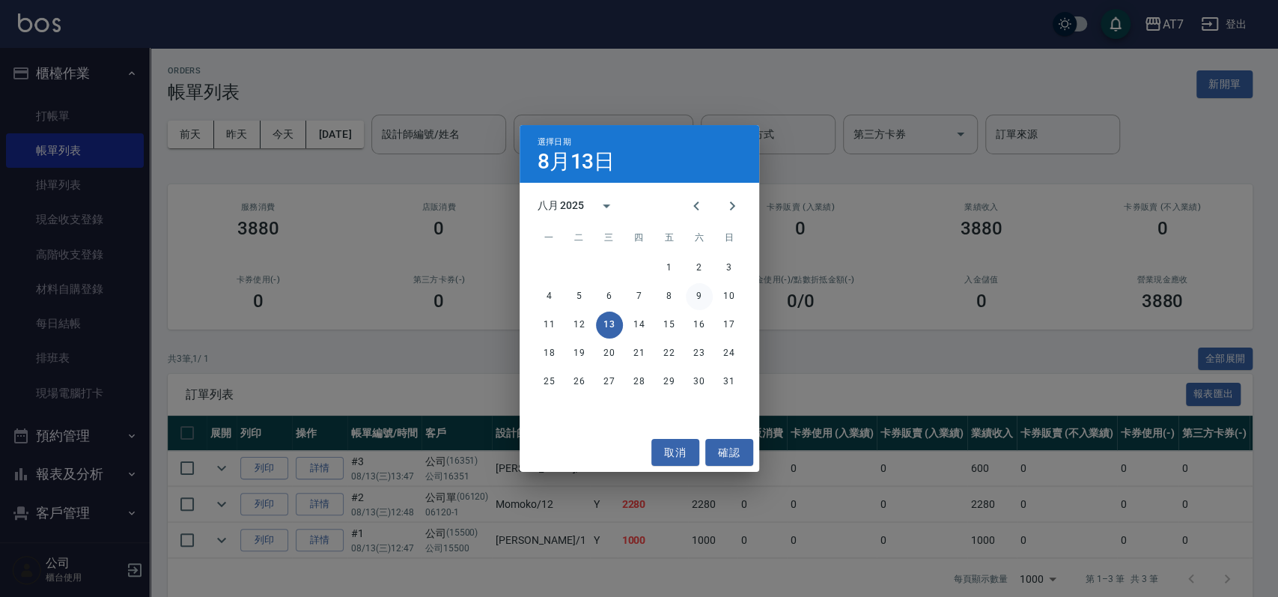
click at [700, 302] on button "9" at bounding box center [699, 296] width 27 height 27
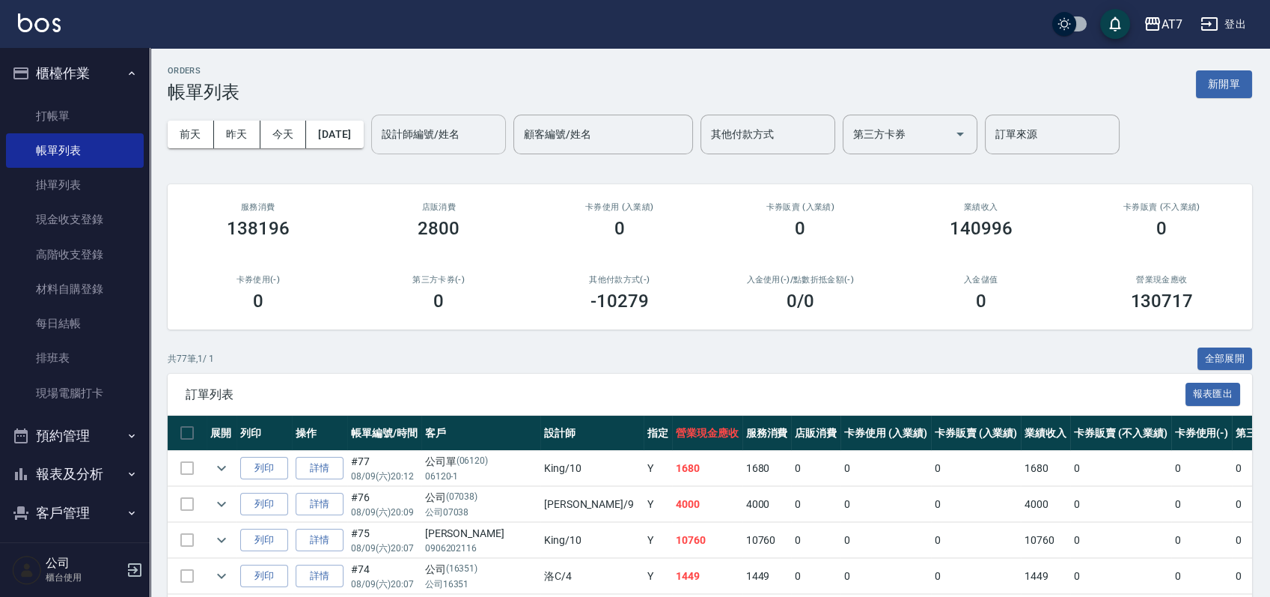
click at [486, 141] on input "設計師編號/姓名" at bounding box center [438, 134] width 121 height 26
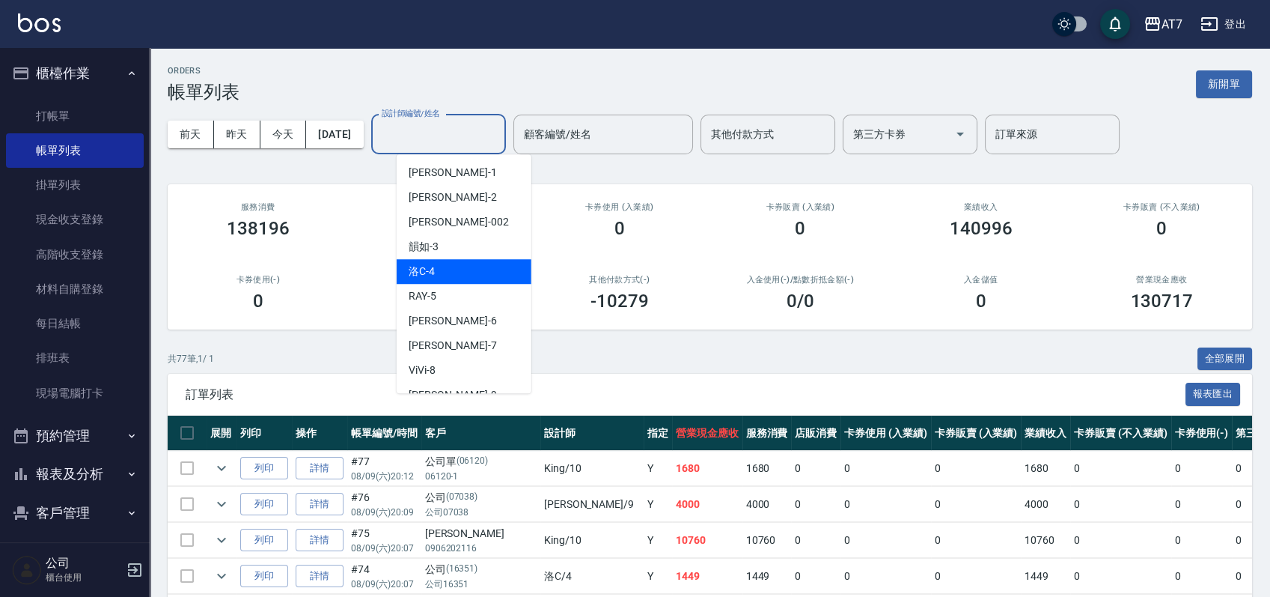
click at [467, 278] on div "洛C -4" at bounding box center [464, 271] width 135 height 25
type input "洛C-4"
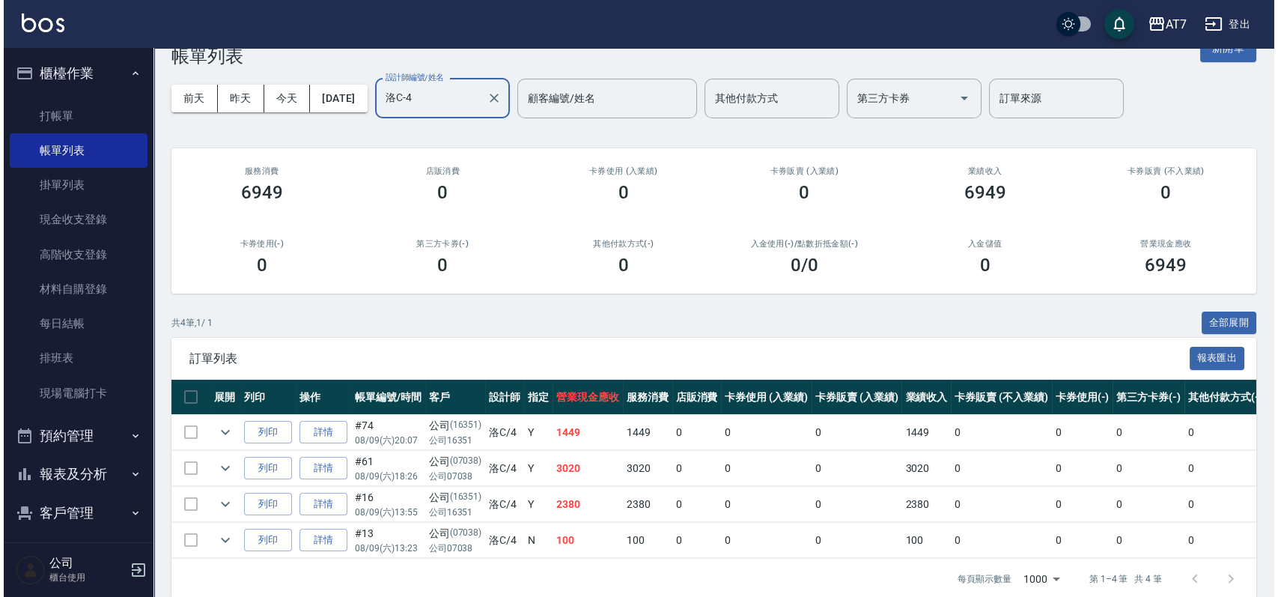
scroll to position [70, 0]
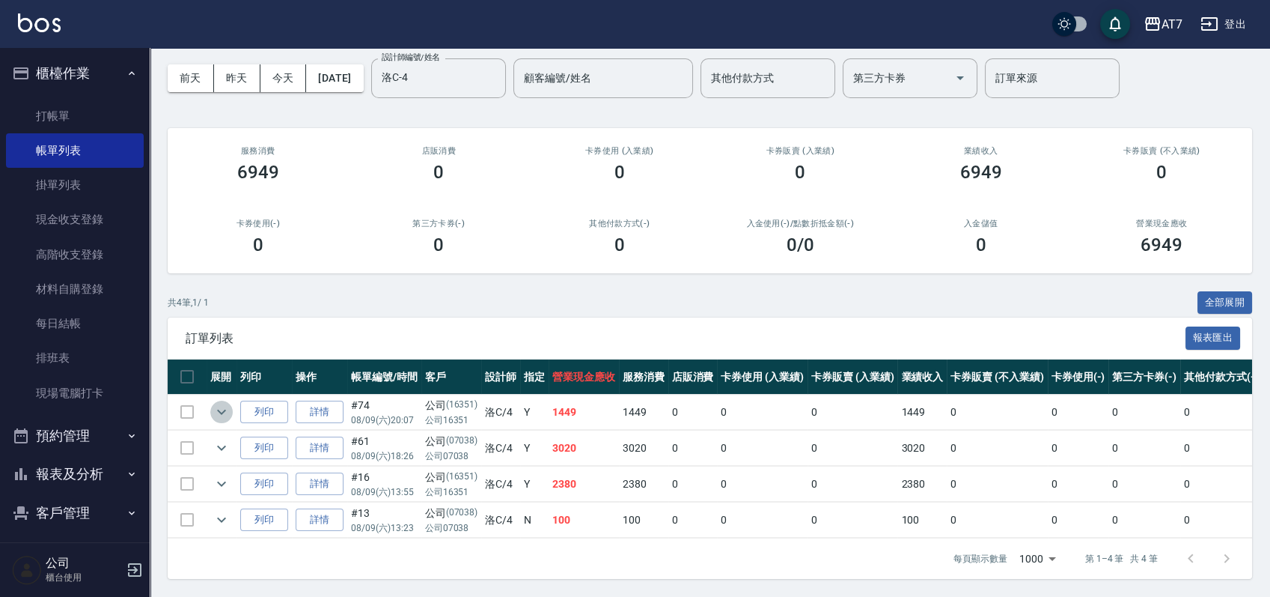
click at [224, 403] on icon "expand row" at bounding box center [222, 412] width 18 height 18
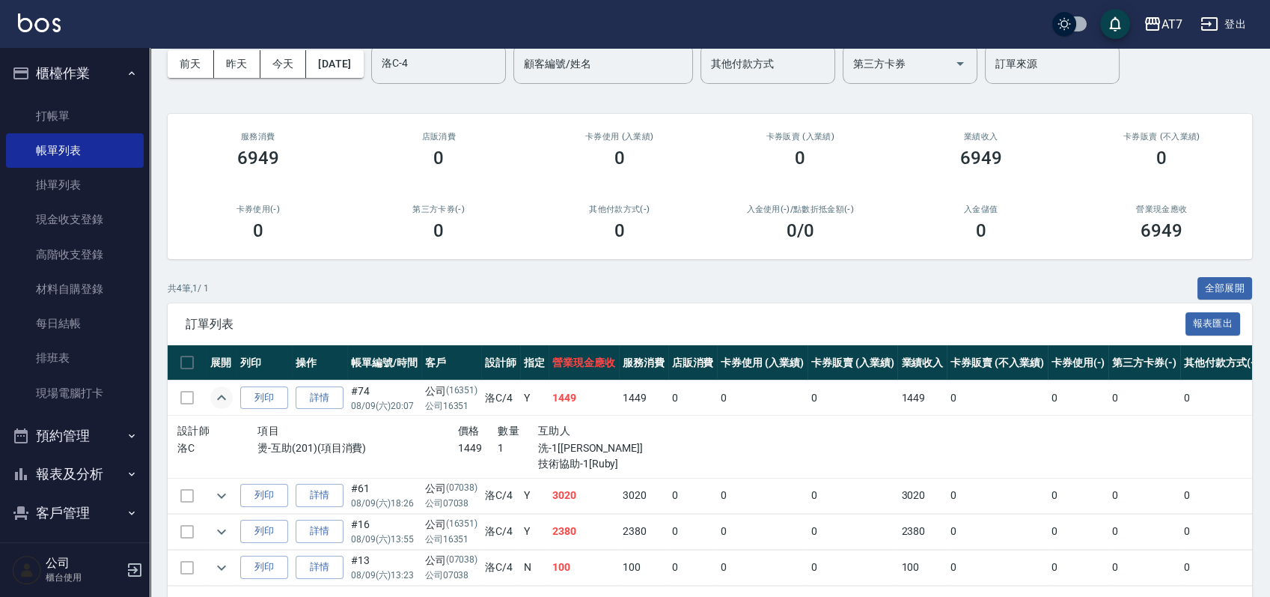
click at [225, 393] on icon "expand row" at bounding box center [222, 398] width 18 height 18
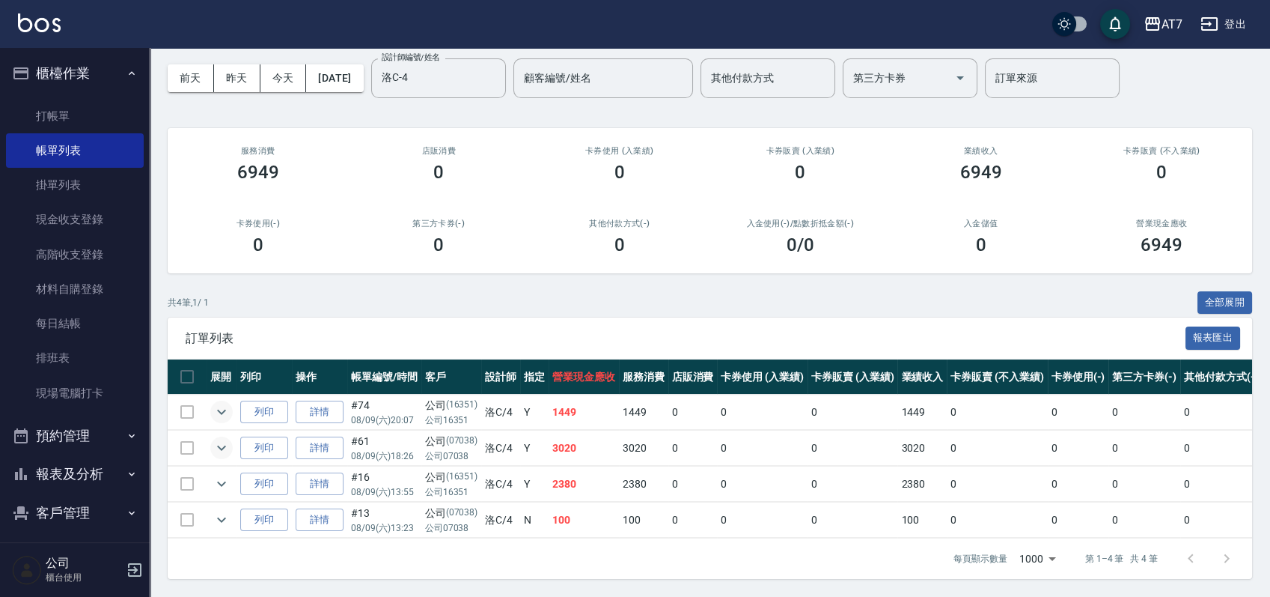
click at [215, 439] on icon "expand row" at bounding box center [222, 448] width 18 height 18
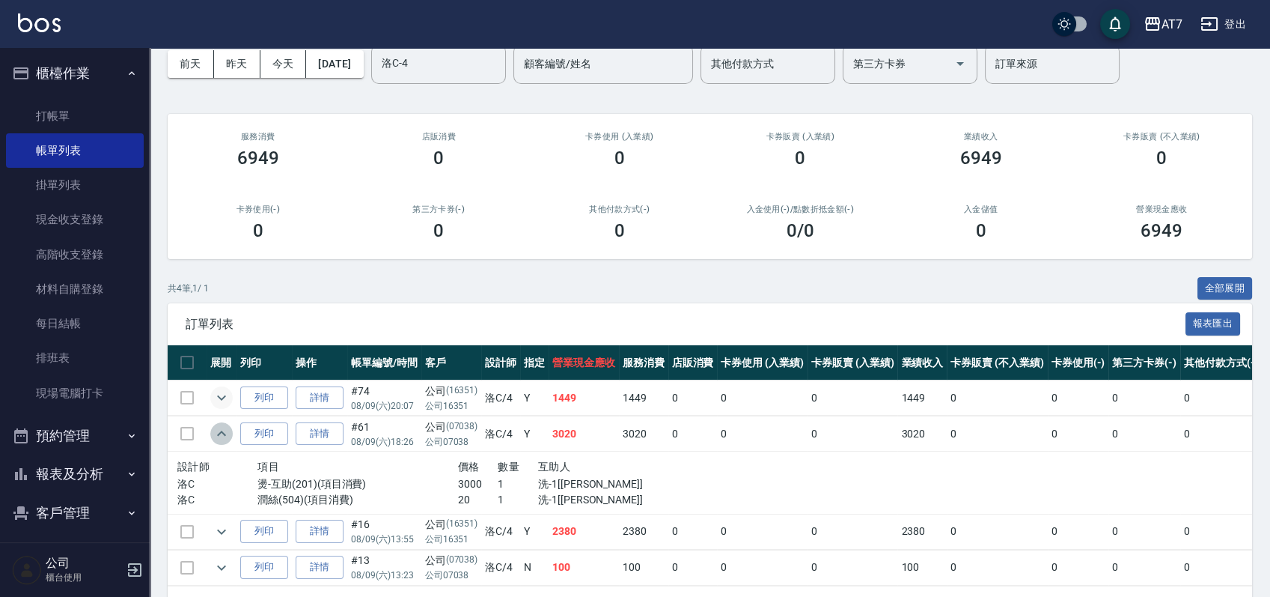
click at [215, 435] on icon "expand row" at bounding box center [222, 433] width 18 height 18
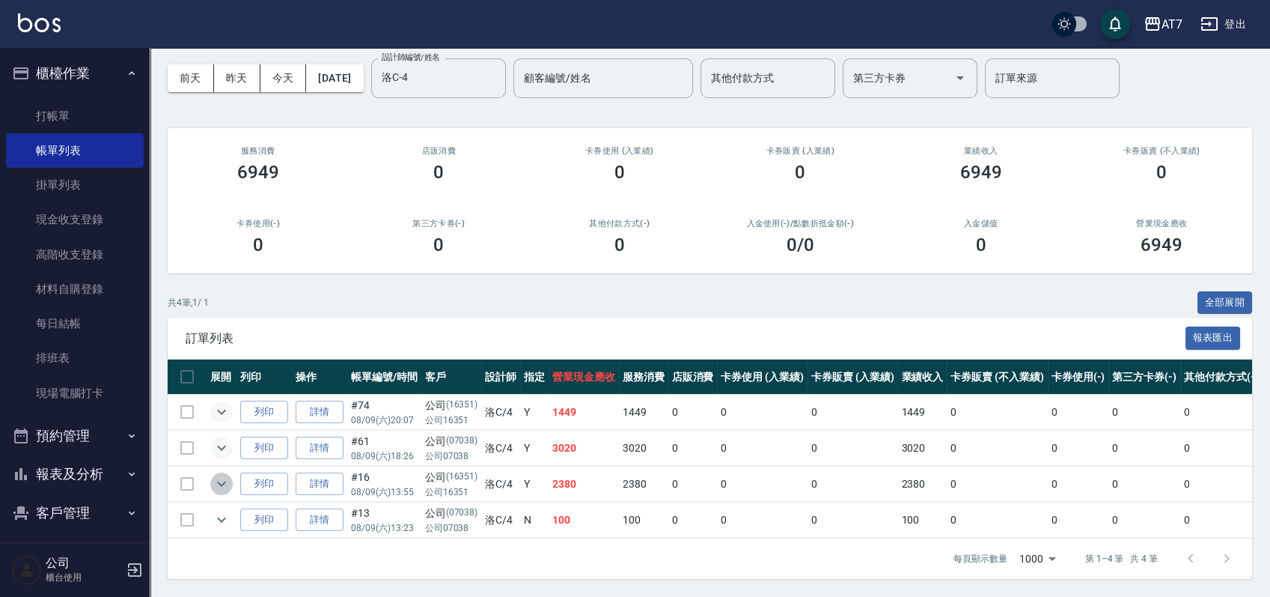
click at [226, 475] on icon "expand row" at bounding box center [222, 484] width 18 height 18
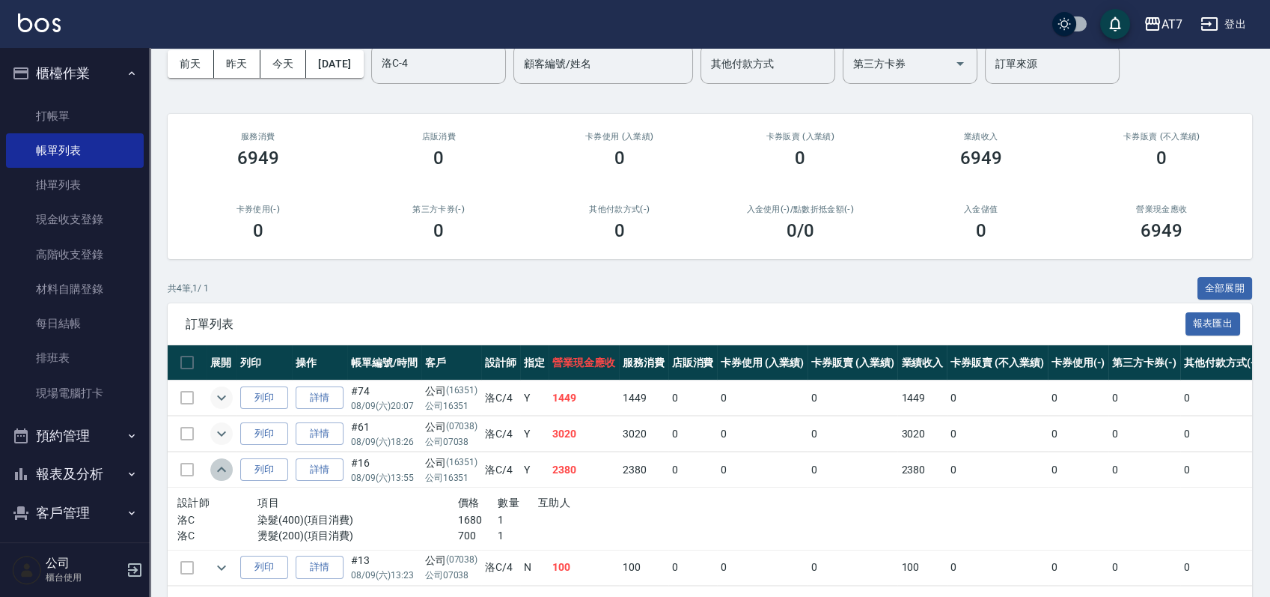
click at [226, 472] on icon "expand row" at bounding box center [222, 469] width 18 height 18
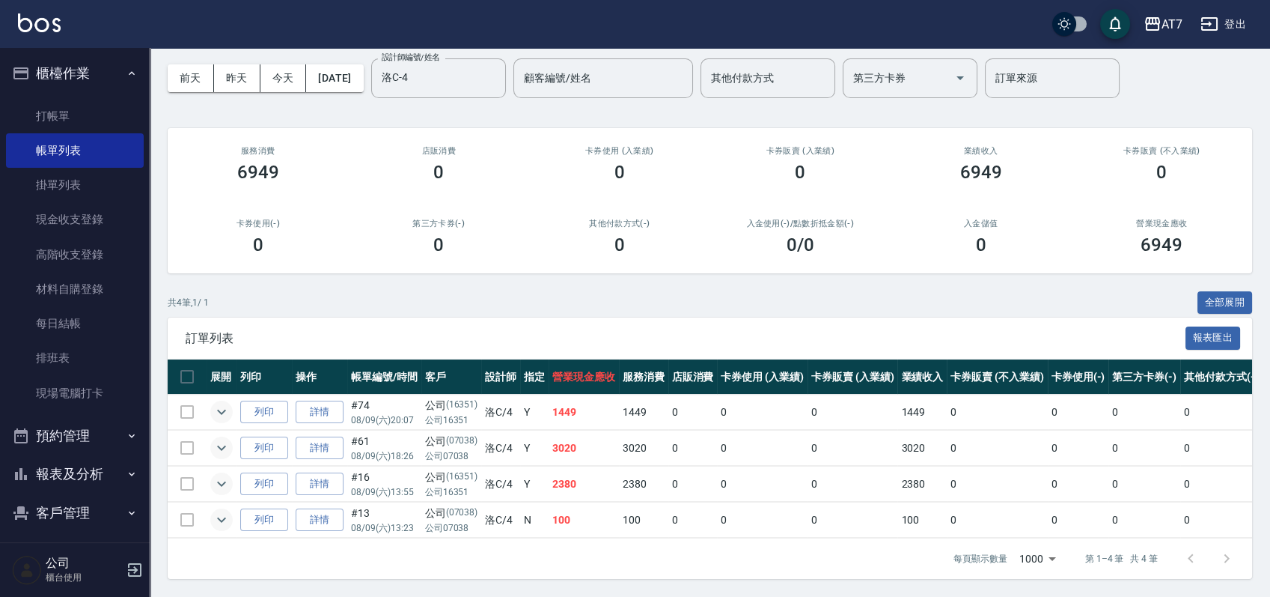
click at [225, 511] on icon "expand row" at bounding box center [222, 520] width 18 height 18
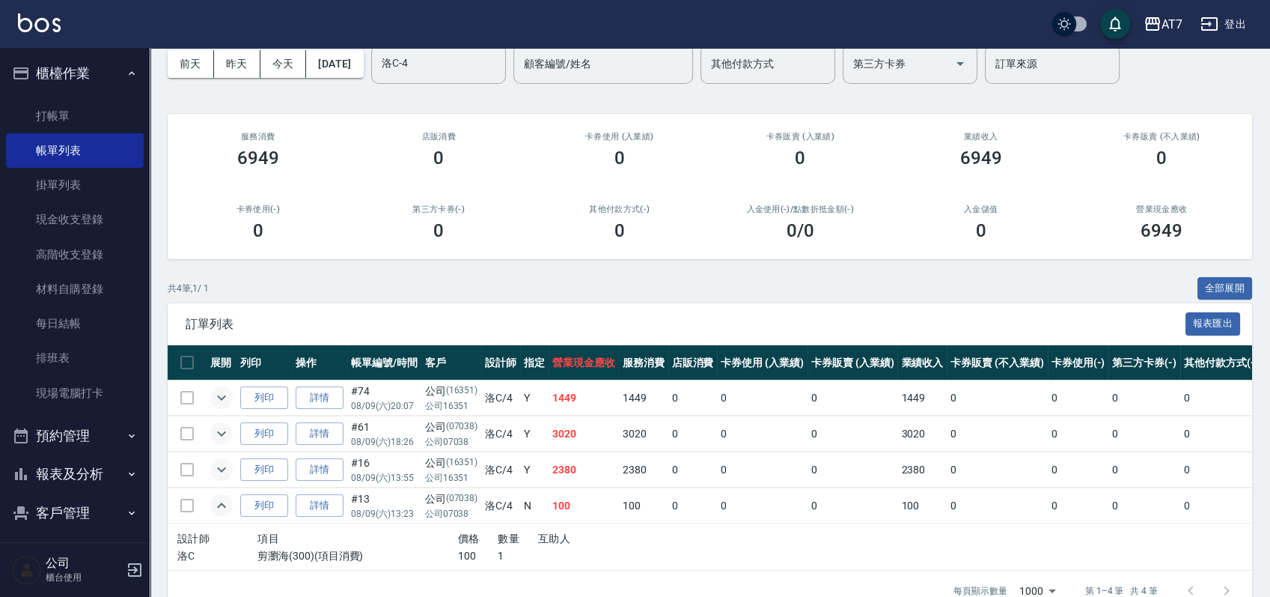
click at [225, 501] on icon "expand row" at bounding box center [222, 505] width 18 height 18
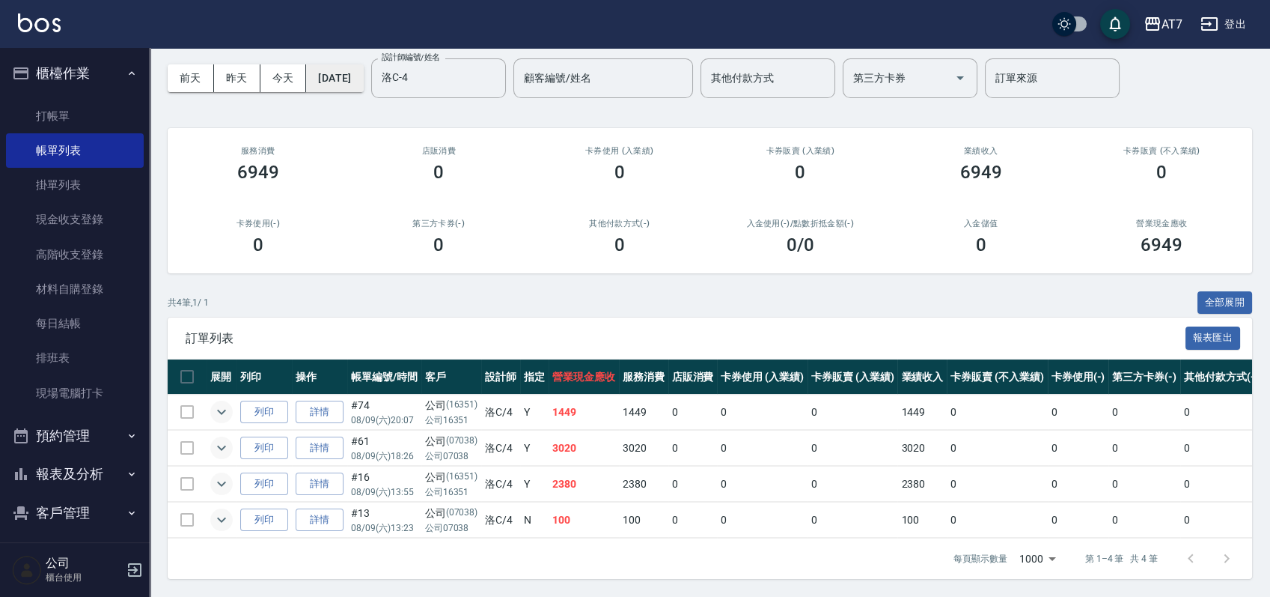
click at [353, 69] on button "[DATE]" at bounding box center [334, 78] width 57 height 28
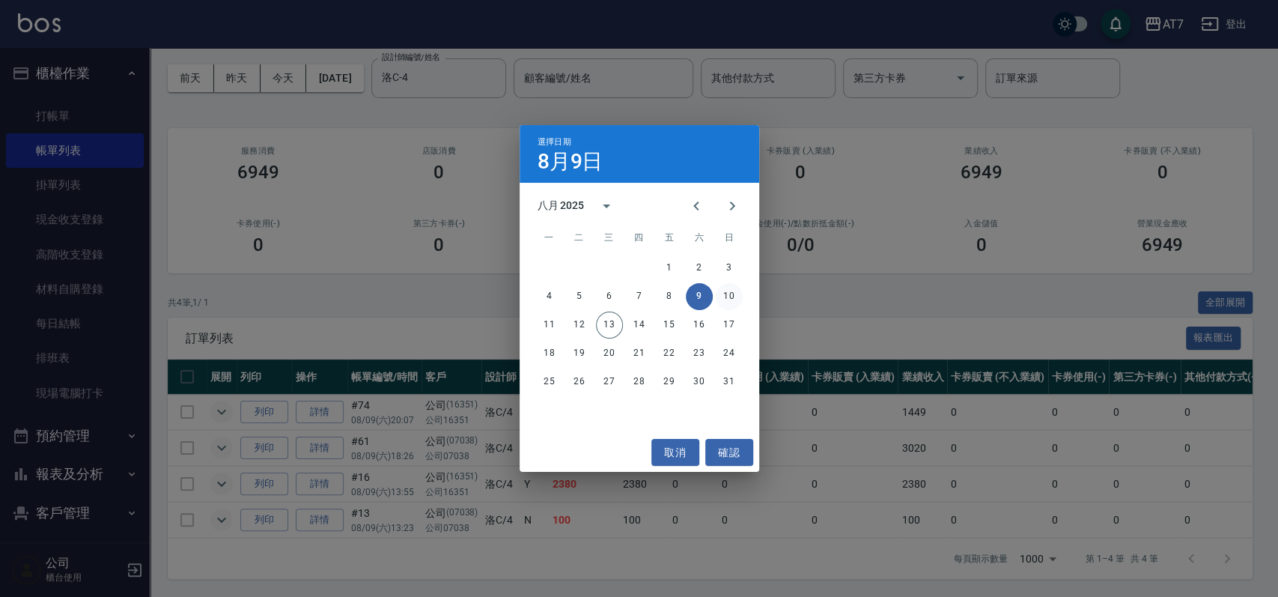
click at [725, 302] on button "10" at bounding box center [729, 296] width 27 height 27
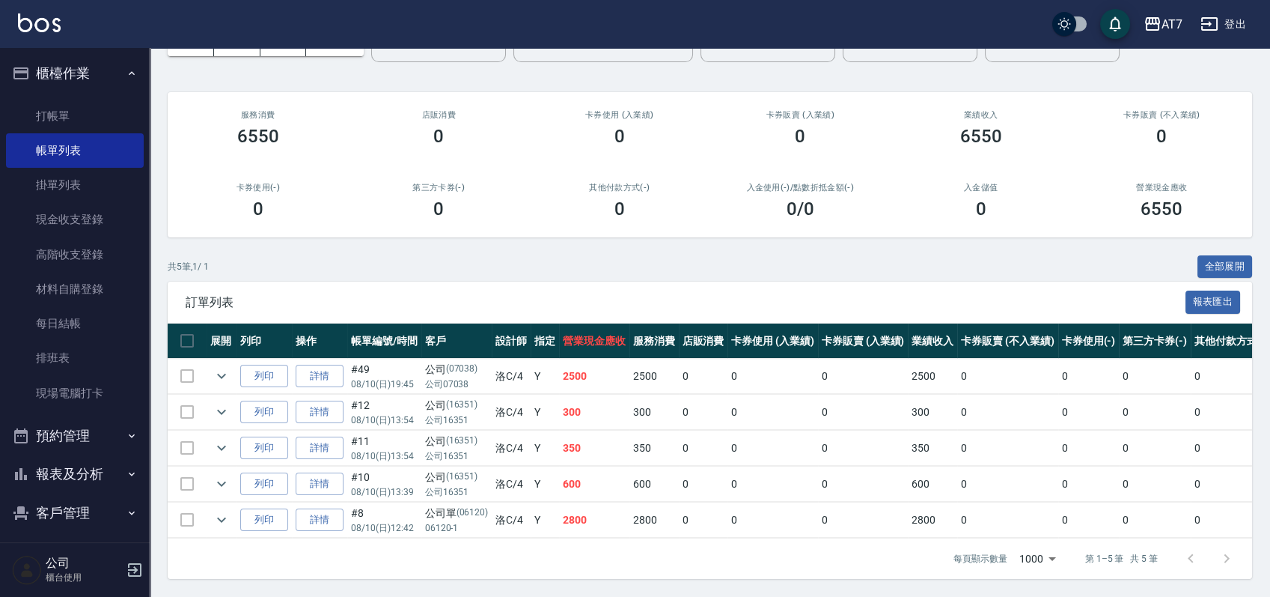
scroll to position [106, 0]
click at [223, 367] on icon "expand row" at bounding box center [222, 376] width 18 height 18
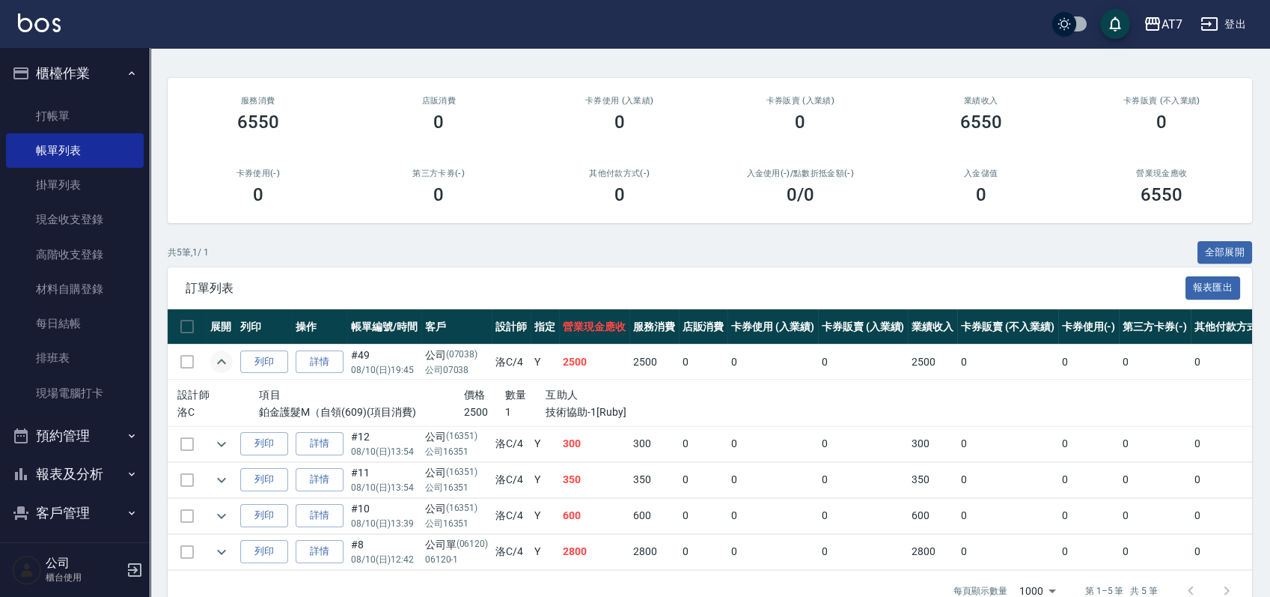
click at [223, 363] on icon "expand row" at bounding box center [222, 362] width 18 height 18
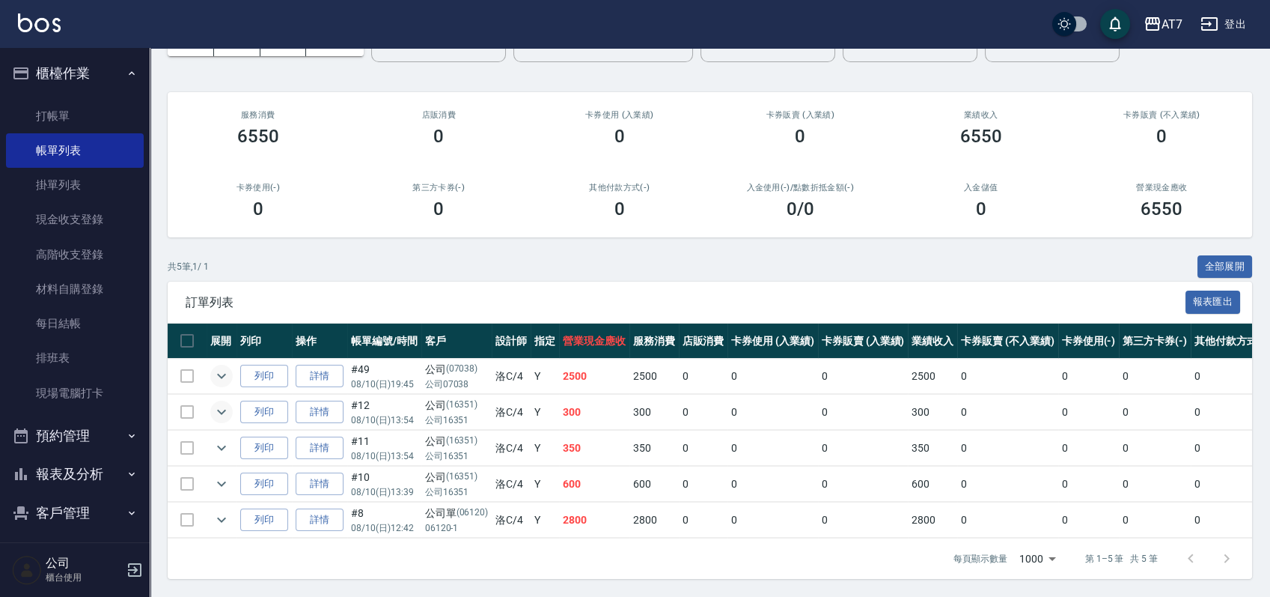
click at [223, 403] on icon "expand row" at bounding box center [222, 412] width 18 height 18
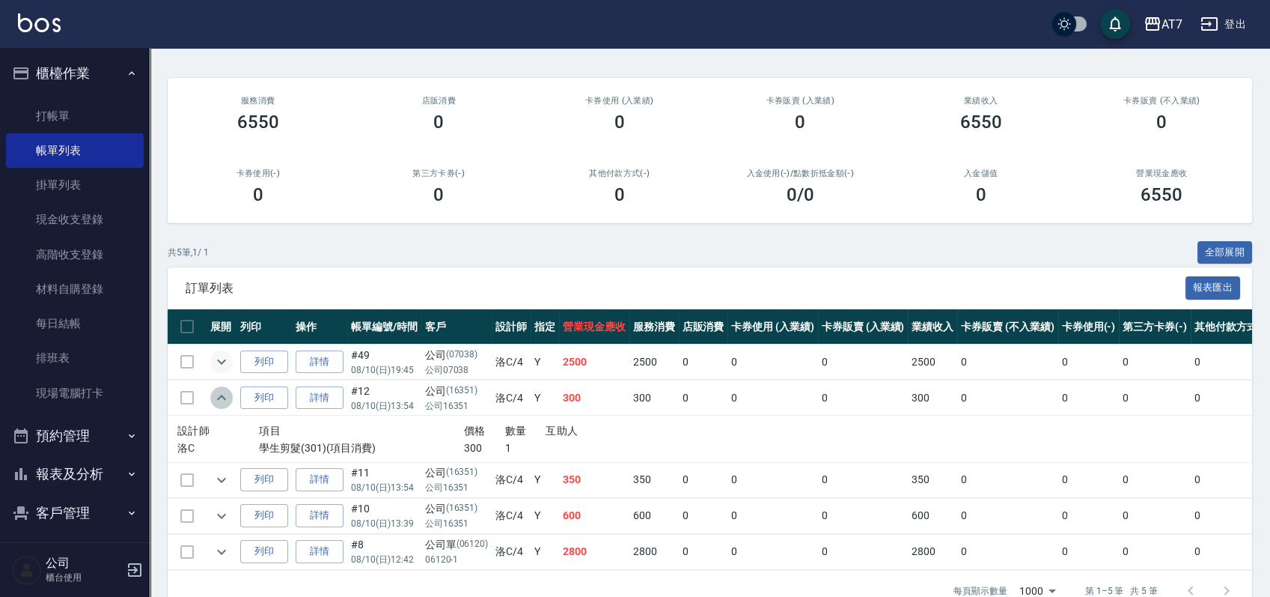
click at [223, 392] on icon "expand row" at bounding box center [222, 398] width 18 height 18
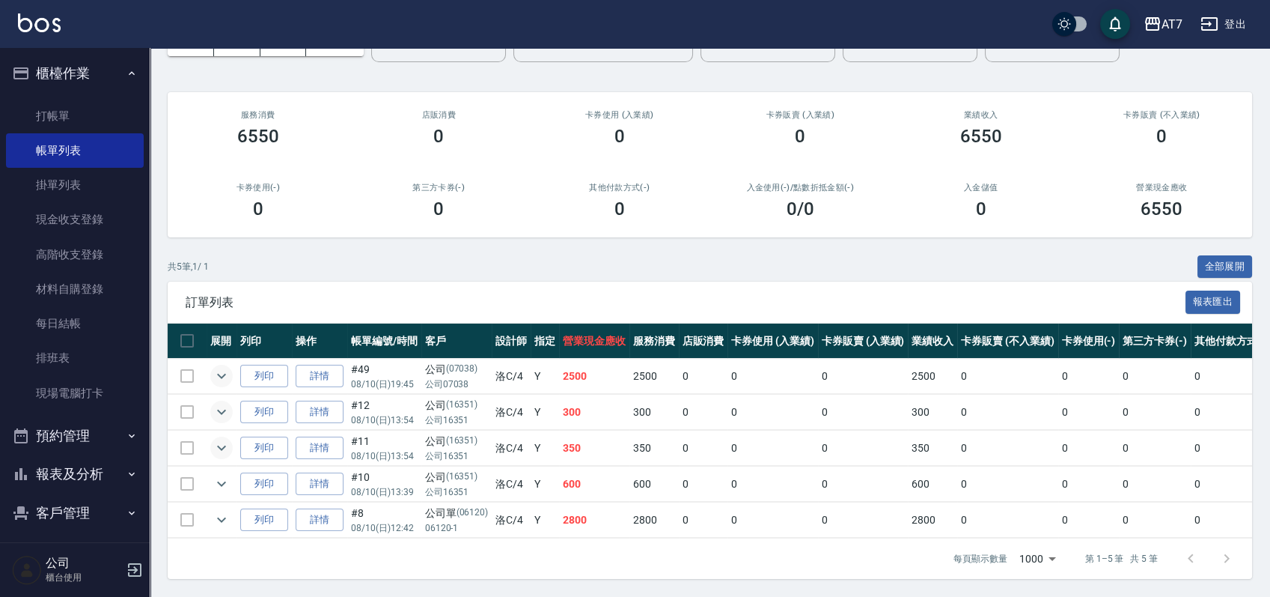
click at [228, 439] on icon "expand row" at bounding box center [222, 448] width 18 height 18
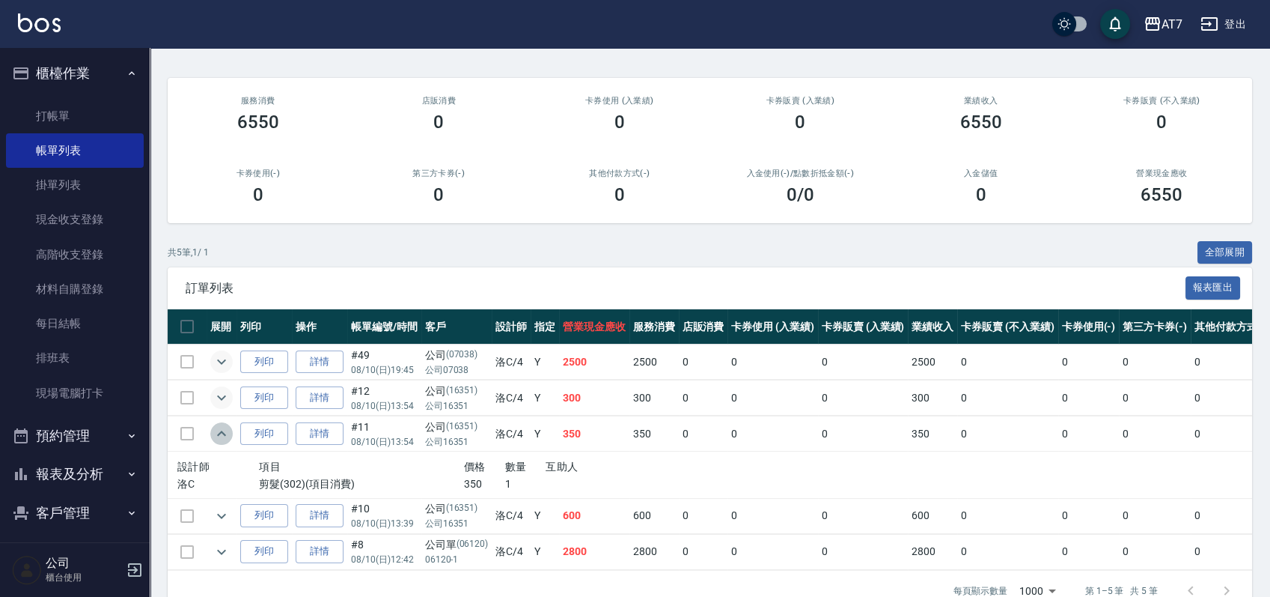
click at [228, 433] on icon "expand row" at bounding box center [222, 433] width 18 height 18
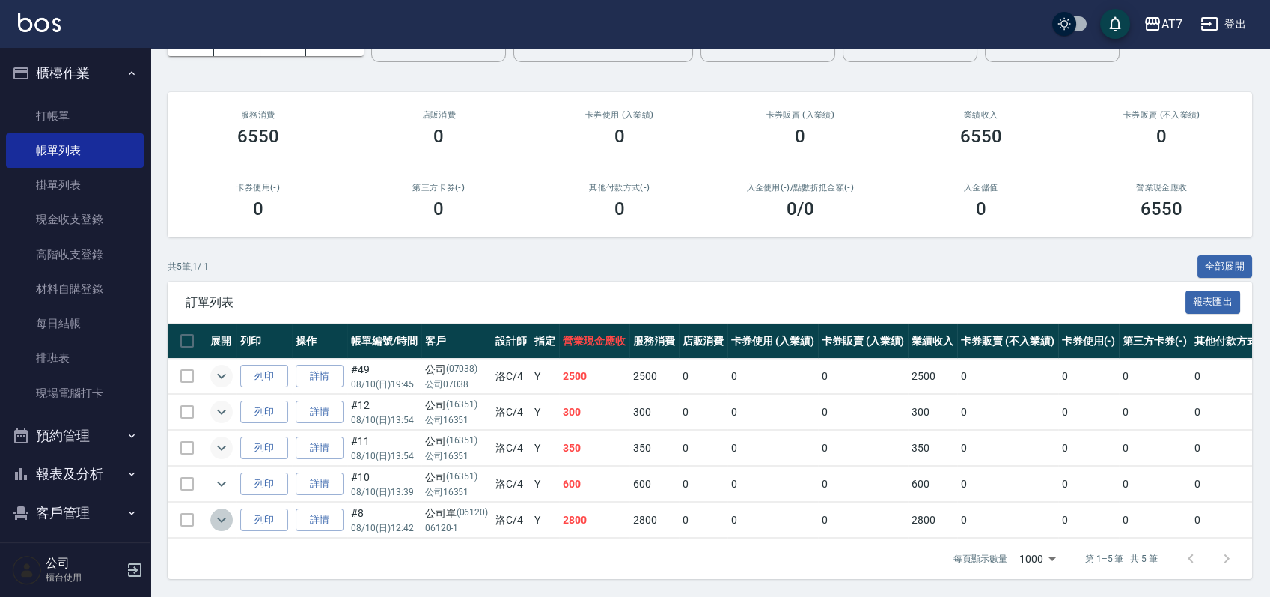
click at [228, 511] on icon "expand row" at bounding box center [222, 520] width 18 height 18
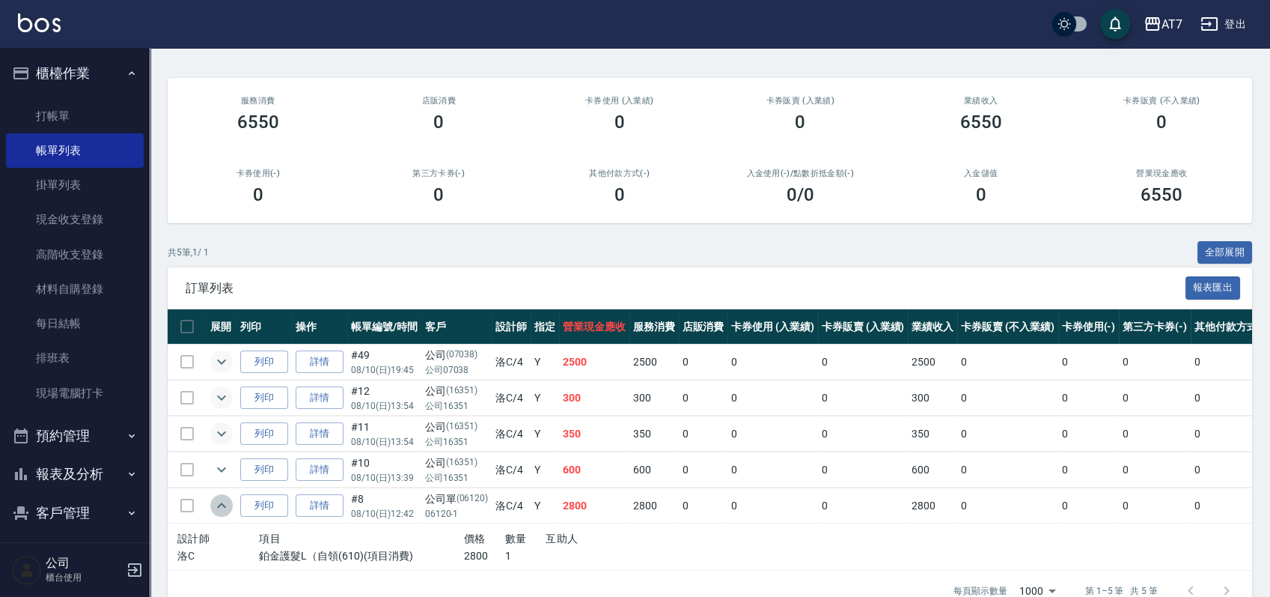
click at [228, 505] on icon "expand row" at bounding box center [222, 505] width 18 height 18
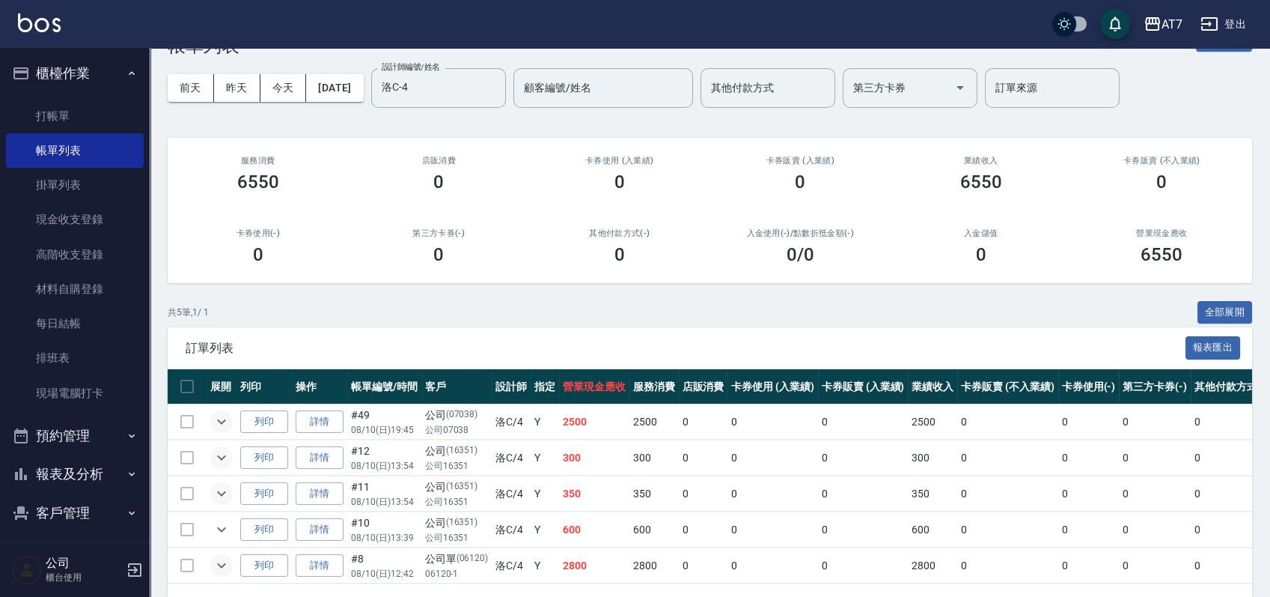
scroll to position [0, 0]
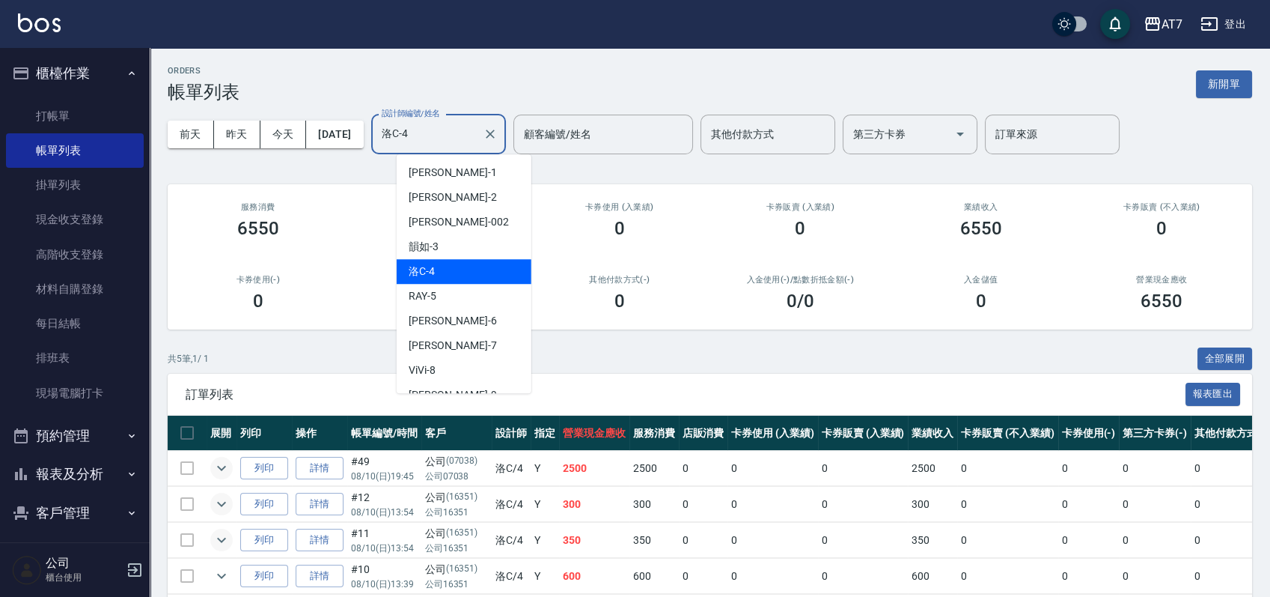
click at [462, 135] on input "洛C-4" at bounding box center [427, 134] width 99 height 26
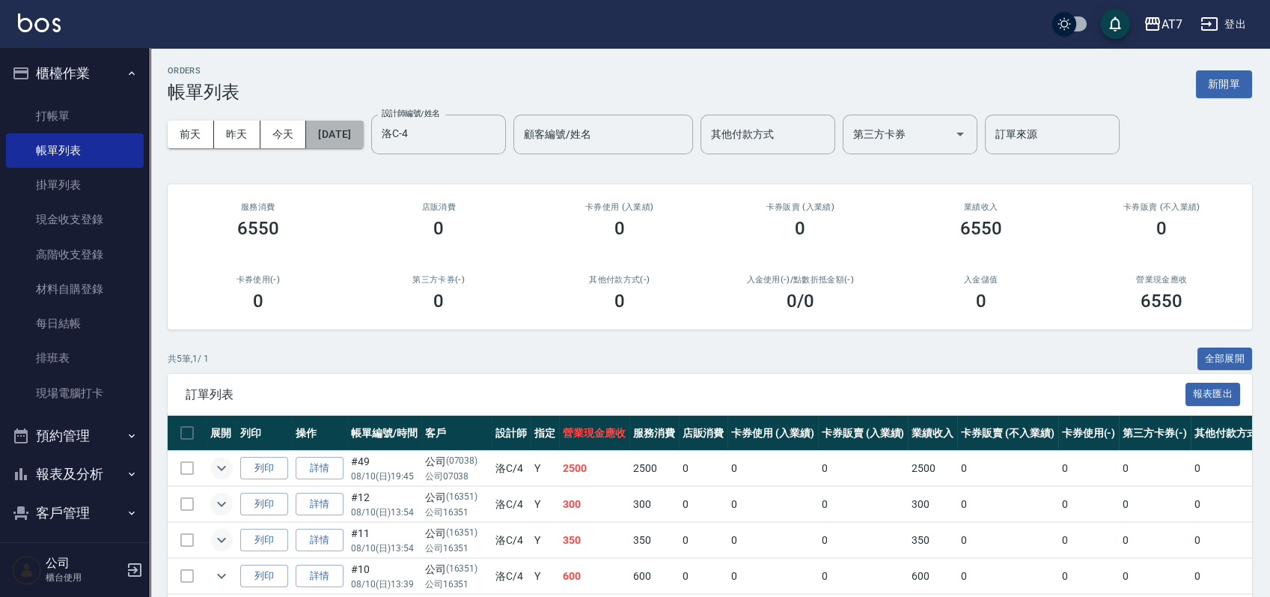
click at [363, 141] on button "[DATE]" at bounding box center [334, 135] width 57 height 28
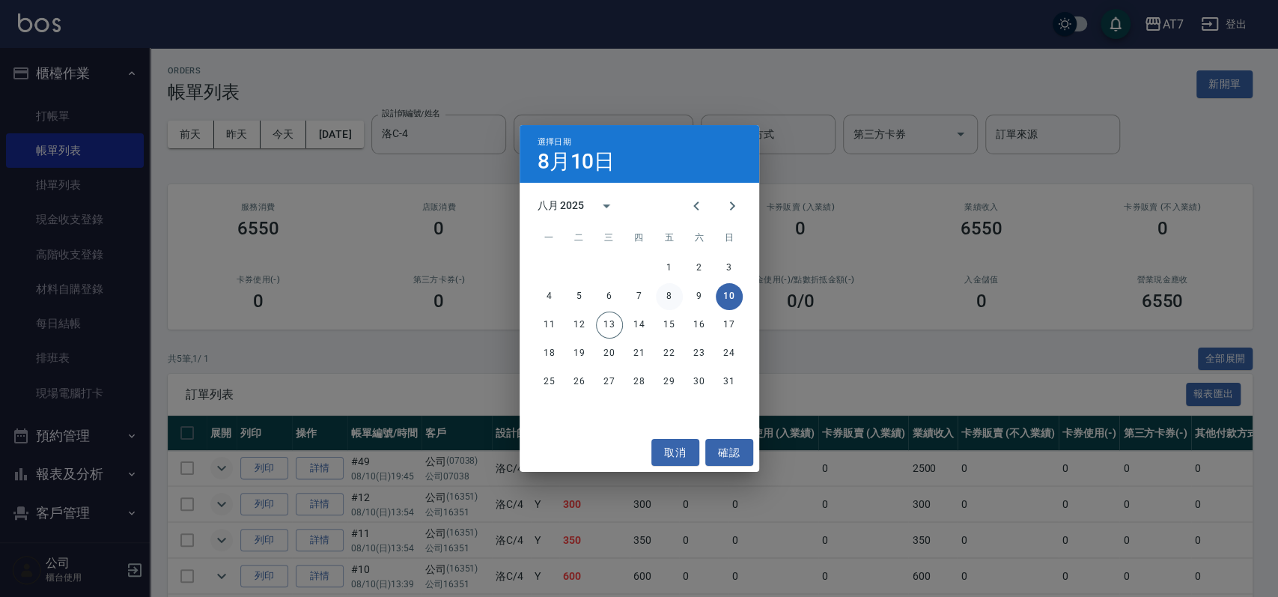
click at [669, 295] on button "8" at bounding box center [669, 296] width 27 height 27
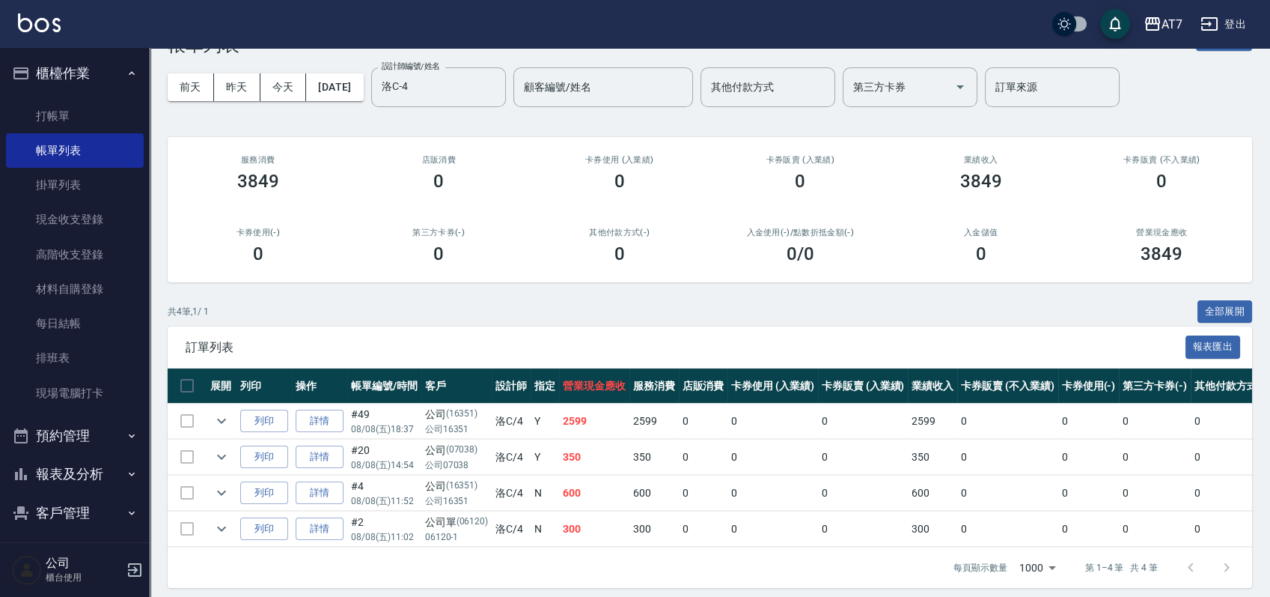
scroll to position [70, 0]
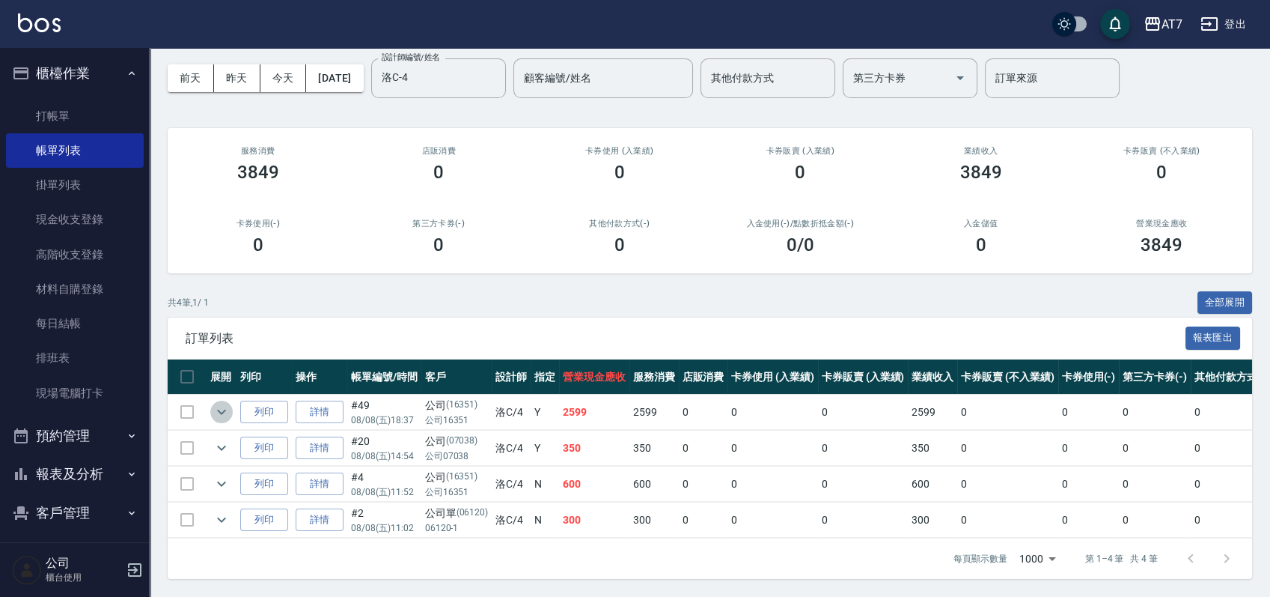
click at [231, 400] on button "expand row" at bounding box center [221, 411] width 22 height 22
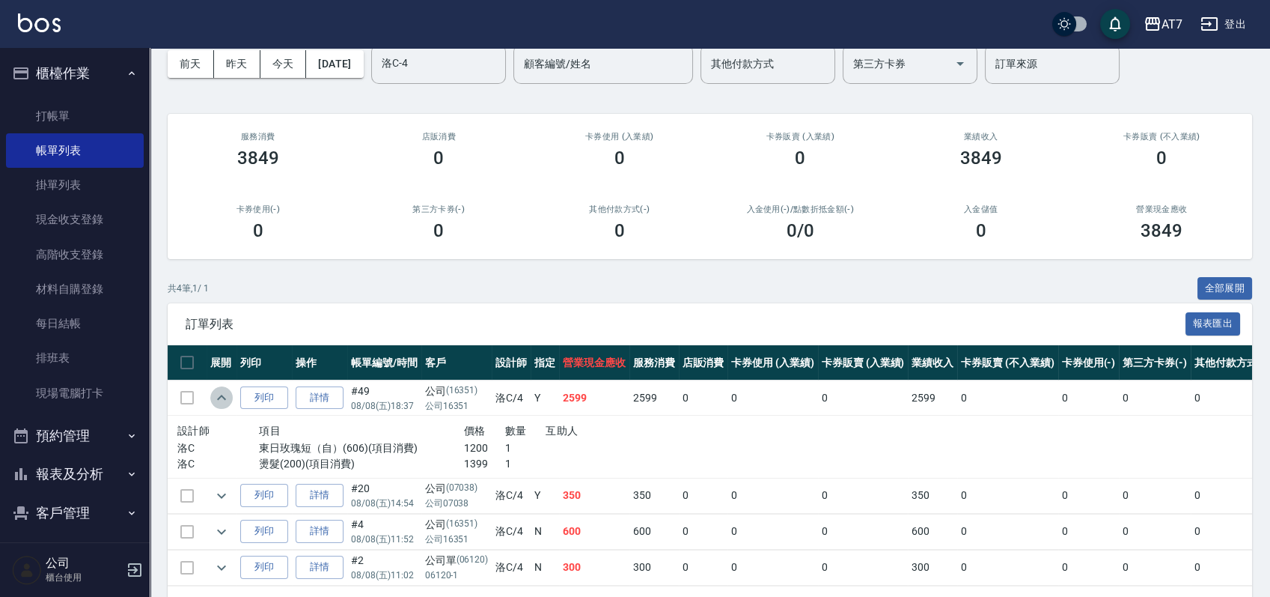
click at [231, 397] on button "expand row" at bounding box center [221, 397] width 22 height 22
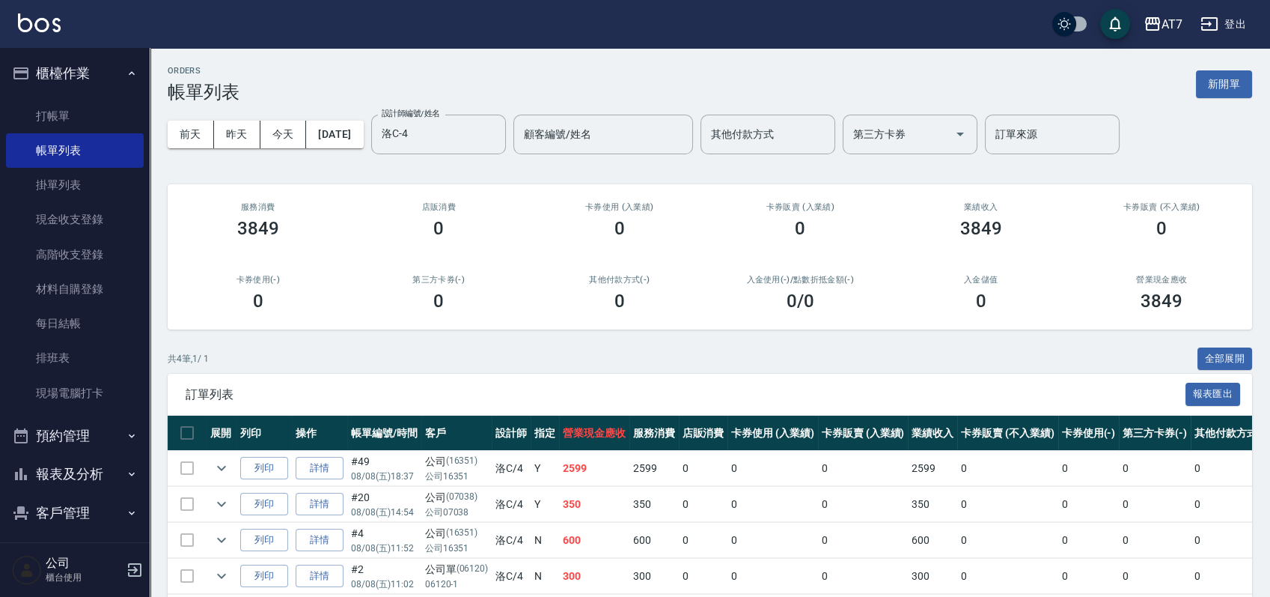
scroll to position [0, 0]
click at [359, 138] on button "[DATE]" at bounding box center [334, 135] width 57 height 28
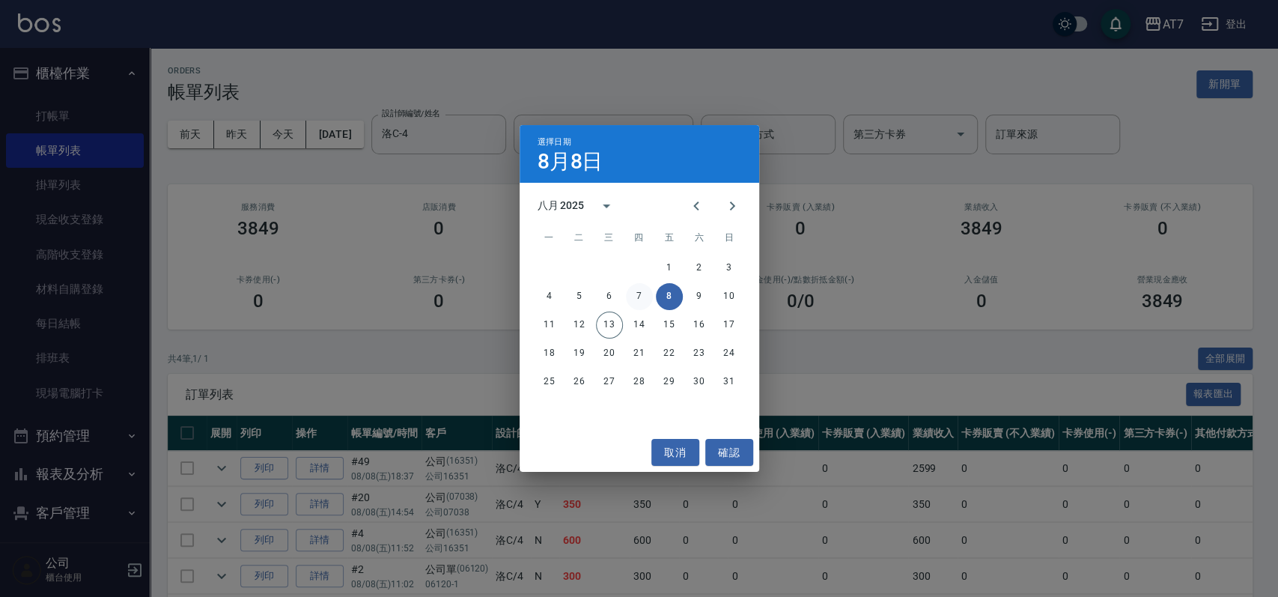
click at [639, 292] on button "7" at bounding box center [639, 296] width 27 height 27
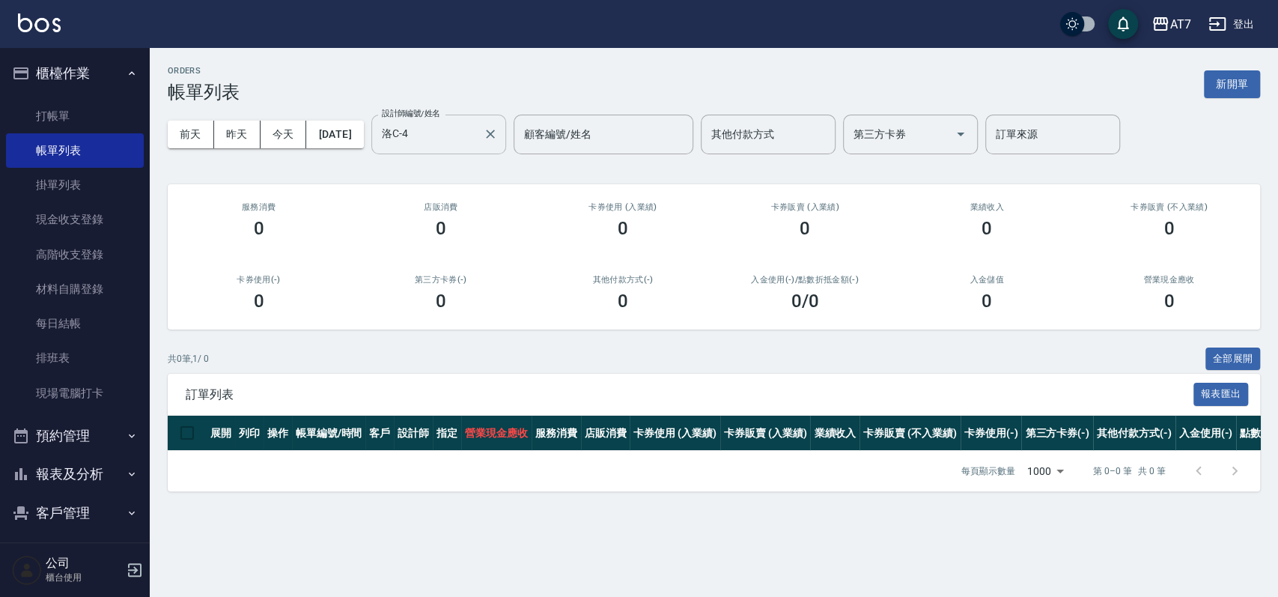
click at [442, 125] on input "洛C-4" at bounding box center [427, 134] width 99 height 26
click at [363, 132] on button "[DATE]" at bounding box center [334, 135] width 57 height 28
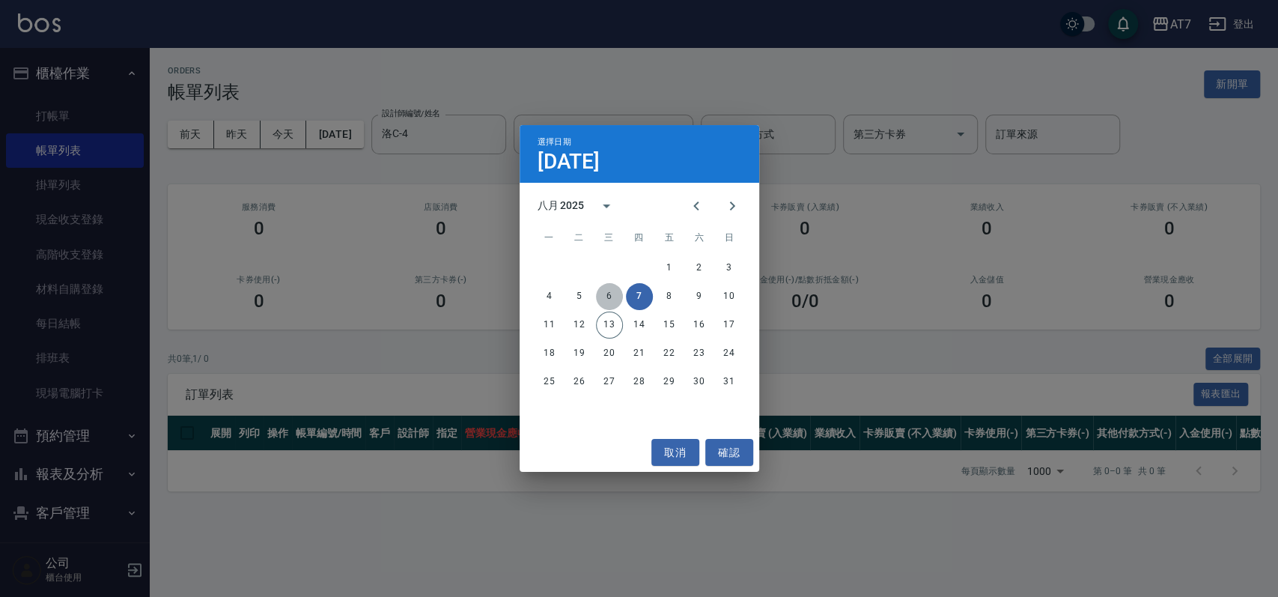
click at [603, 294] on button "6" at bounding box center [609, 296] width 27 height 27
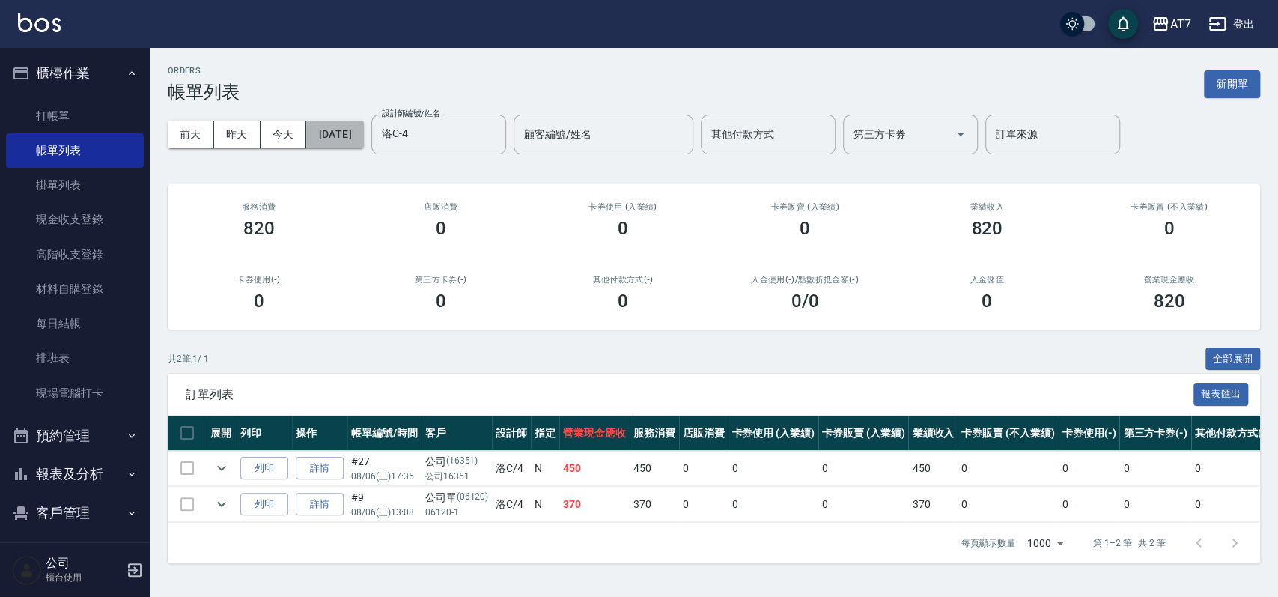
click at [363, 139] on button "[DATE]" at bounding box center [334, 135] width 57 height 28
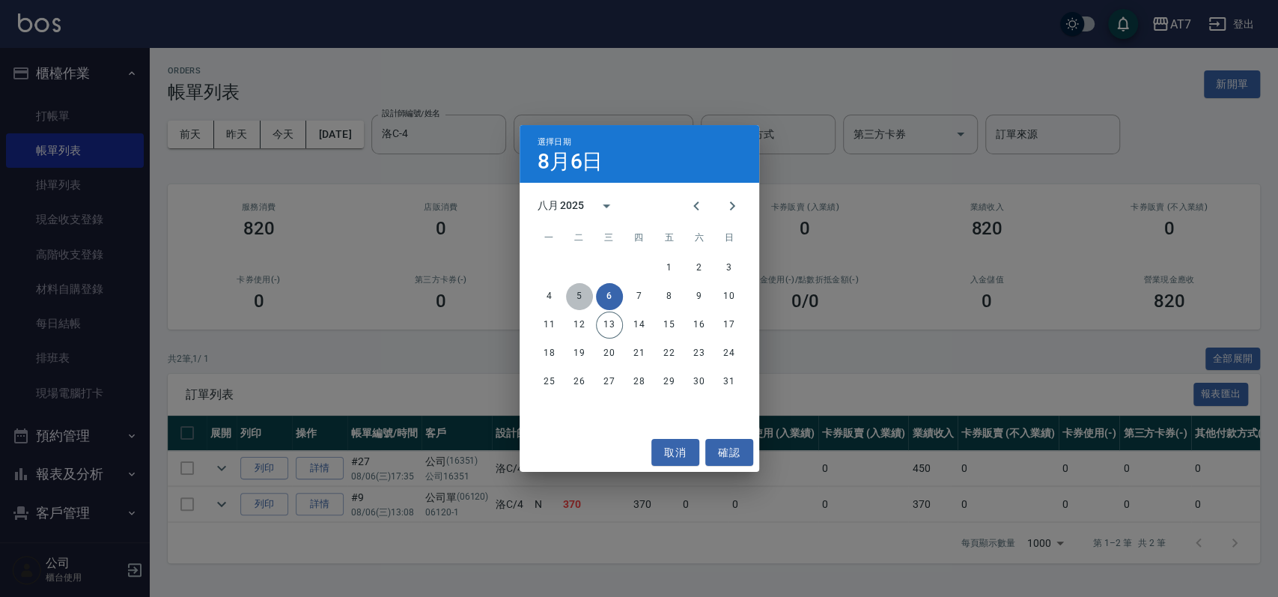
click at [581, 302] on button "5" at bounding box center [579, 296] width 27 height 27
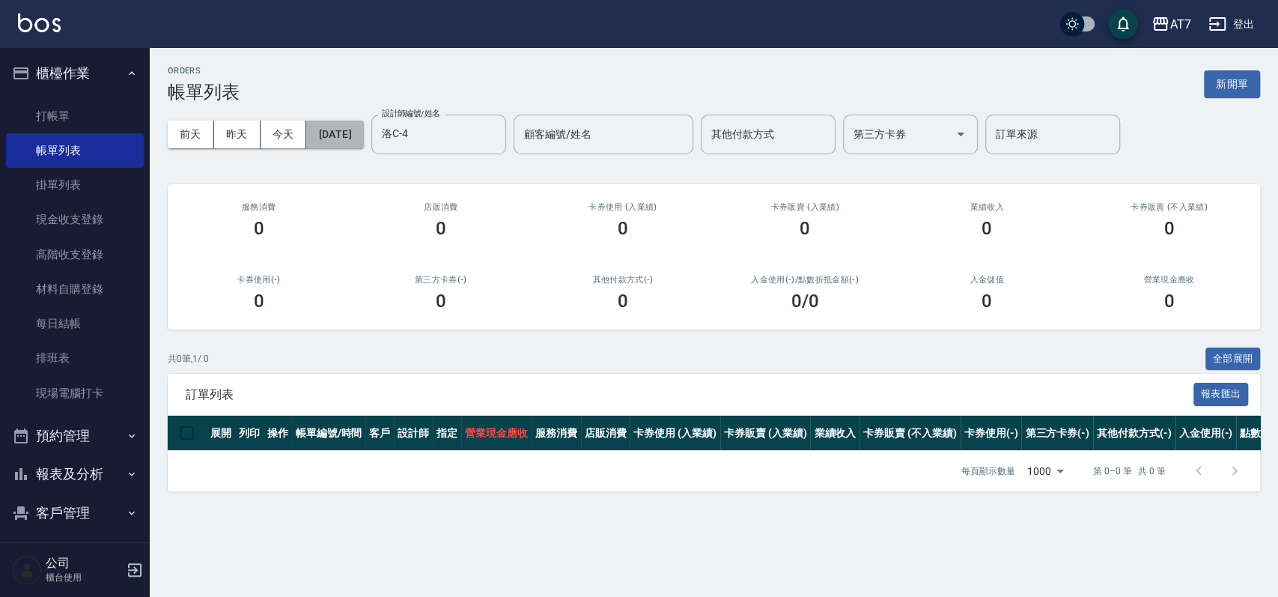
click at [360, 136] on button "[DATE]" at bounding box center [334, 135] width 57 height 28
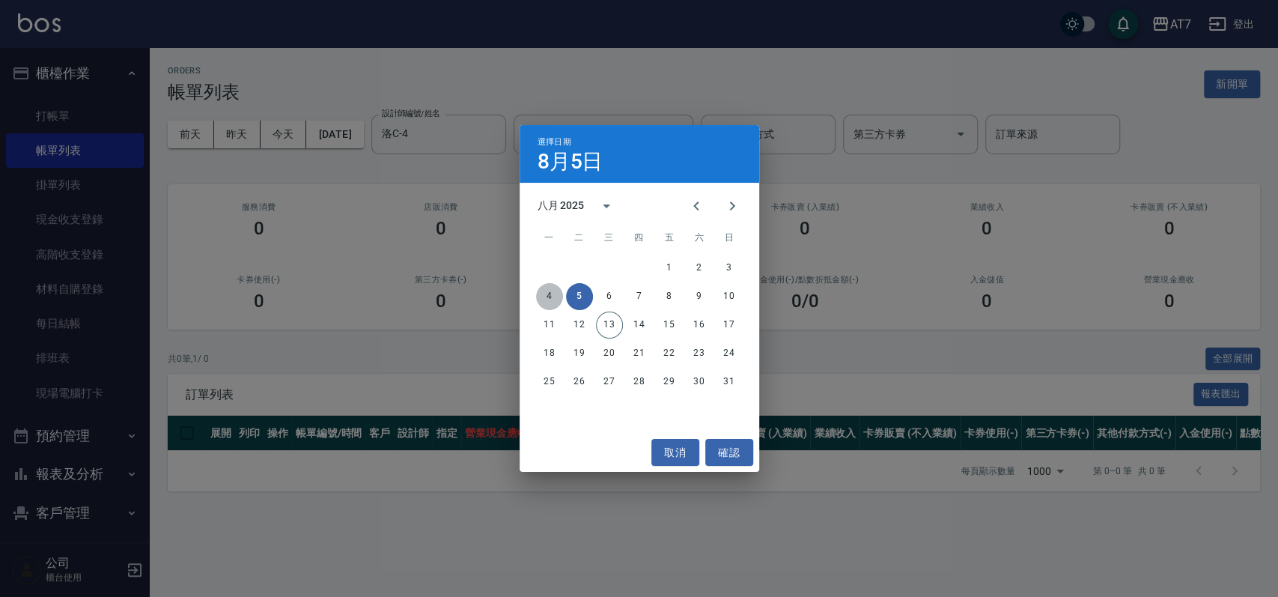
click at [550, 302] on button "4" at bounding box center [549, 296] width 27 height 27
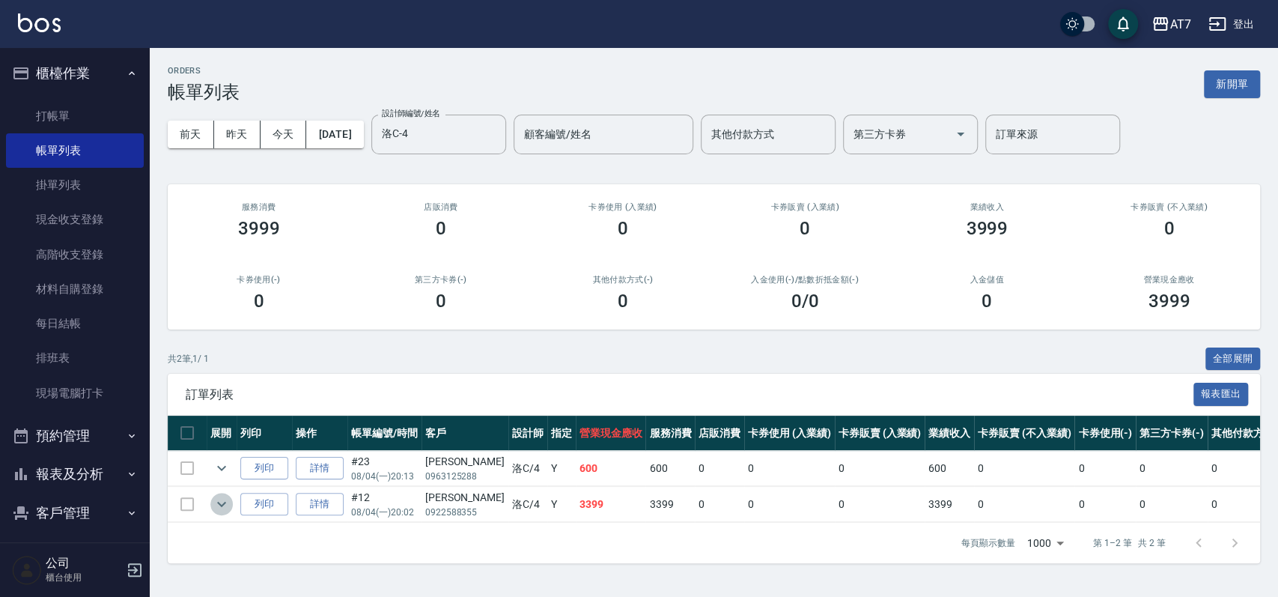
click at [225, 500] on icon "expand row" at bounding box center [222, 504] width 18 height 18
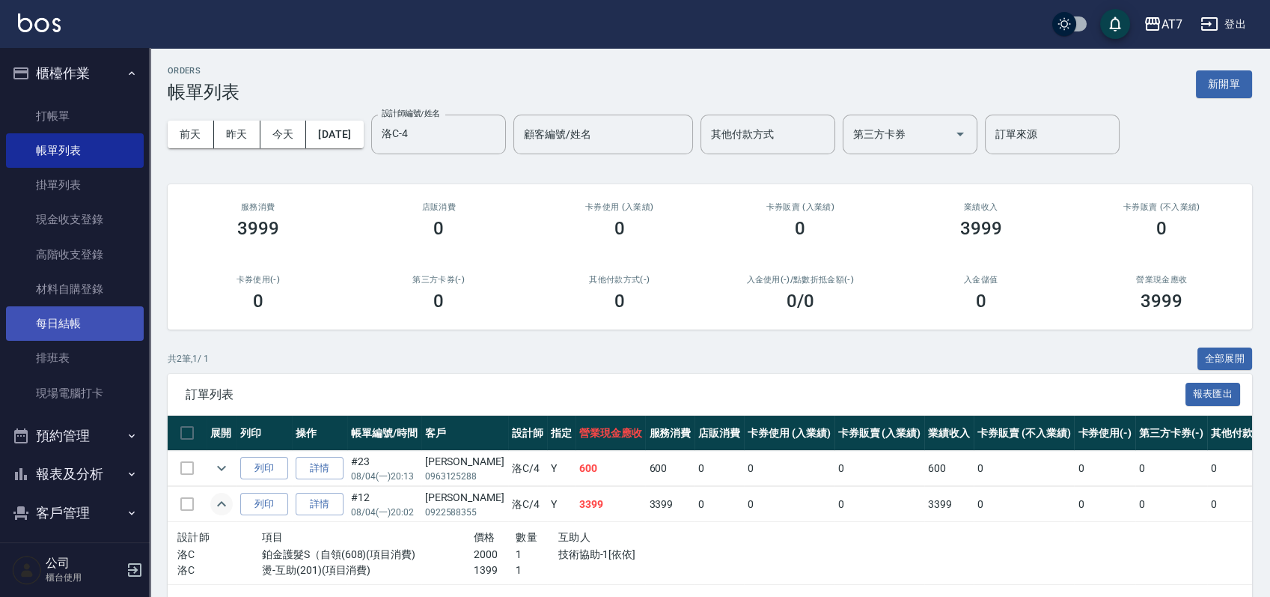
click at [93, 318] on link "每日結帳" at bounding box center [75, 323] width 138 height 34
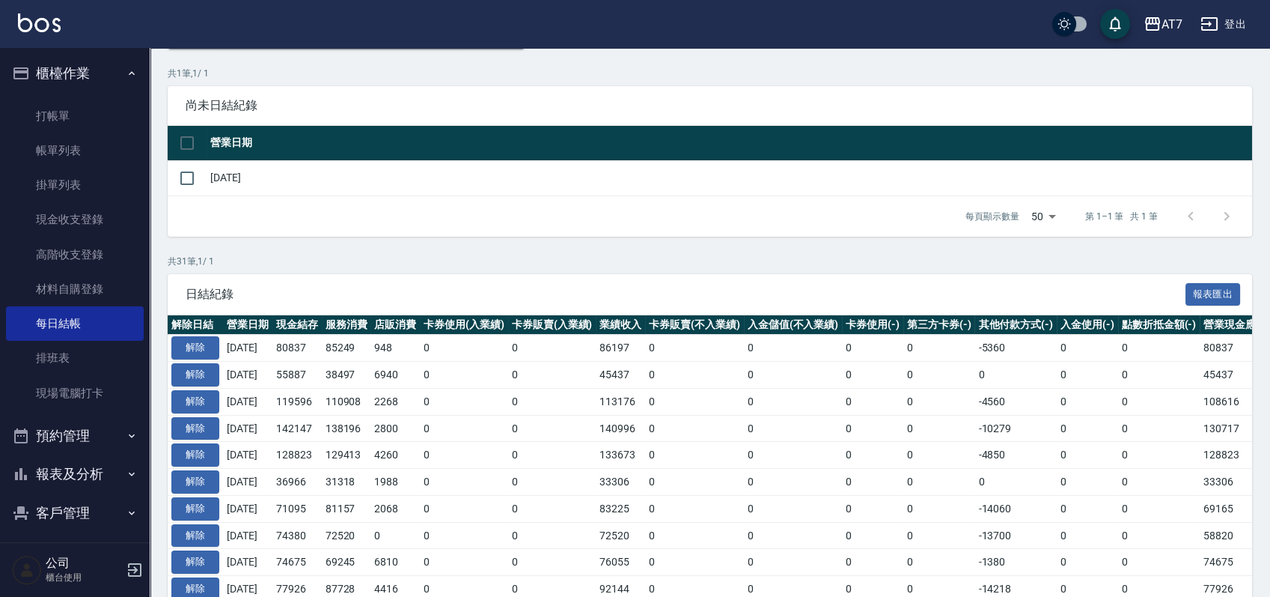
scroll to position [399, 0]
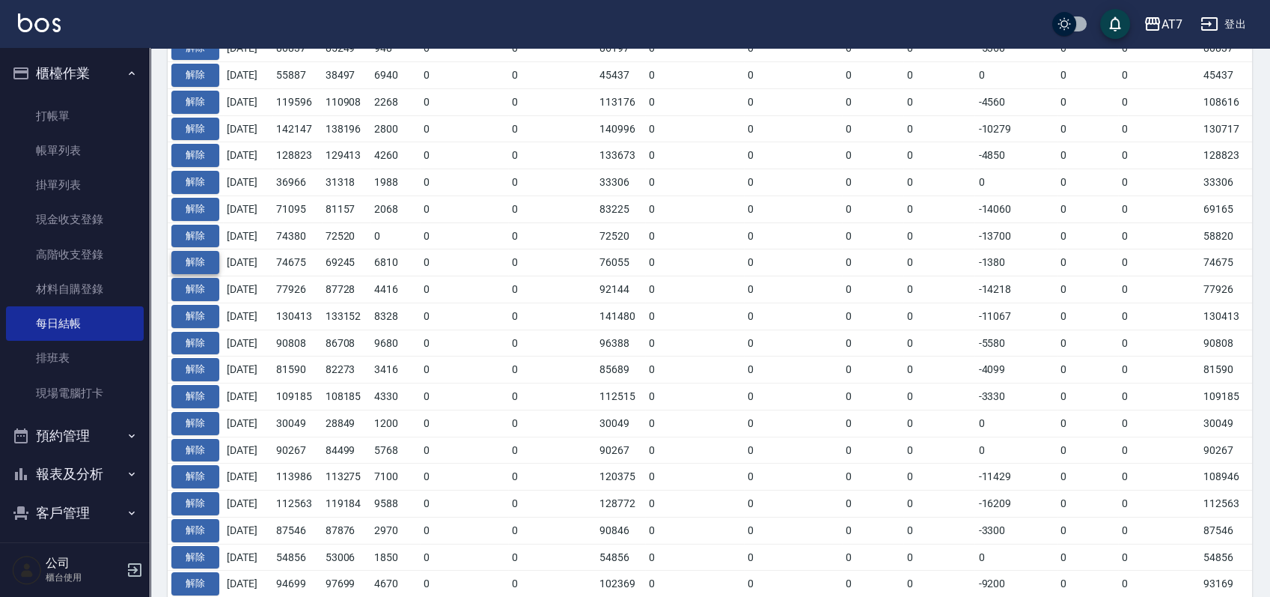
click at [205, 259] on button "解除" at bounding box center [195, 262] width 48 height 23
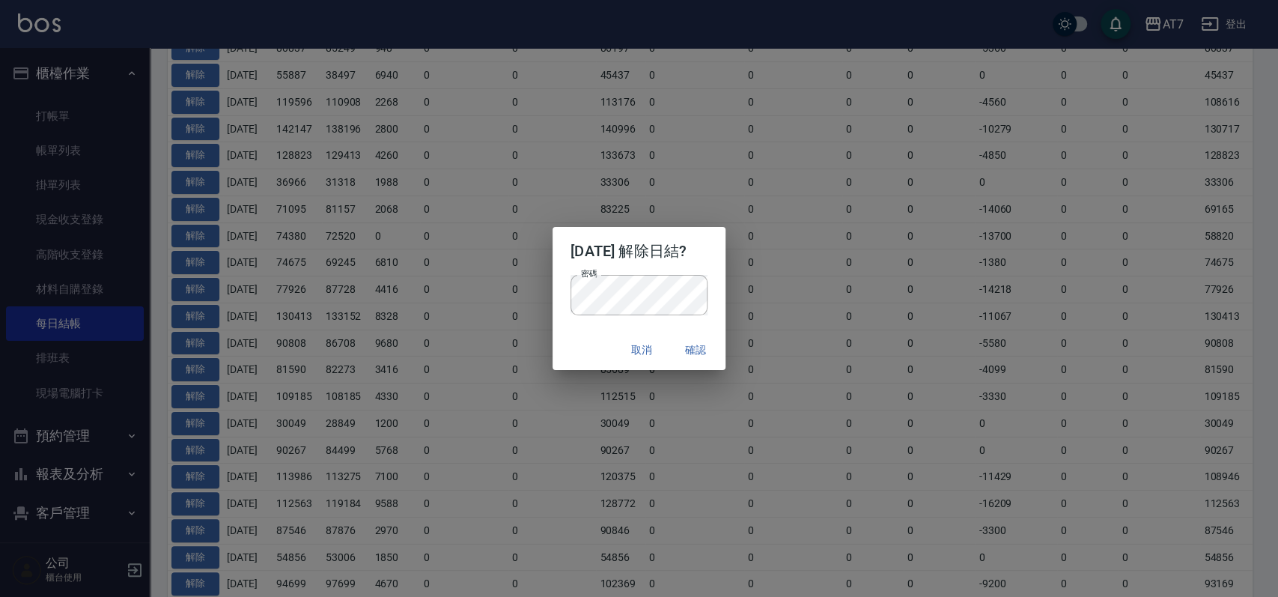
click at [560, 353] on div "取消 確認" at bounding box center [638, 350] width 173 height 40
click at [699, 348] on button "確認" at bounding box center [695, 350] width 48 height 28
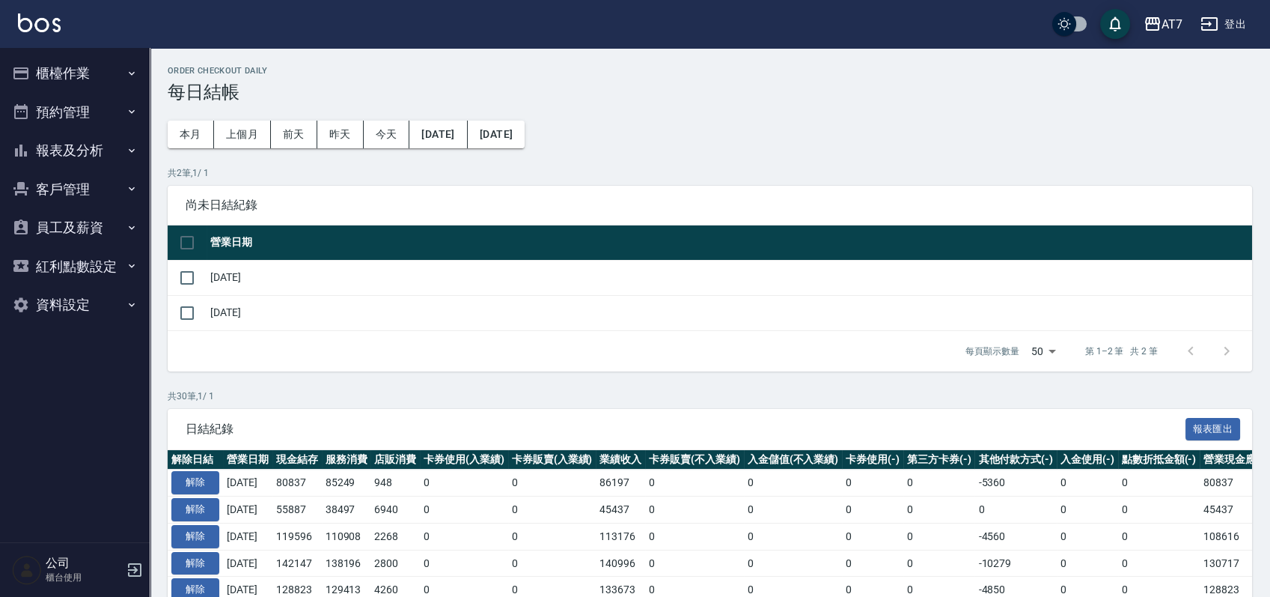
click at [86, 78] on button "櫃檯作業" at bounding box center [75, 73] width 138 height 39
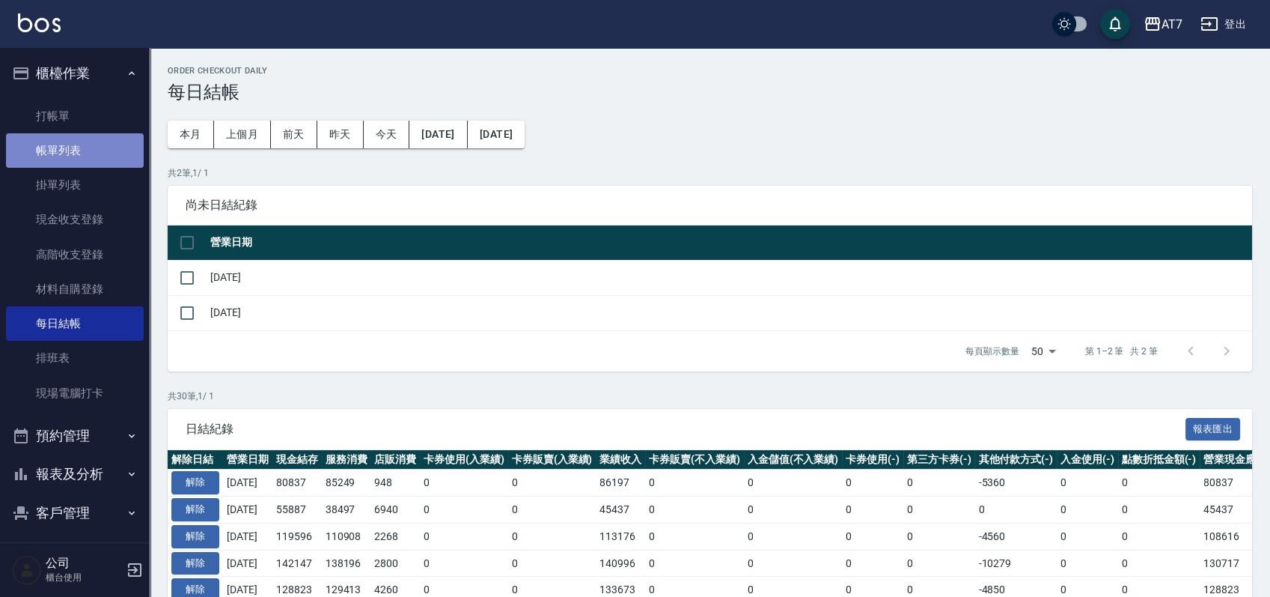
click at [80, 161] on link "帳單列表" at bounding box center [75, 150] width 138 height 34
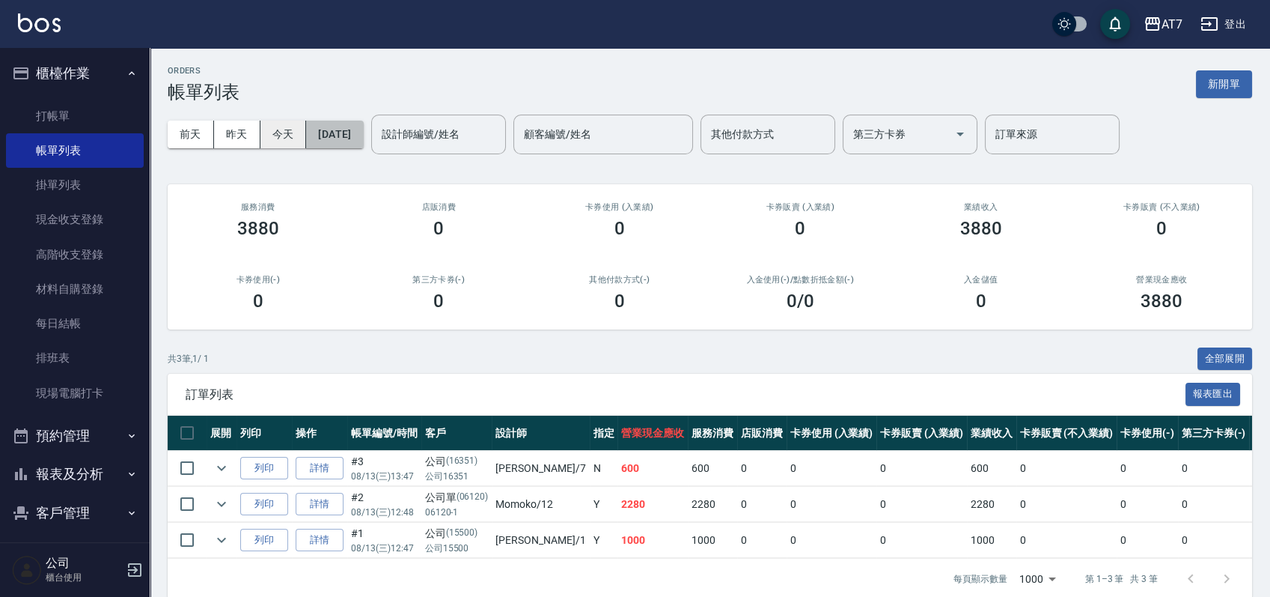
click at [363, 134] on button "[DATE]" at bounding box center [334, 135] width 57 height 28
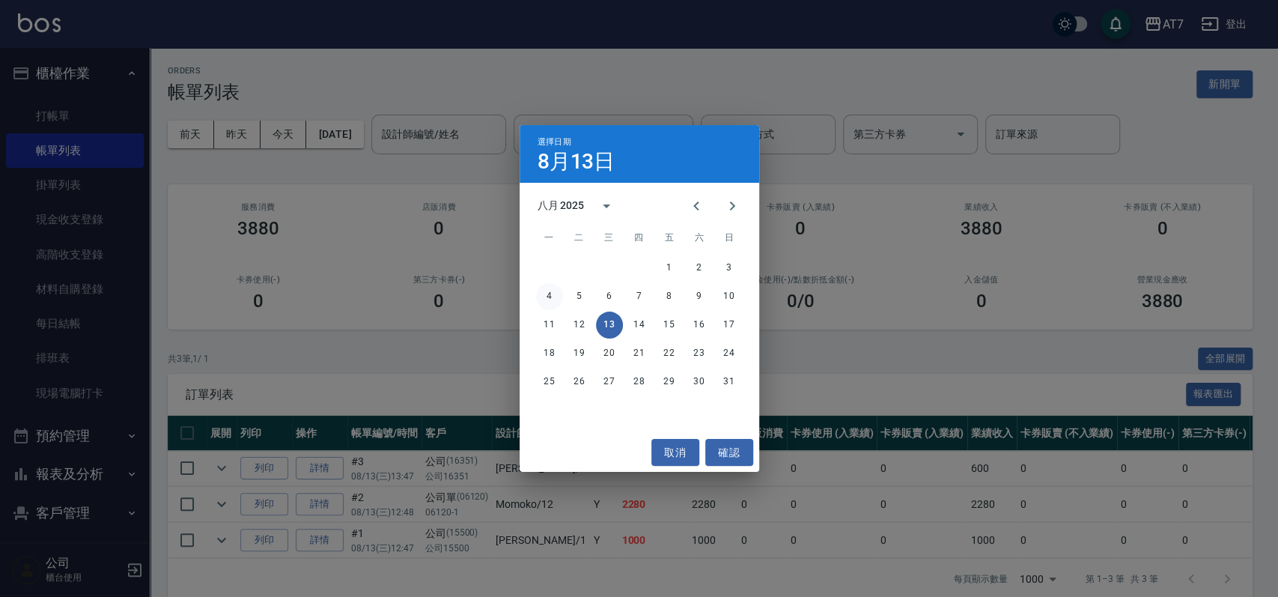
click at [555, 293] on button "4" at bounding box center [549, 296] width 27 height 27
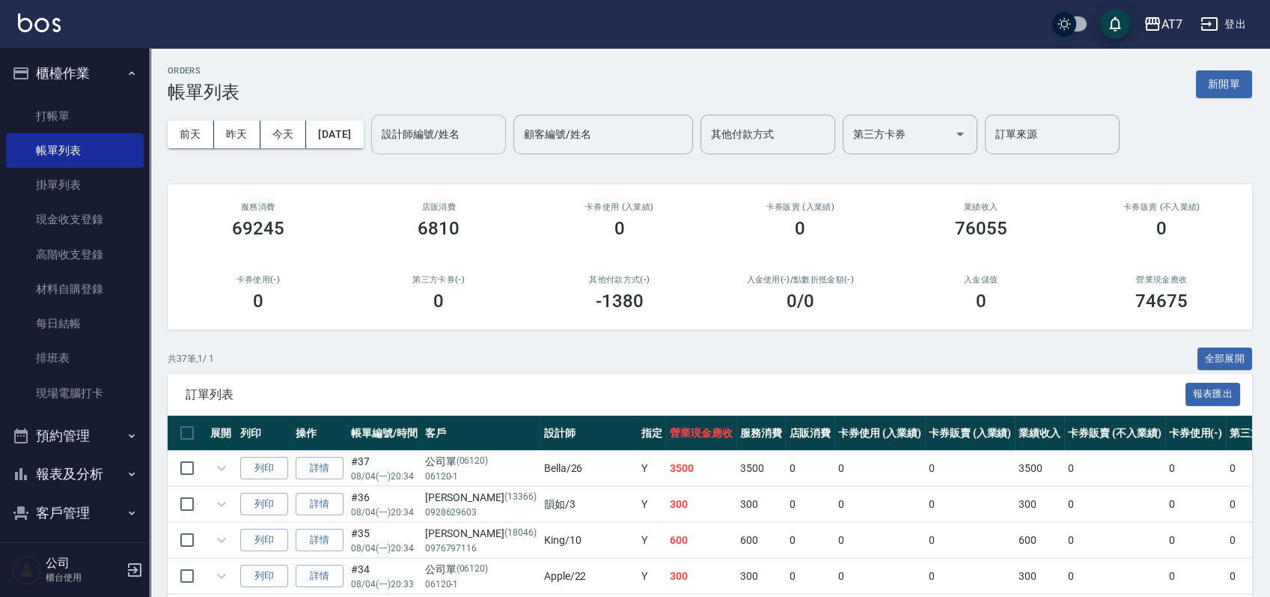
click at [469, 133] on div "設計師編號/姓名 設計師編號/姓名" at bounding box center [438, 135] width 135 height 40
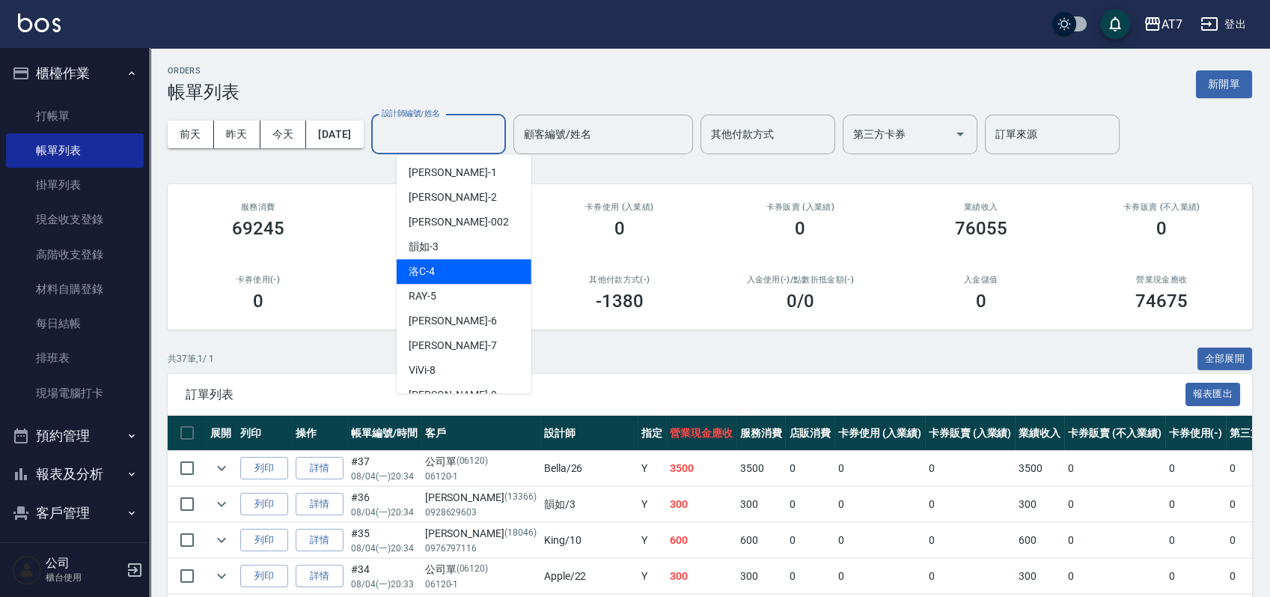
click at [445, 266] on div "洛C -4" at bounding box center [464, 271] width 135 height 25
type input "洛C-4"
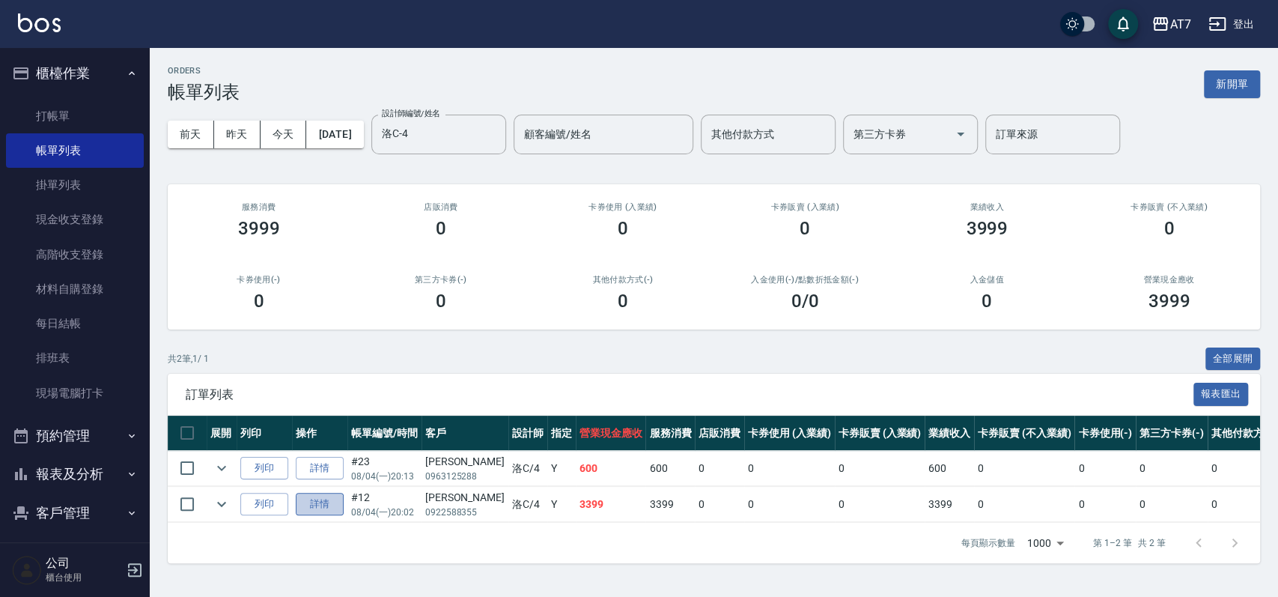
click at [315, 505] on link "詳情" at bounding box center [320, 504] width 48 height 23
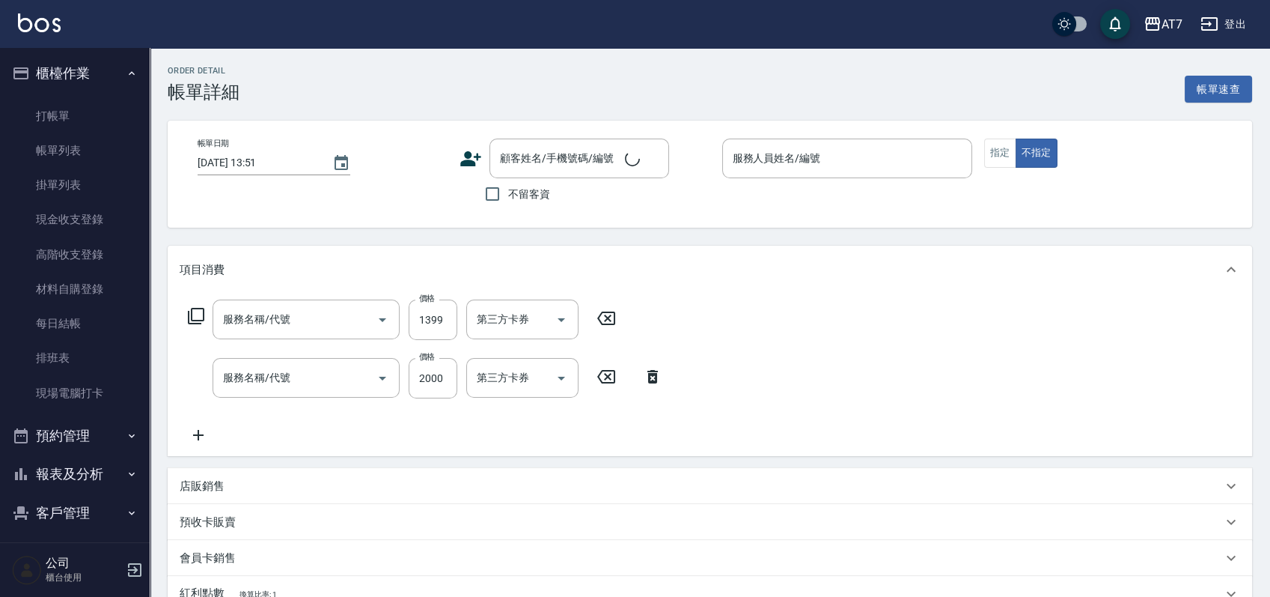
type input "2025/08/04 20:02"
type input "洛C-4"
type input "330"
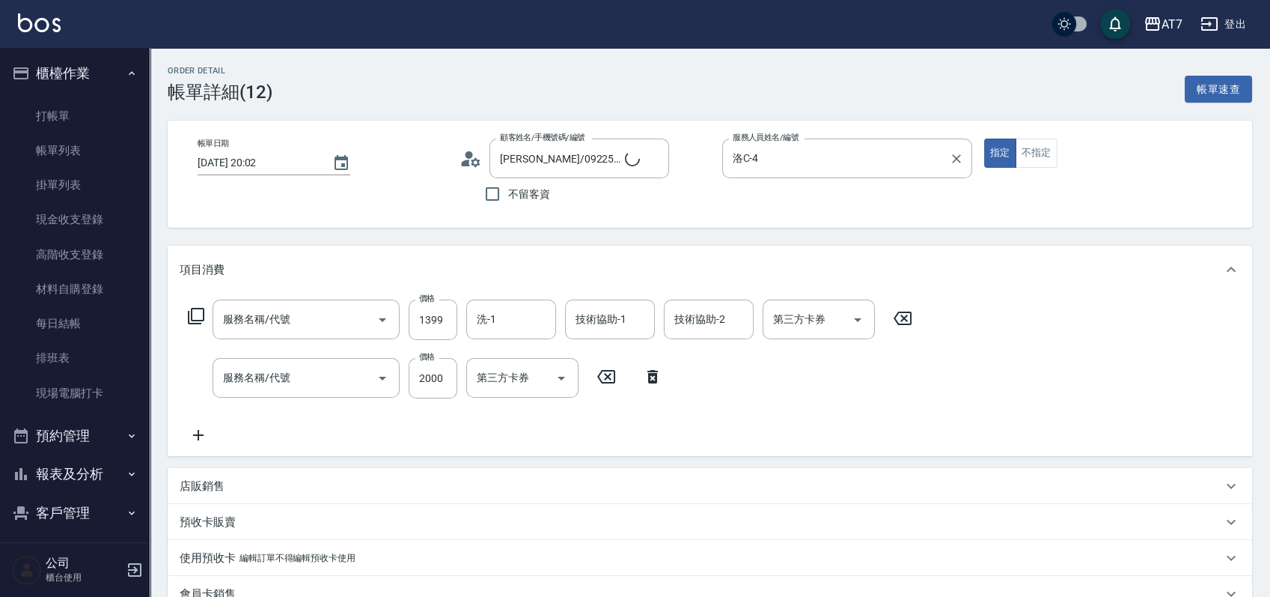
type input "林以蓁/0922588355/null"
type input "燙-互助(201)"
type input "鉑金護髮S（自領(608)"
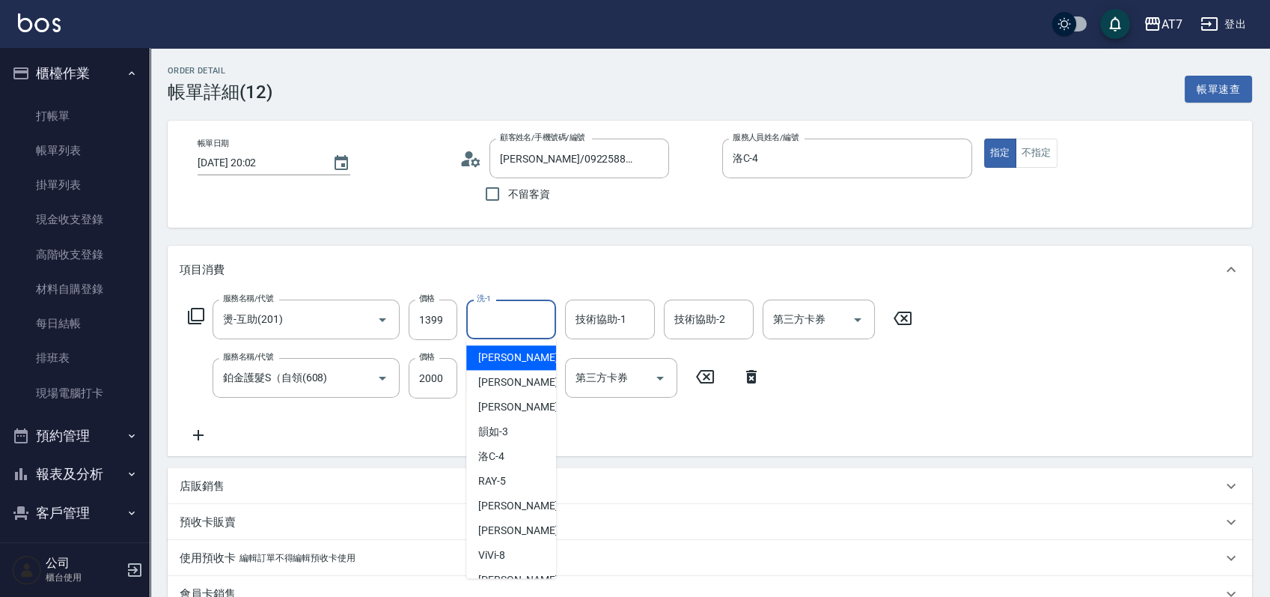
click at [505, 321] on input "洗-1" at bounding box center [511, 319] width 76 height 26
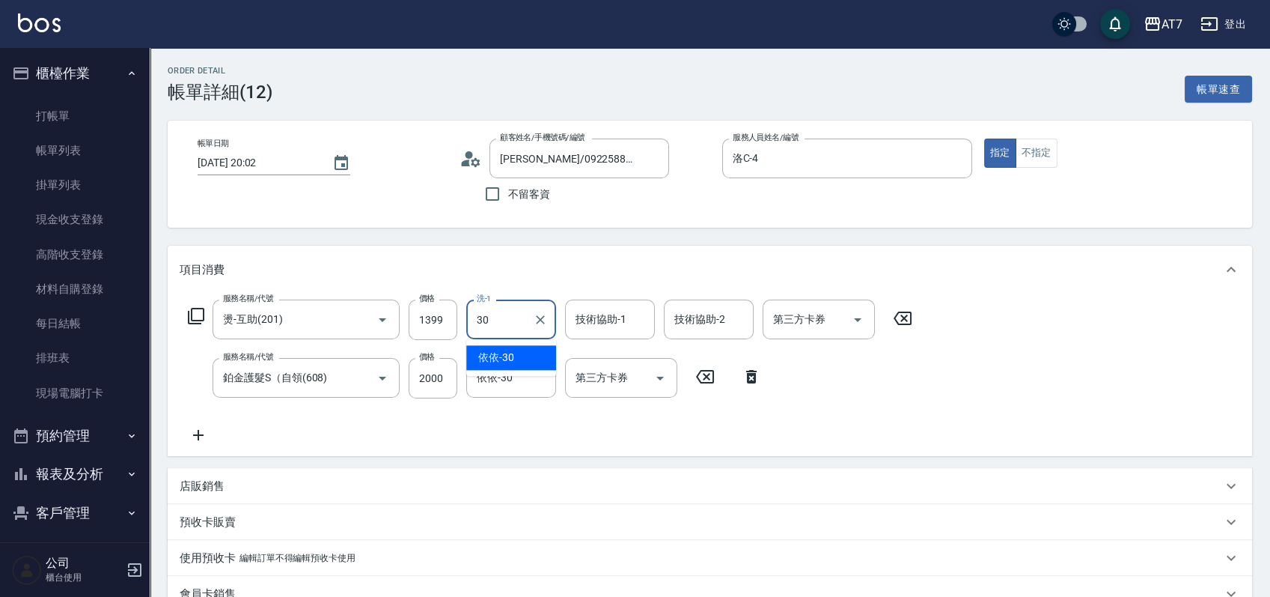
type input "依依-30"
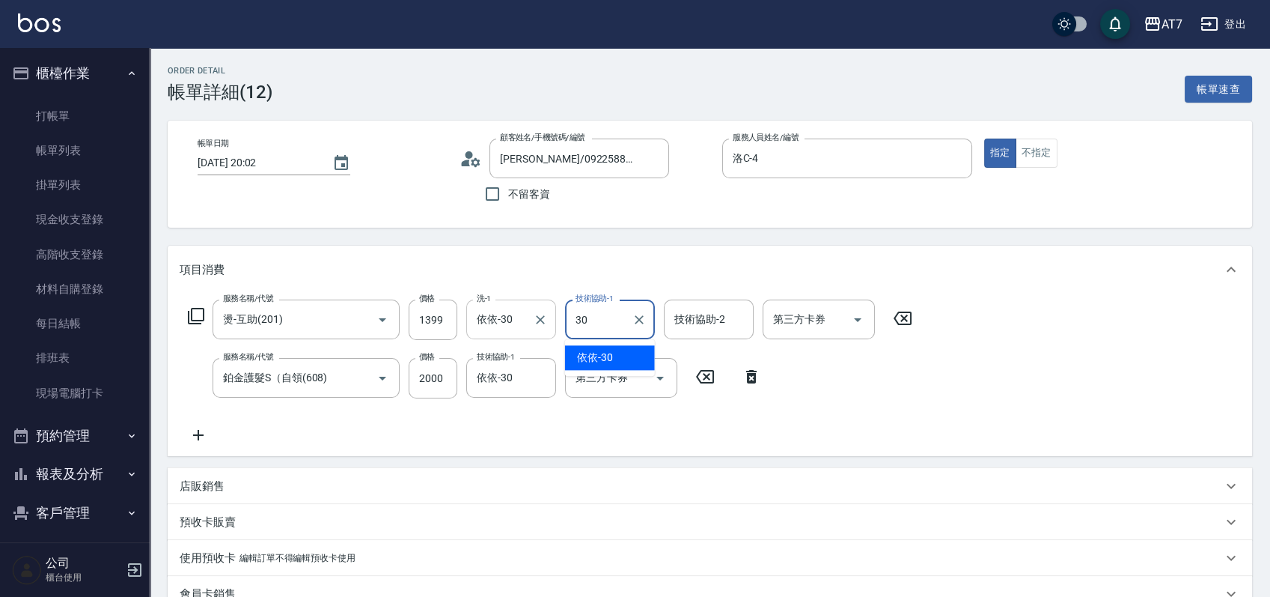
type input "依依-30"
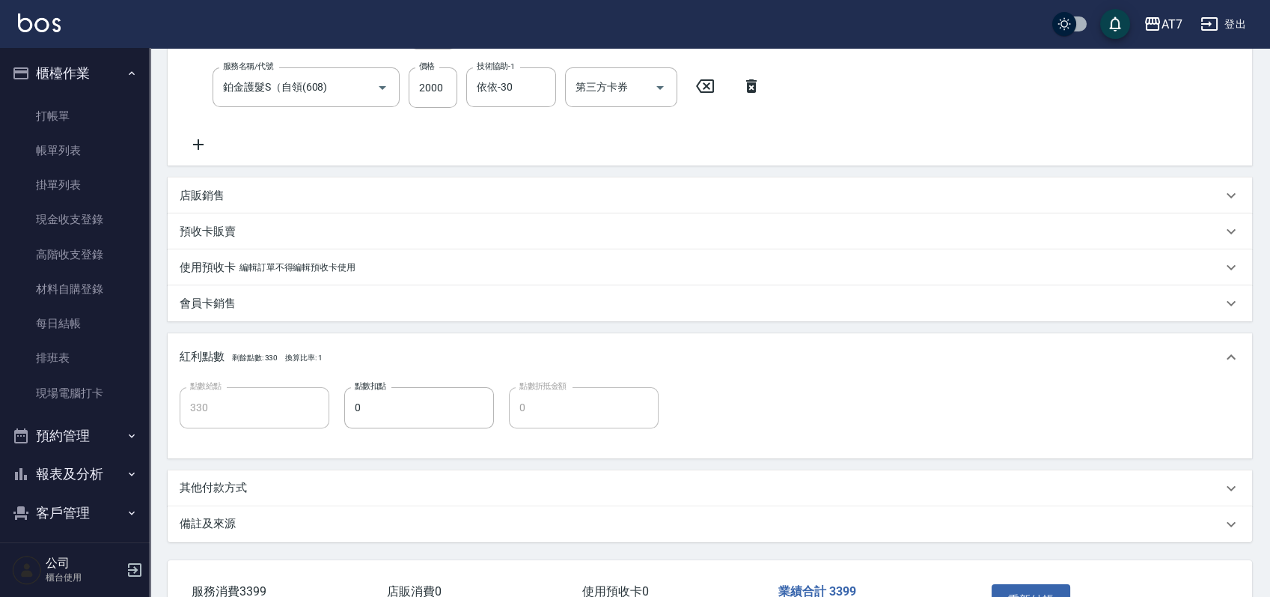
scroll to position [395, 0]
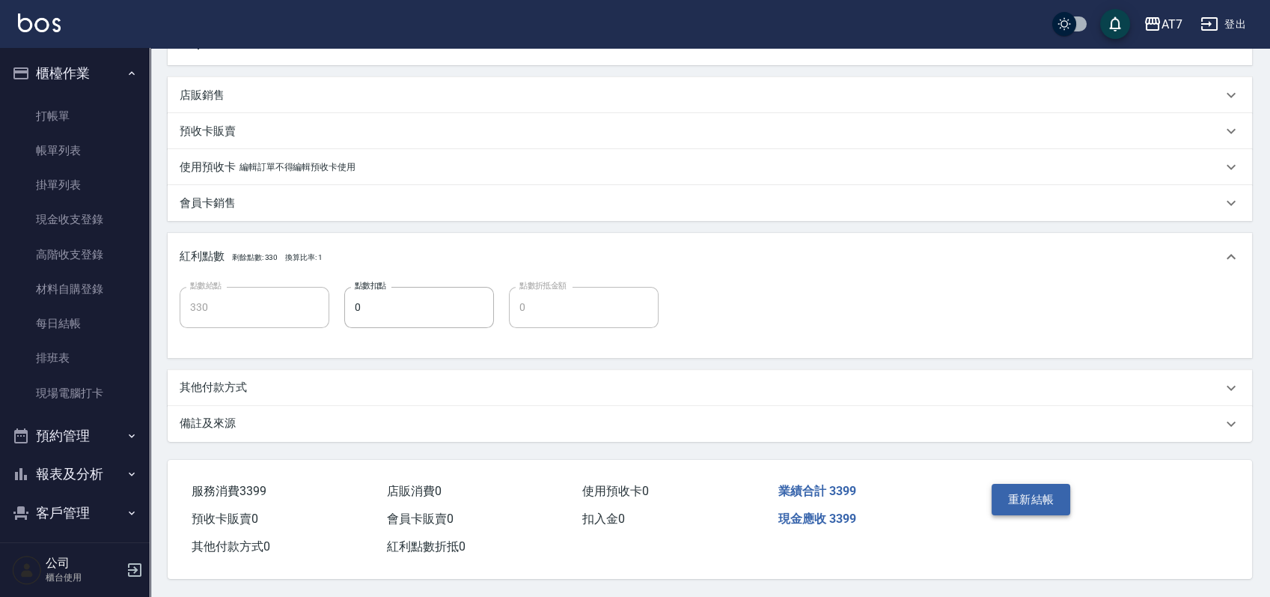
click at [1027, 497] on button "重新結帳" at bounding box center [1031, 499] width 79 height 31
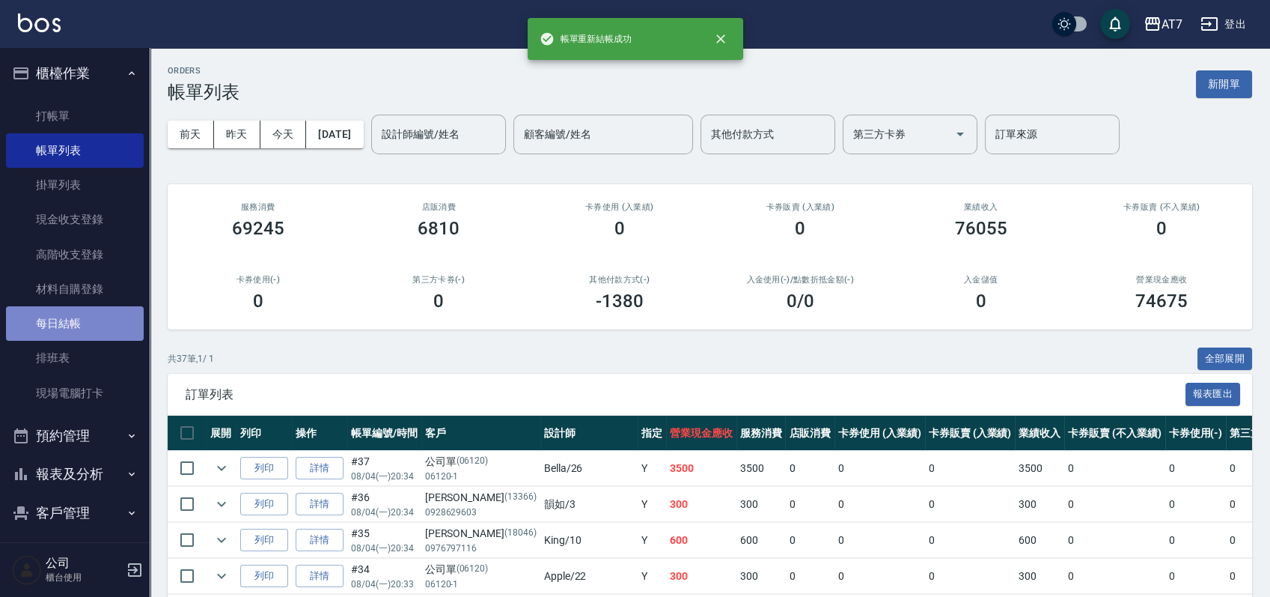
click at [88, 332] on link "每日結帳" at bounding box center [75, 323] width 138 height 34
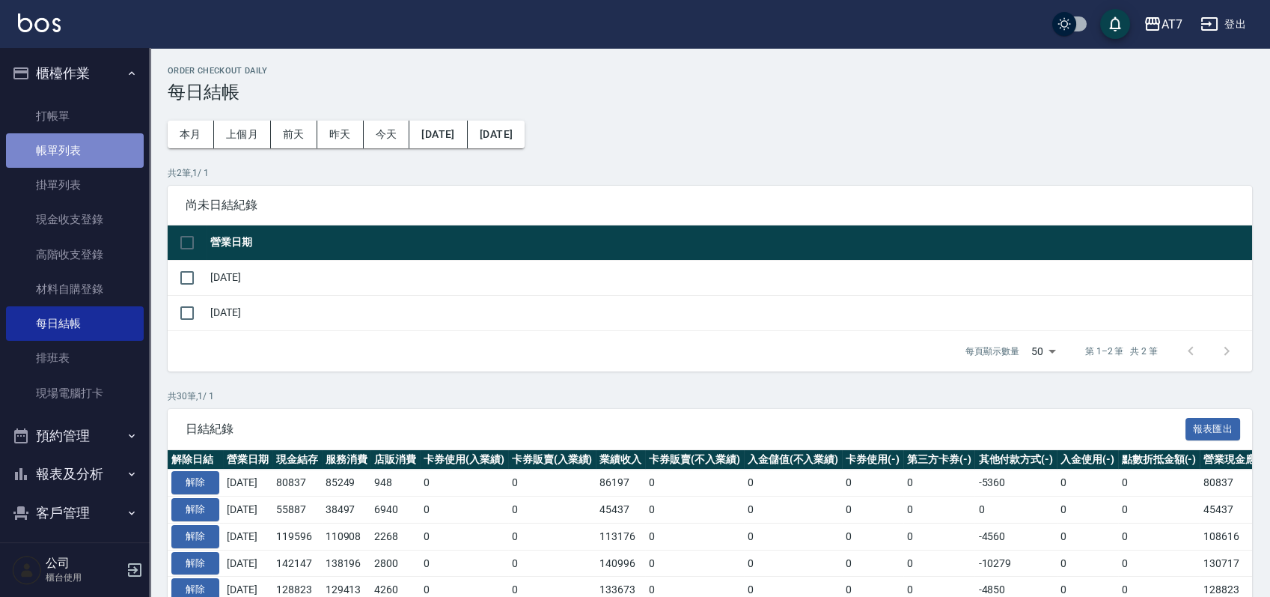
click at [92, 146] on link "帳單列表" at bounding box center [75, 150] width 138 height 34
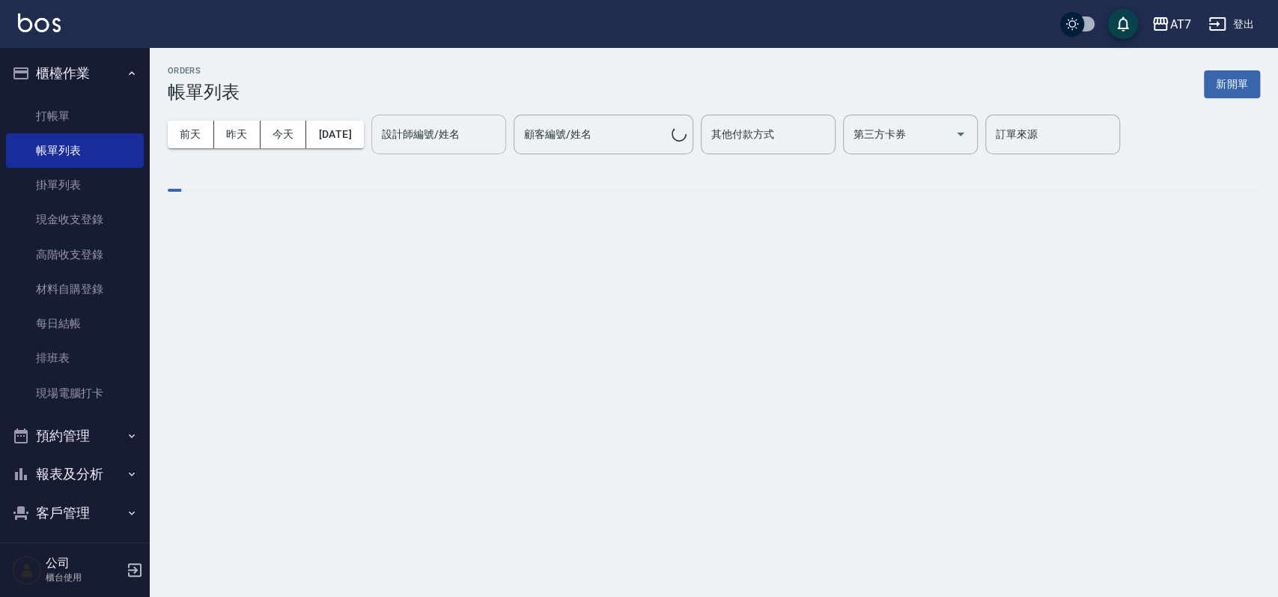
click at [469, 139] on input "設計師編號/姓名" at bounding box center [438, 134] width 121 height 26
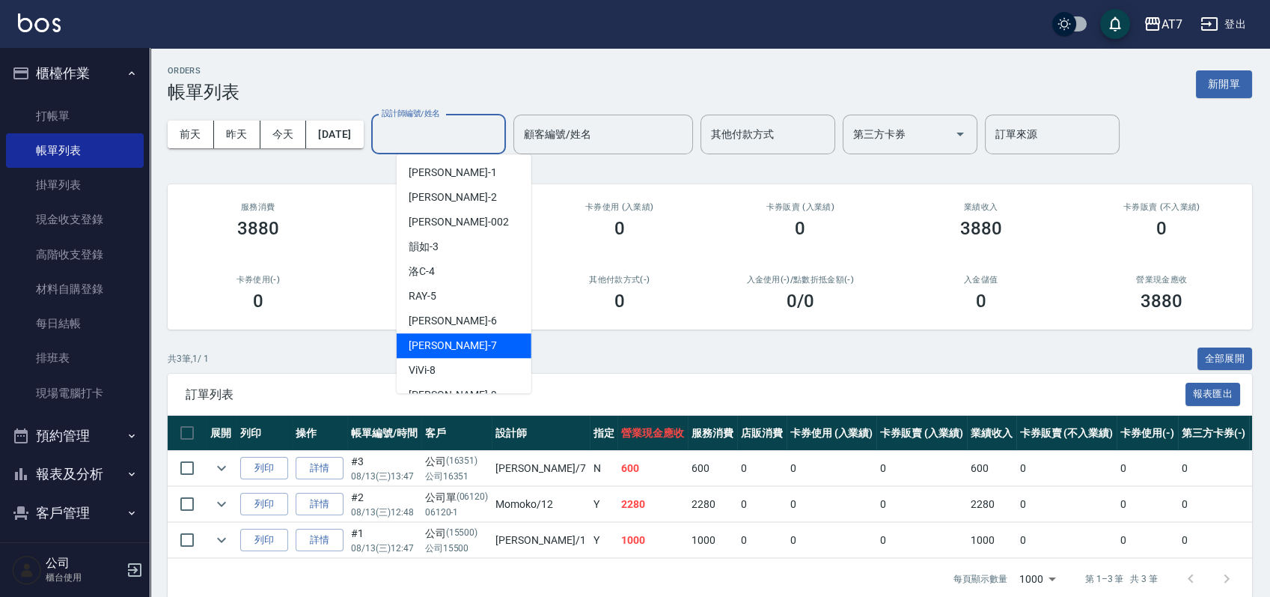
click at [458, 346] on div "泰拉 -7" at bounding box center [464, 345] width 135 height 25
type input "泰拉-7"
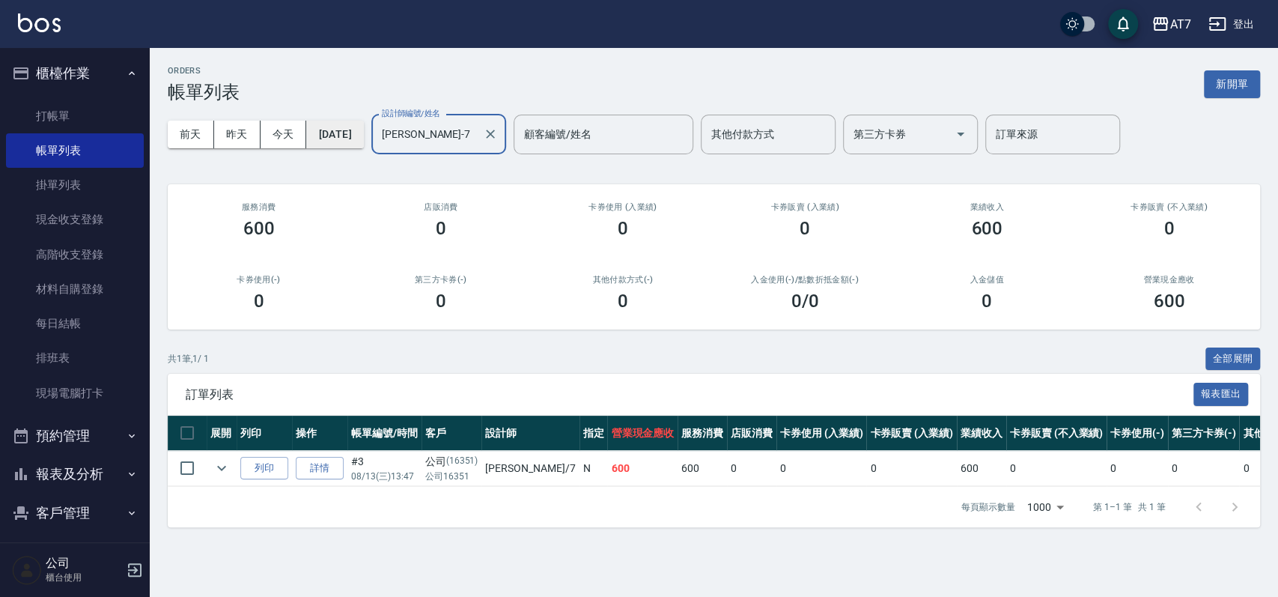
click at [354, 128] on button "[DATE]" at bounding box center [334, 135] width 57 height 28
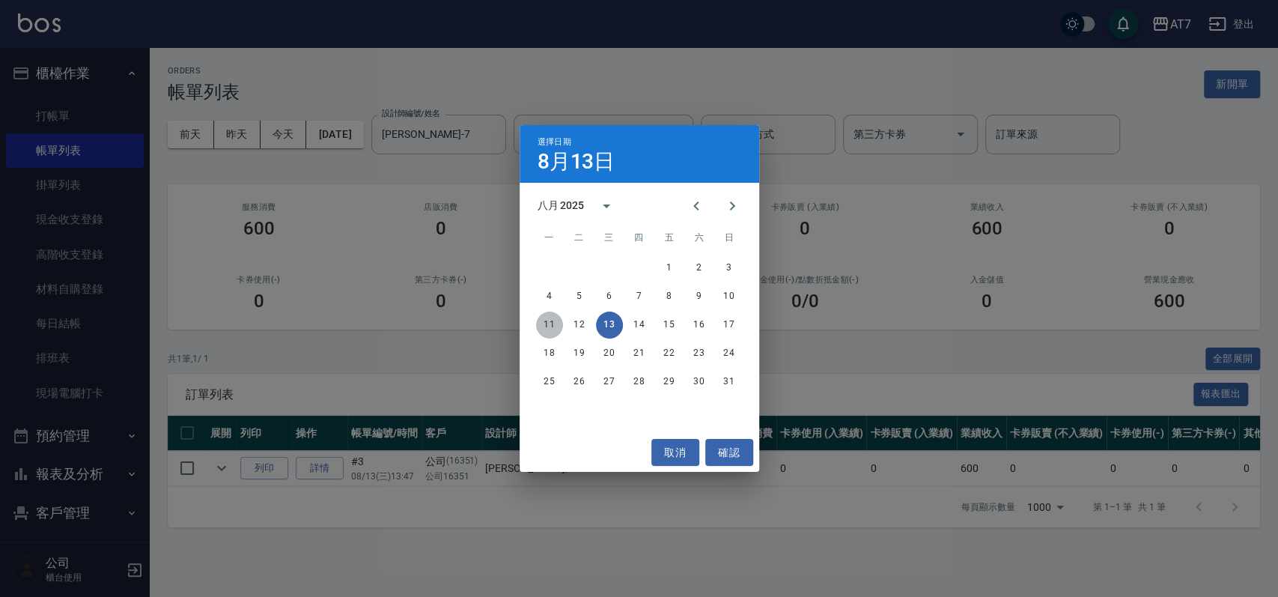
click at [553, 321] on button "11" at bounding box center [549, 324] width 27 height 27
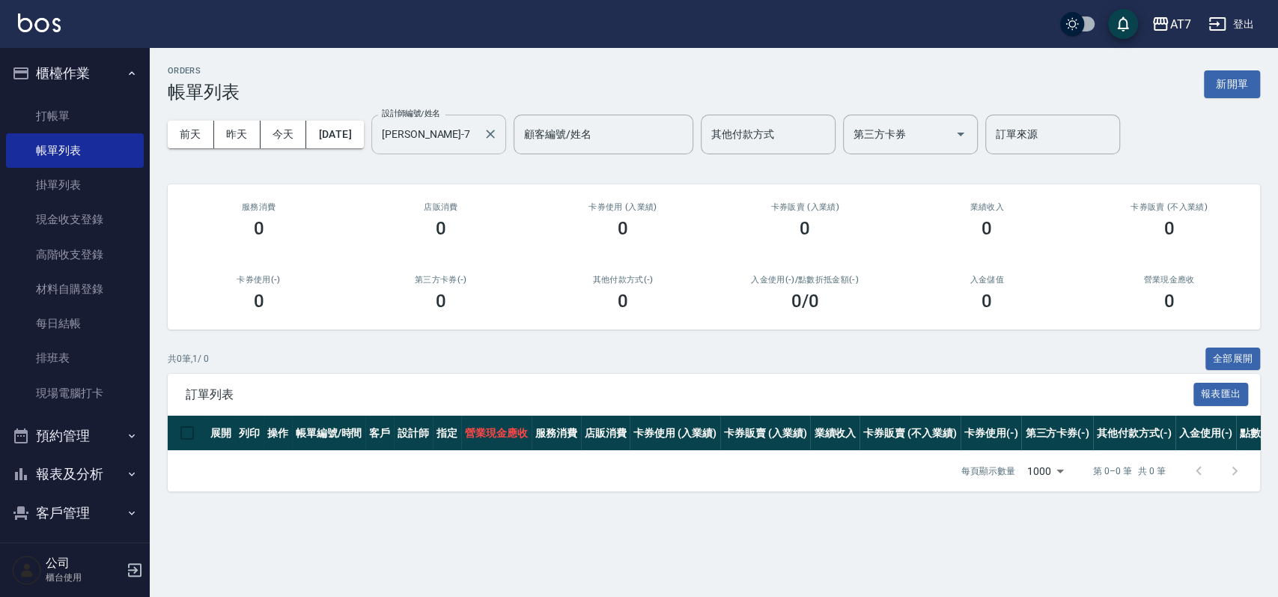
click at [477, 133] on input "泰拉-7" at bounding box center [427, 134] width 99 height 26
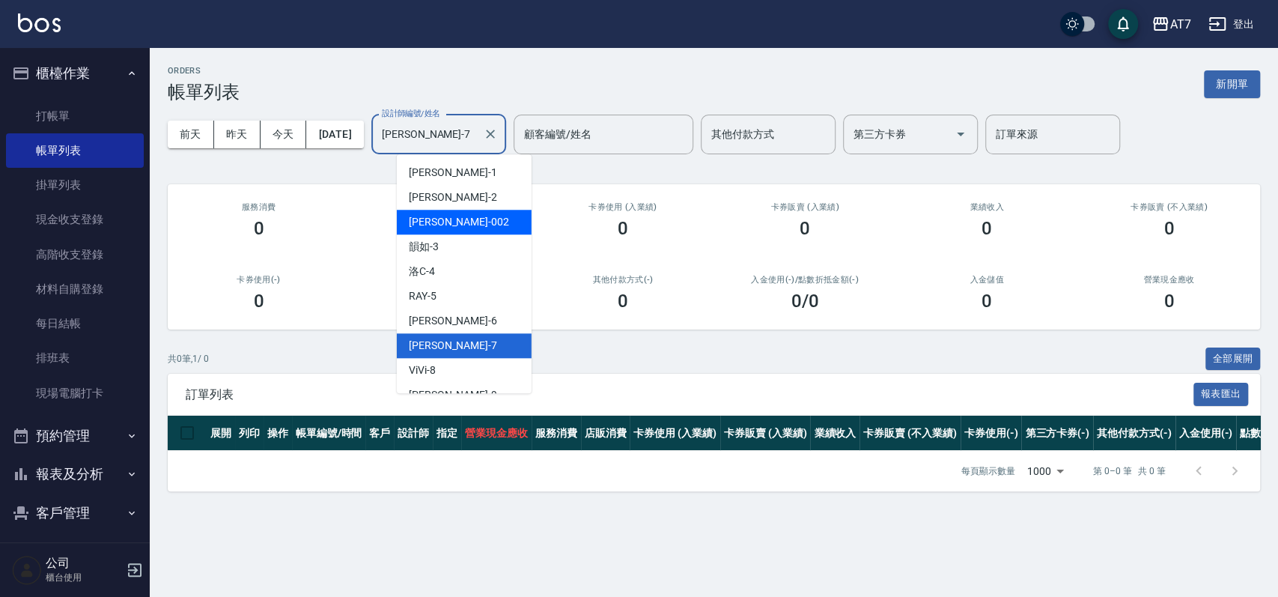
click at [622, 171] on div "ORDERS 帳單列表 新開單 前天 昨天 今天 2025/08/11 設計師編號/姓名 泰拉-7 設計師編號/姓名 顧客編號/姓名 顧客編號/姓名 其他付款…" at bounding box center [714, 278] width 1128 height 461
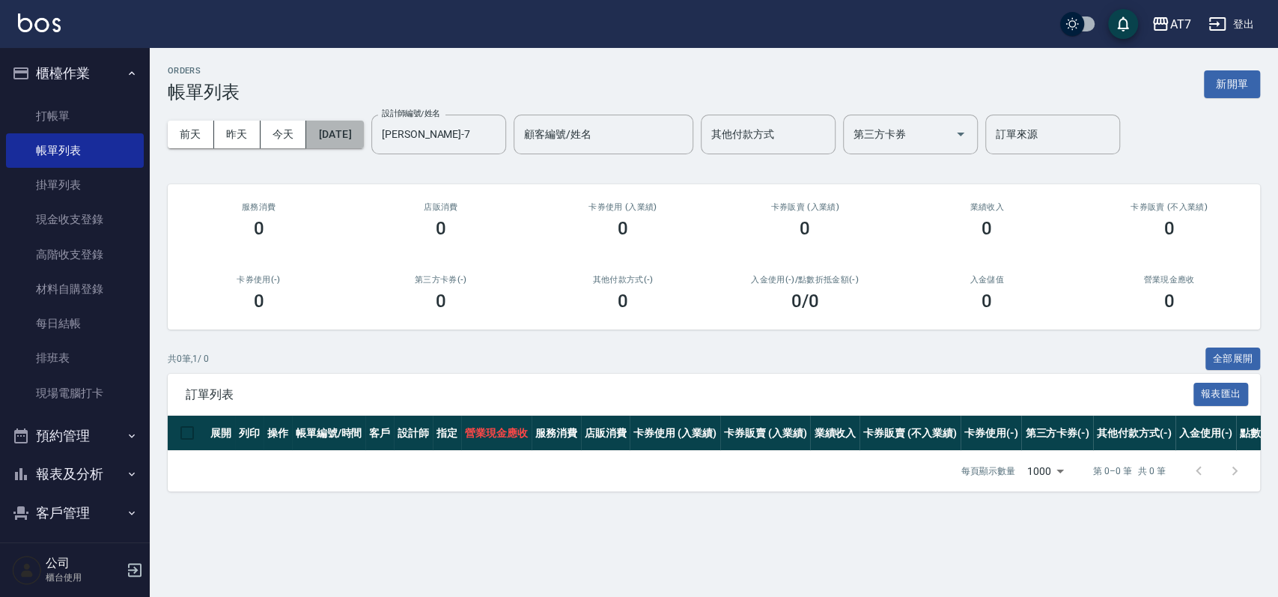
click at [353, 130] on button "2025/08/11" at bounding box center [334, 135] width 57 height 28
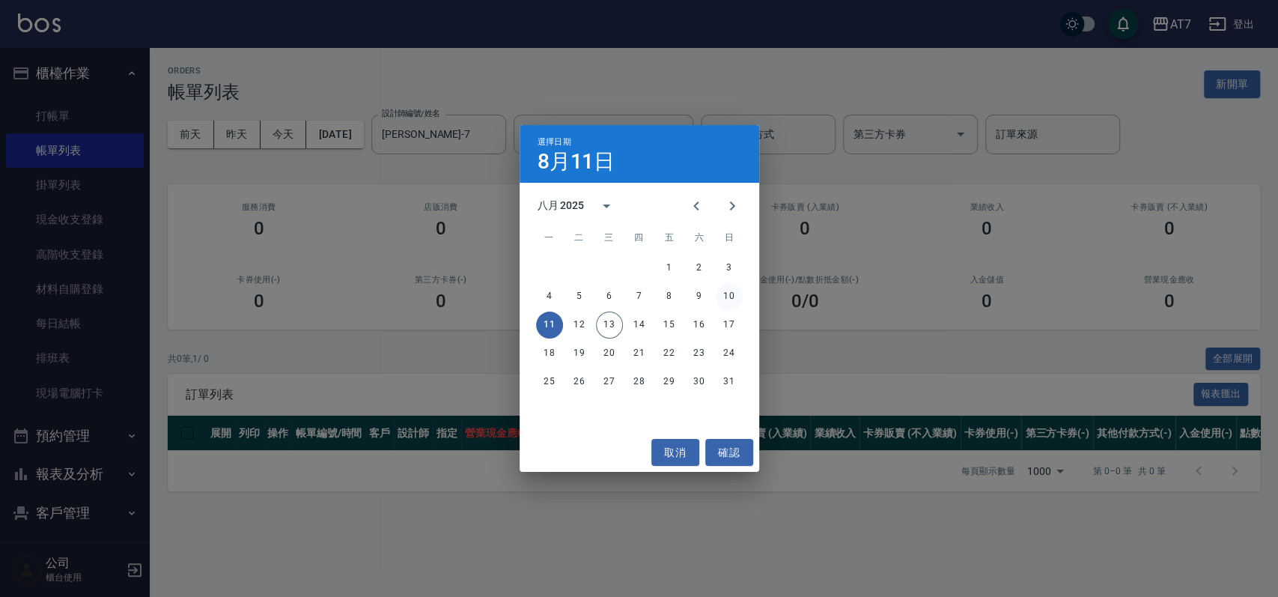
click at [729, 304] on button "10" at bounding box center [729, 296] width 27 height 27
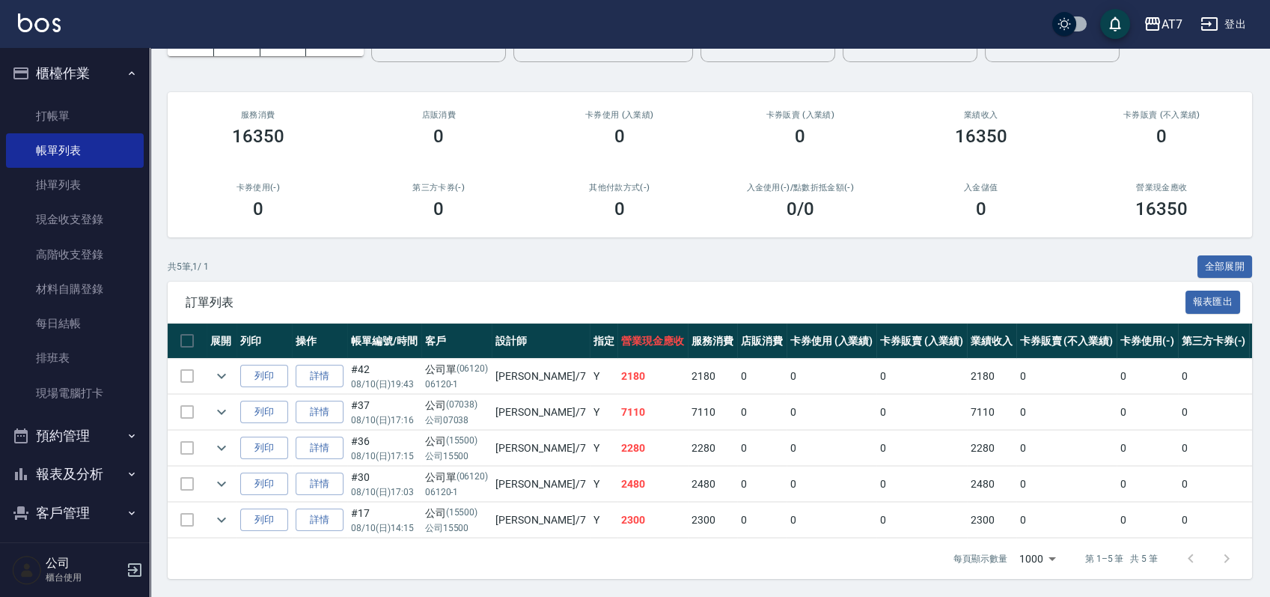
scroll to position [106, 0]
click at [220, 367] on icon "expand row" at bounding box center [222, 376] width 18 height 18
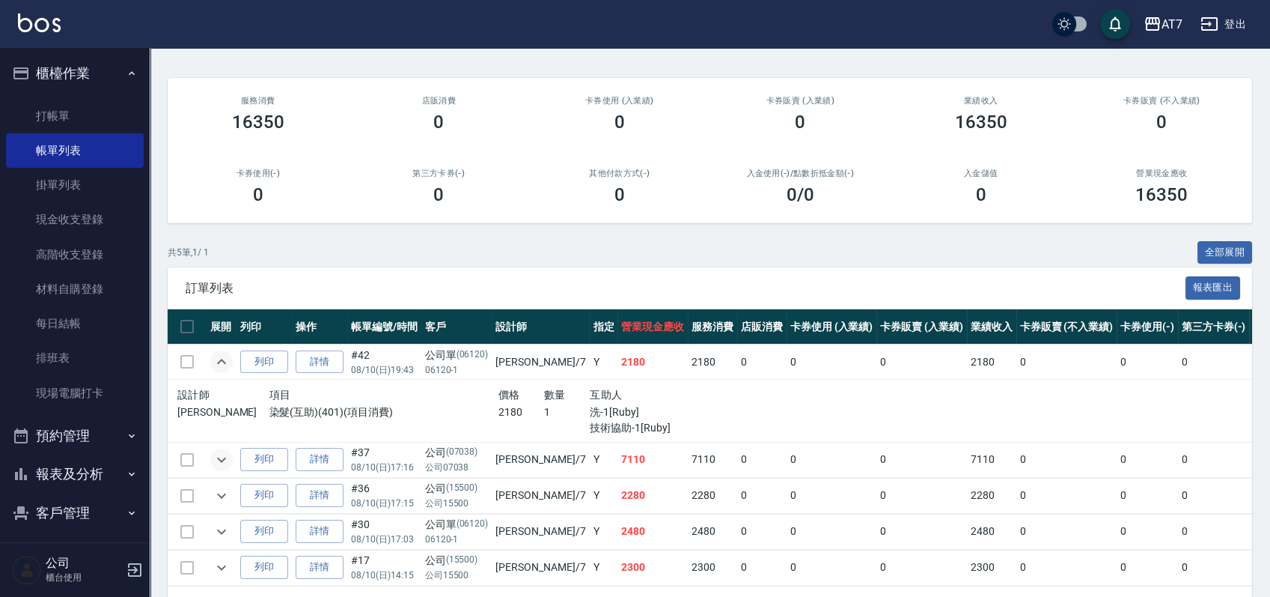
click at [224, 464] on icon "expand row" at bounding box center [222, 460] width 18 height 18
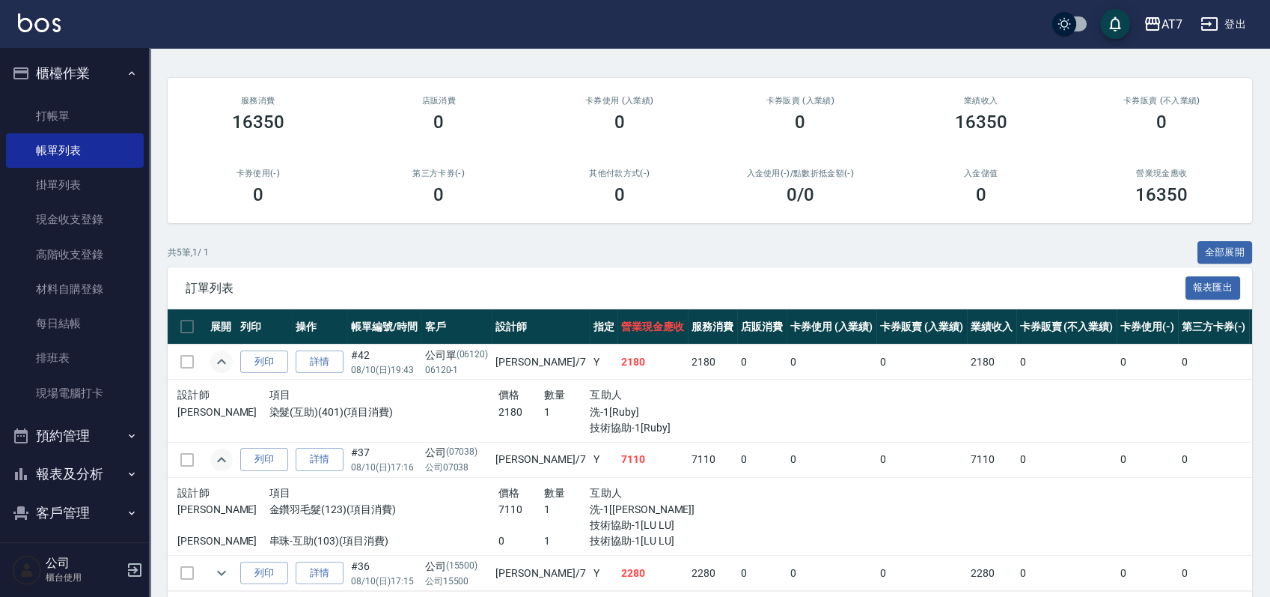
scroll to position [206, 0]
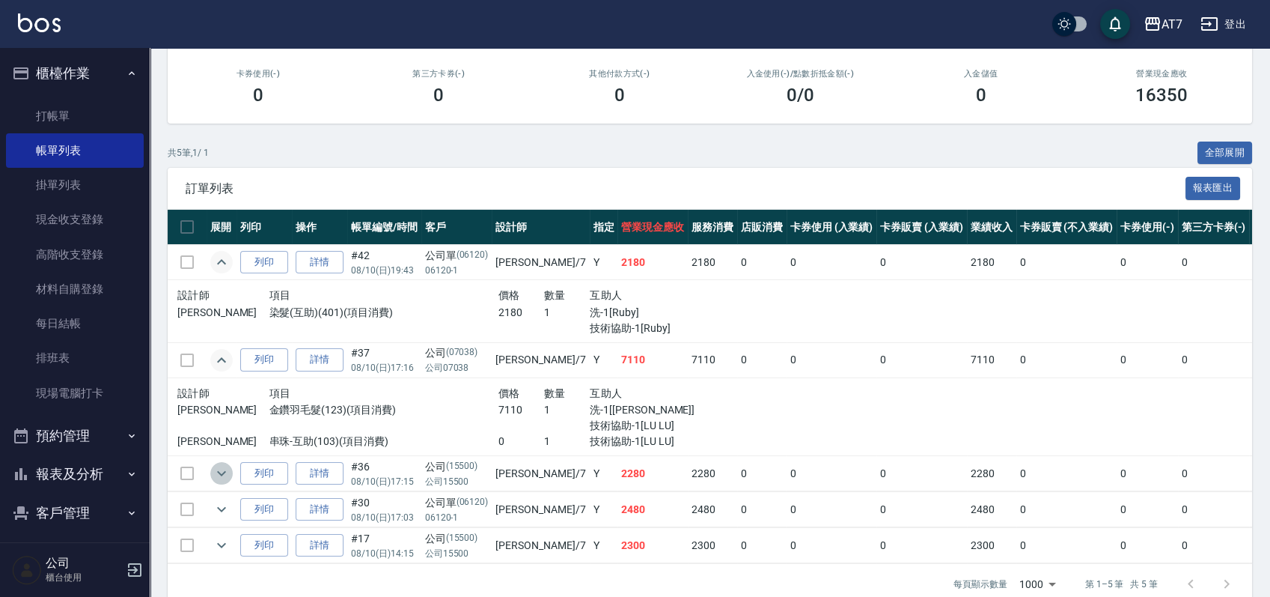
click at [220, 481] on icon "expand row" at bounding box center [222, 473] width 18 height 18
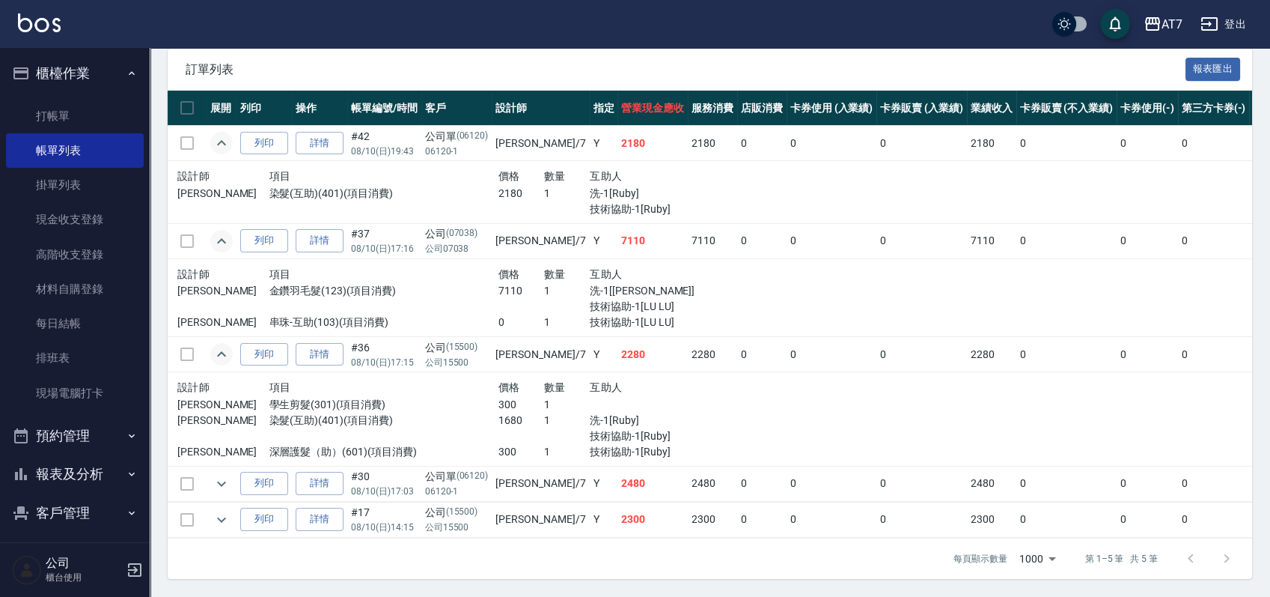
scroll to position [338, 0]
click at [221, 475] on icon "expand row" at bounding box center [222, 484] width 18 height 18
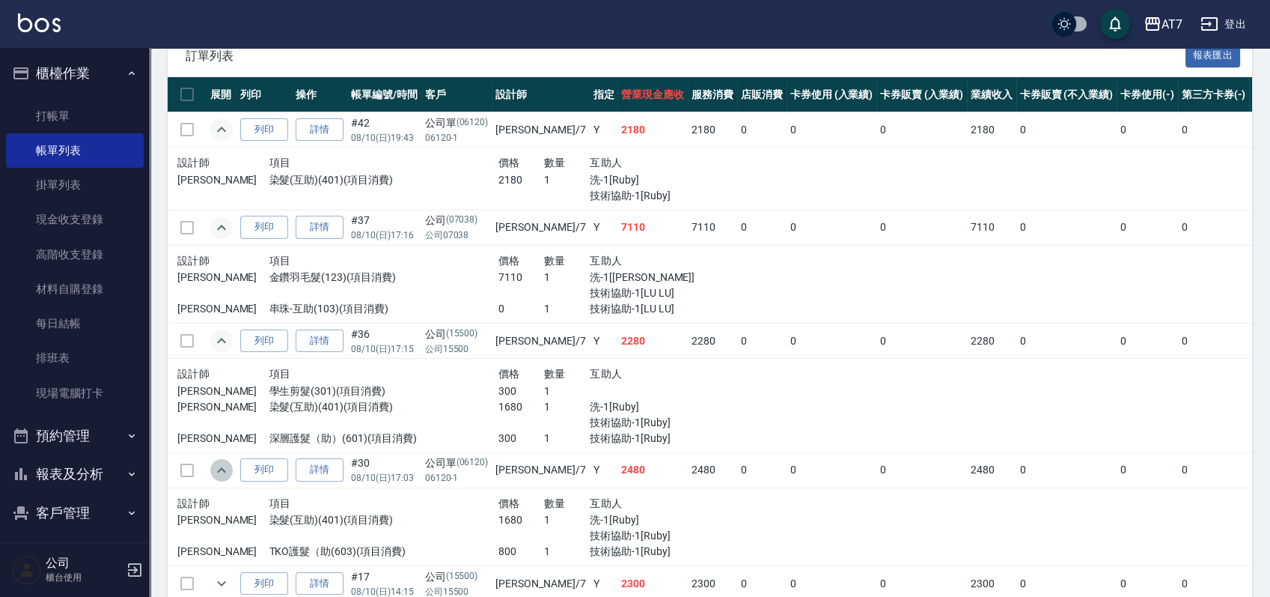
click at [221, 469] on icon "expand row" at bounding box center [222, 470] width 18 height 18
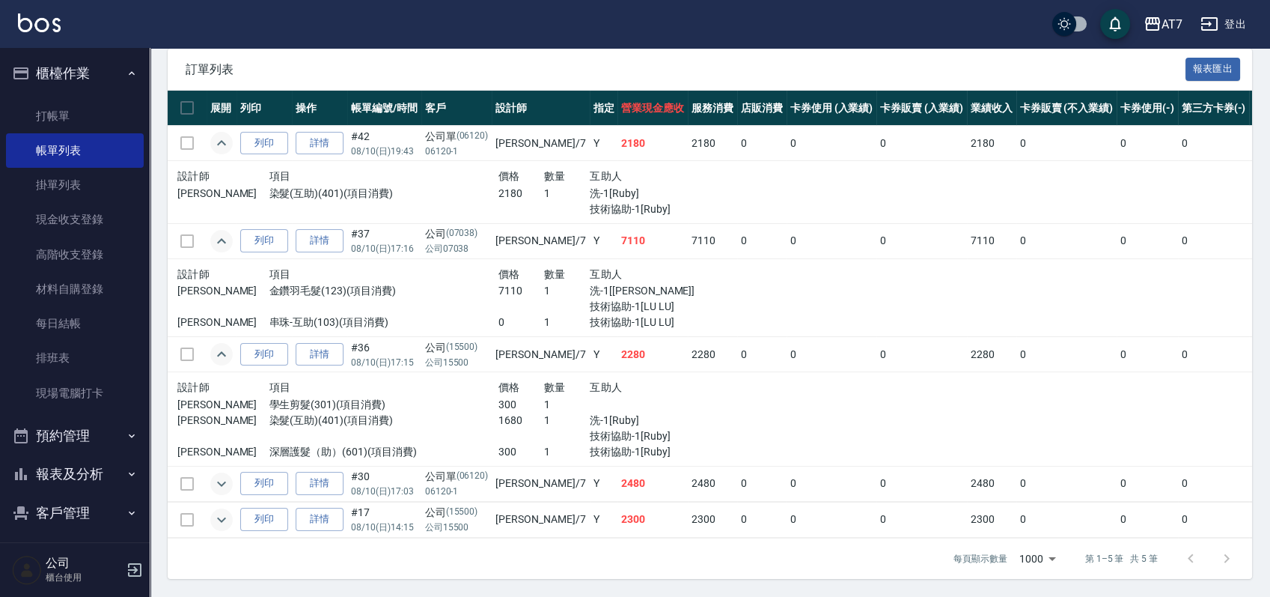
click at [220, 511] on icon "expand row" at bounding box center [222, 520] width 18 height 18
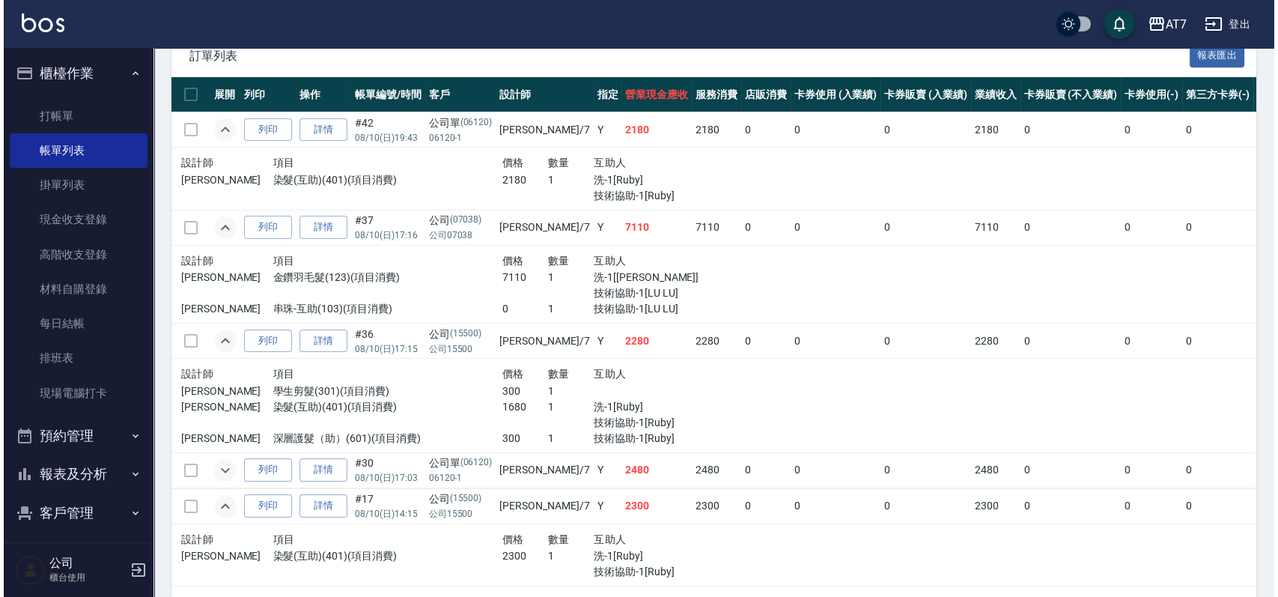
scroll to position [39, 0]
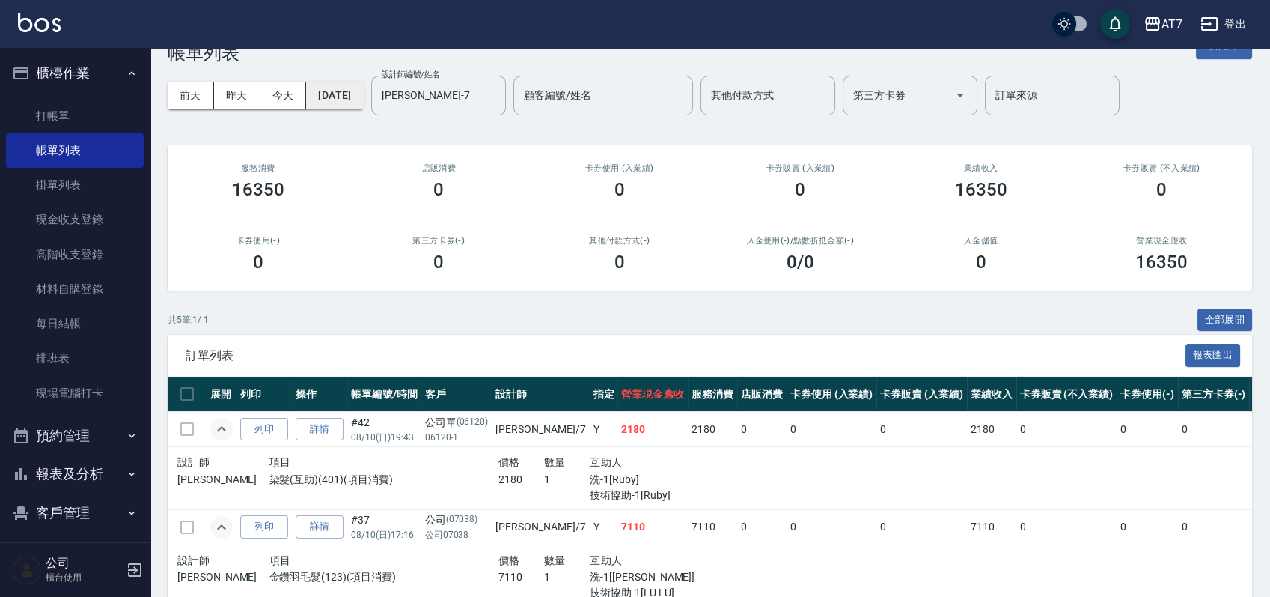
click at [362, 93] on button "2025/08/10" at bounding box center [334, 96] width 57 height 28
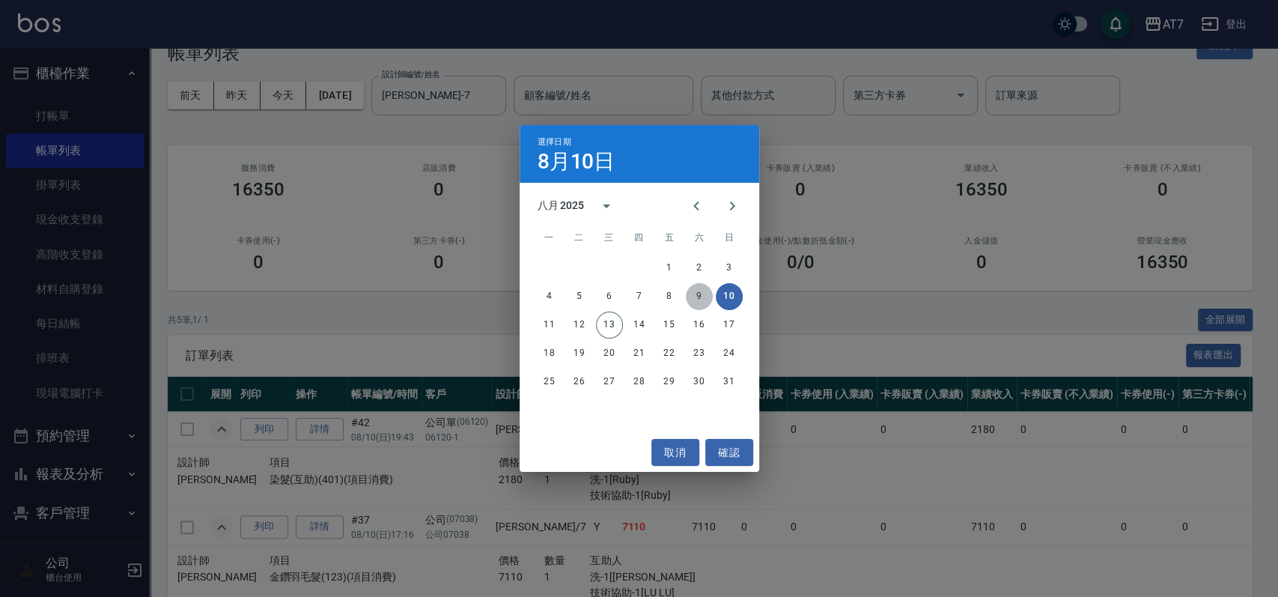
click at [698, 290] on button "9" at bounding box center [699, 296] width 27 height 27
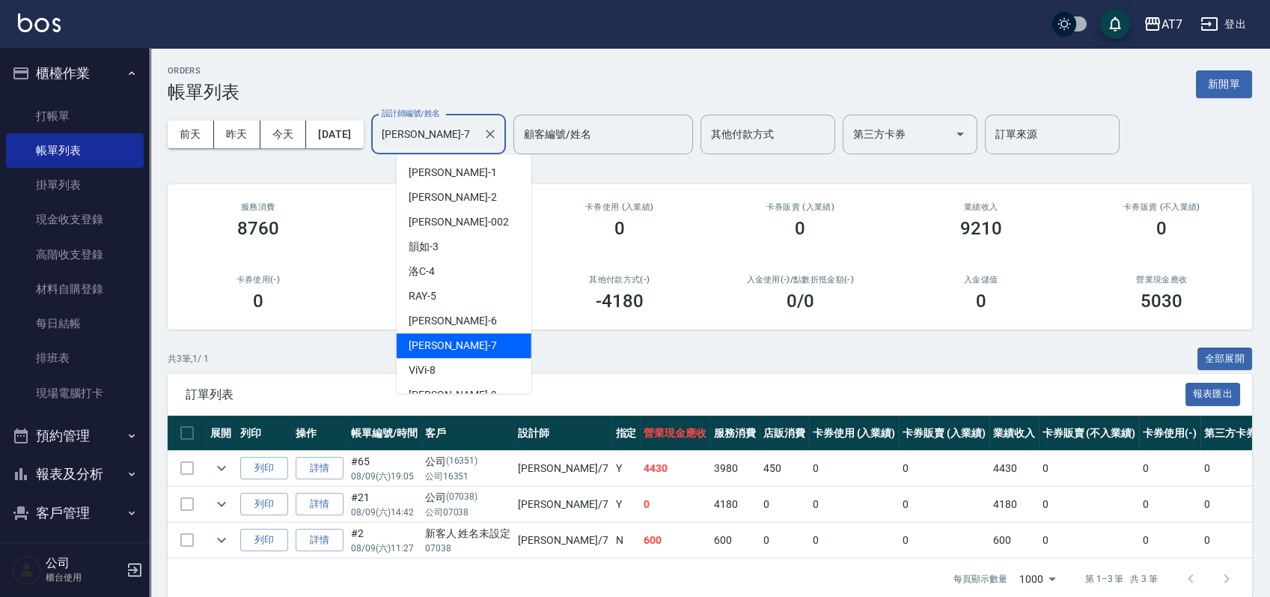
click at [439, 135] on input "泰拉-7" at bounding box center [427, 134] width 99 height 26
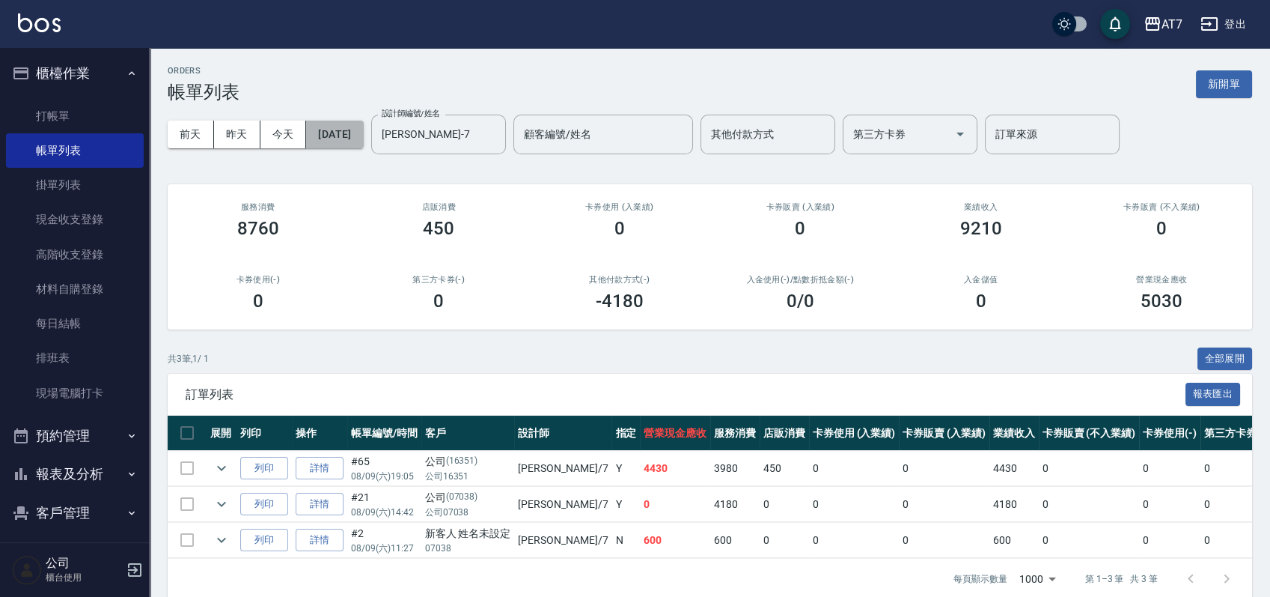
click at [340, 121] on button "2025/08/09" at bounding box center [334, 135] width 57 height 28
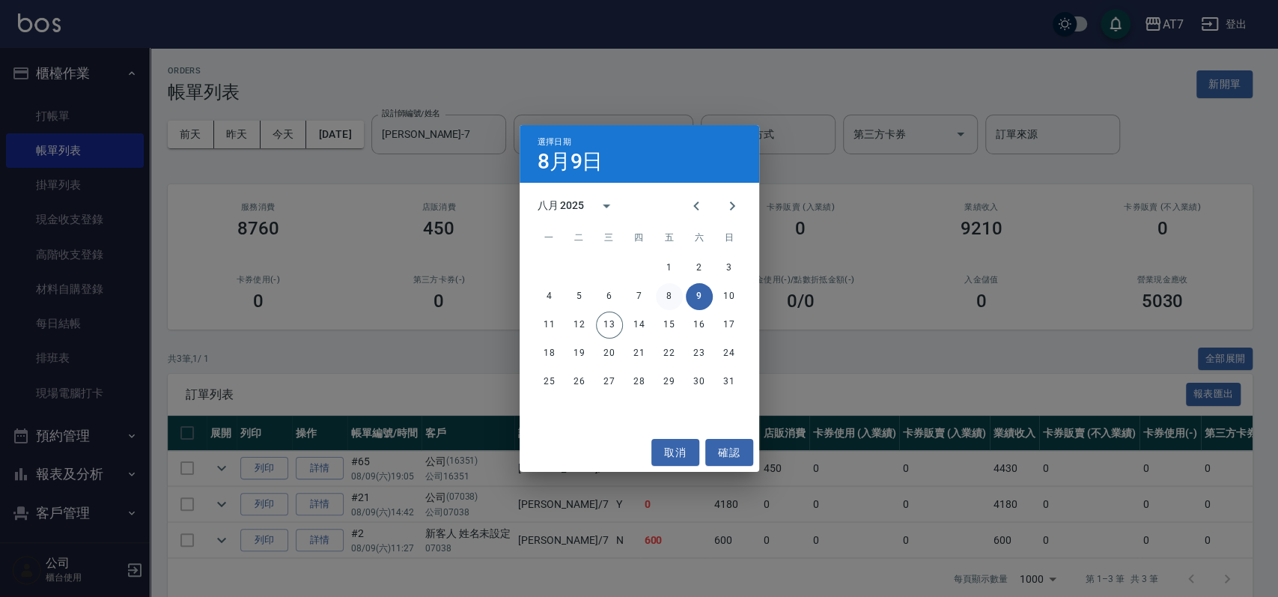
click at [668, 293] on button "8" at bounding box center [669, 296] width 27 height 27
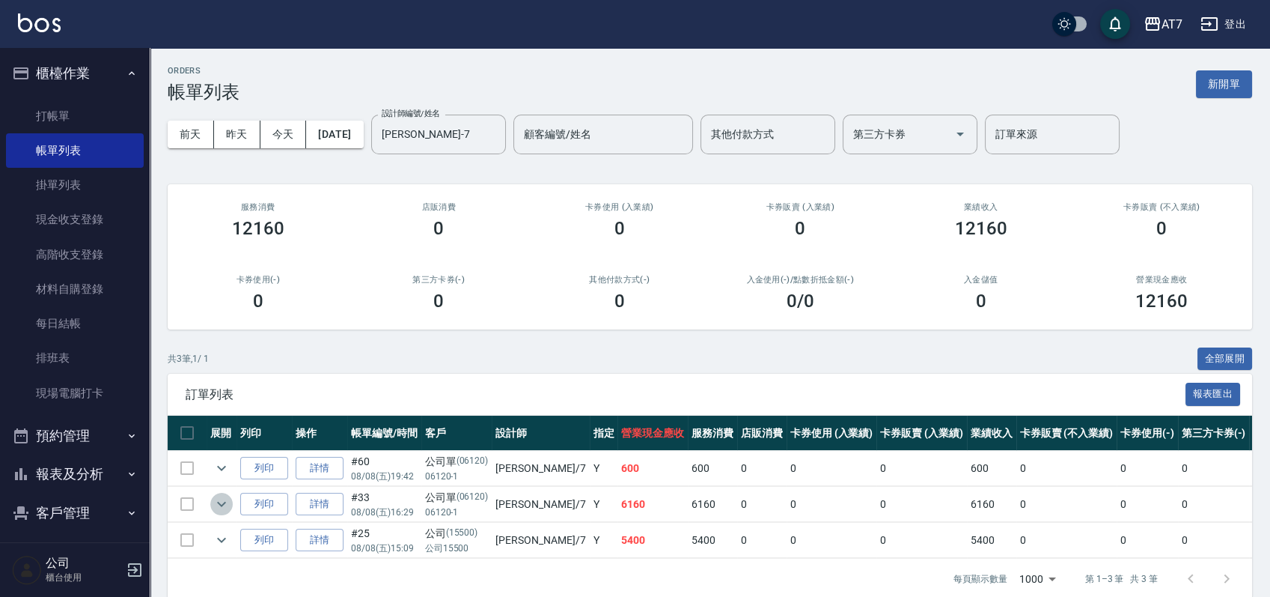
click at [213, 499] on icon "expand row" at bounding box center [222, 504] width 18 height 18
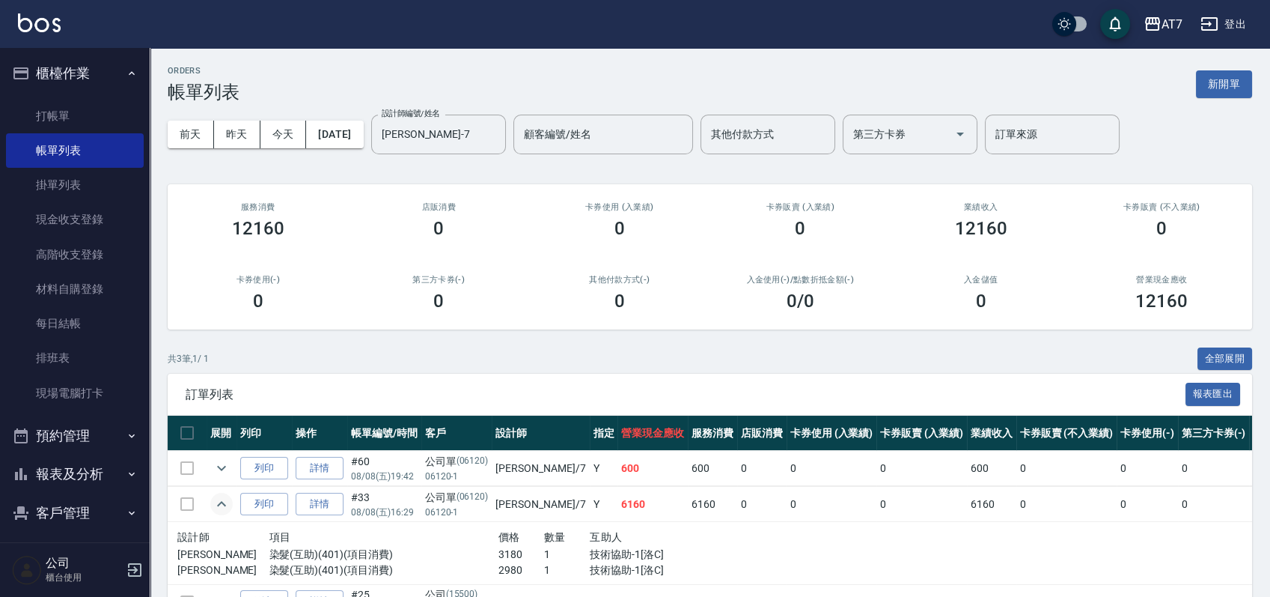
scroll to position [96, 0]
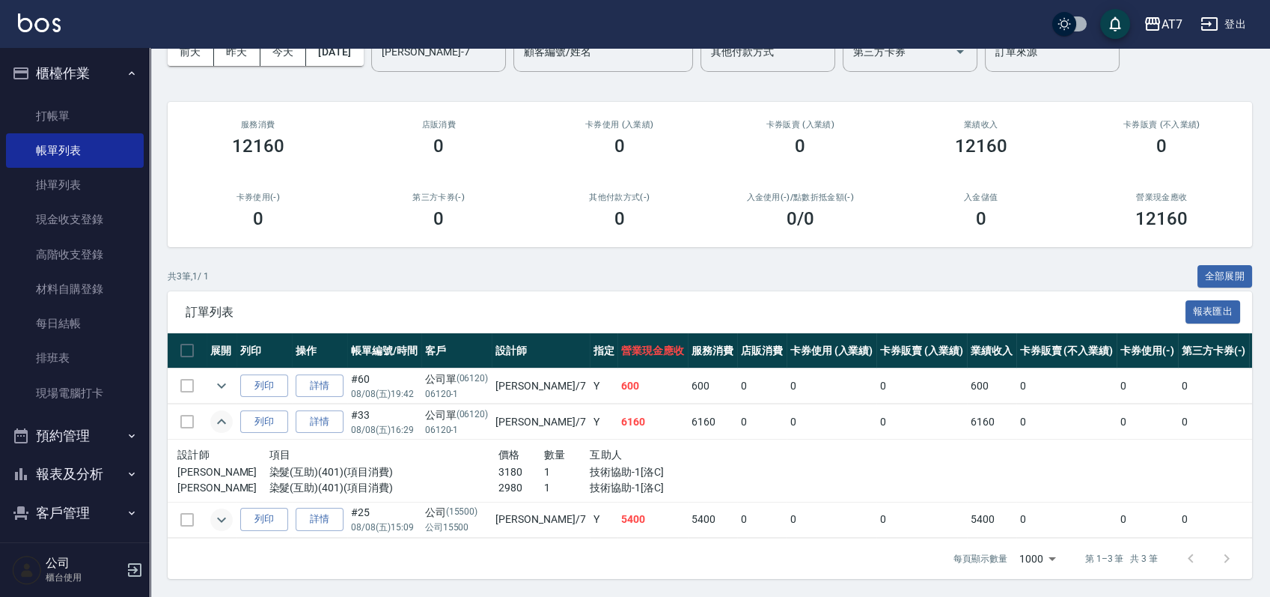
click at [218, 511] on icon "expand row" at bounding box center [222, 520] width 18 height 18
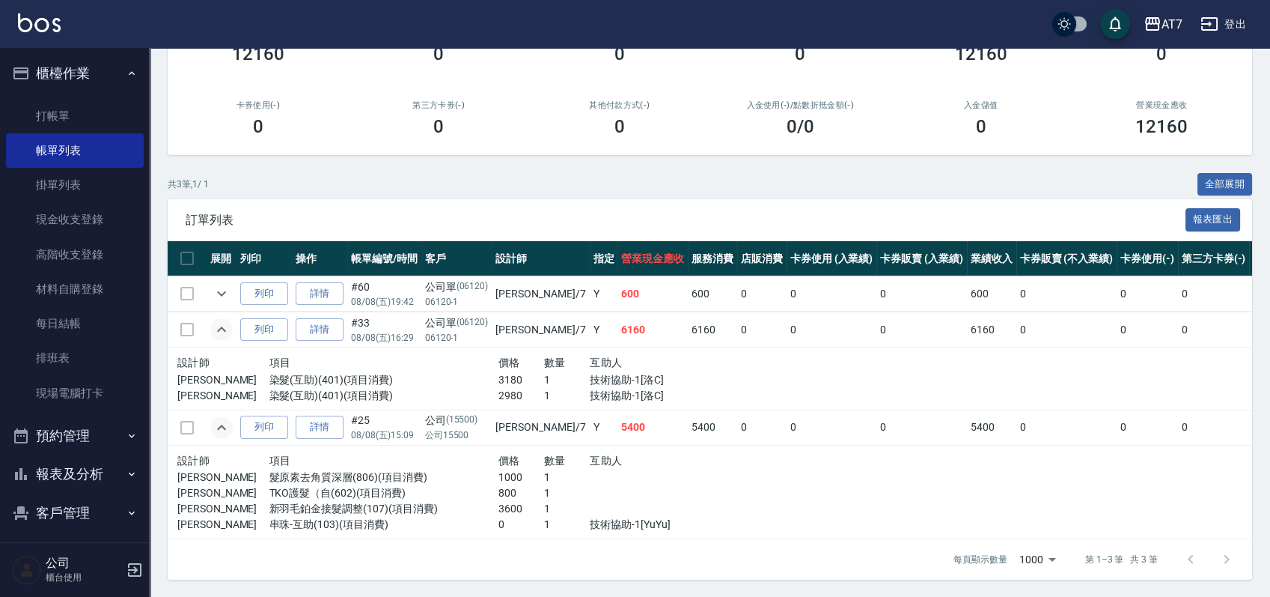
scroll to position [0, 0]
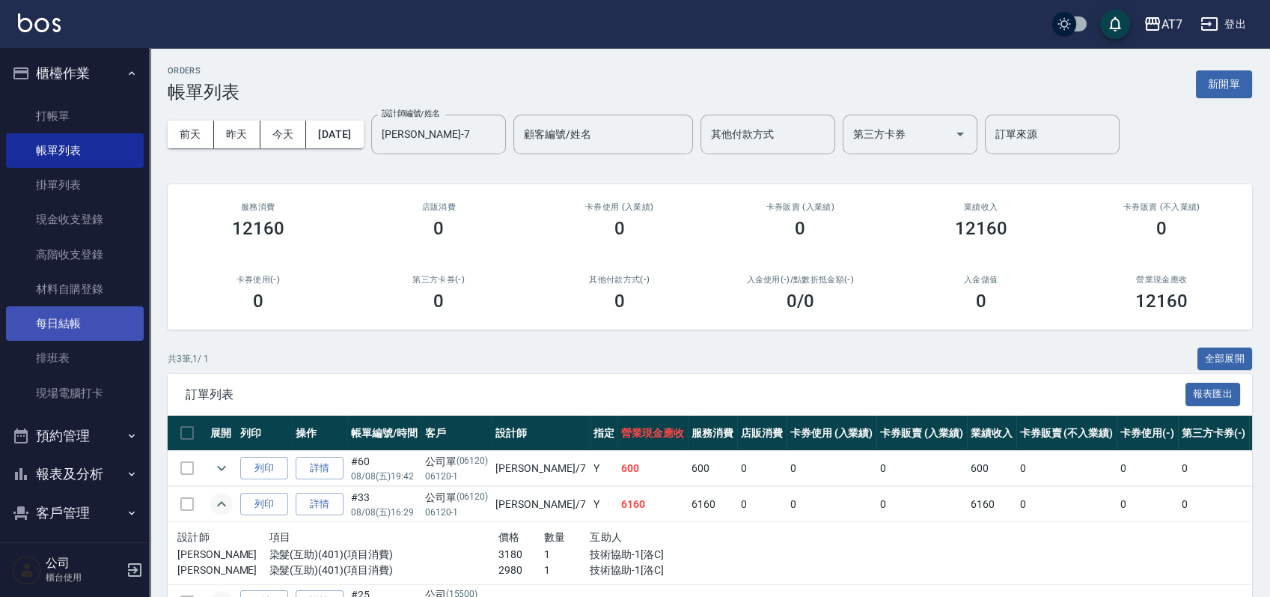
click at [102, 311] on link "每日結帳" at bounding box center [75, 323] width 138 height 34
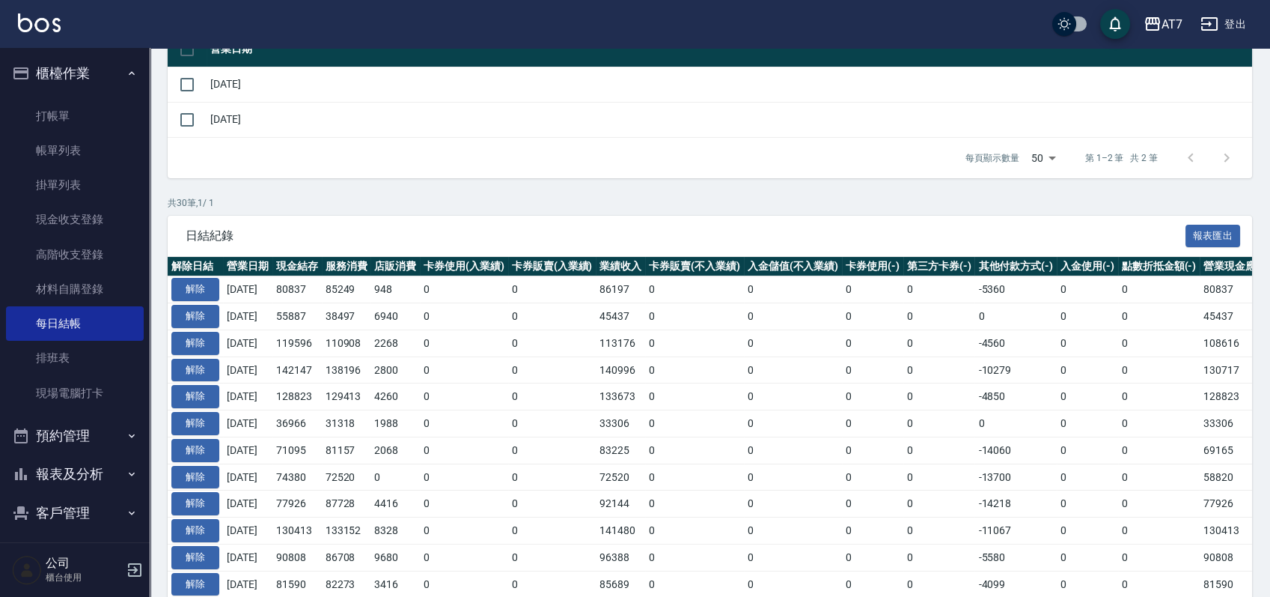
scroll to position [199, 0]
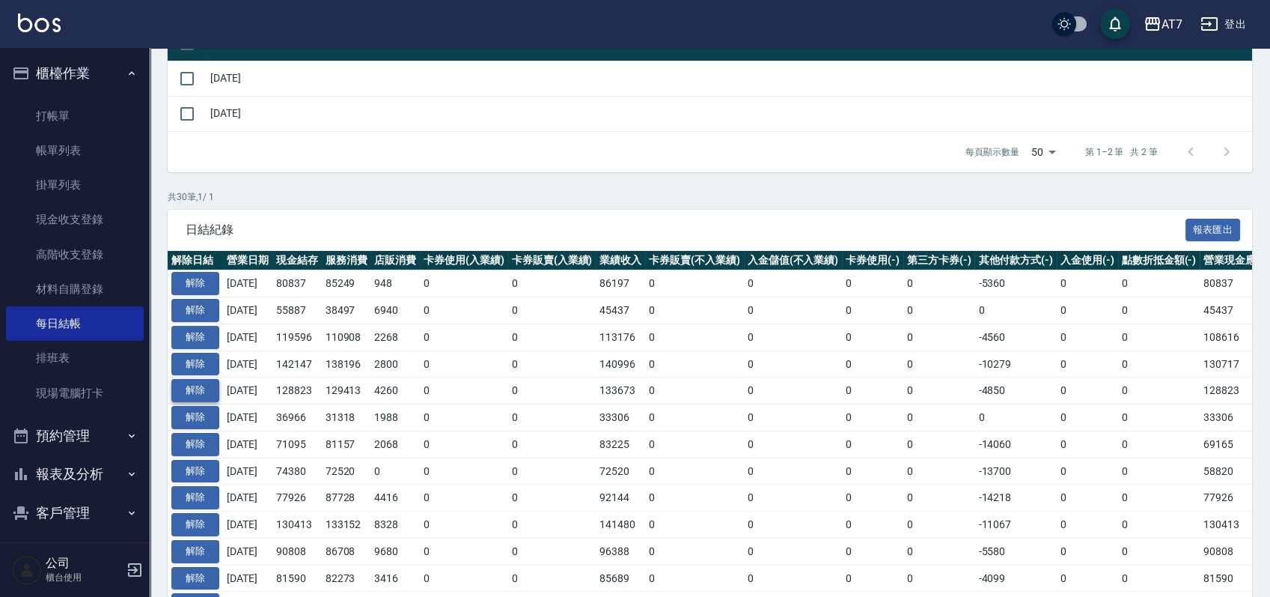
click at [182, 389] on button "解除" at bounding box center [195, 390] width 48 height 23
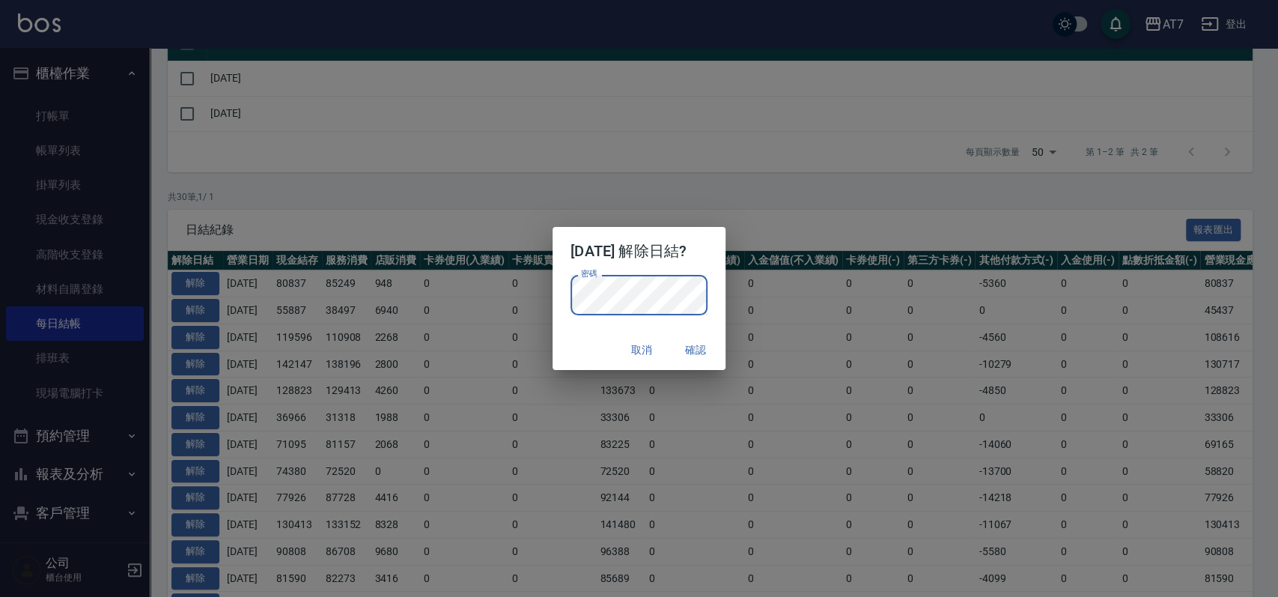
click at [861, 203] on div "2025/08/08 解除日結? 密碼 密碼 取消 確認" at bounding box center [639, 298] width 1278 height 597
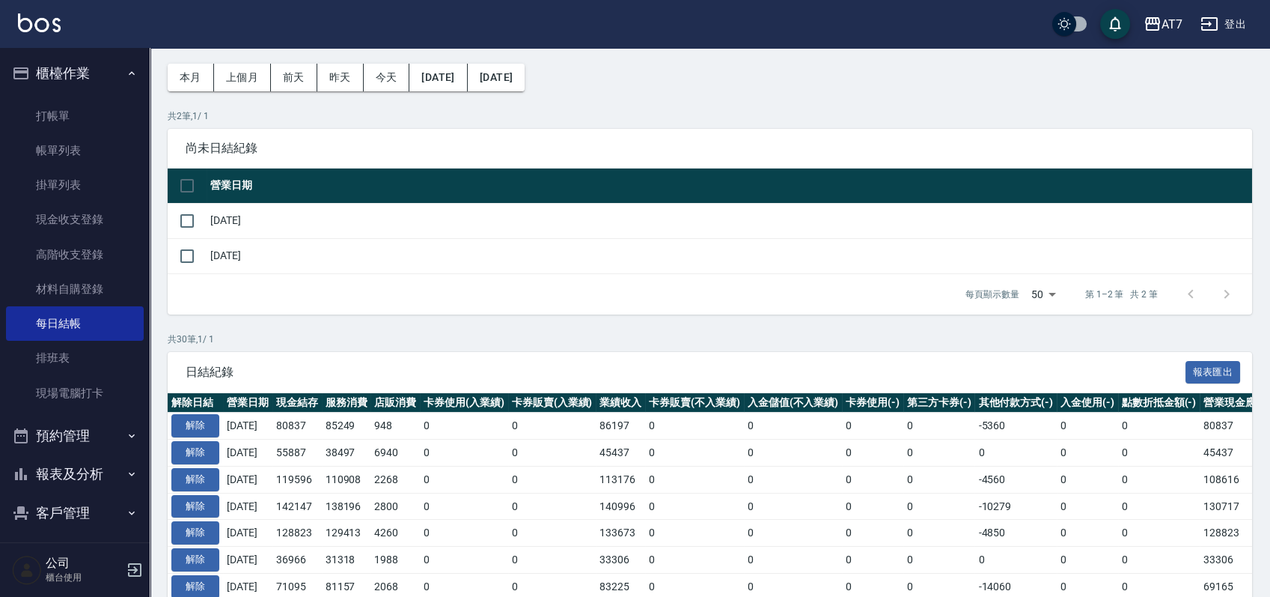
scroll to position [0, 0]
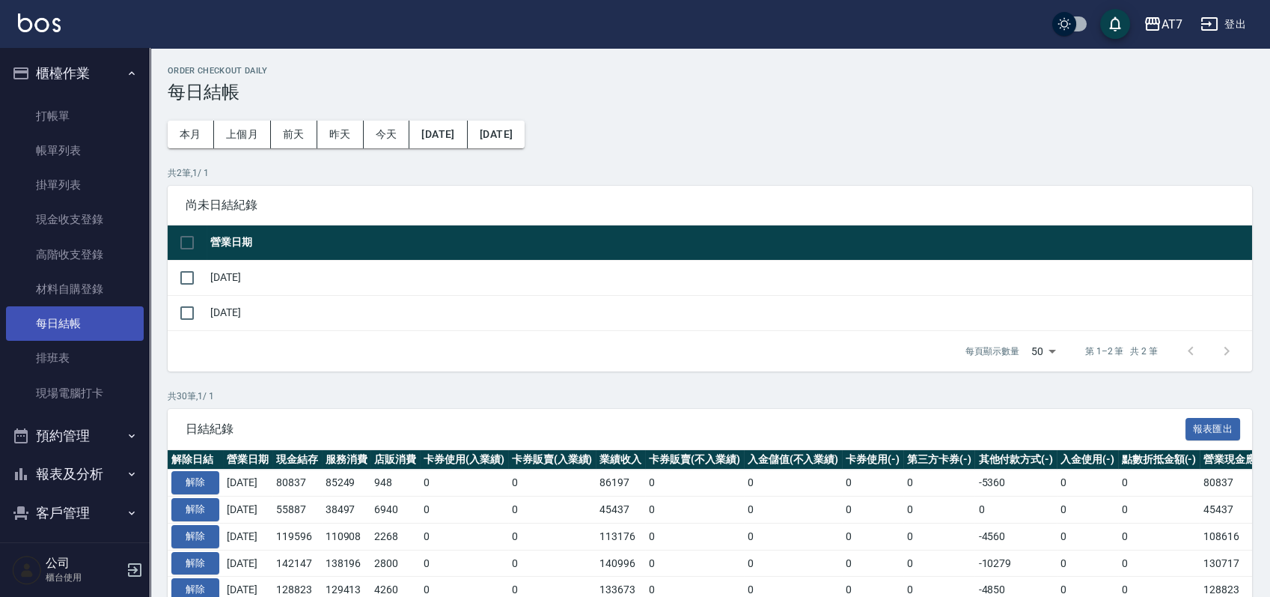
click at [75, 329] on link "每日結帳" at bounding box center [75, 323] width 138 height 34
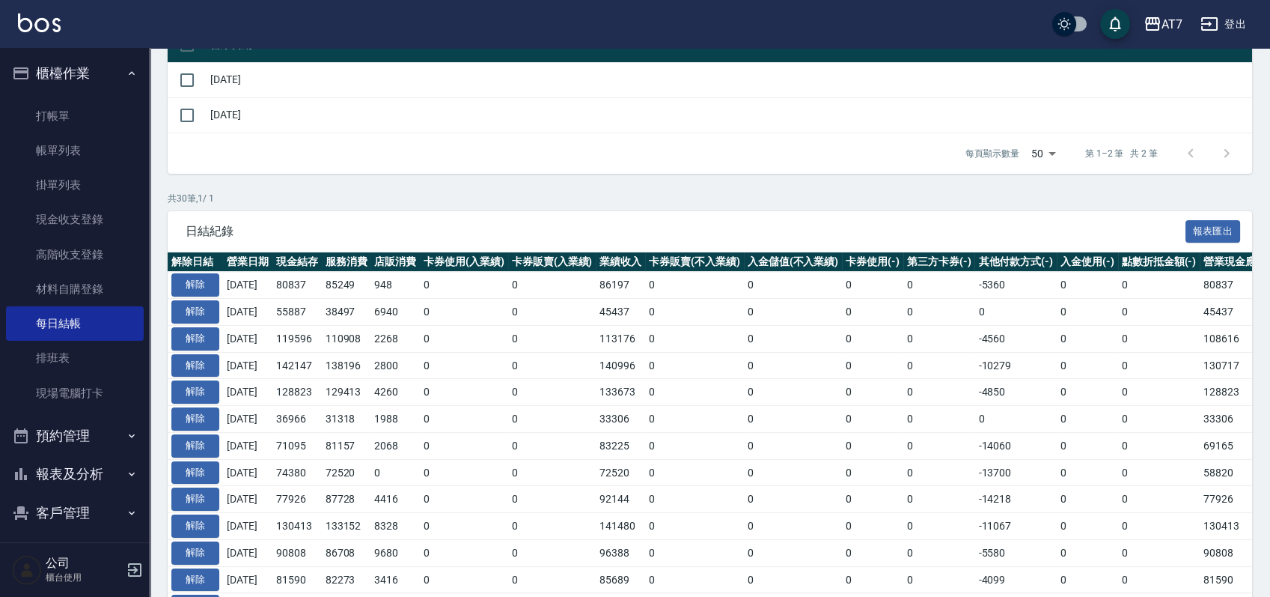
scroll to position [199, 0]
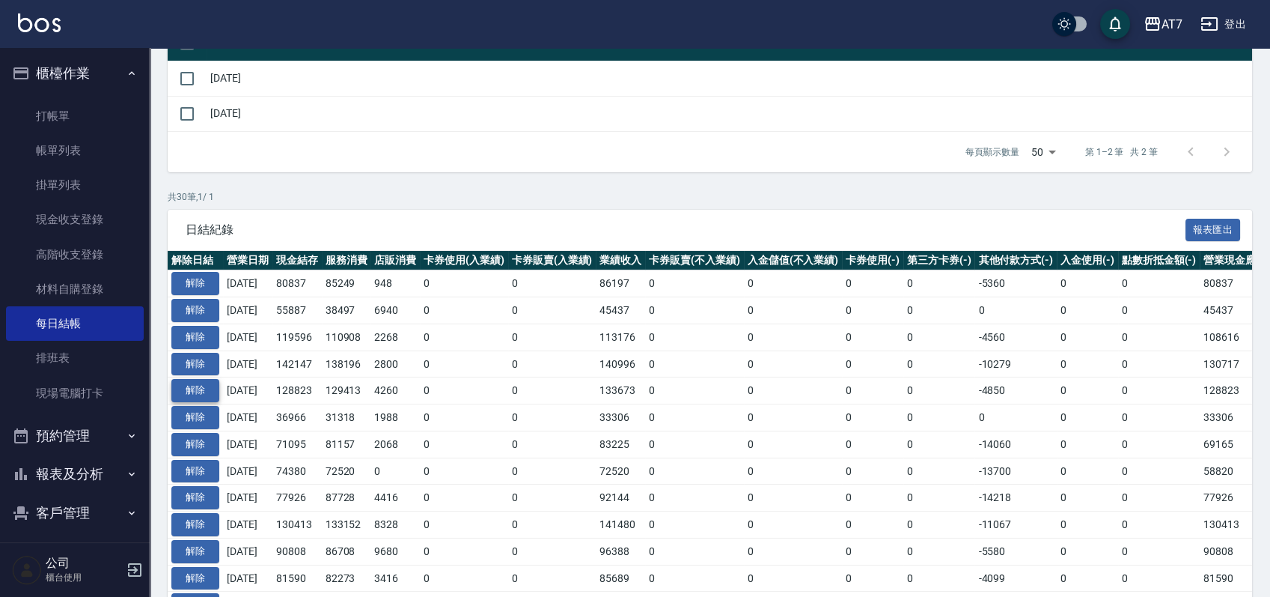
click at [201, 392] on button "解除" at bounding box center [195, 390] width 48 height 23
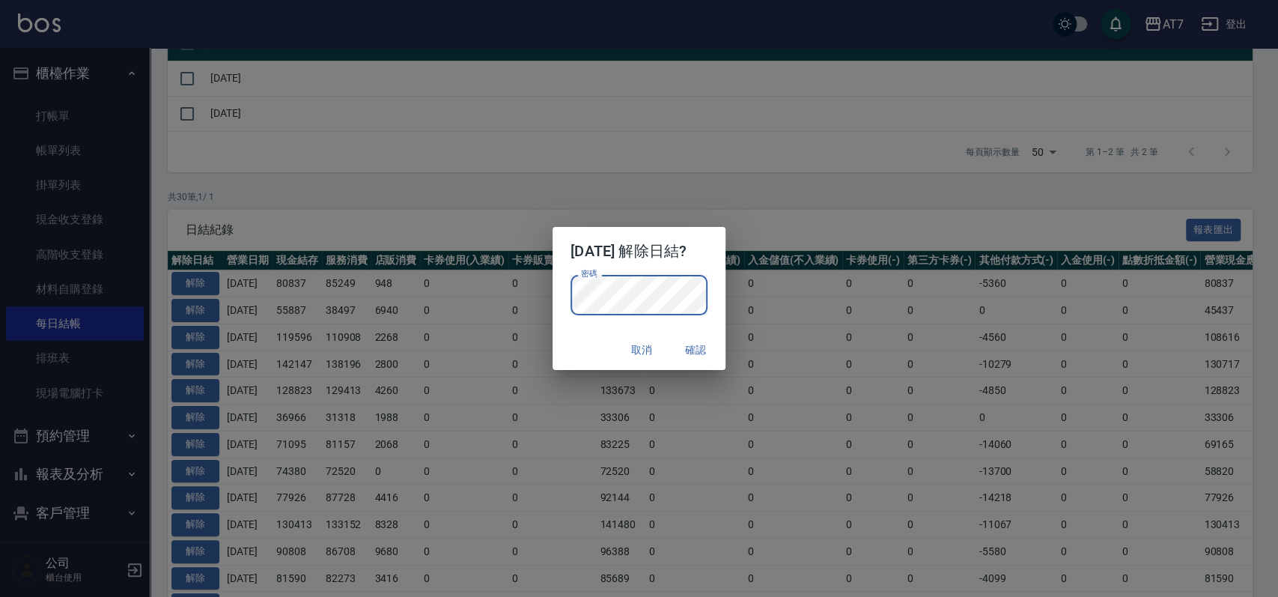
click at [716, 302] on div "密碼 密碼" at bounding box center [638, 302] width 173 height 55
click at [698, 347] on button "確認" at bounding box center [695, 350] width 48 height 28
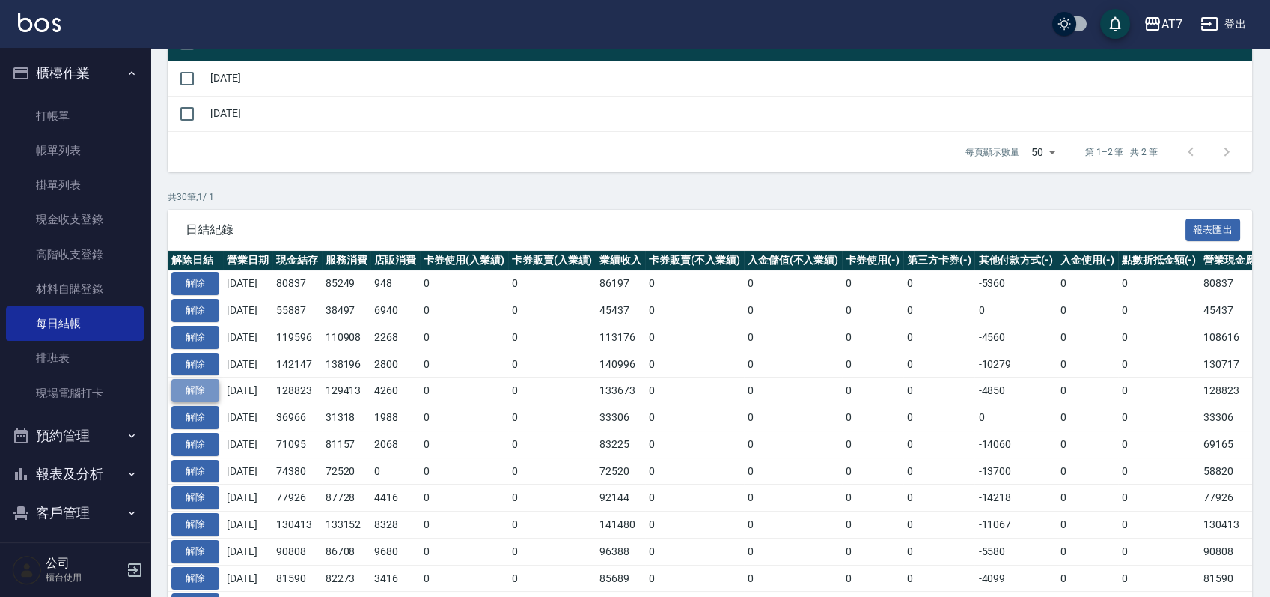
click at [178, 384] on button "解除" at bounding box center [195, 390] width 48 height 23
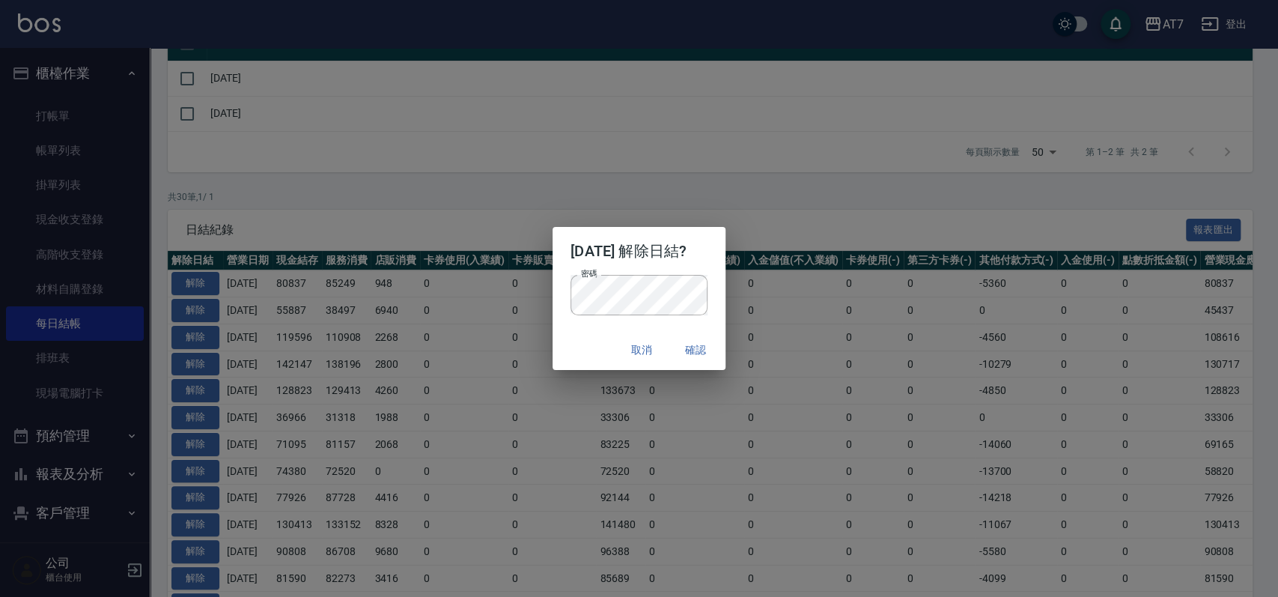
click at [707, 297] on p "密碼 密碼" at bounding box center [638, 295] width 137 height 40
click at [699, 356] on button "確認" at bounding box center [695, 350] width 48 height 28
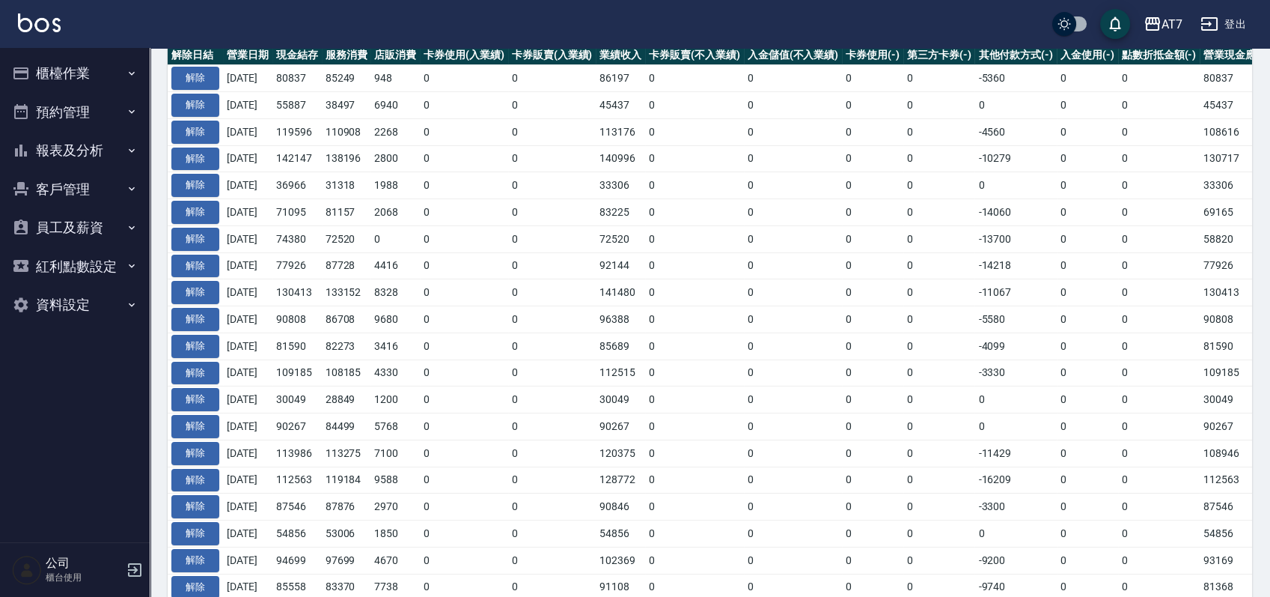
scroll to position [199, 0]
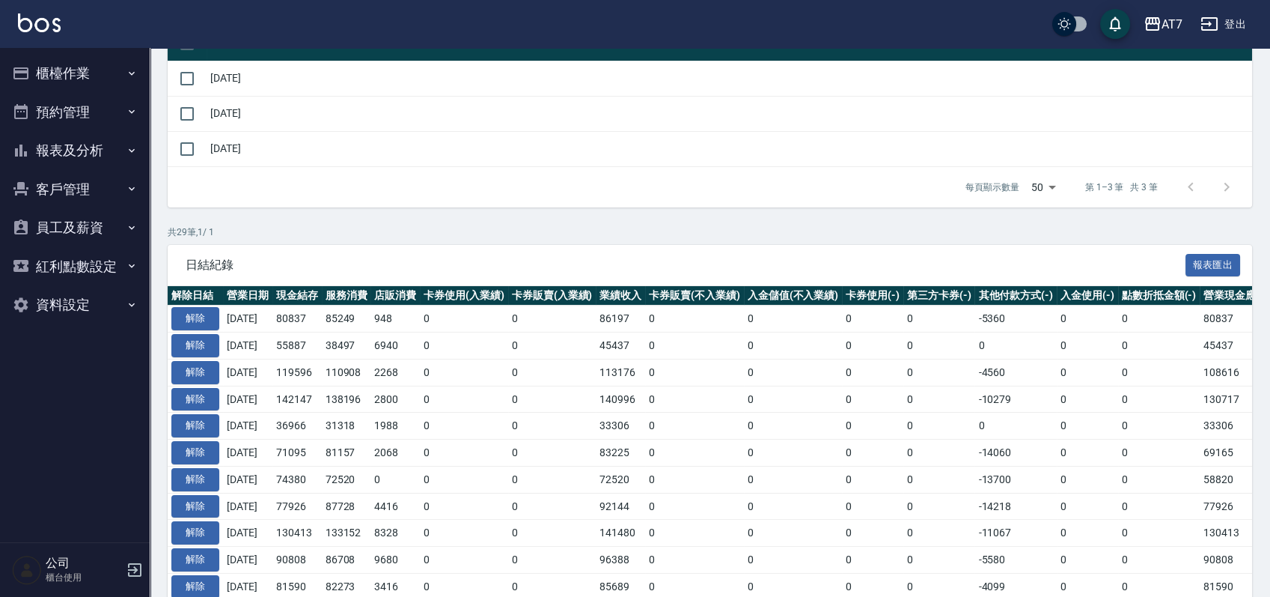
click at [91, 68] on button "櫃檯作業" at bounding box center [75, 73] width 138 height 39
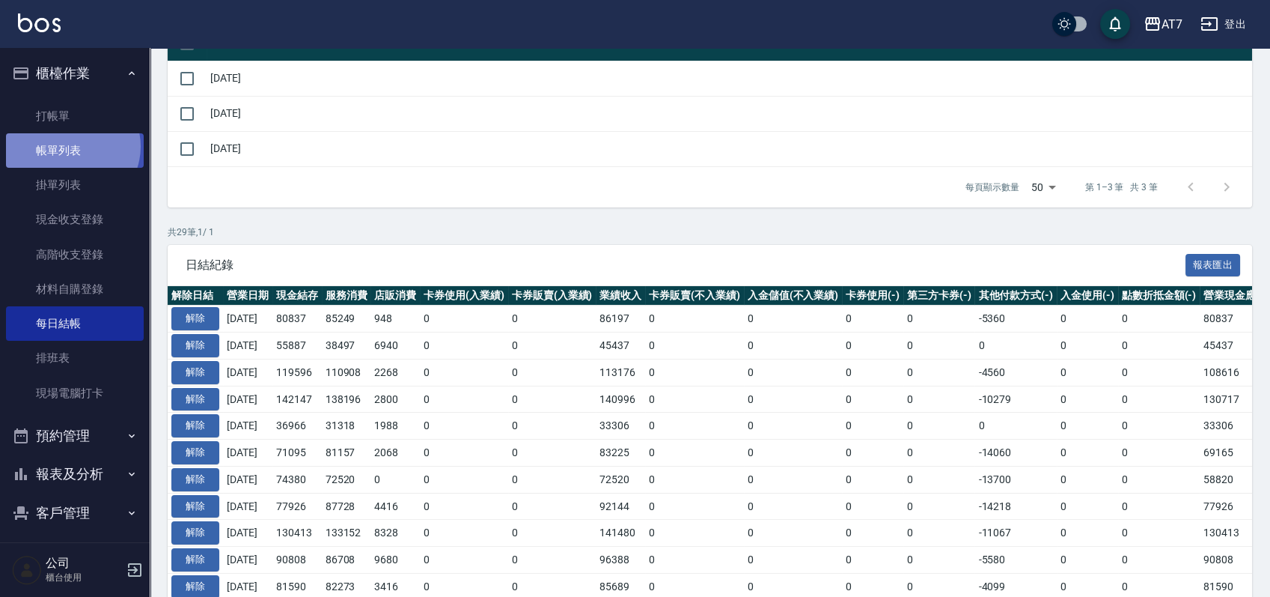
click at [71, 147] on link "帳單列表" at bounding box center [75, 150] width 138 height 34
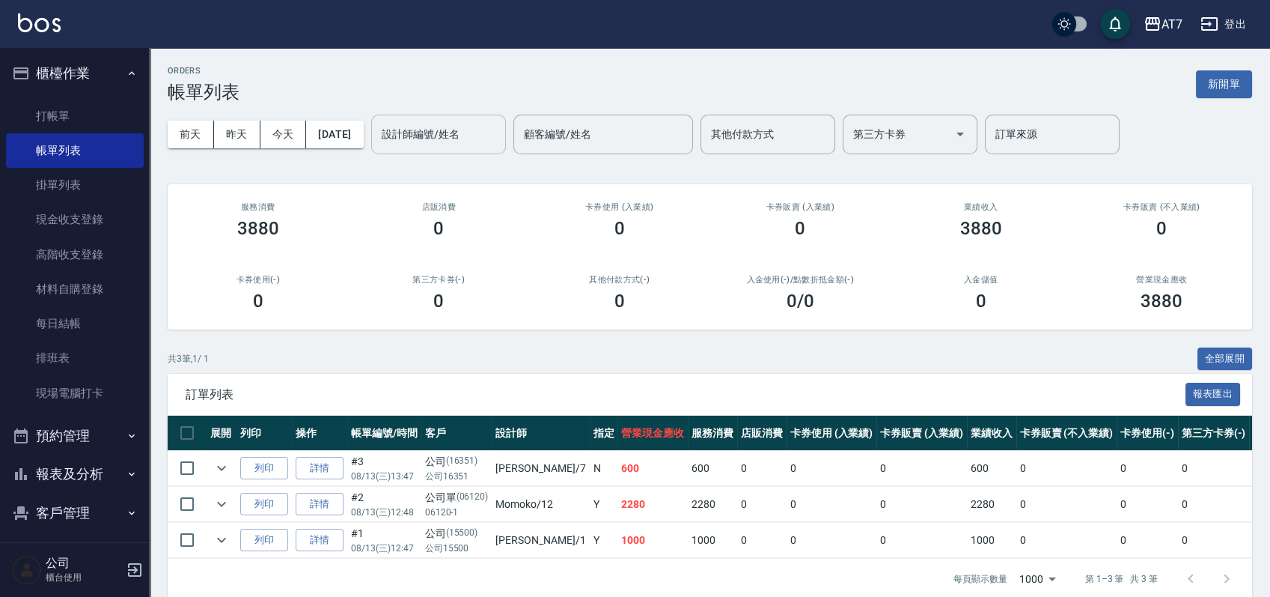
click at [499, 127] on input "設計師編號/姓名" at bounding box center [438, 134] width 121 height 26
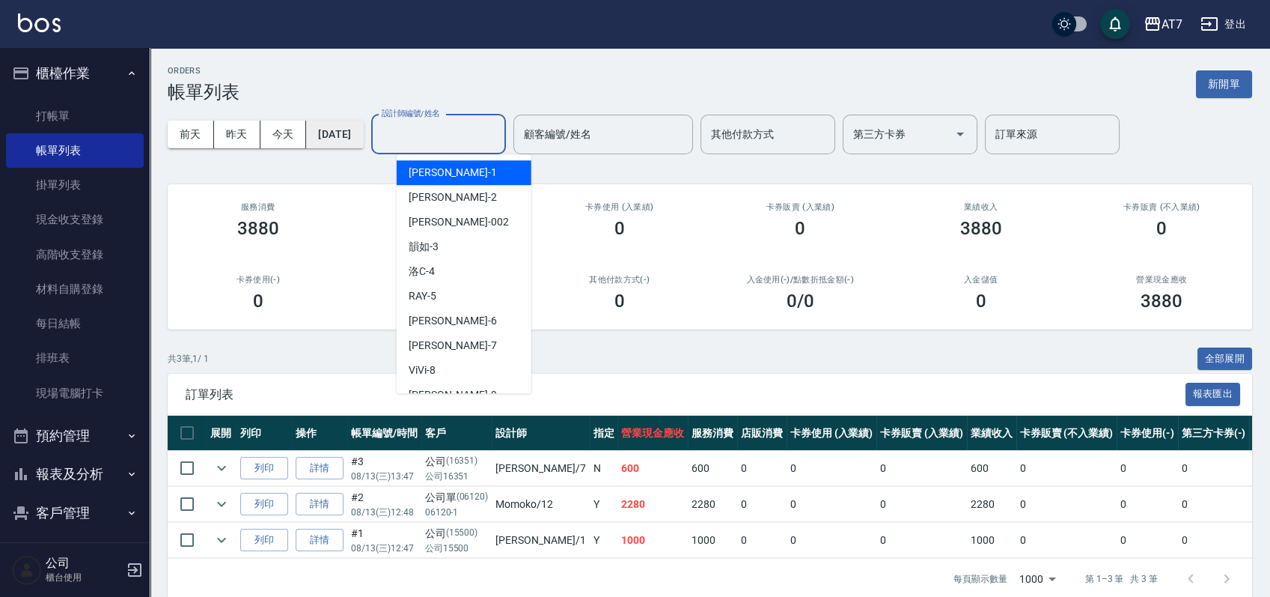
click at [363, 140] on button "[DATE]" at bounding box center [334, 135] width 57 height 28
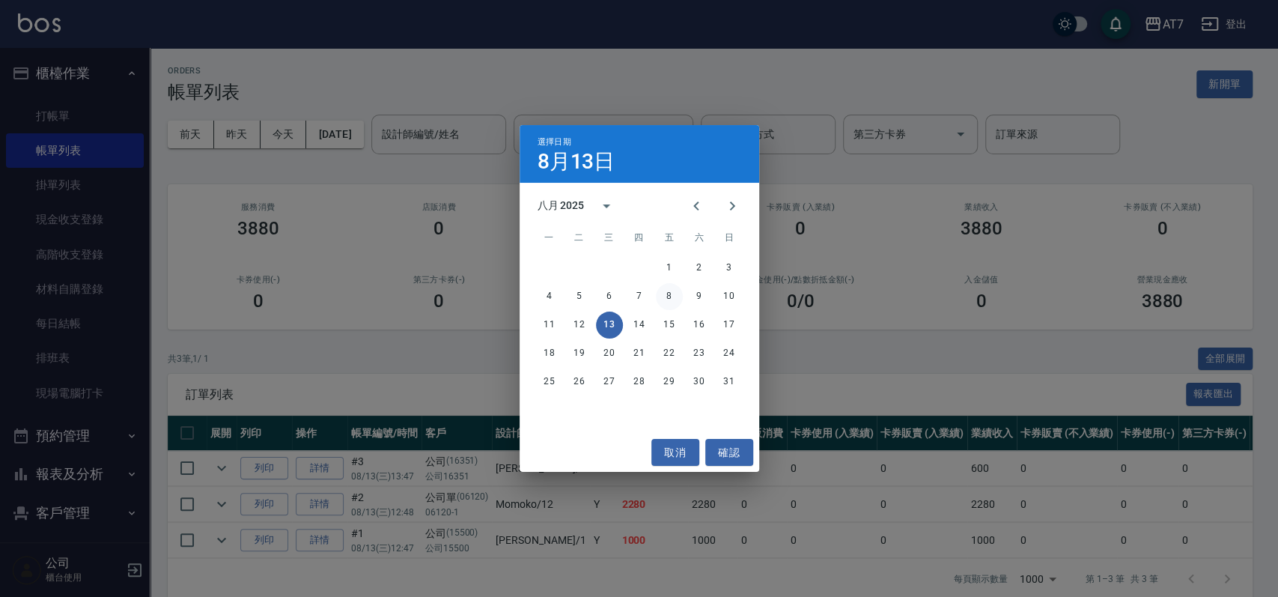
click at [668, 295] on button "8" at bounding box center [669, 296] width 27 height 27
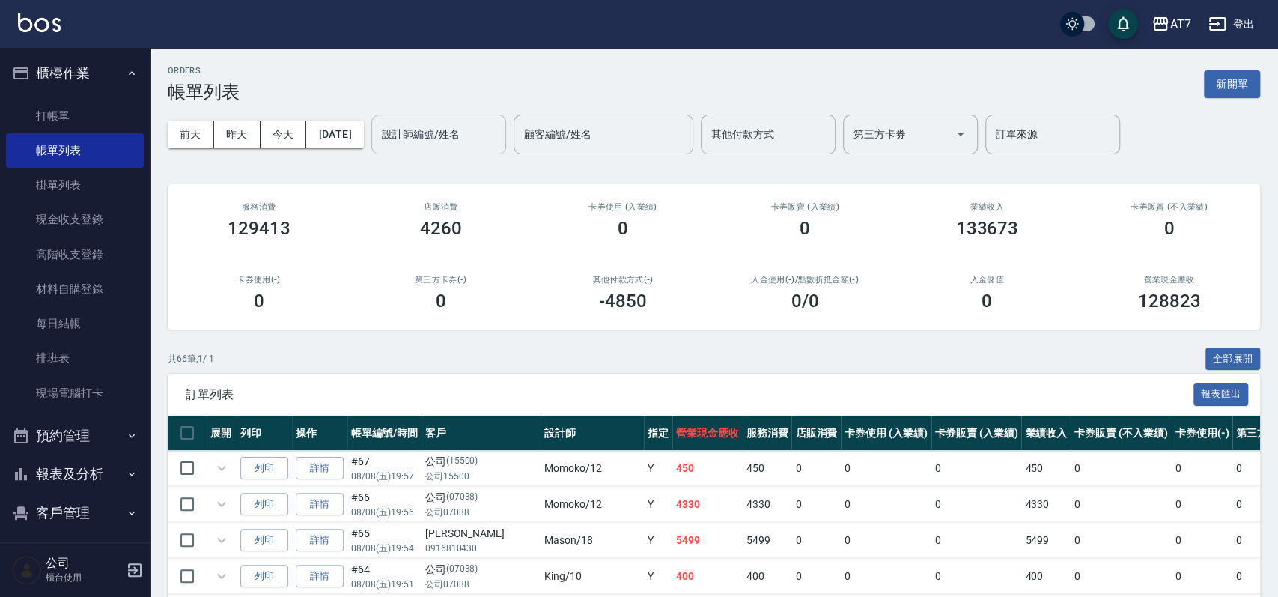
click at [479, 141] on input "設計師編號/姓名" at bounding box center [438, 134] width 121 height 26
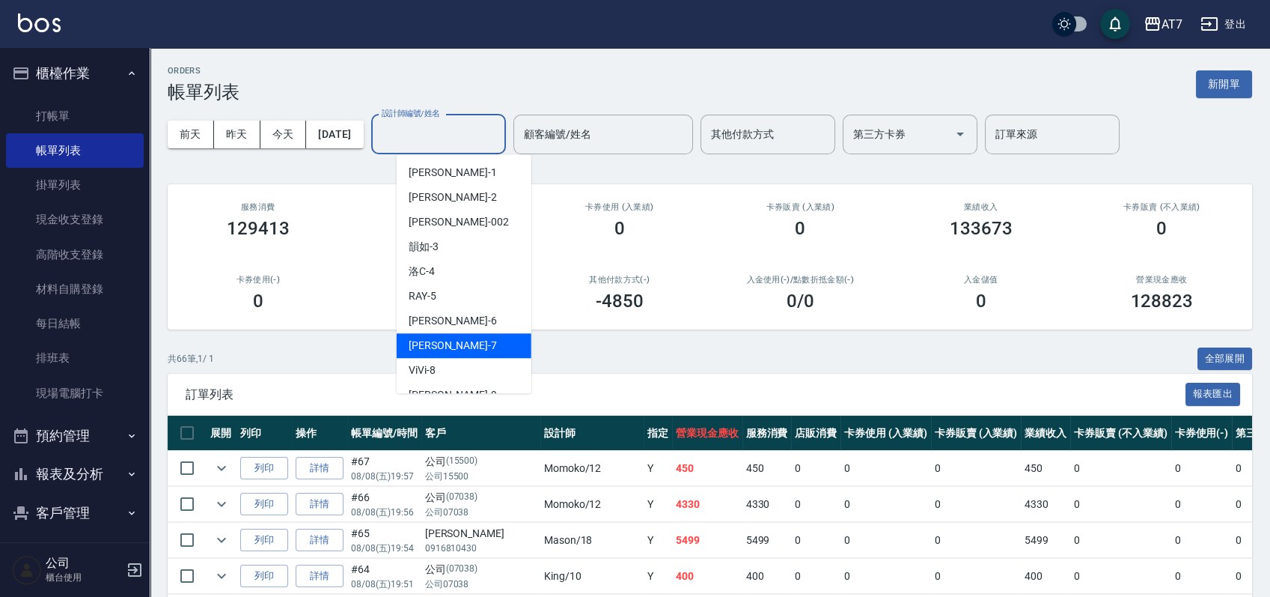
click at [460, 341] on div "泰拉 -7" at bounding box center [464, 345] width 135 height 25
type input "泰拉-7"
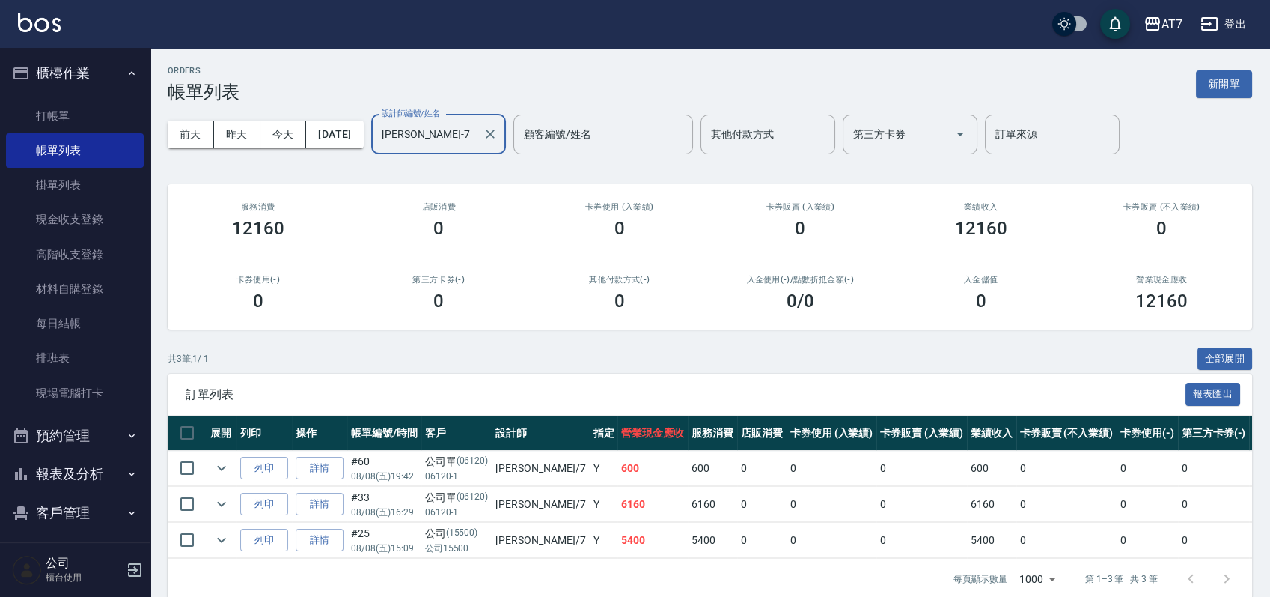
scroll to position [34, 0]
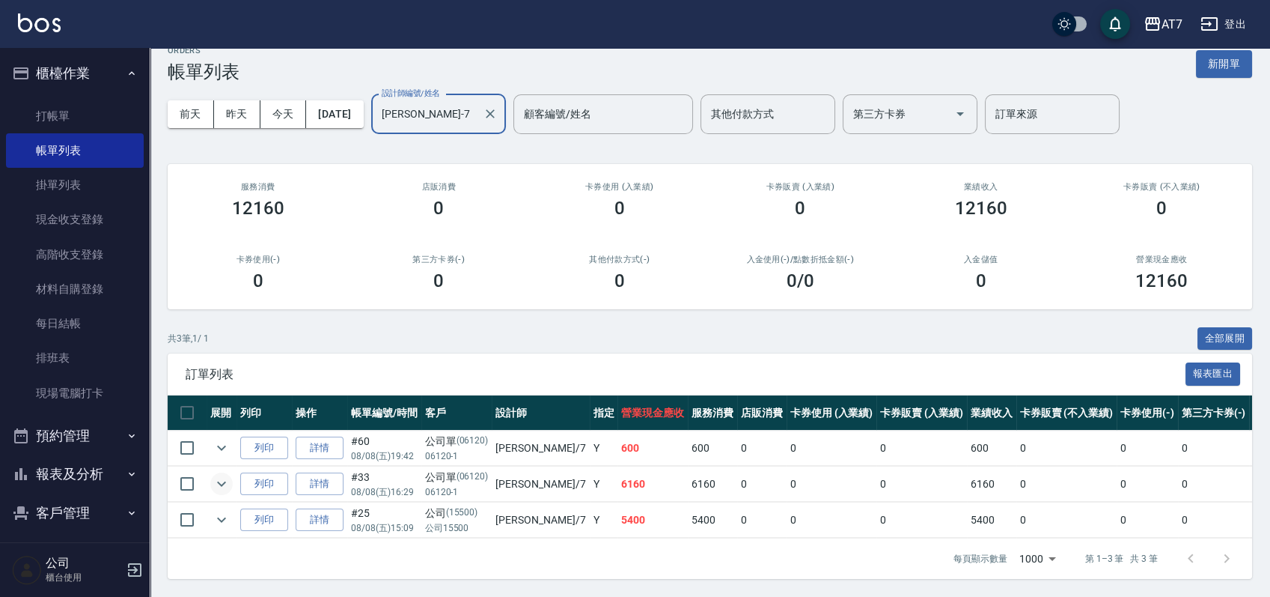
click at [217, 475] on icon "expand row" at bounding box center [222, 484] width 18 height 18
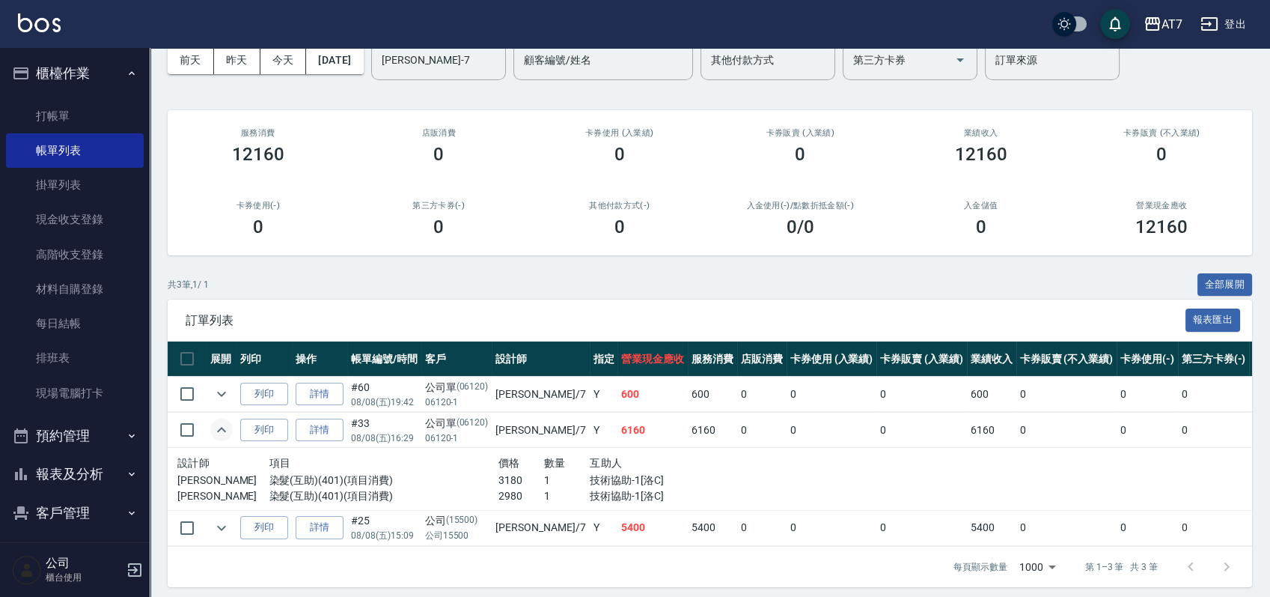
scroll to position [96, 0]
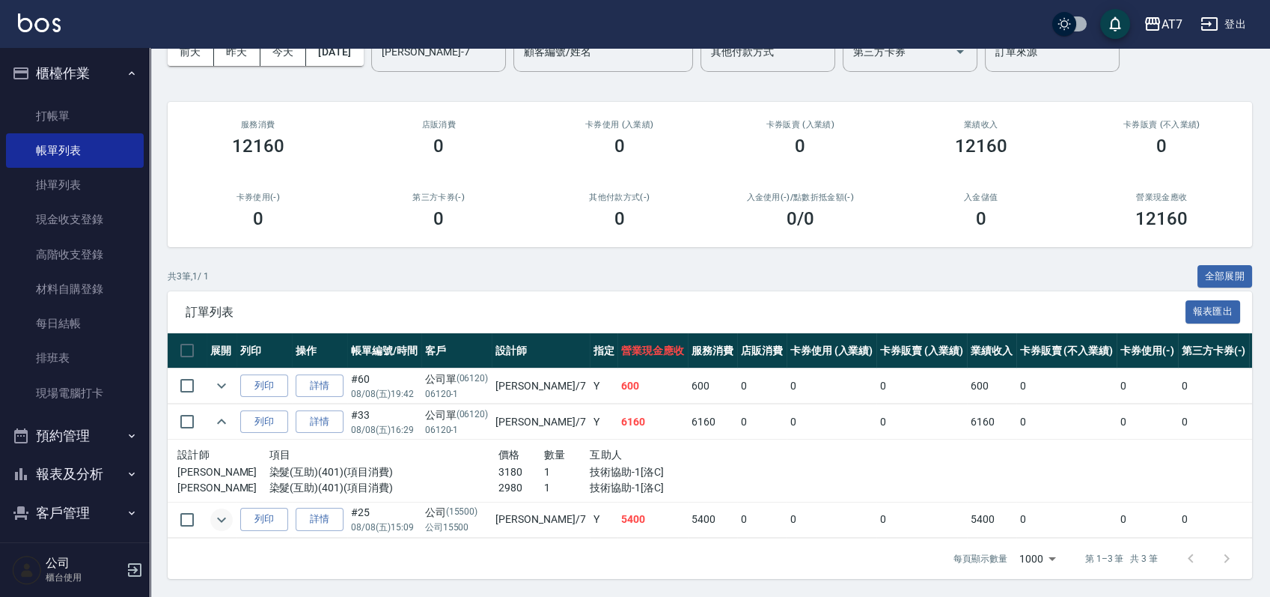
click at [219, 511] on icon "expand row" at bounding box center [222, 520] width 18 height 18
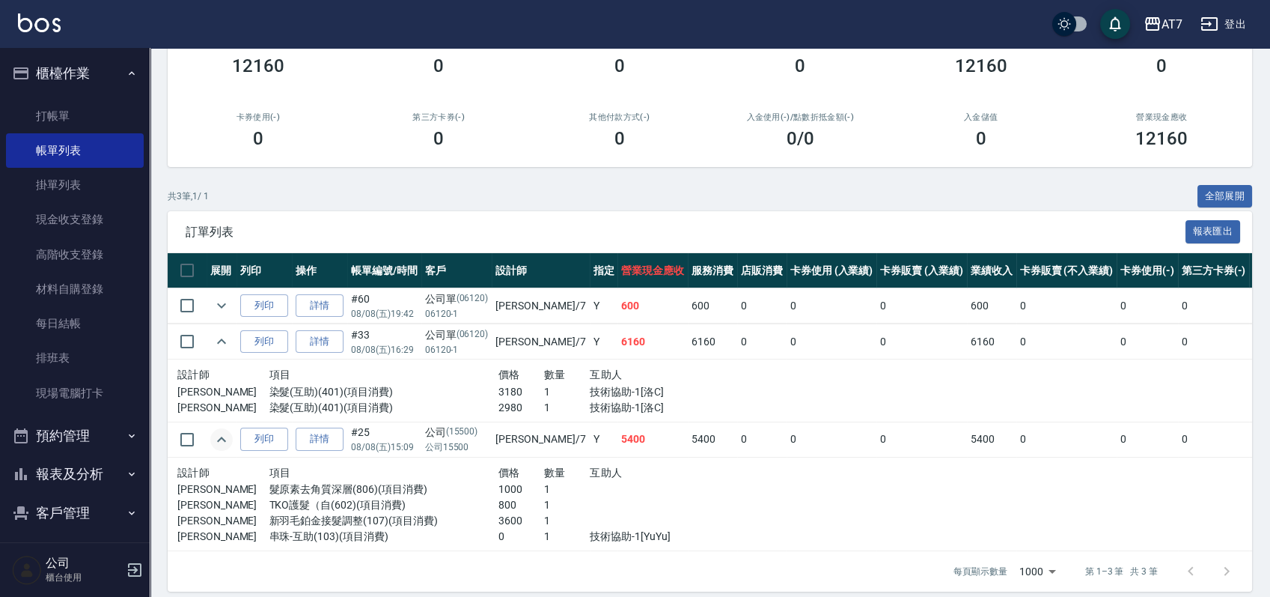
scroll to position [189, 0]
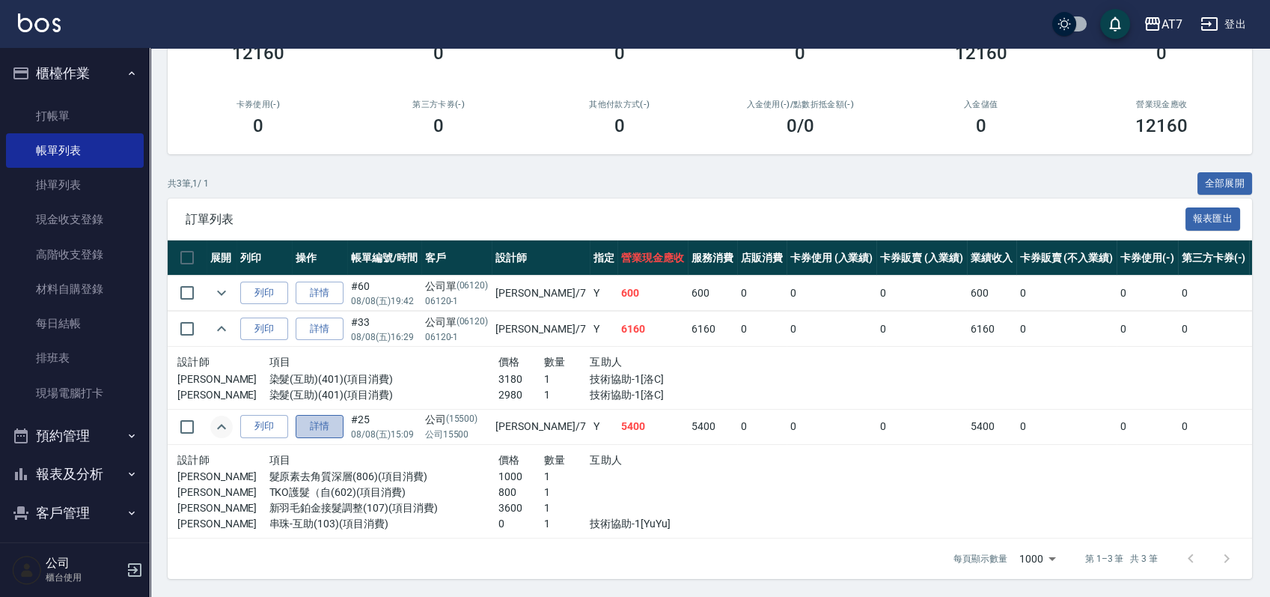
click at [340, 415] on link "詳情" at bounding box center [320, 426] width 48 height 23
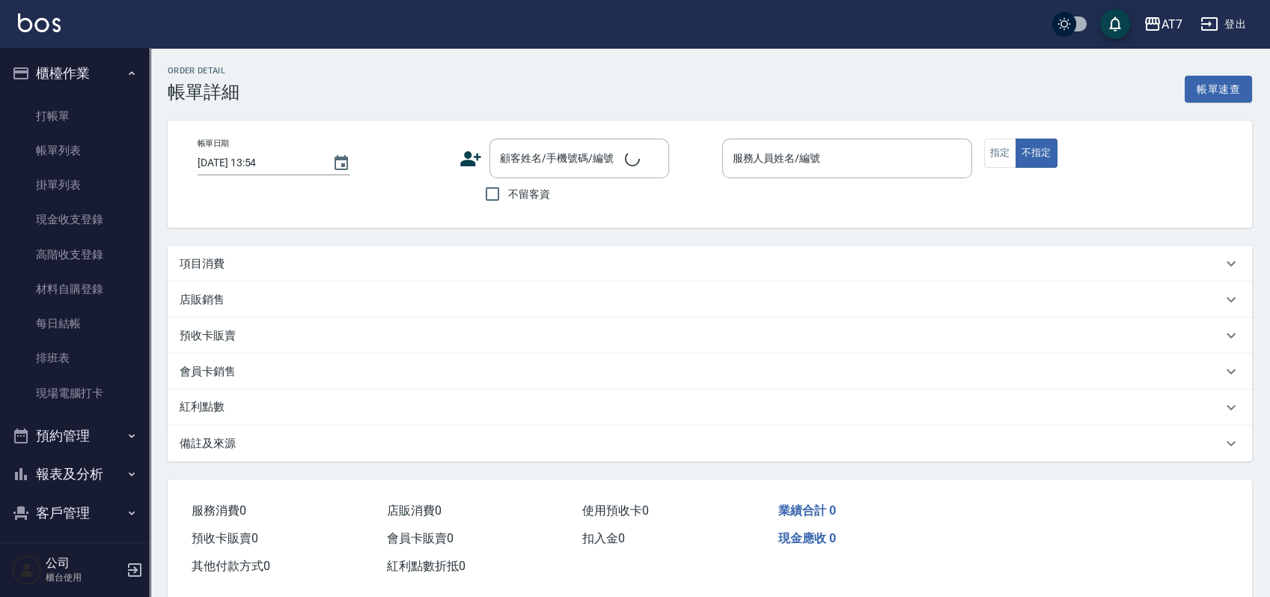
type input "2025/08/08 15:09"
type input "泰拉-7"
type input "540"
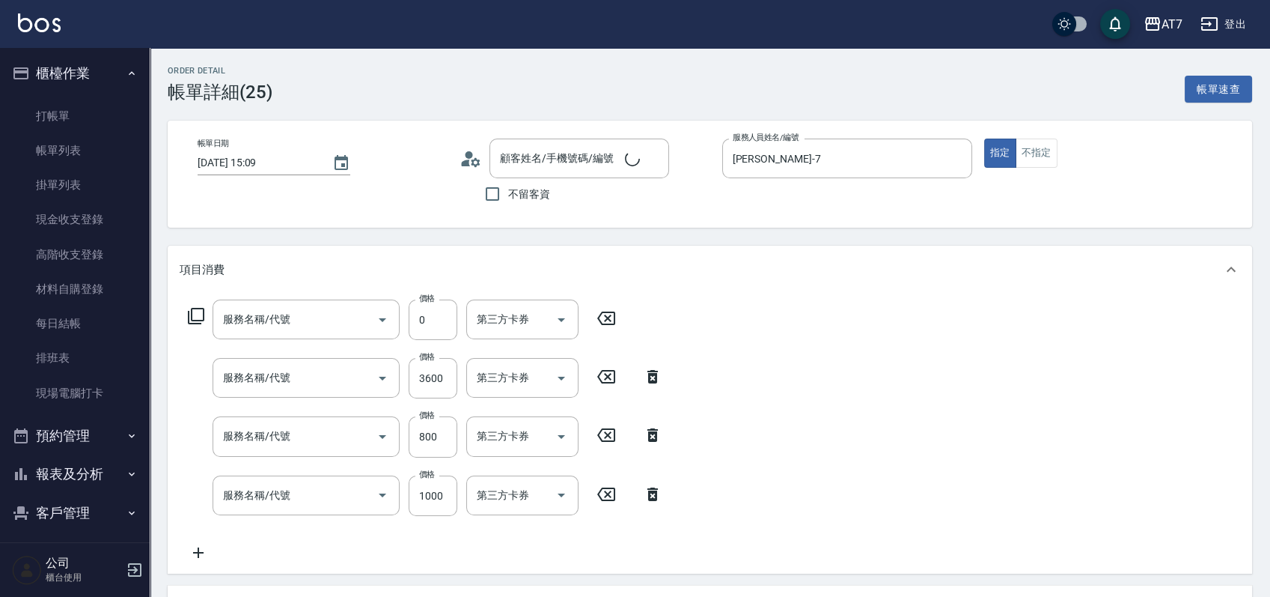
type input "串珠-互助(103)"
type input "新羽毛鉑金接髮調整(107)"
type input "TKO護髮（自(602)"
type input "髮原素去角質深層(806)"
type input "公司/公司15500/15500"
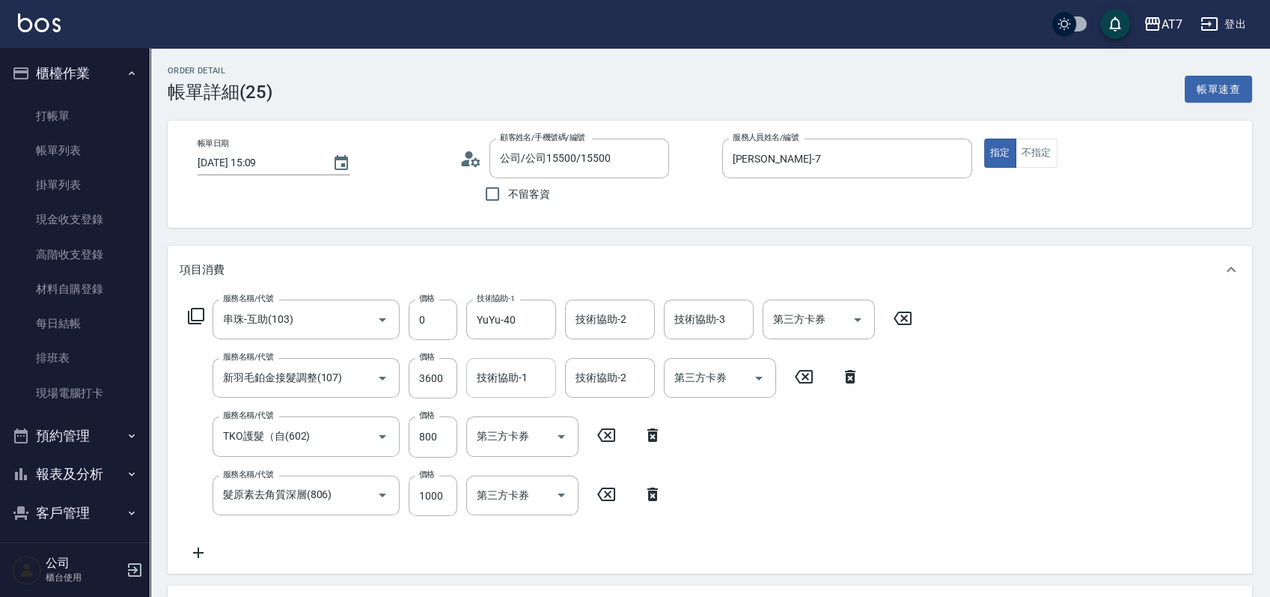
click at [492, 374] on div "技術協助-1 技術協助-1" at bounding box center [511, 378] width 90 height 40
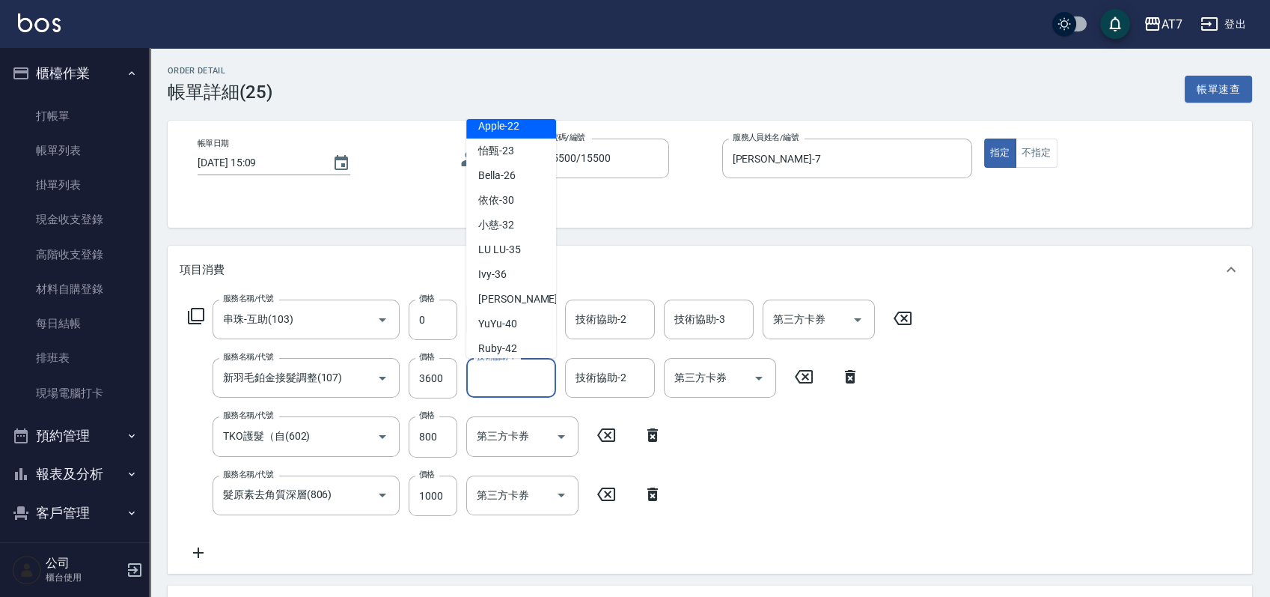
scroll to position [399, 0]
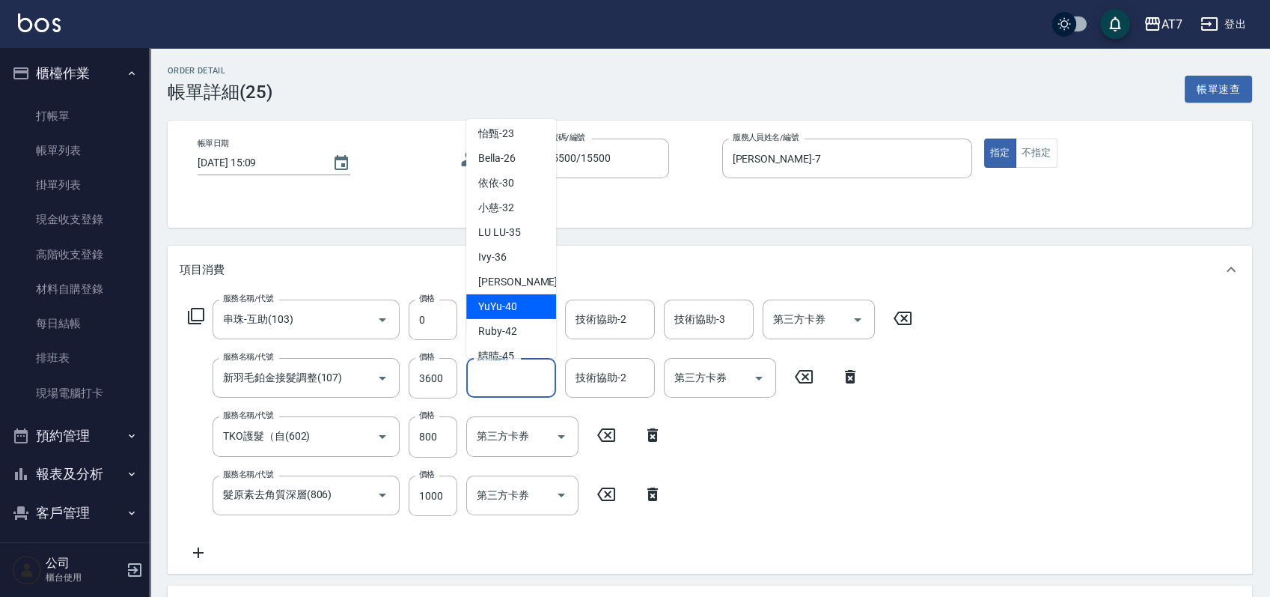
click at [501, 314] on span "YuYu -40" at bounding box center [497, 307] width 39 height 16
type input "YuYu-40"
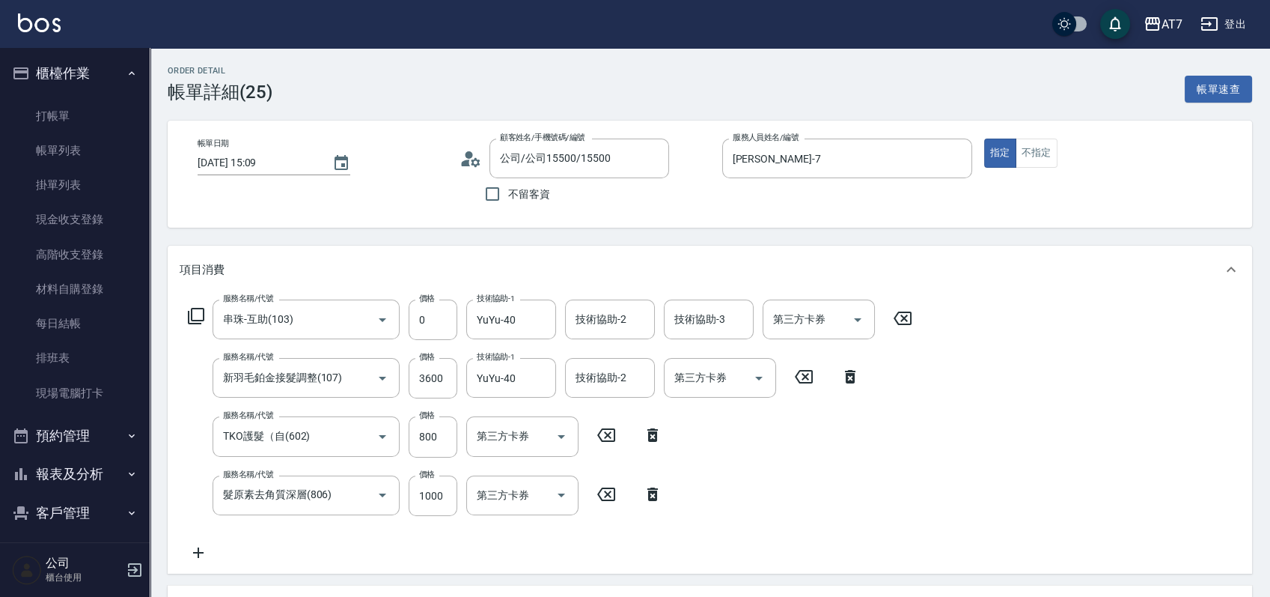
click at [737, 237] on div "Order detail 帳單詳細 (25) 帳單速查 帳單日期 2025/08/08 15:09 顧客姓名/手機號碼/編號 公司/公司15500/15500…" at bounding box center [710, 576] width 1121 height 1056
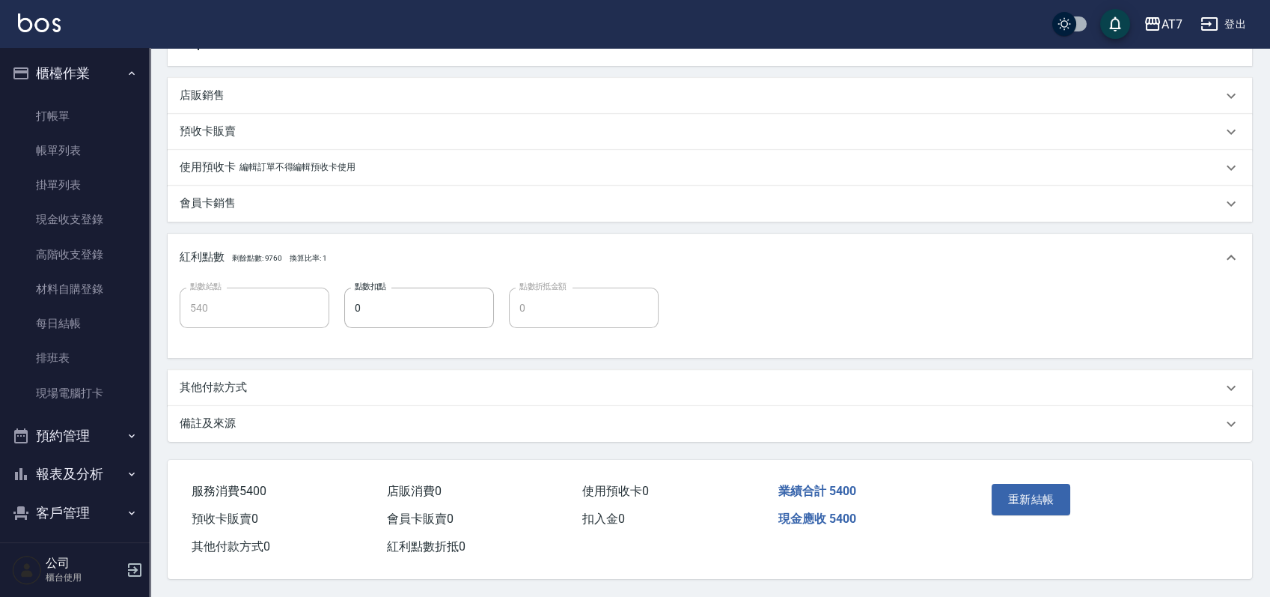
scroll to position [511, 0]
click at [1017, 490] on button "重新結帳" at bounding box center [1031, 499] width 79 height 31
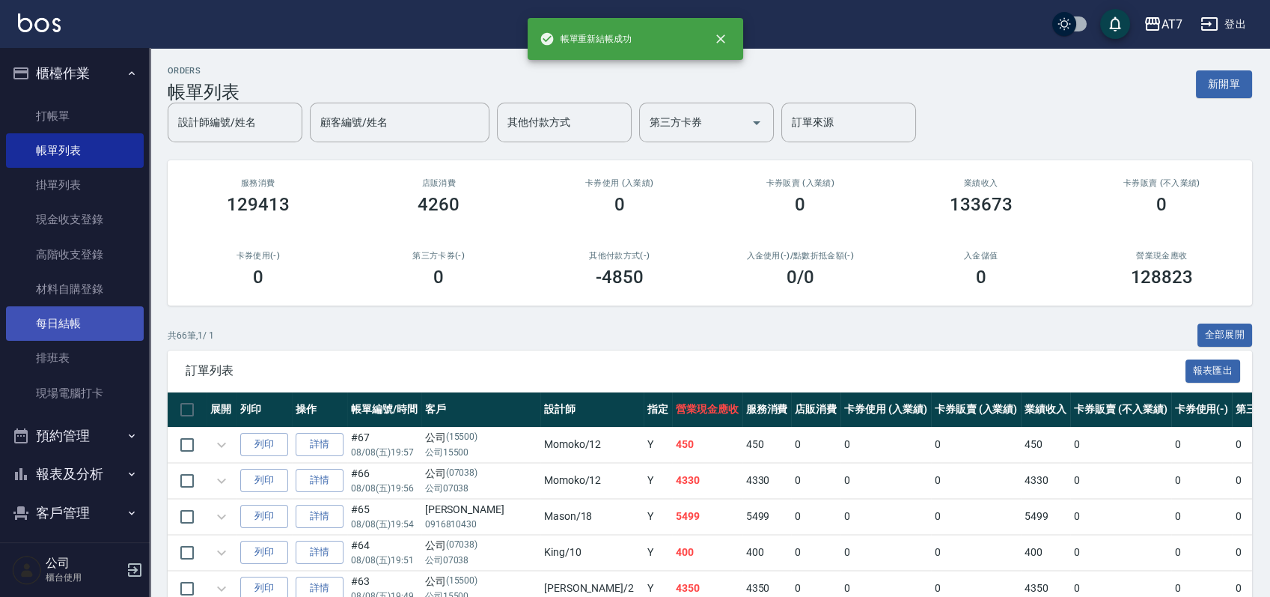
click at [84, 326] on link "每日結帳" at bounding box center [75, 323] width 138 height 34
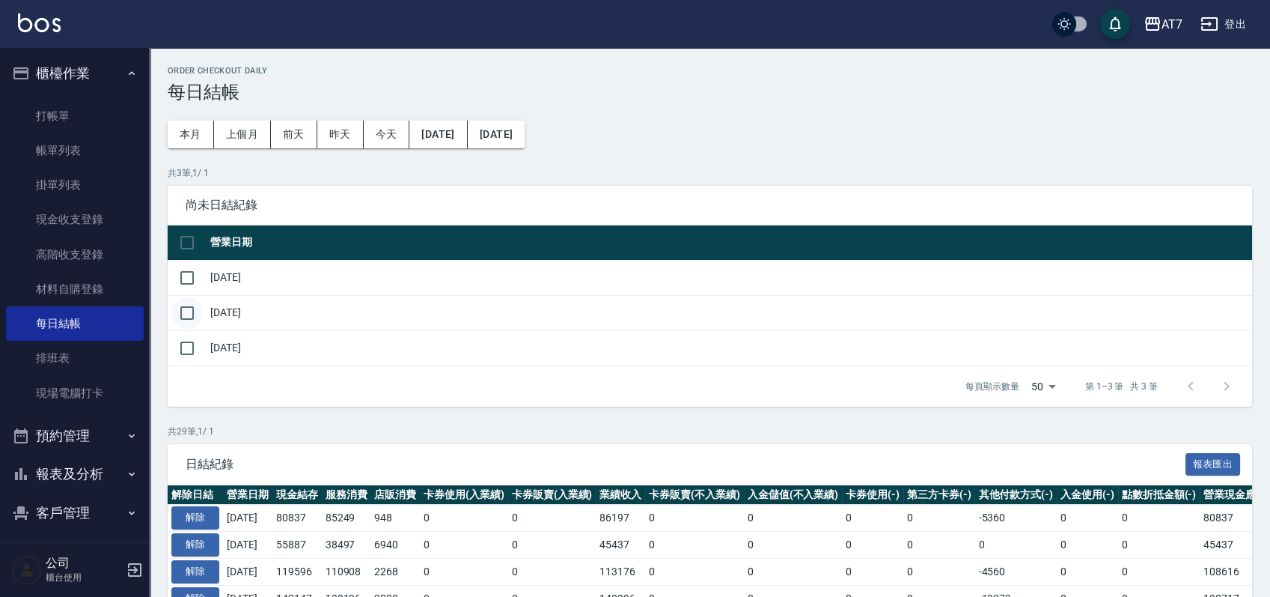
click at [182, 312] on input "checkbox" at bounding box center [186, 312] width 31 height 31
checkbox input "true"
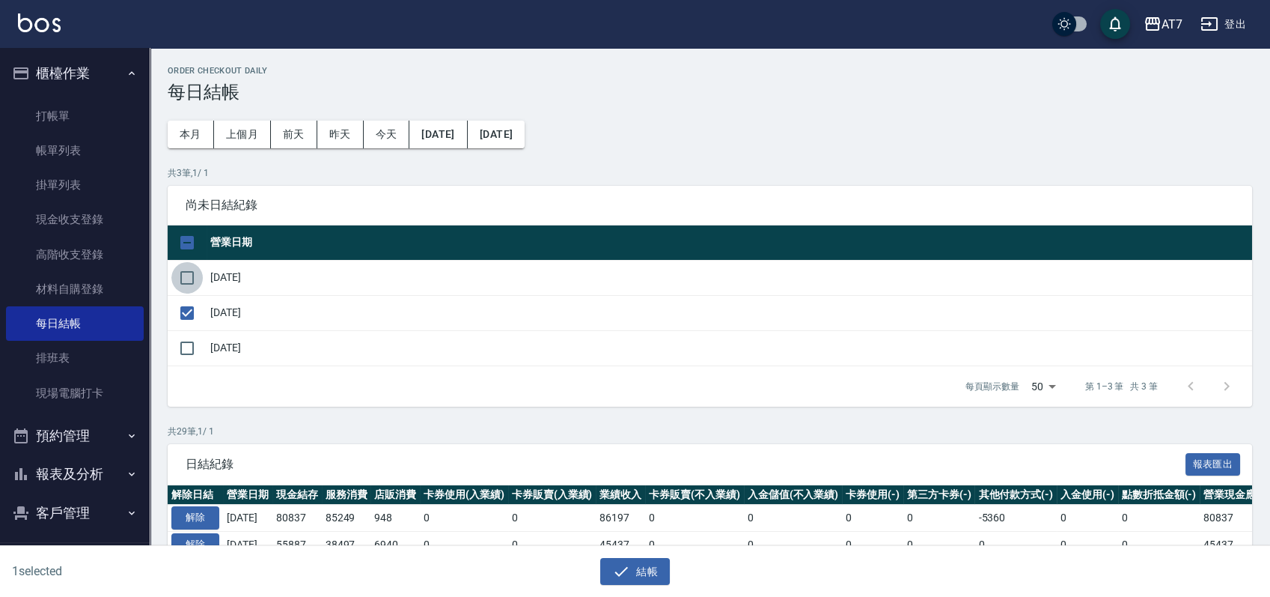
click at [189, 276] on input "checkbox" at bounding box center [186, 277] width 31 height 31
click at [645, 569] on button "結帳" at bounding box center [635, 572] width 70 height 28
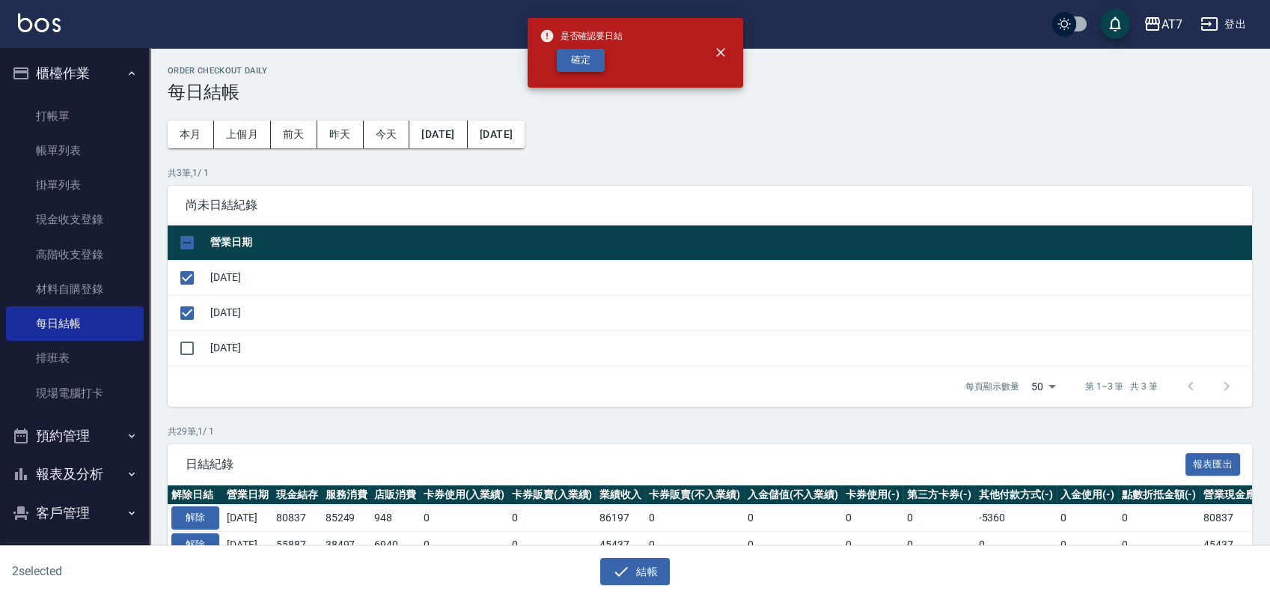
click at [578, 55] on button "確定" at bounding box center [581, 60] width 48 height 23
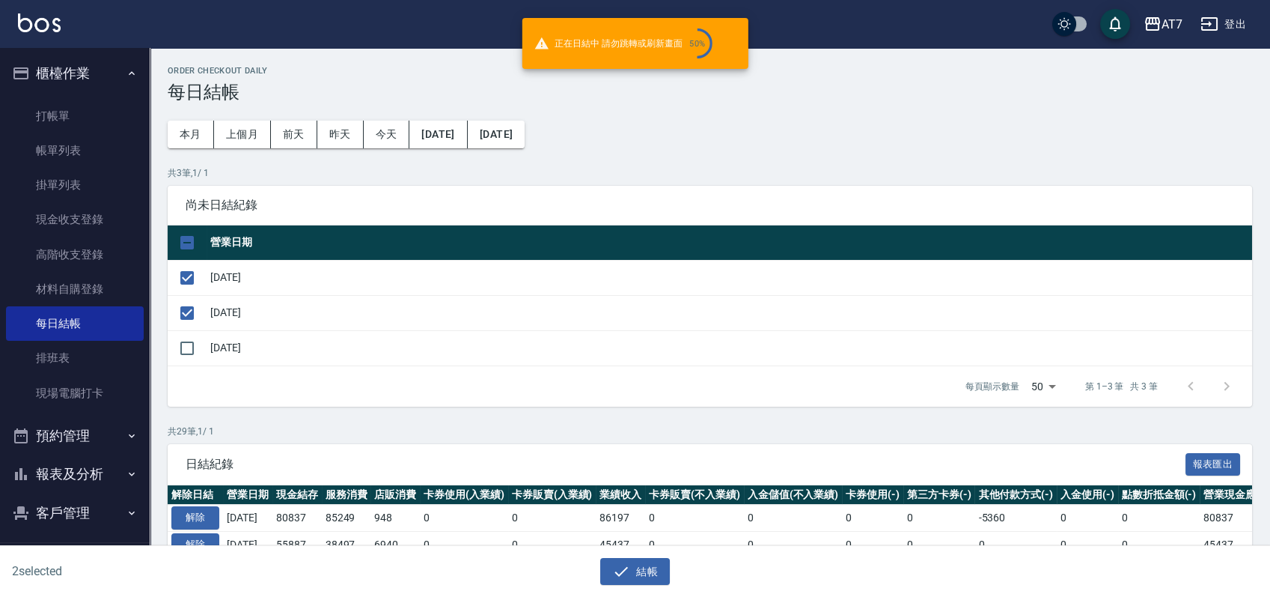
checkbox input "false"
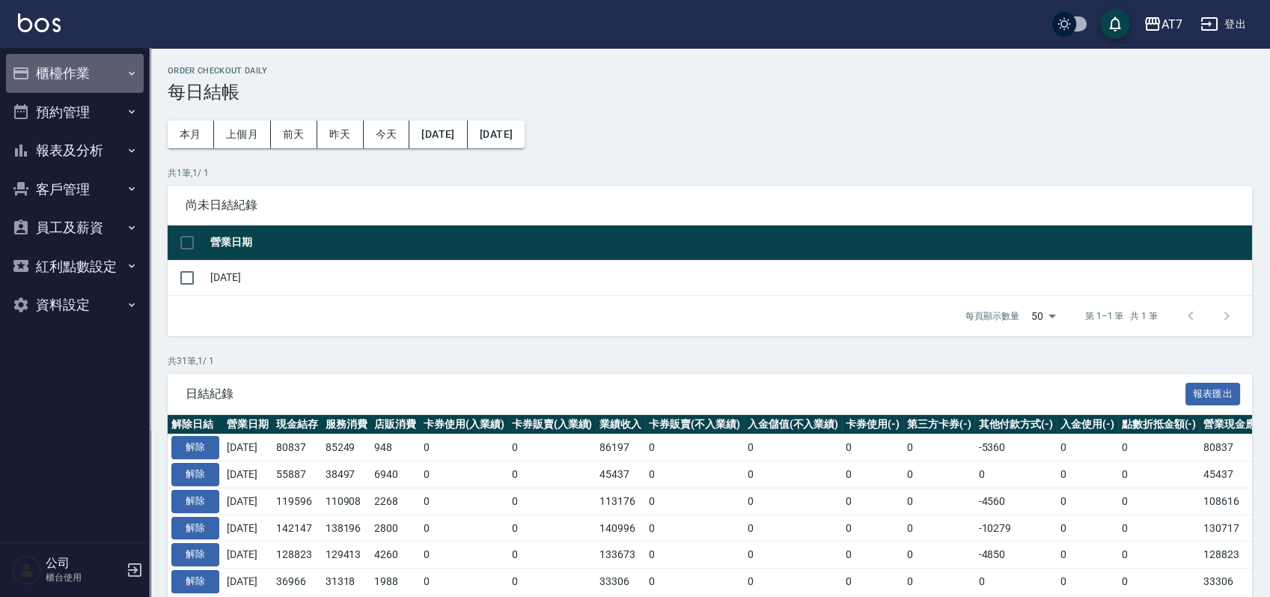
click at [109, 72] on button "櫃檯作業" at bounding box center [75, 73] width 138 height 39
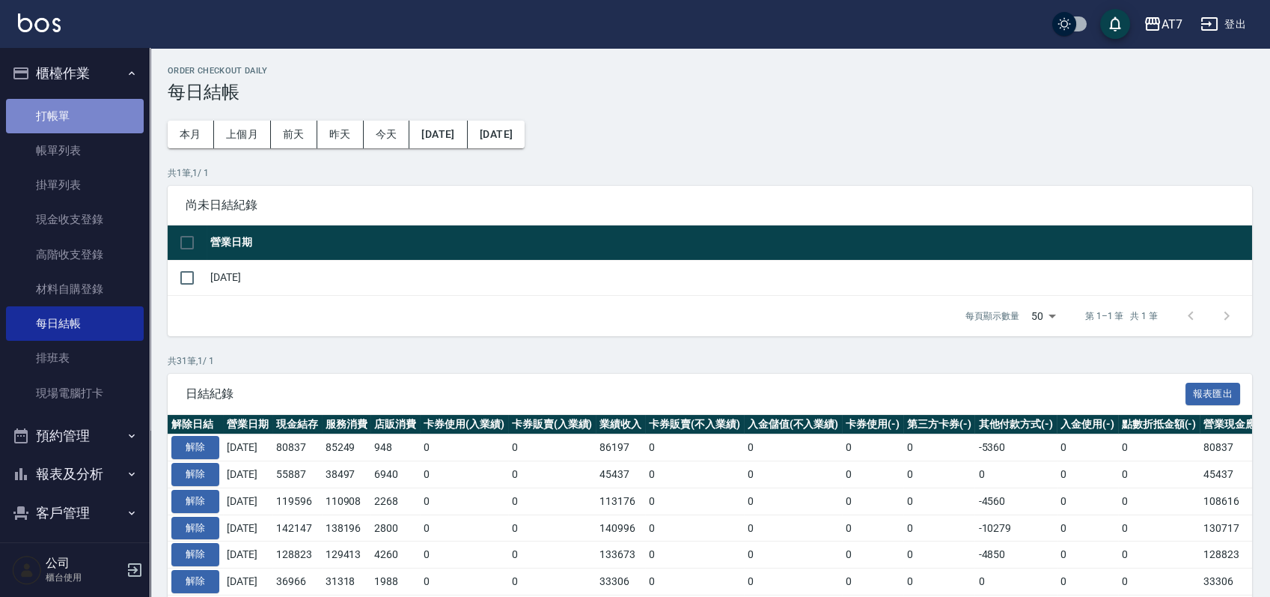
click at [84, 118] on link "打帳單" at bounding box center [75, 116] width 138 height 34
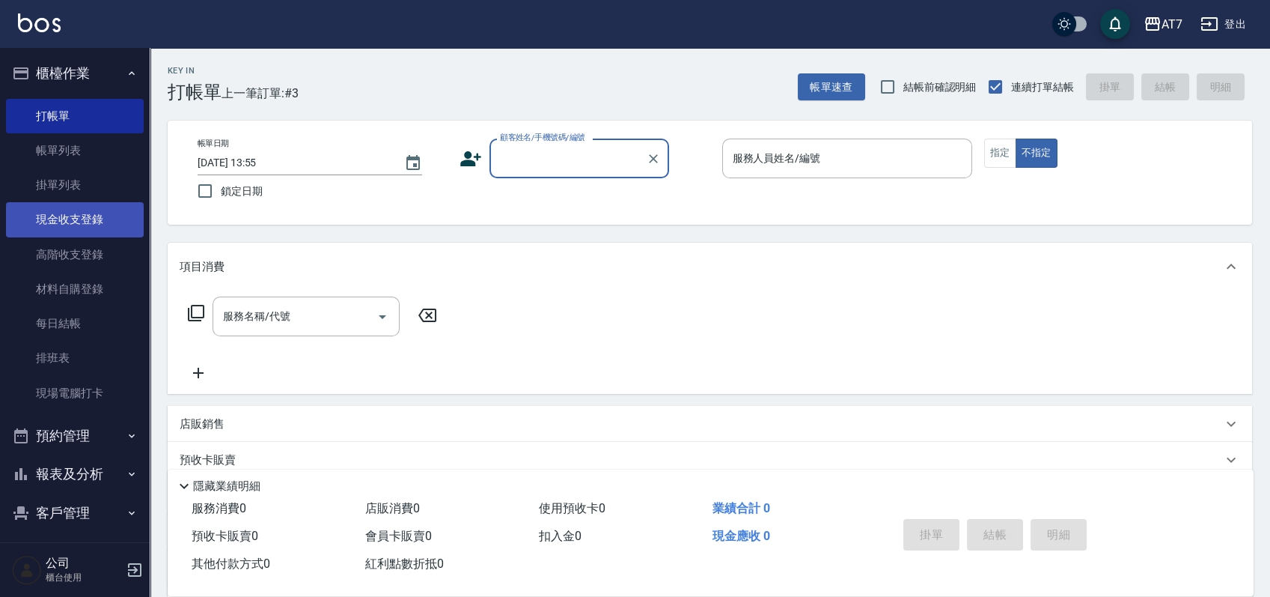
scroll to position [123, 0]
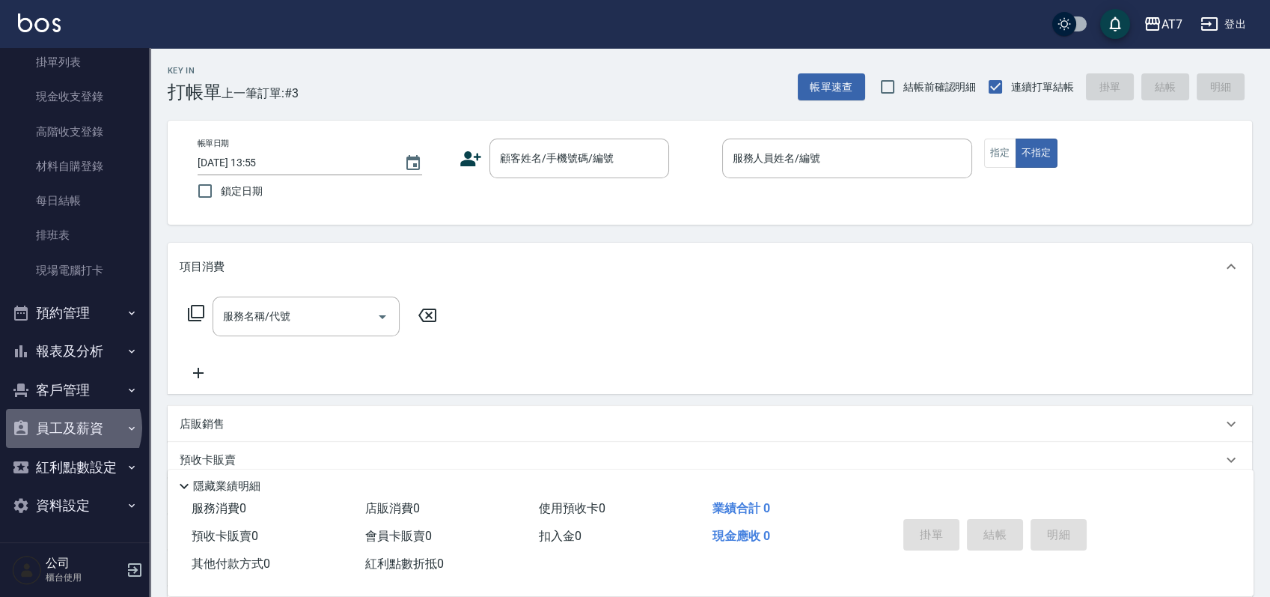
click at [72, 427] on button "員工及薪資" at bounding box center [75, 428] width 138 height 39
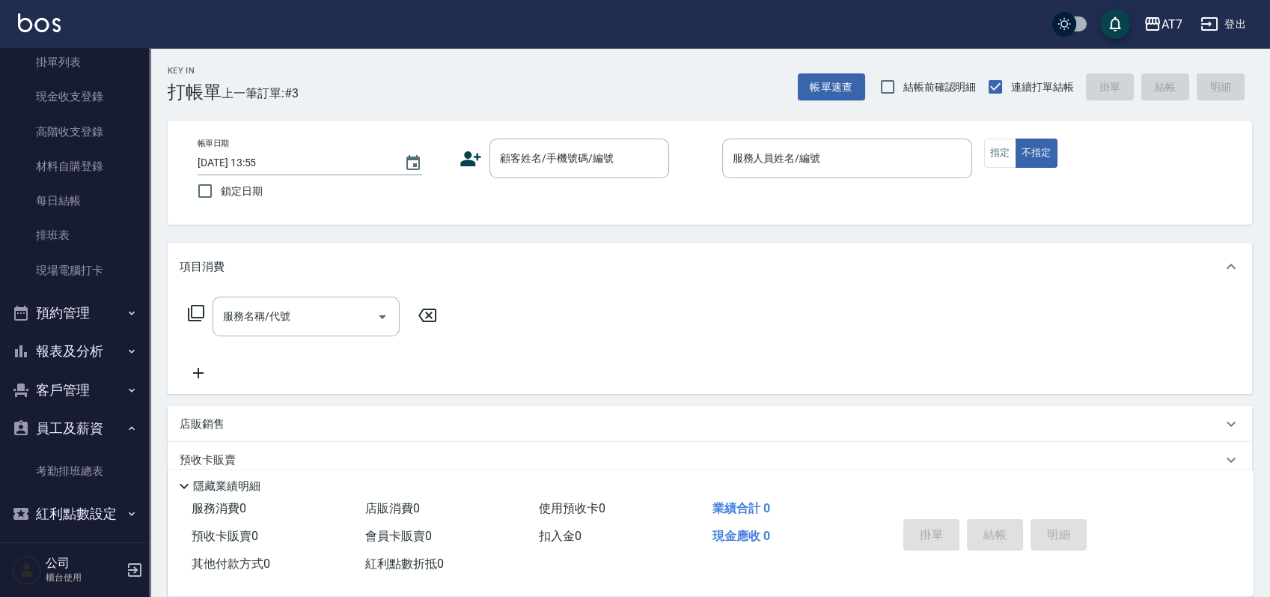
scroll to position [169, 0]
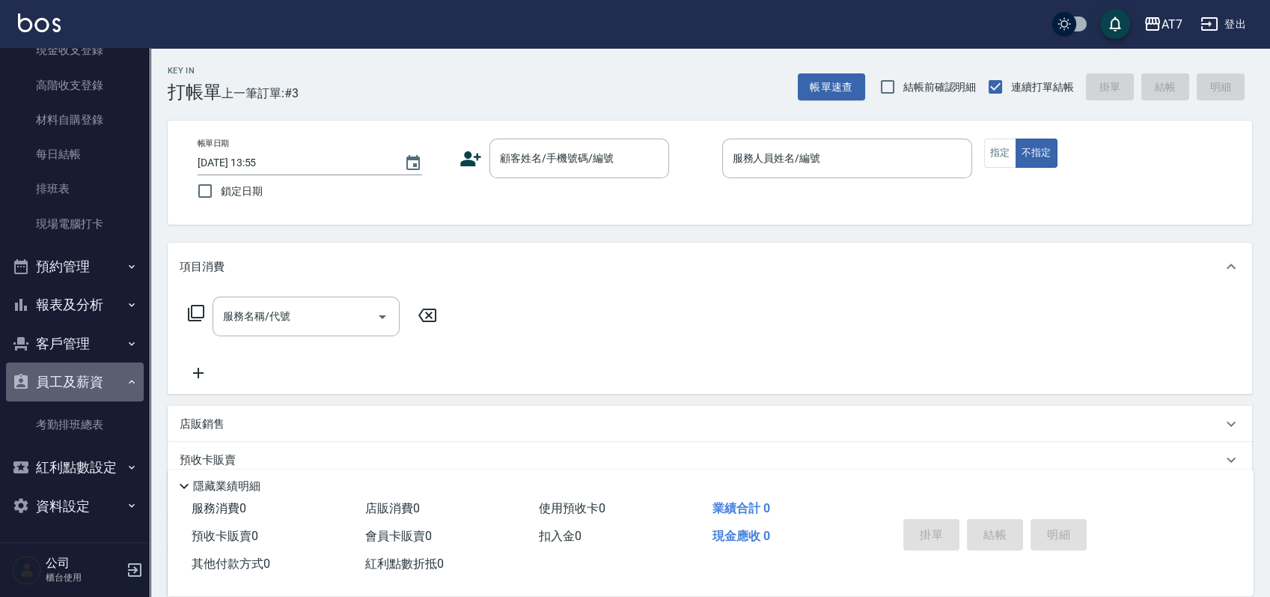
click at [89, 371] on button "員工及薪資" at bounding box center [75, 381] width 138 height 39
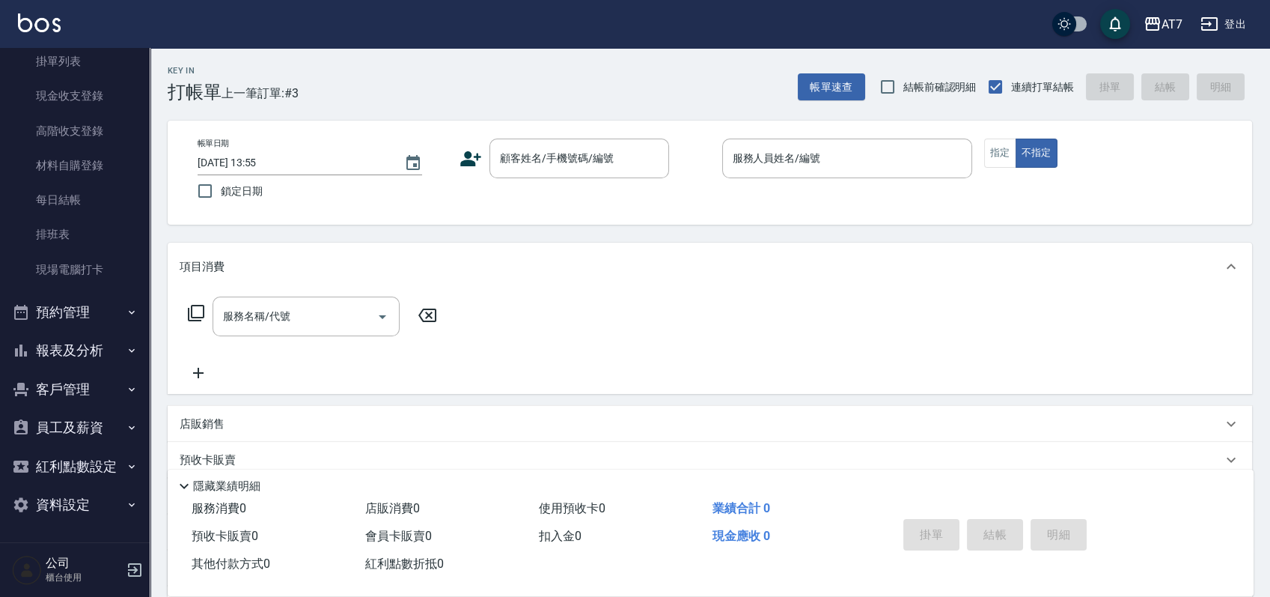
scroll to position [123, 0]
click at [564, 235] on div "Key In 打帳單 上一筆訂單:#3 帳單速查 結帳前確認明細 連續打單結帳 掛單 結帳 明細 帳單日期 [DATE] 13:55 鎖定日期 顧客姓名/手機…" at bounding box center [710, 405] width 1121 height 715
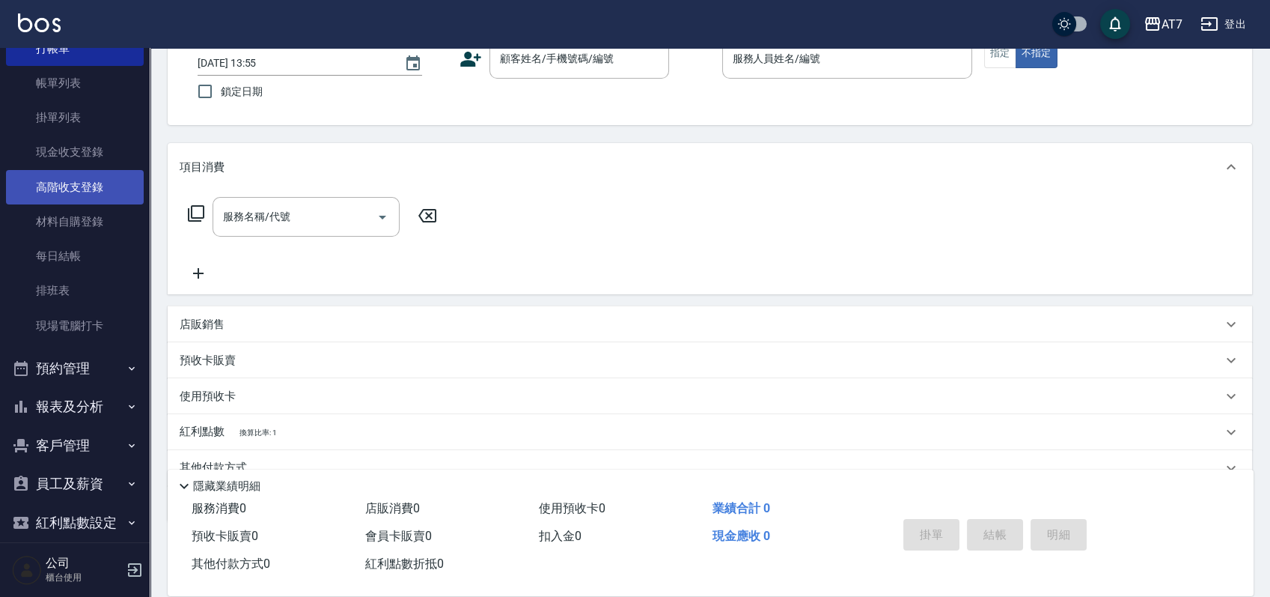
scroll to position [0, 0]
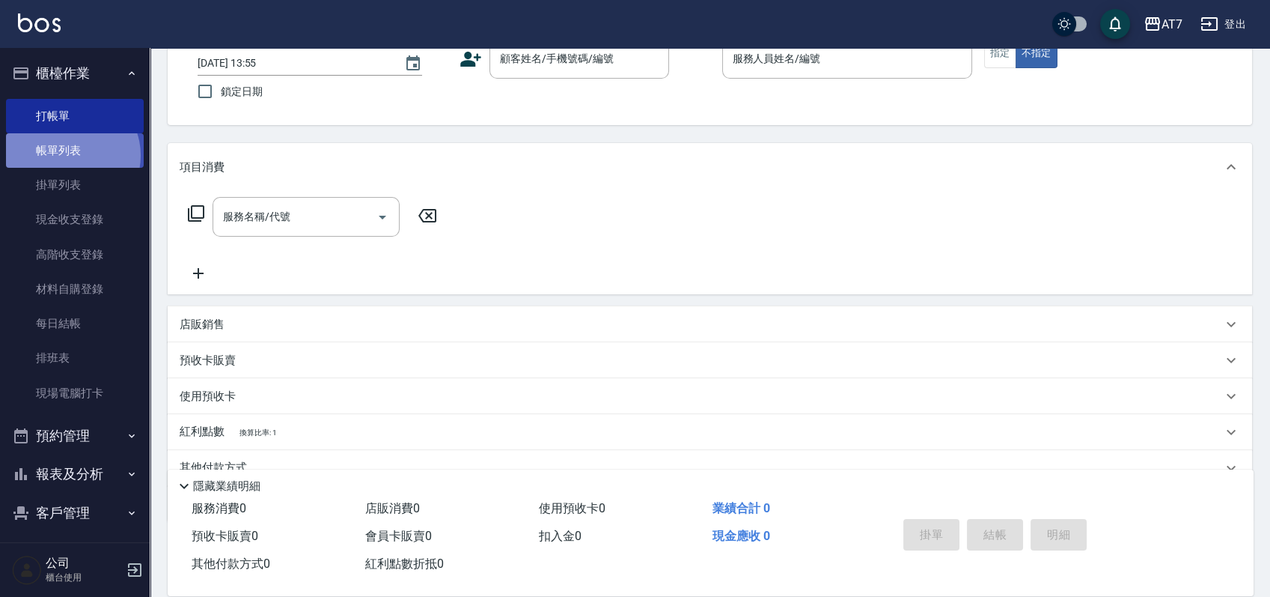
click at [71, 156] on link "帳單列表" at bounding box center [75, 150] width 138 height 34
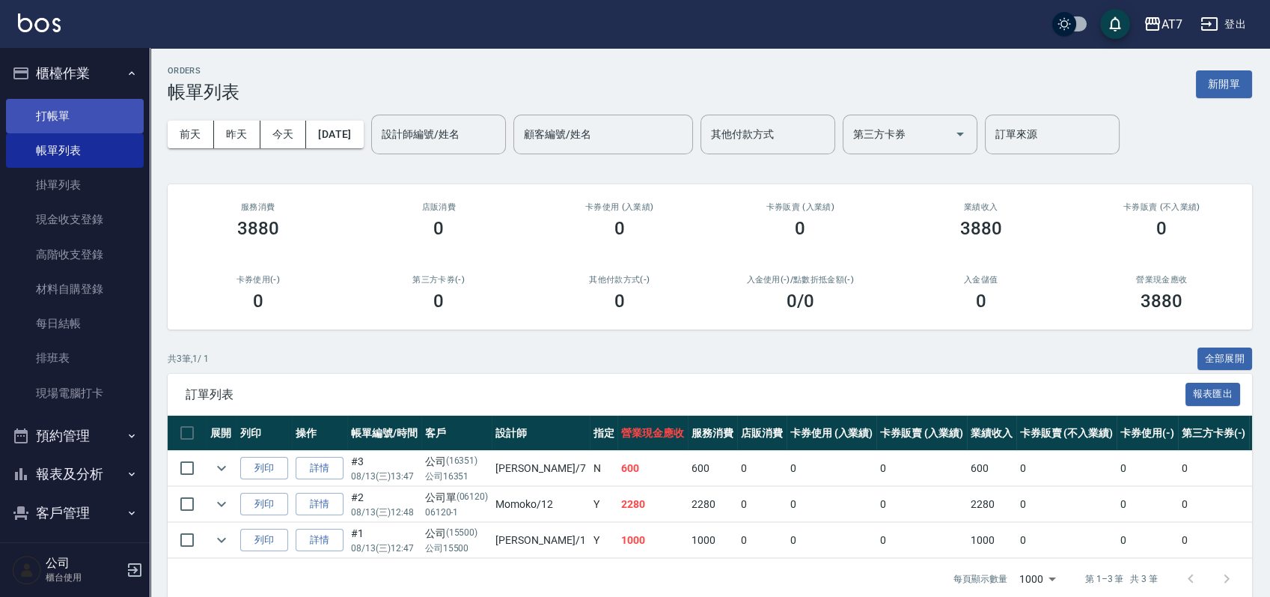
click at [76, 121] on link "打帳單" at bounding box center [75, 116] width 138 height 34
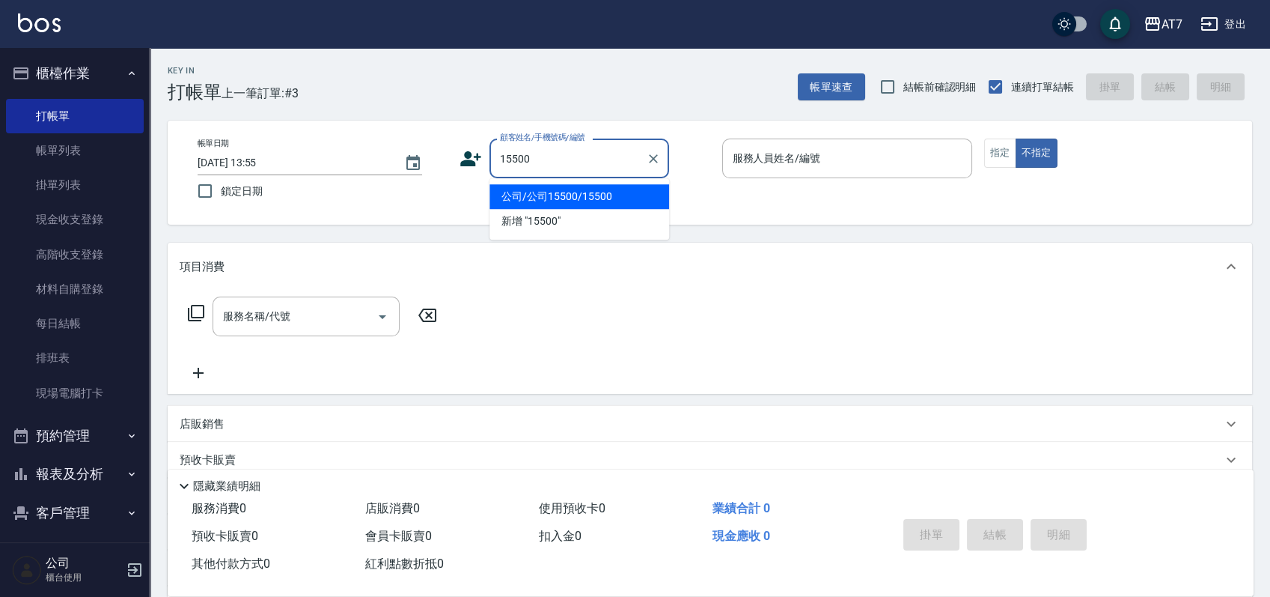
type input "公司/公司15500/15500"
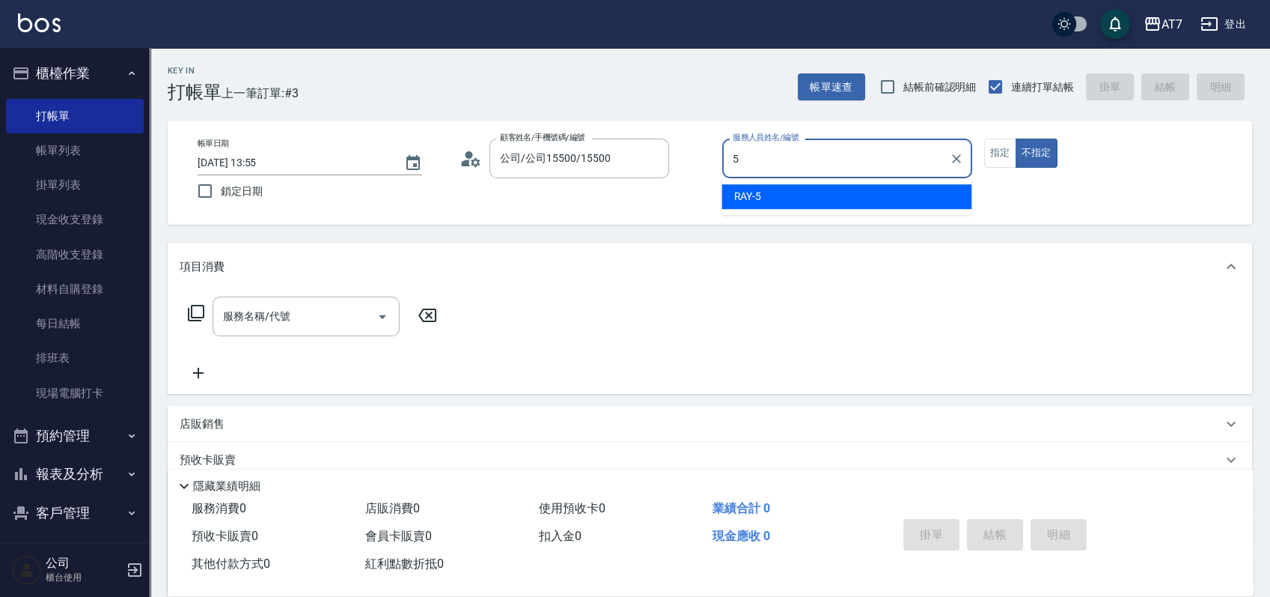
type input "[PERSON_NAME] -5"
type button "false"
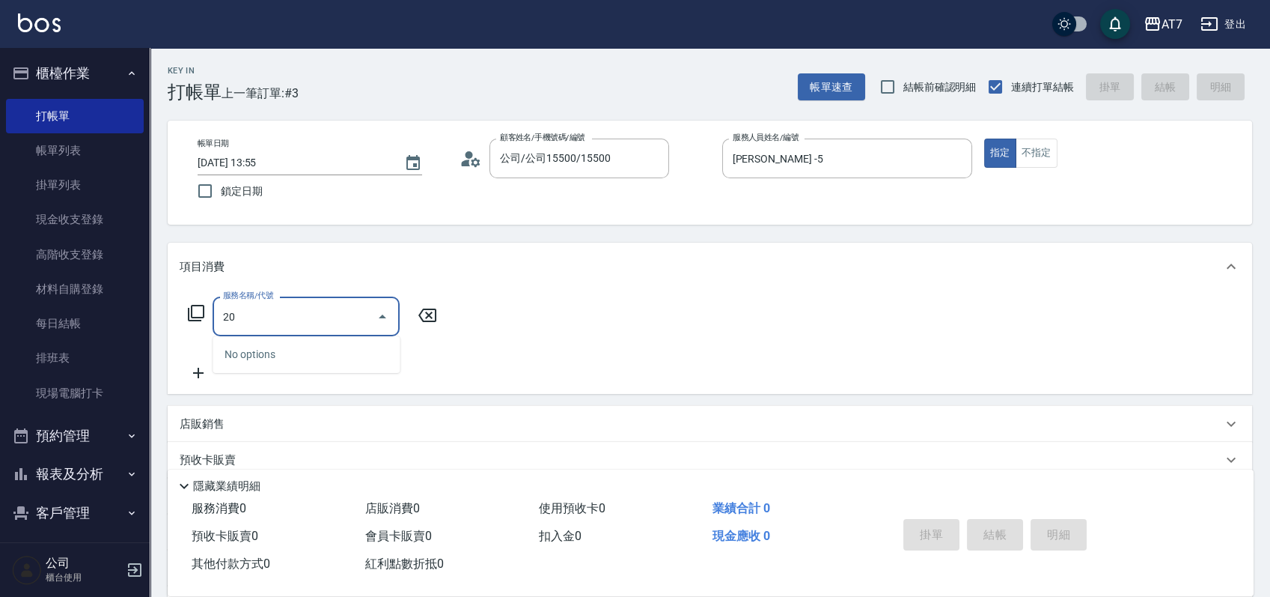
type input "200"
type input "150"
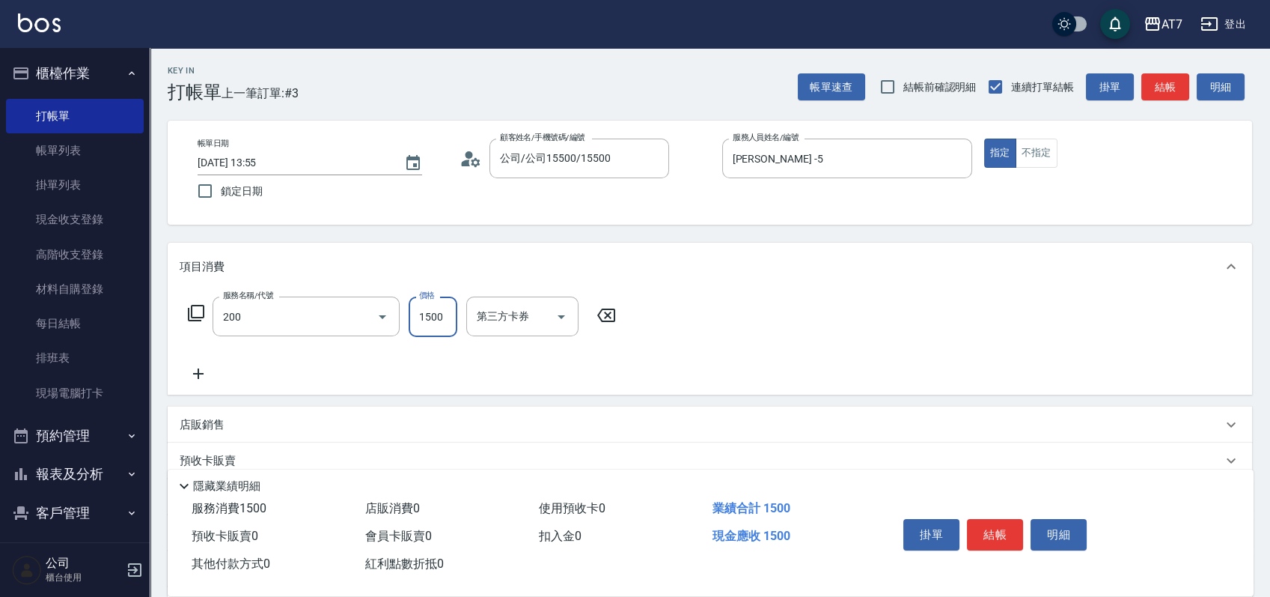
type input "燙髮(200)"
type input "0"
type input "220"
type input "2200"
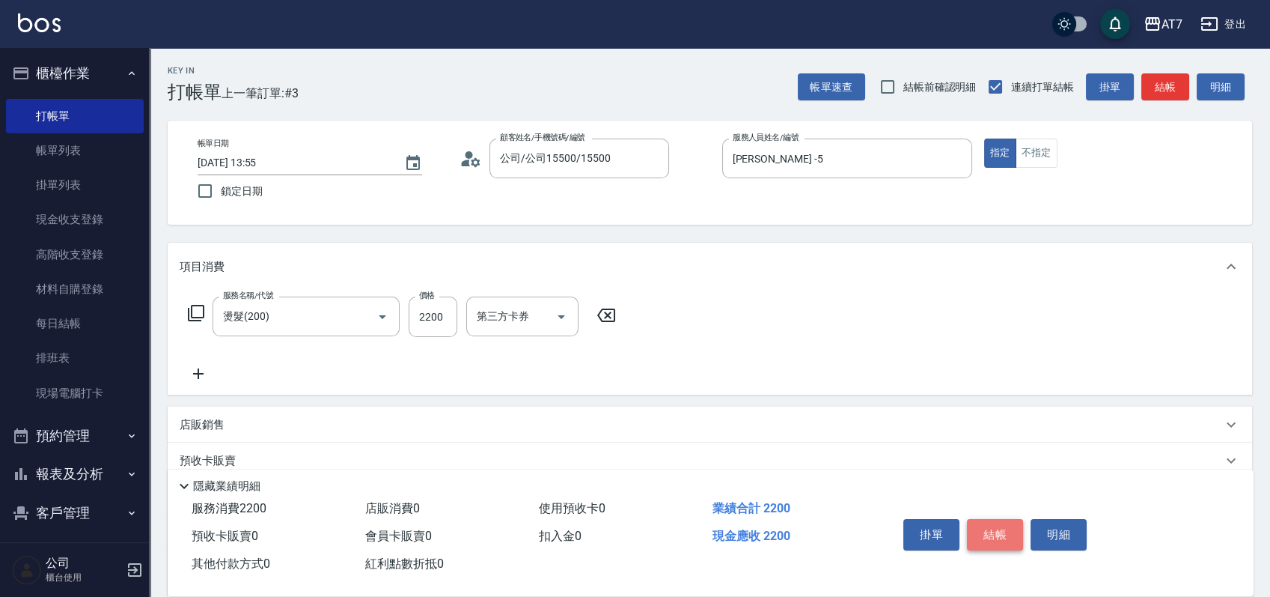
click at [992, 523] on button "結帳" at bounding box center [995, 534] width 56 height 31
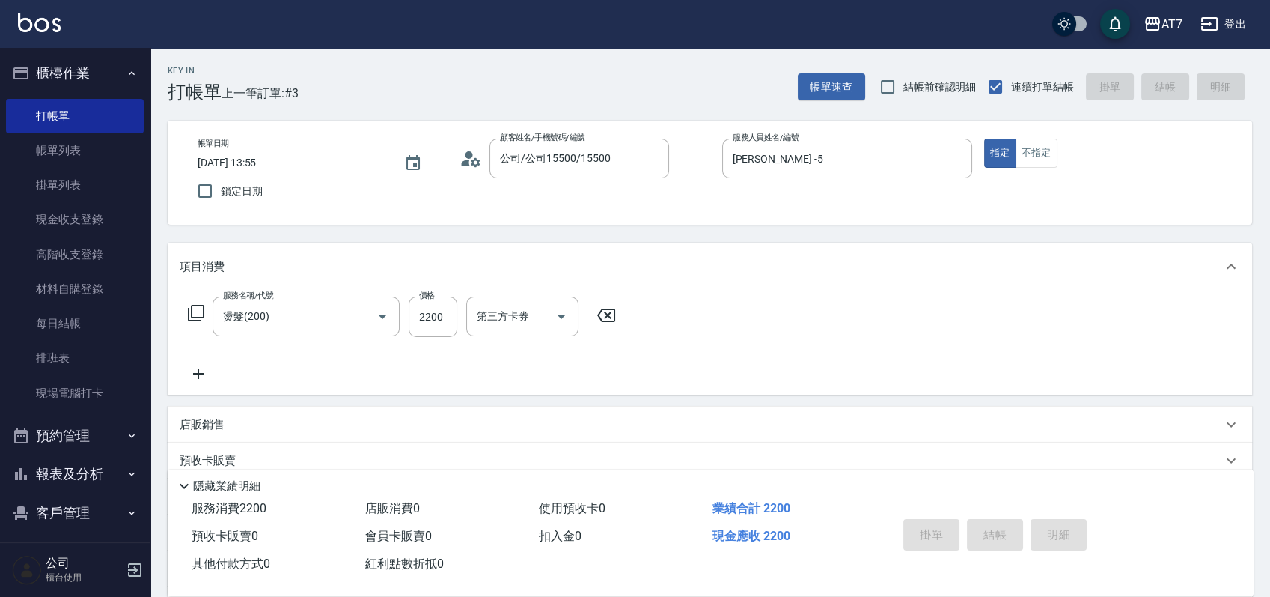
type input "[DATE] 14:53"
type input "0"
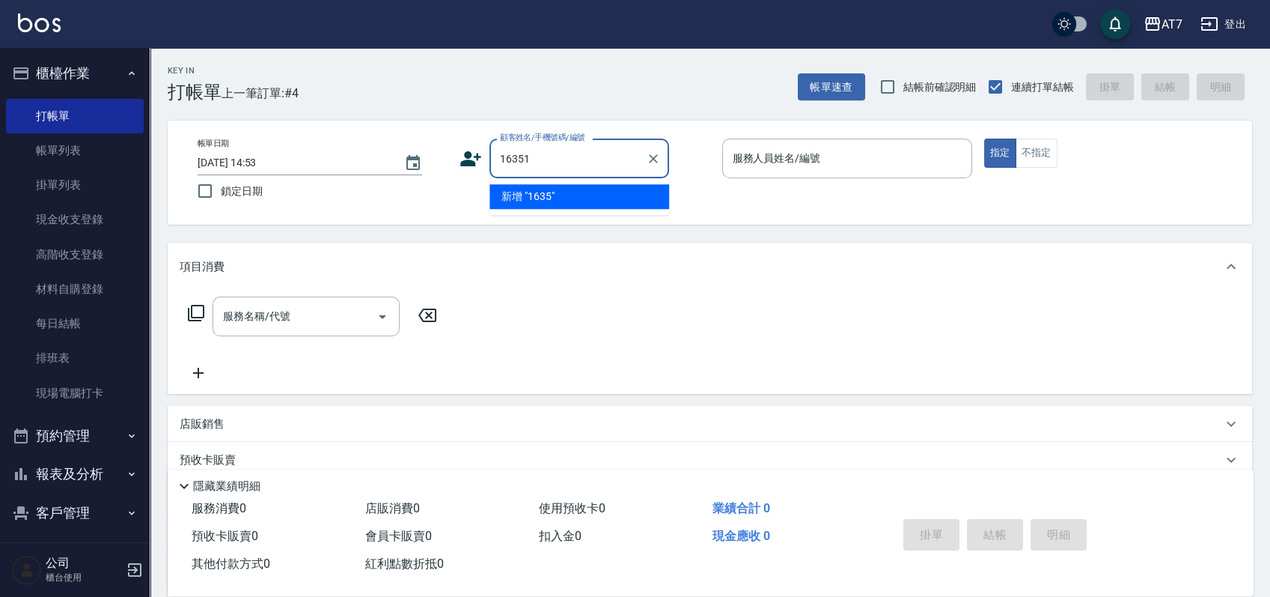
type input "16351"
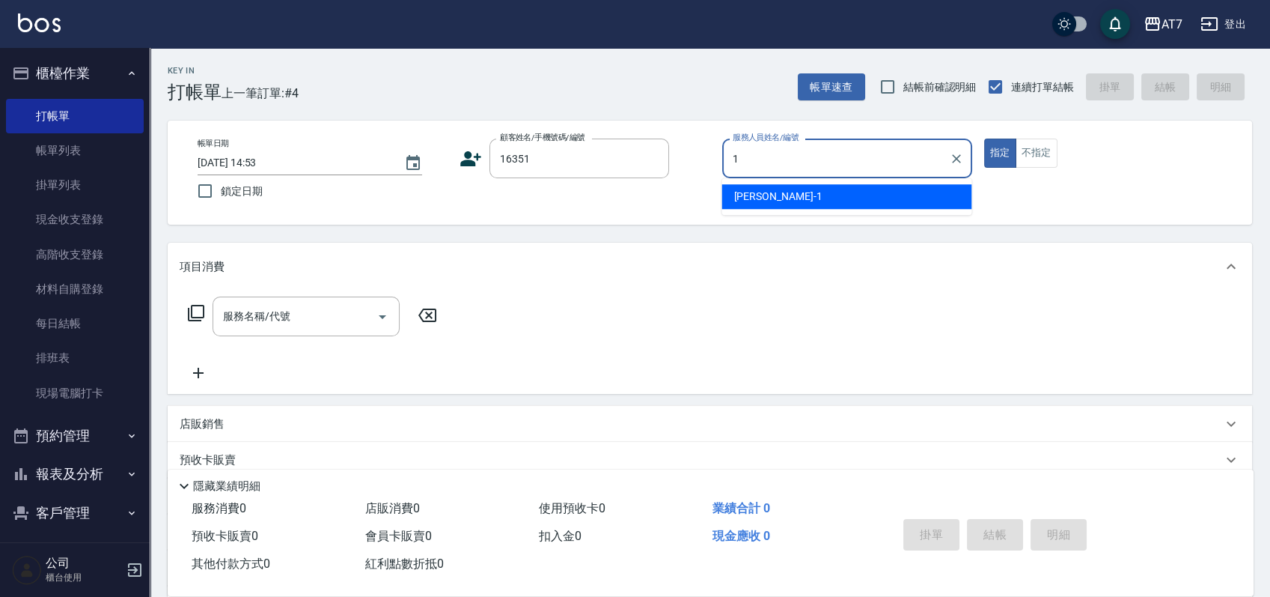
type input "[PERSON_NAME]-1"
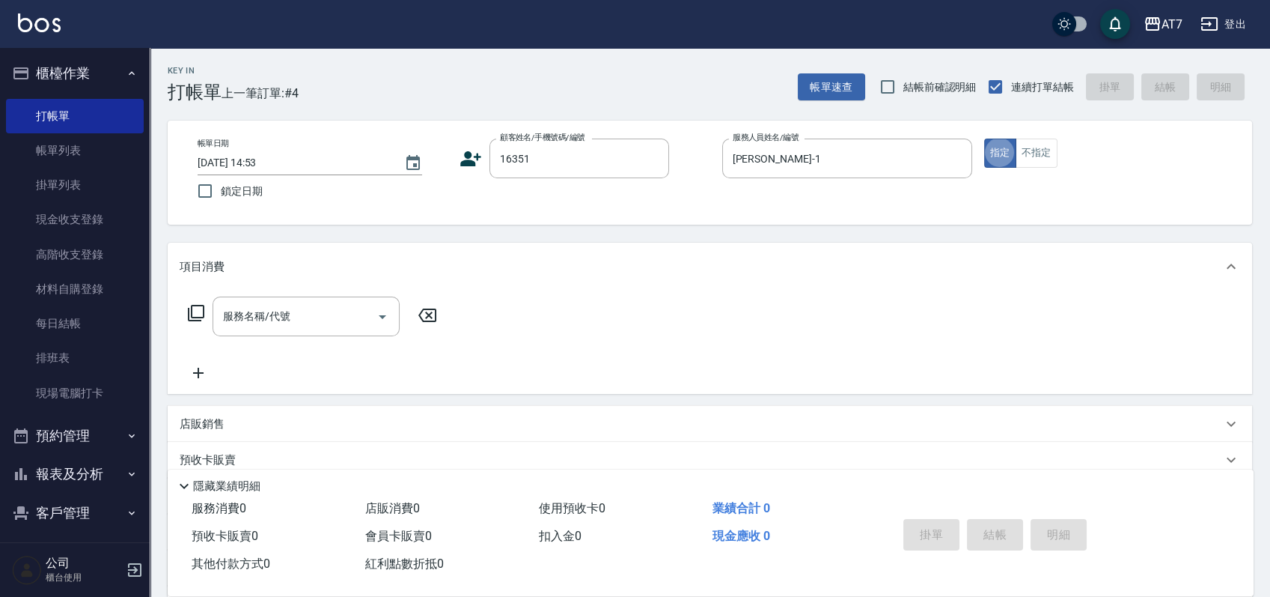
type button "true"
type input "公司/公司16351/16351"
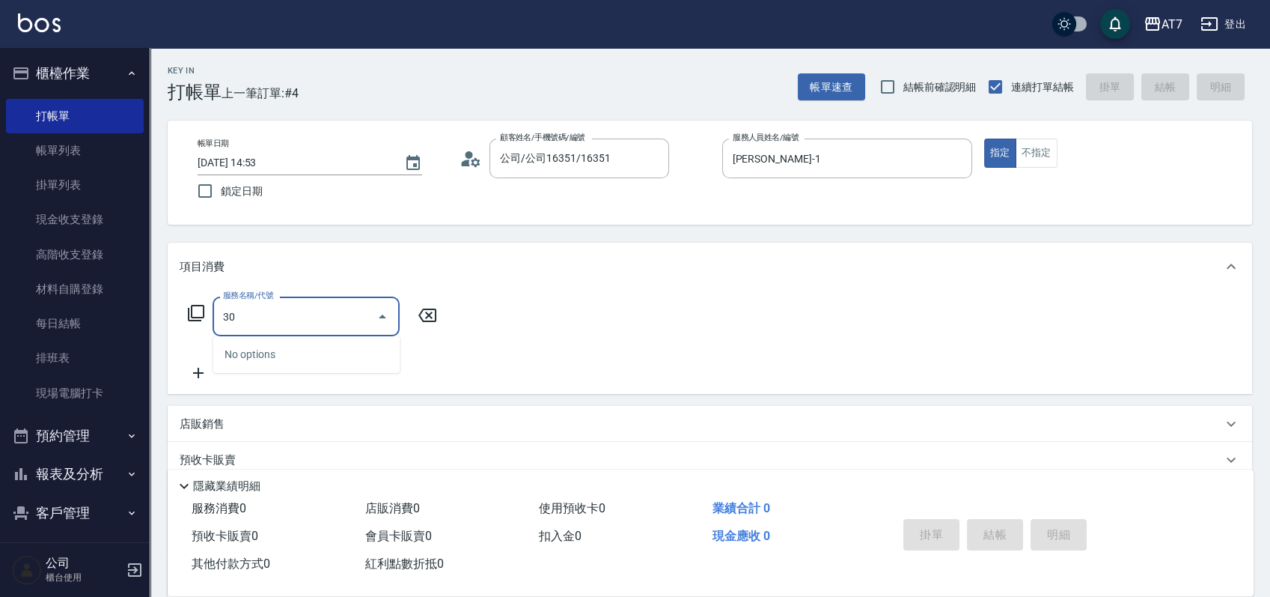
type input "305"
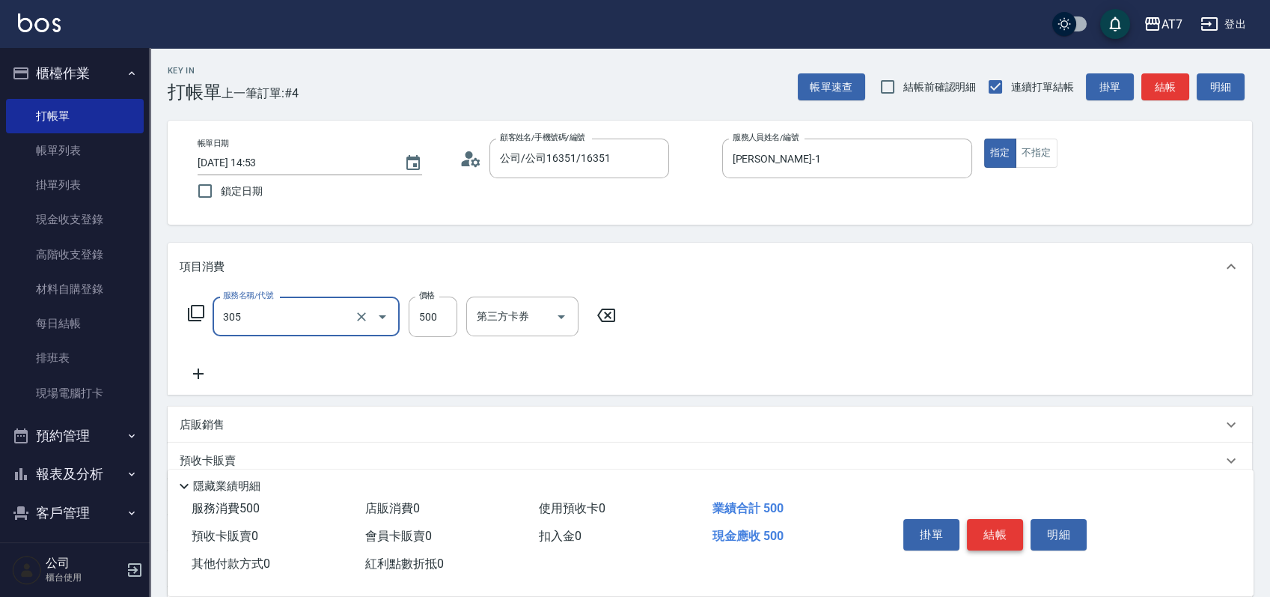
type input "50"
type input "A++剪髮(305)"
type input "0"
type input "65"
type input "60"
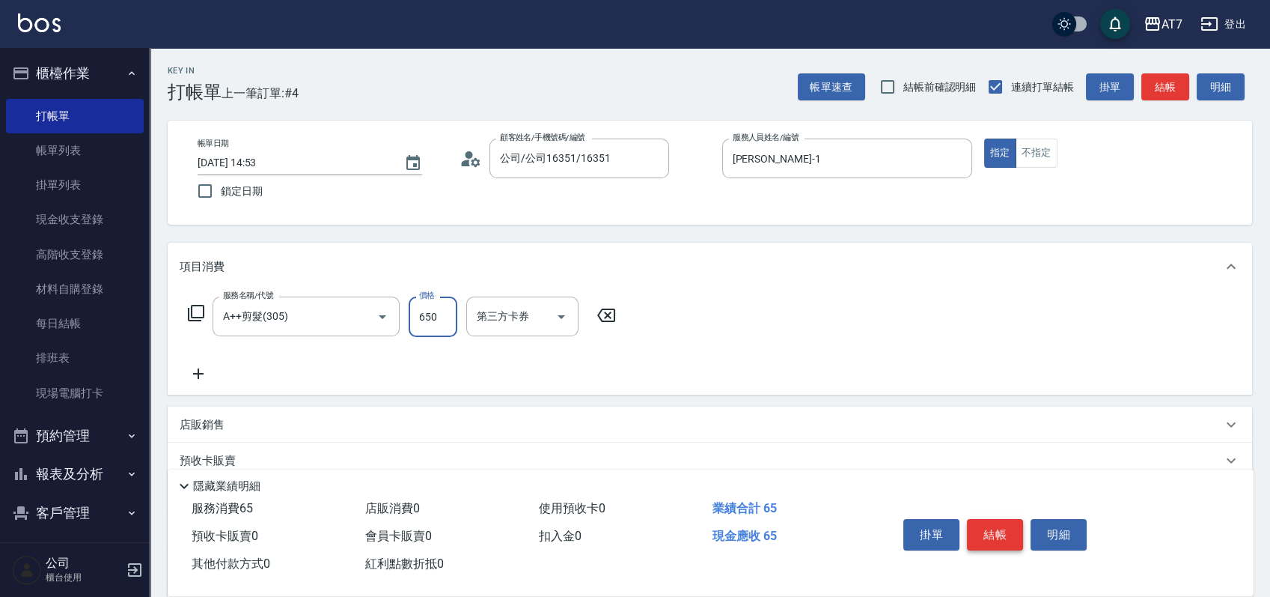
type input "650"
click at [992, 523] on button "結帳" at bounding box center [995, 534] width 56 height 31
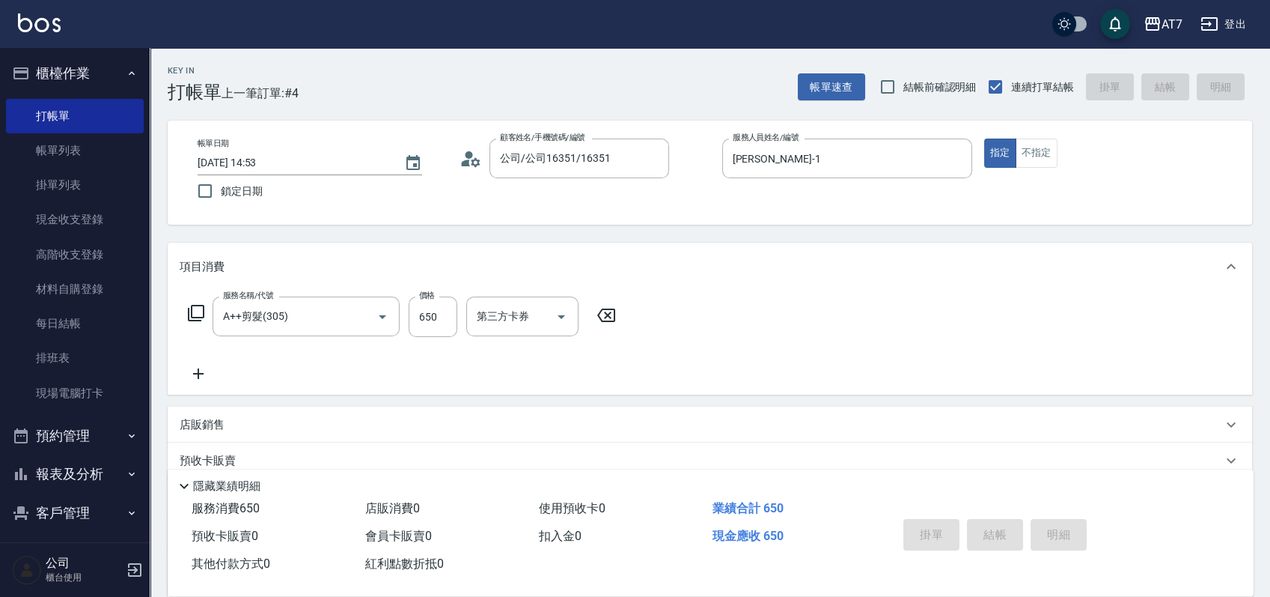
type input "0"
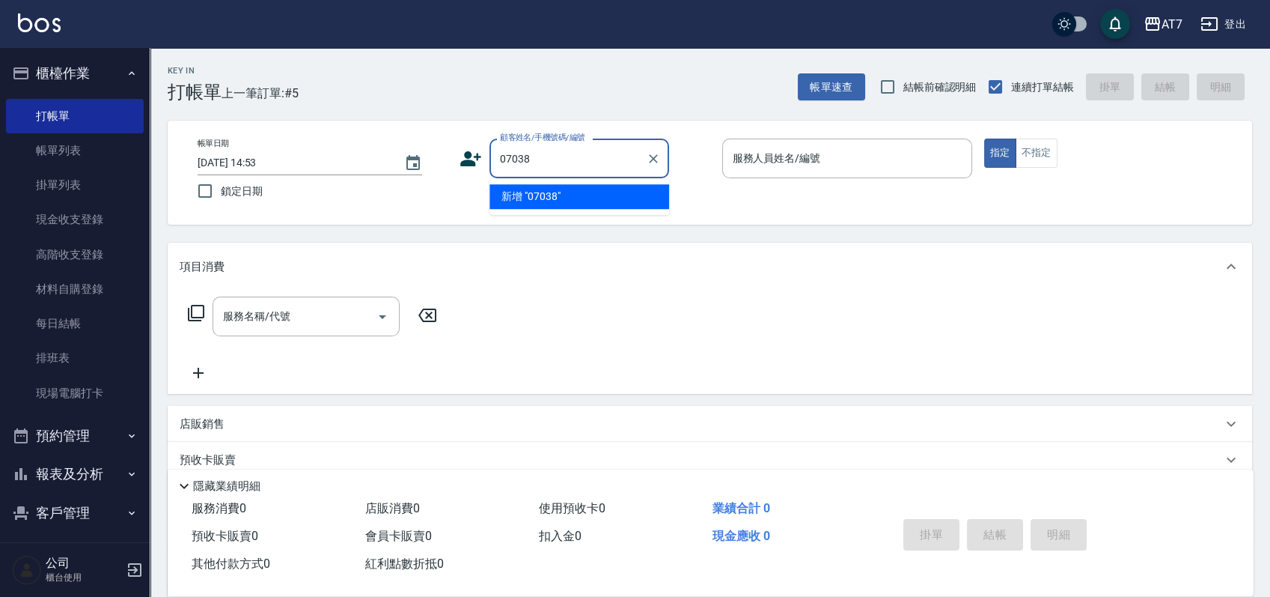
type input "07038"
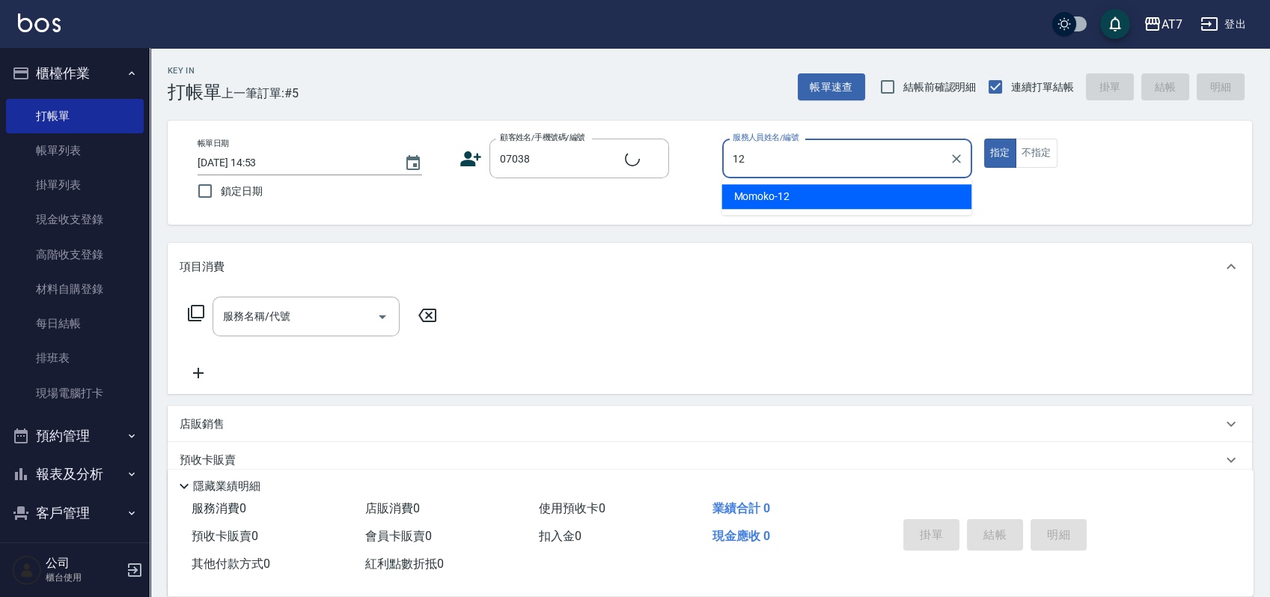
type input "Momoko-12"
type input "公司/公司07038/07038"
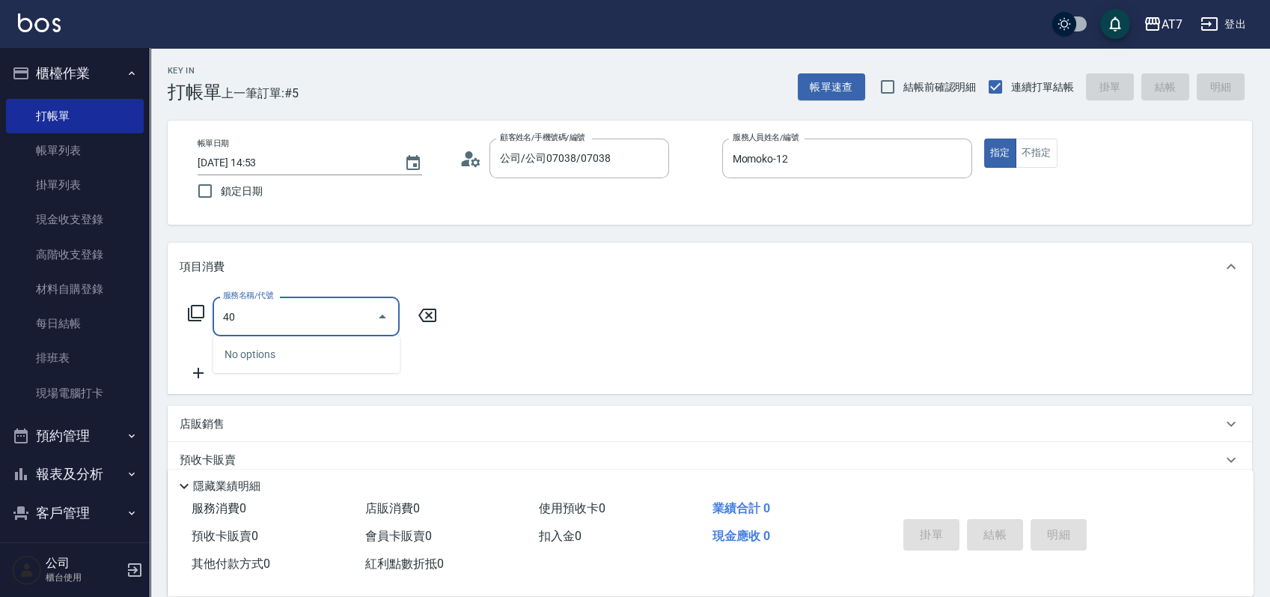
type input "401"
type input "150"
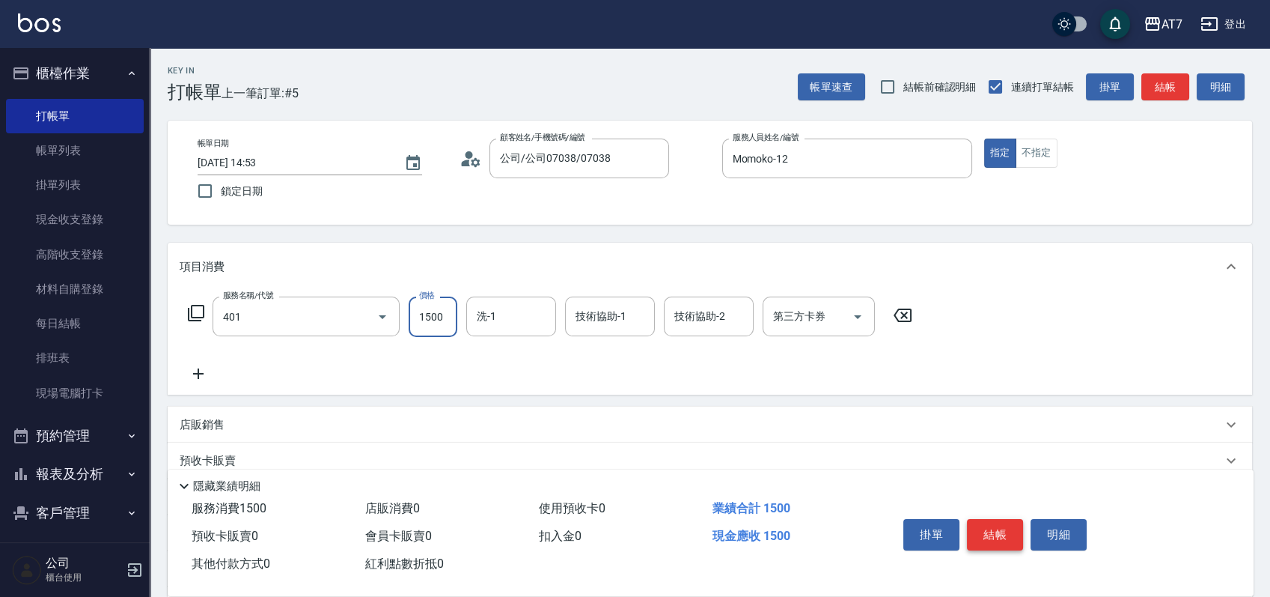
type input "染髮(互助)(401)"
type input "1"
type input "0"
type input "168"
type input "10"
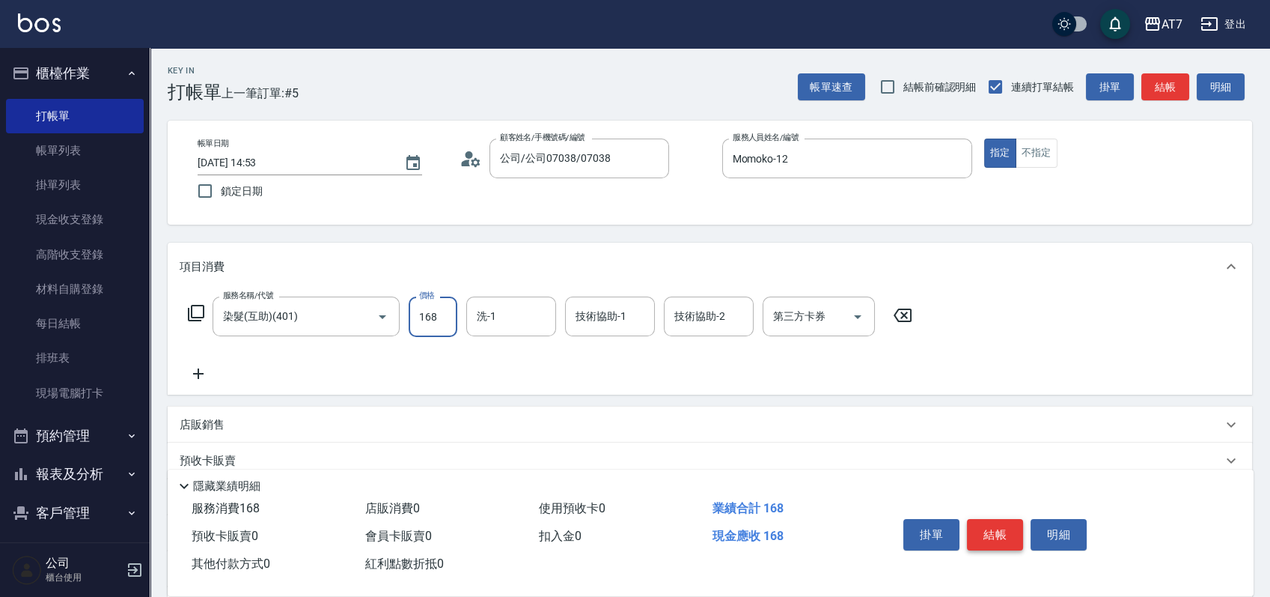
type input "1680"
type input "160"
type input "1680"
type input "YuYu-40"
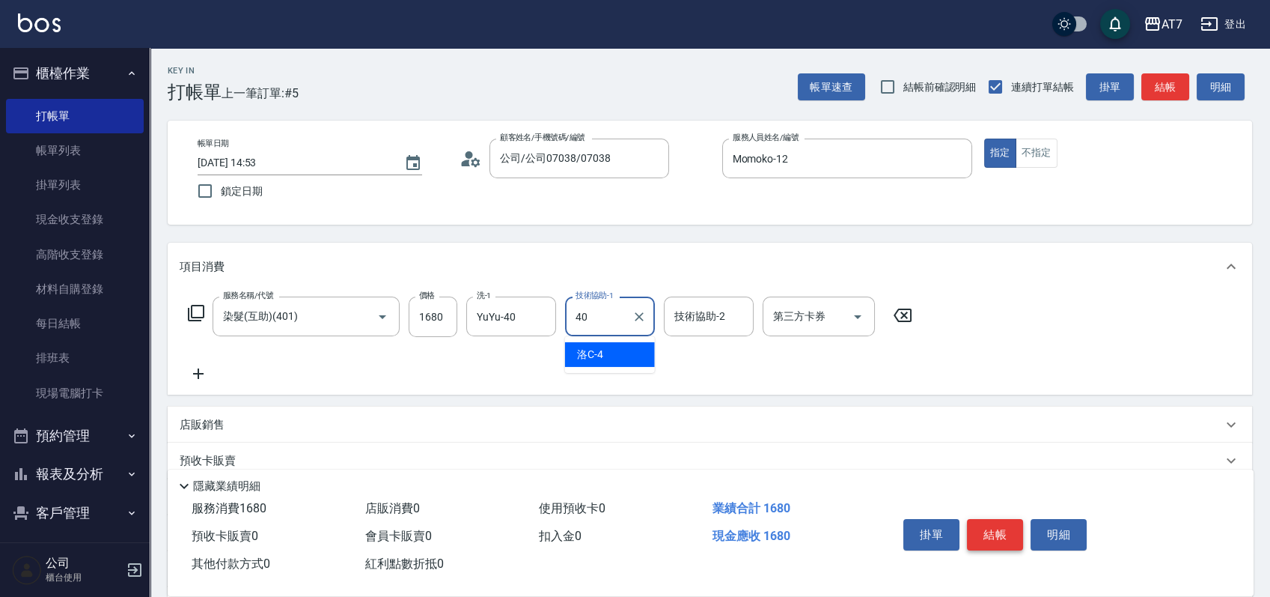
type input "YuYu-40"
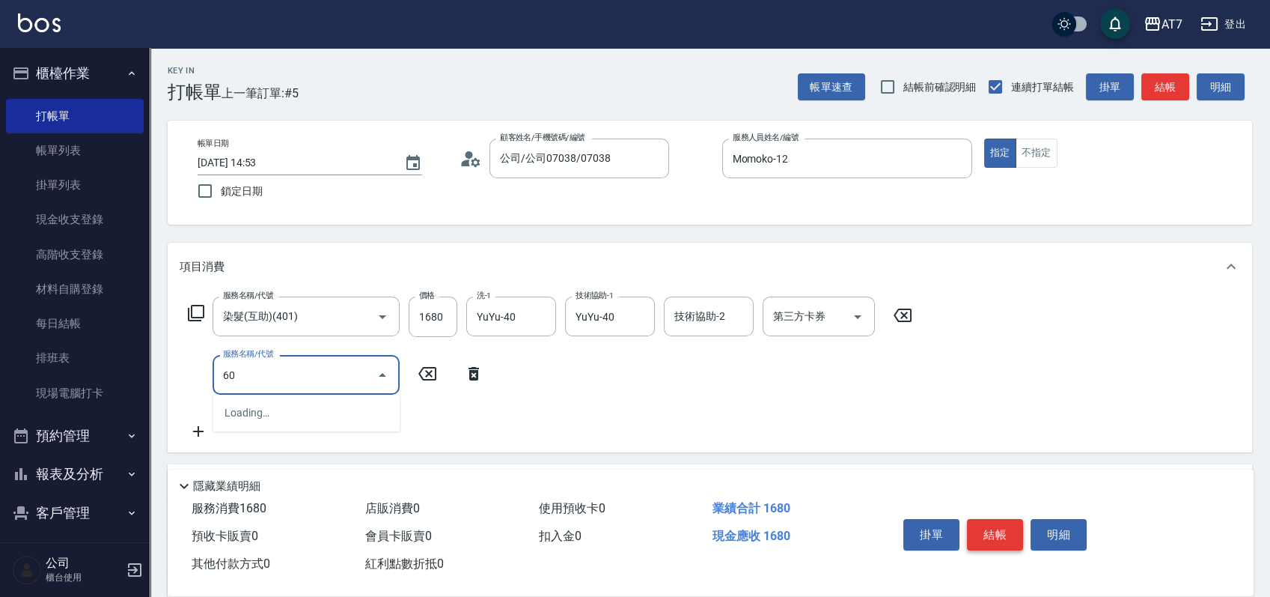
type input "603"
type input "240"
type input "TKO護髮（助(603)"
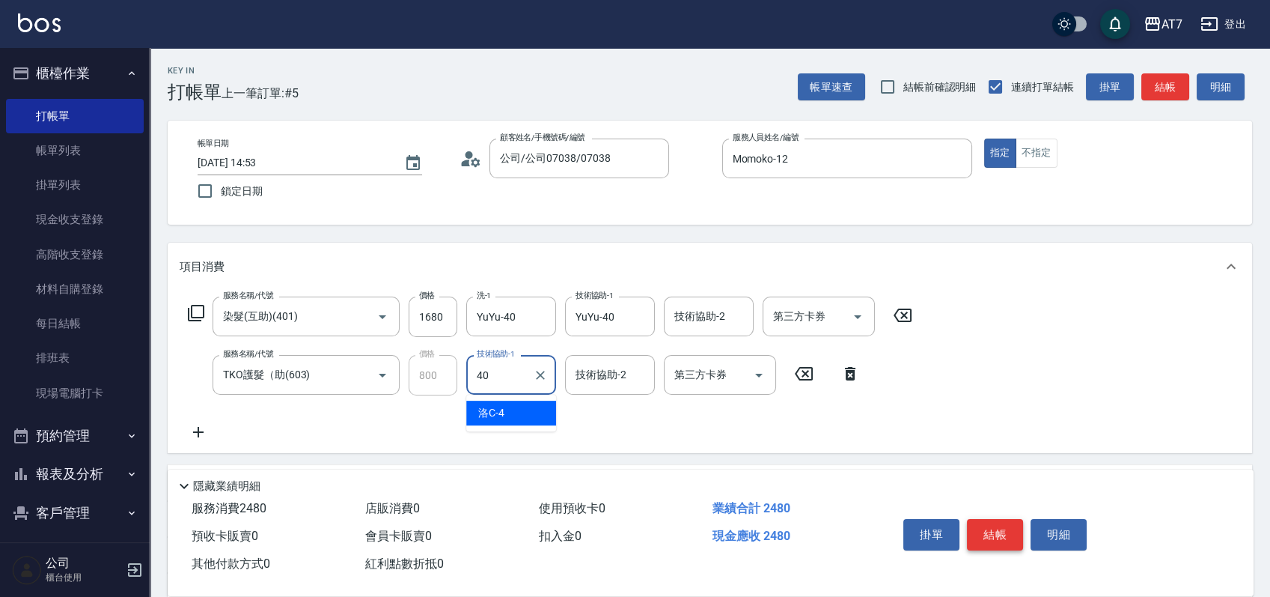
type input "YuYu-40"
click at [992, 523] on button "結帳" at bounding box center [995, 534] width 56 height 31
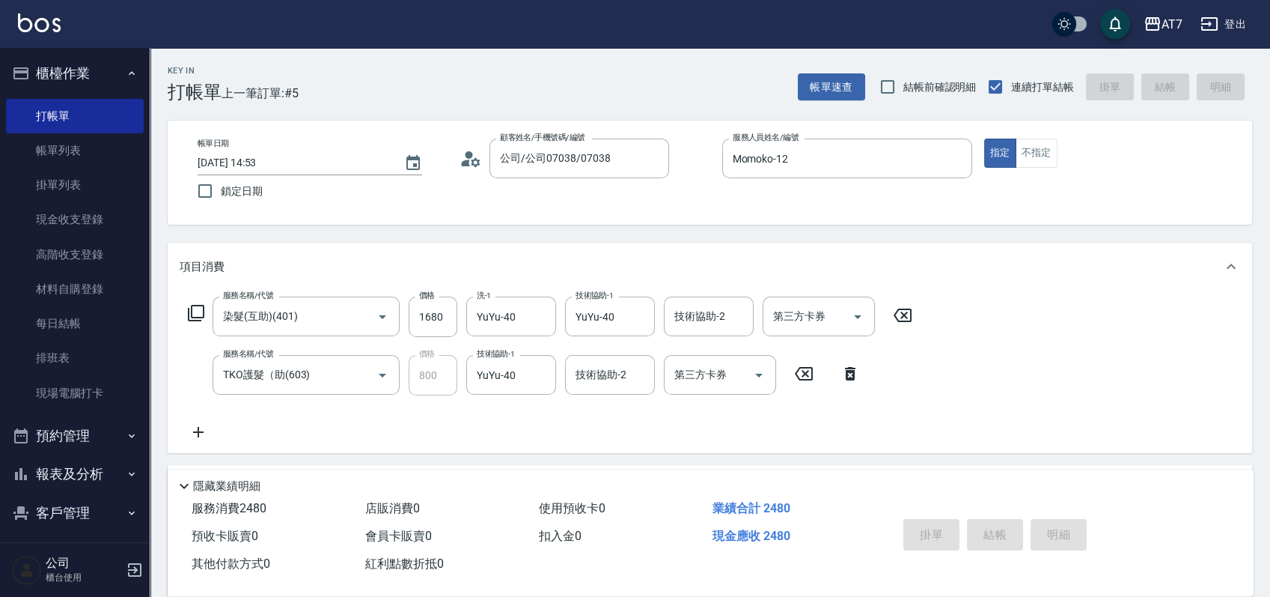
type input "[DATE] 14:54"
type input "0"
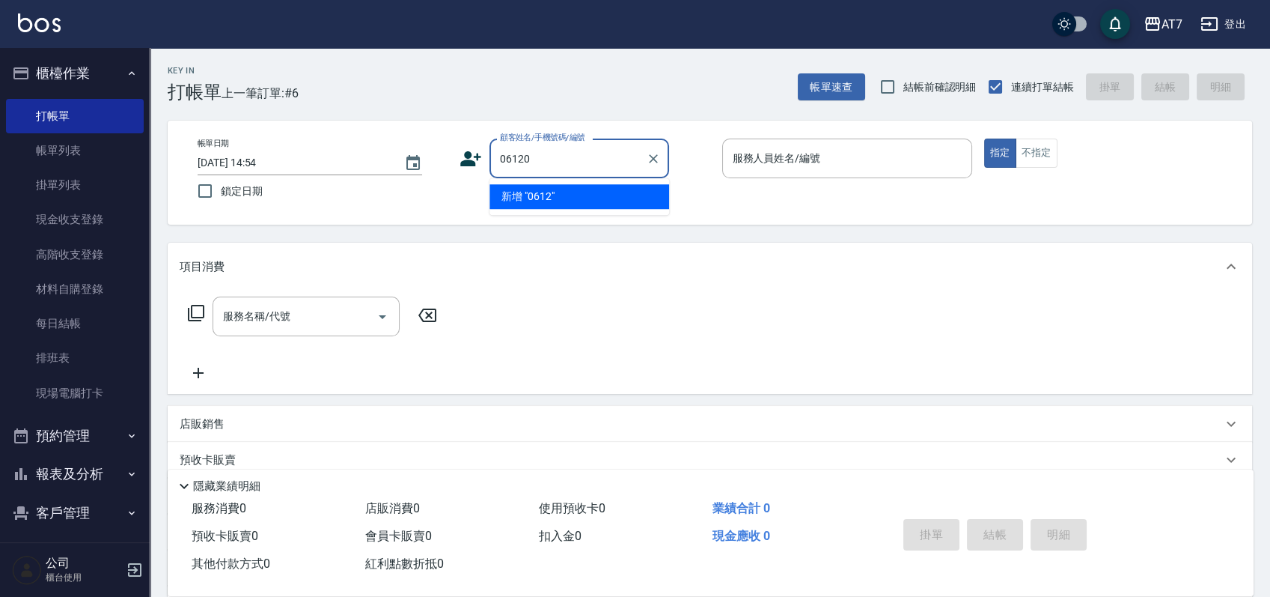
type input "06120"
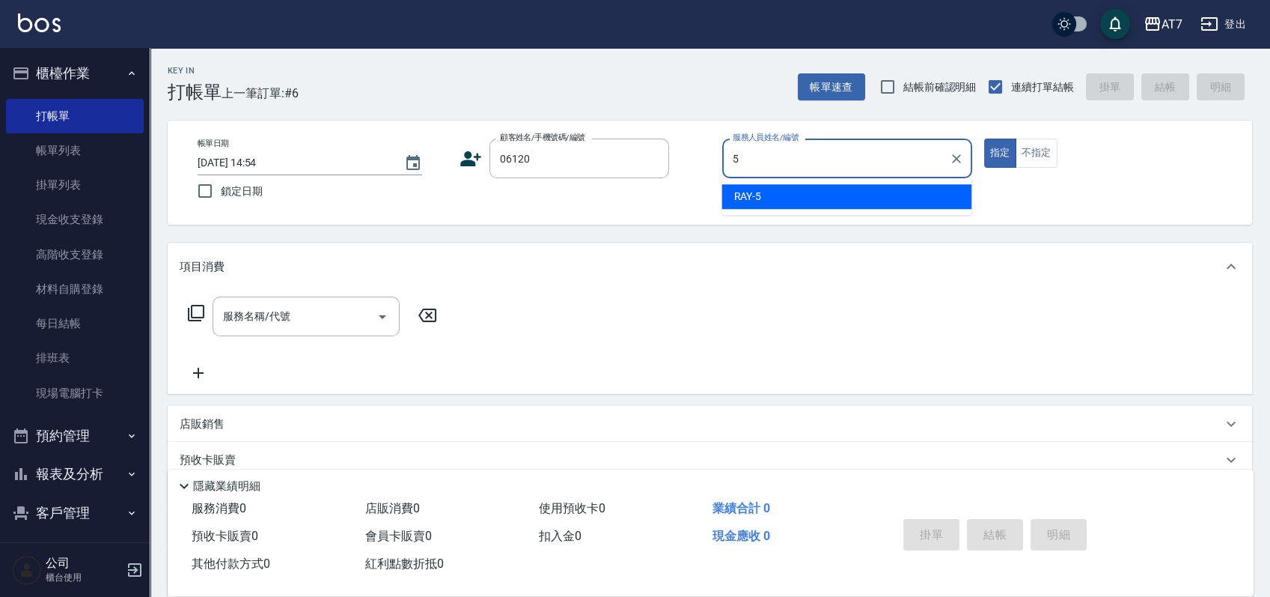
type input "[PERSON_NAME] -5"
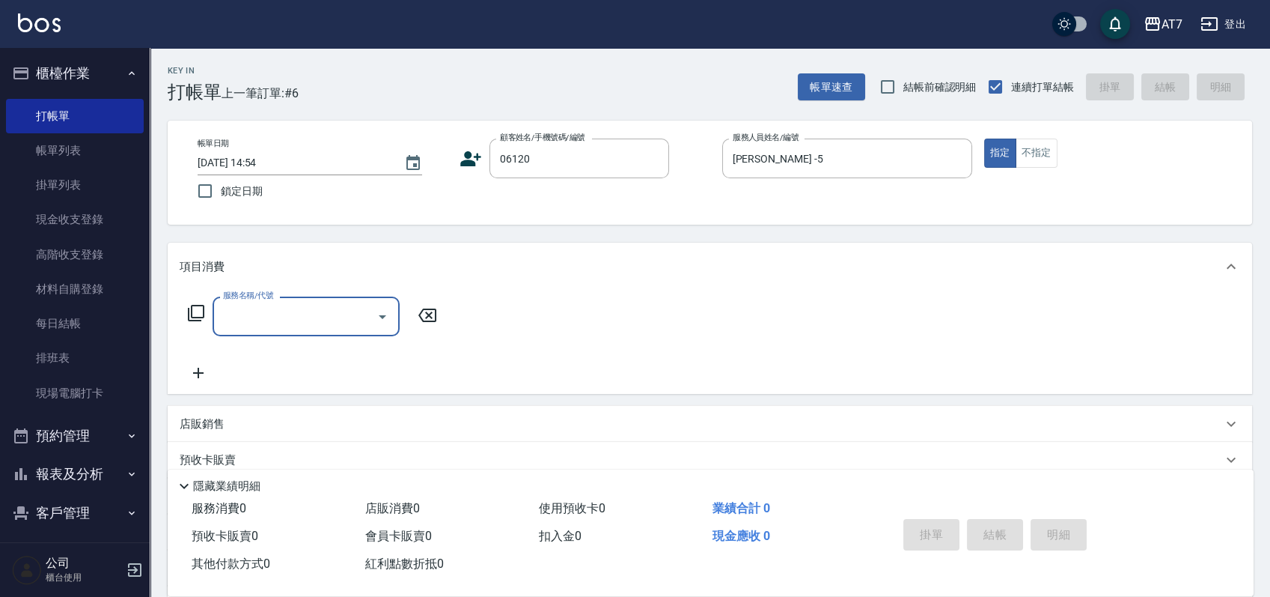
type input "公司單/06120-1/06120"
type input "500"
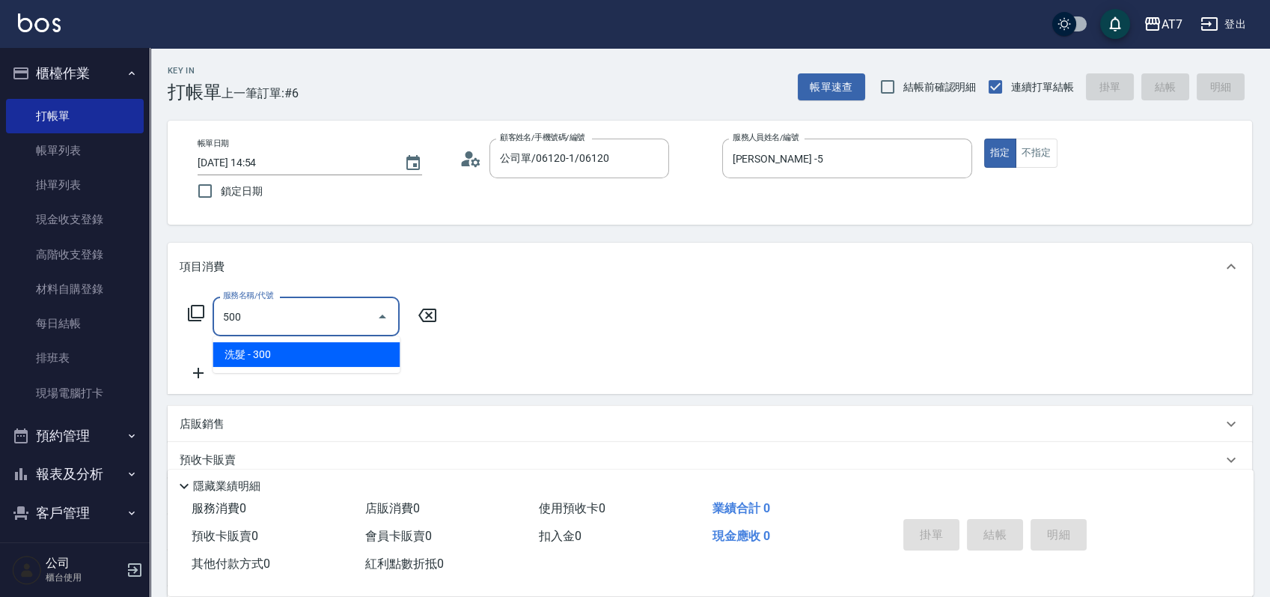
type input "30"
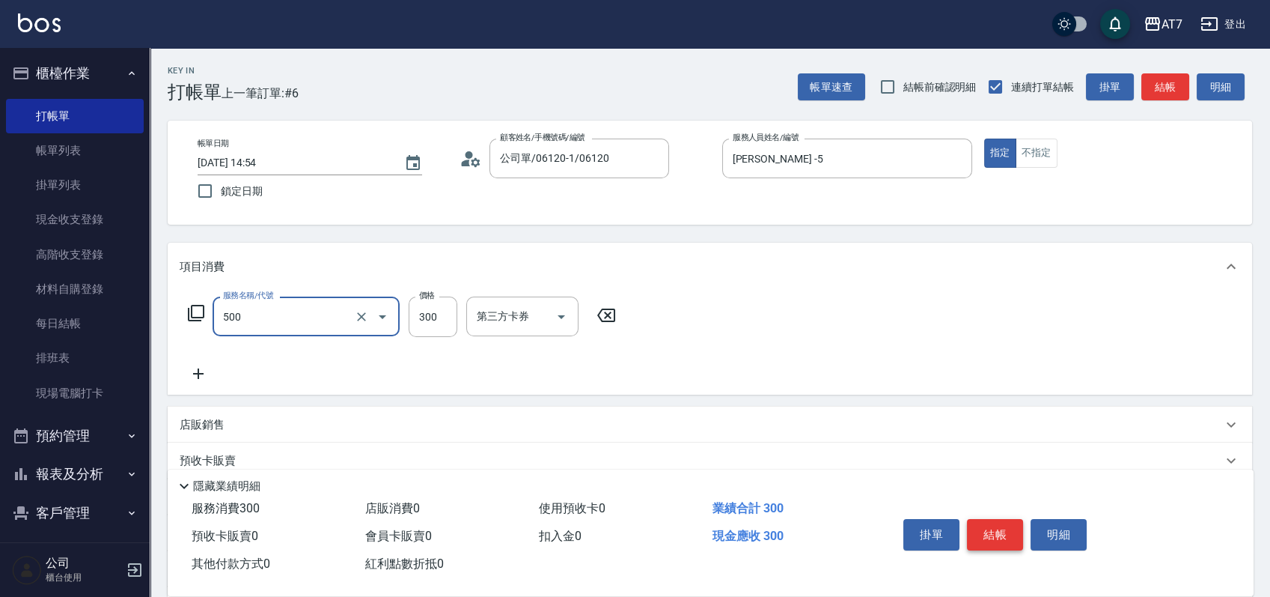
type input "洗髮(500)"
type input "2"
type input "0"
type input "200"
type input "20"
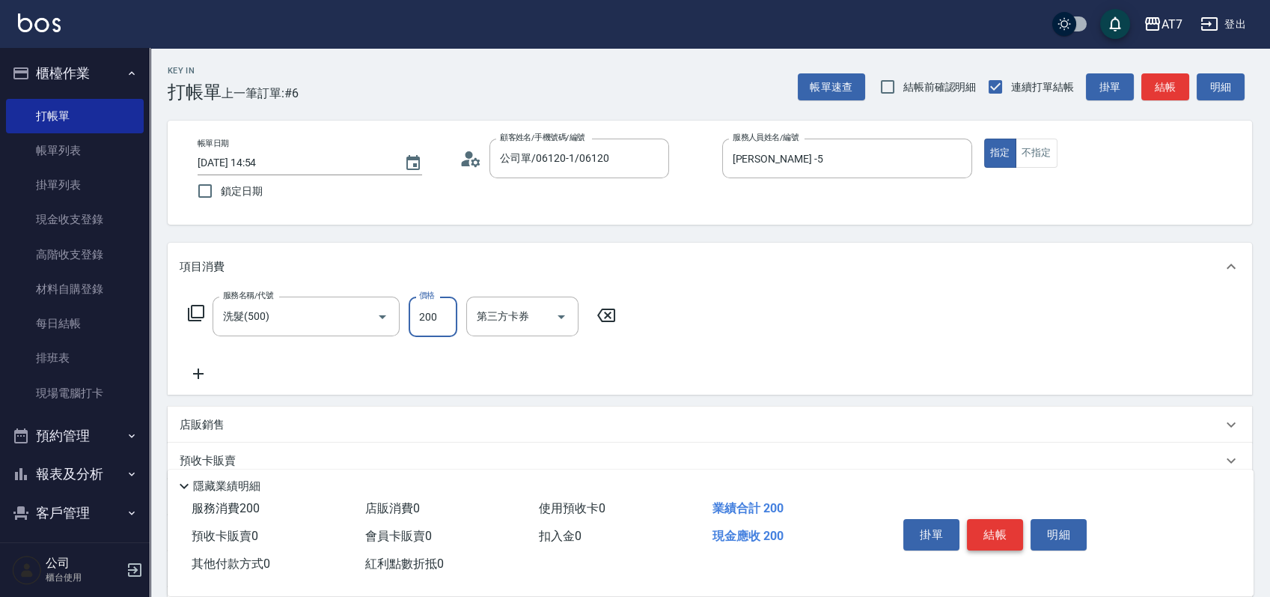
type input "200"
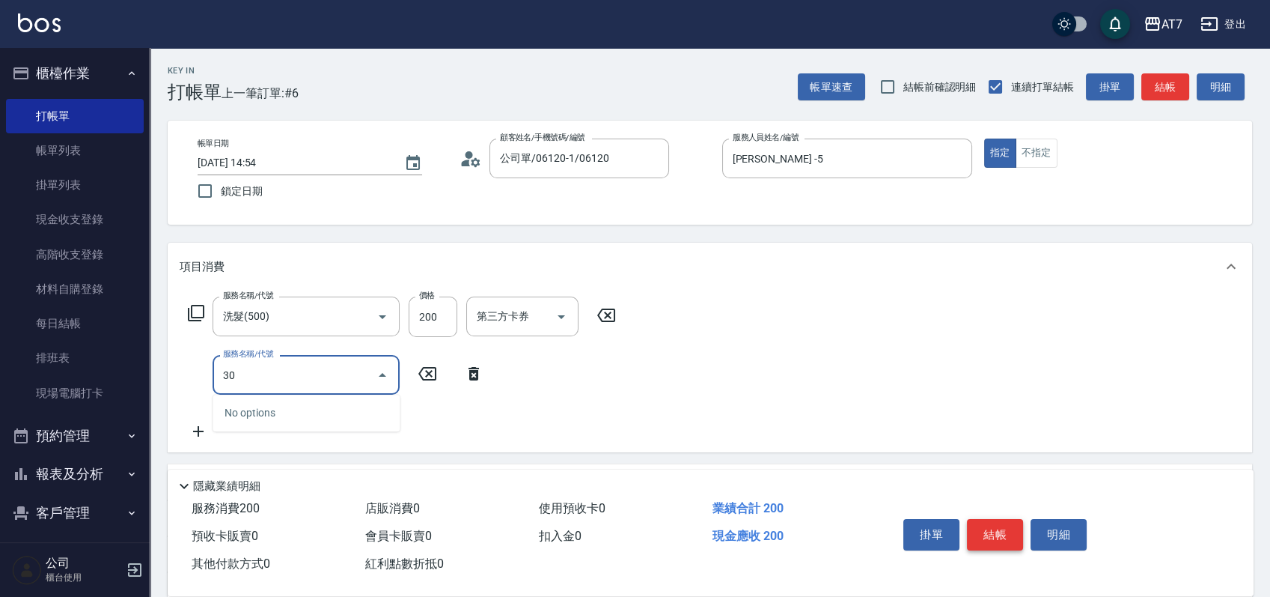
type input "302"
type input "50"
type input "剪髮(302)"
click at [992, 523] on button "結帳" at bounding box center [995, 534] width 56 height 31
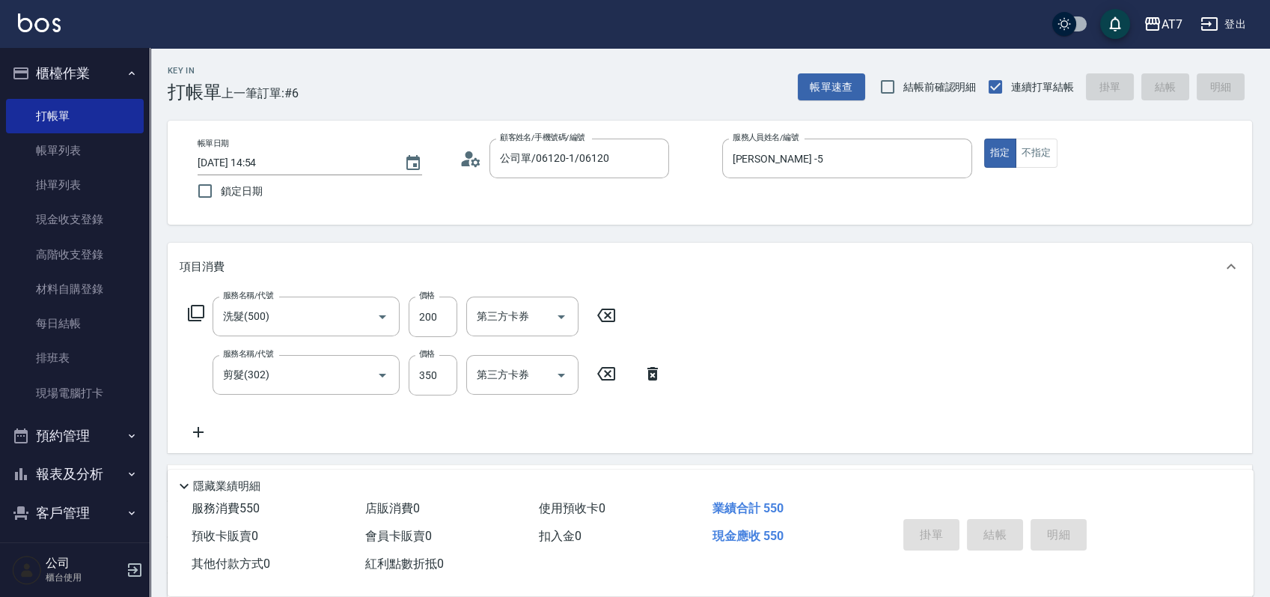
type input "0"
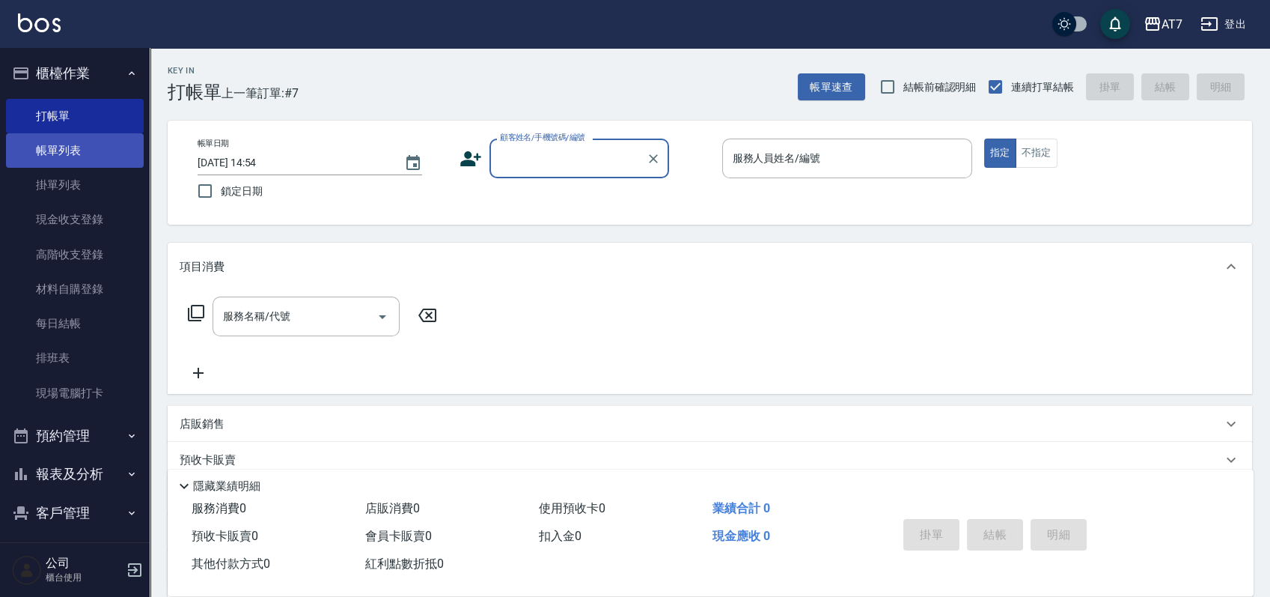
click at [66, 151] on link "帳單列表" at bounding box center [75, 150] width 138 height 34
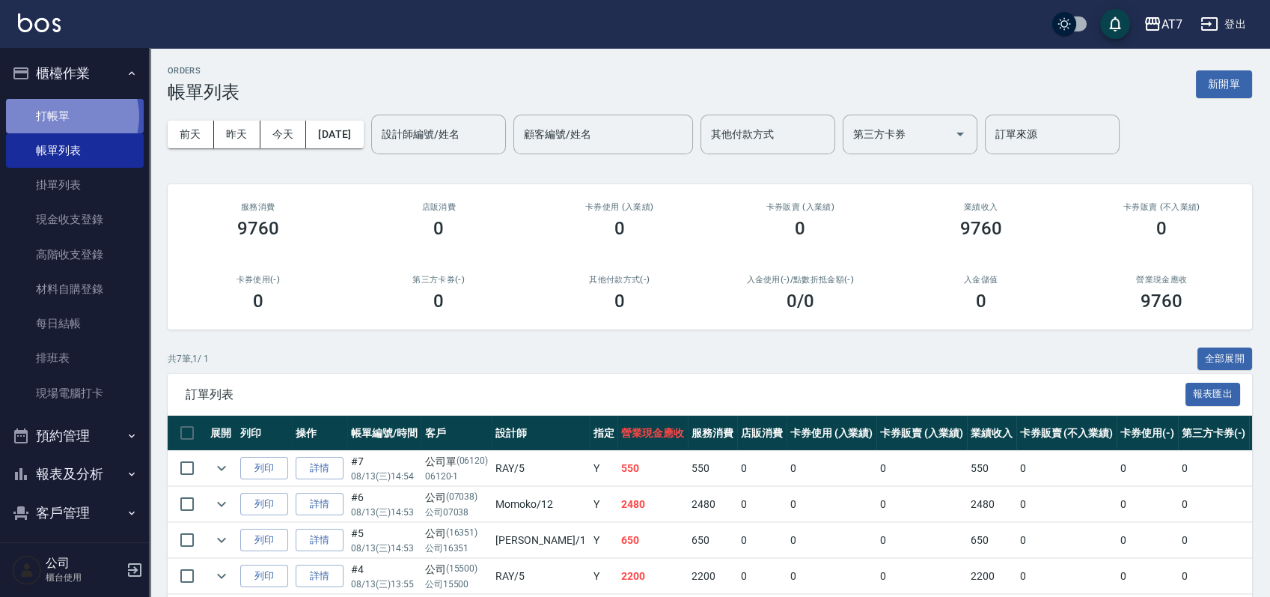
click at [70, 116] on link "打帳單" at bounding box center [75, 116] width 138 height 34
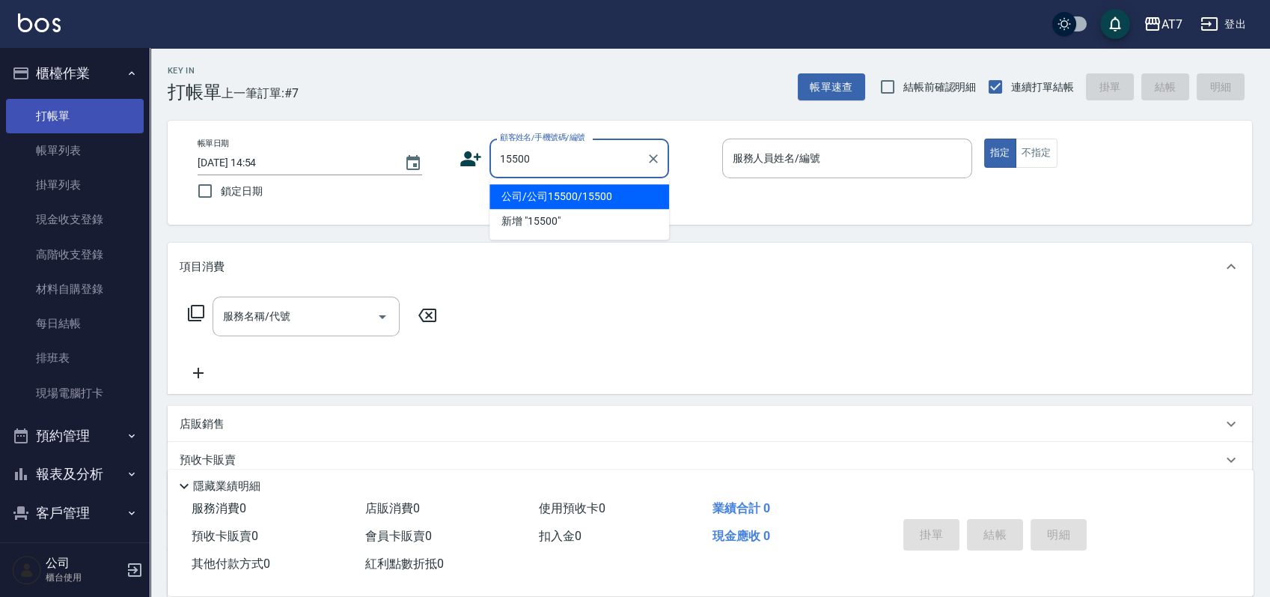
type input "公司/公司15500/15500"
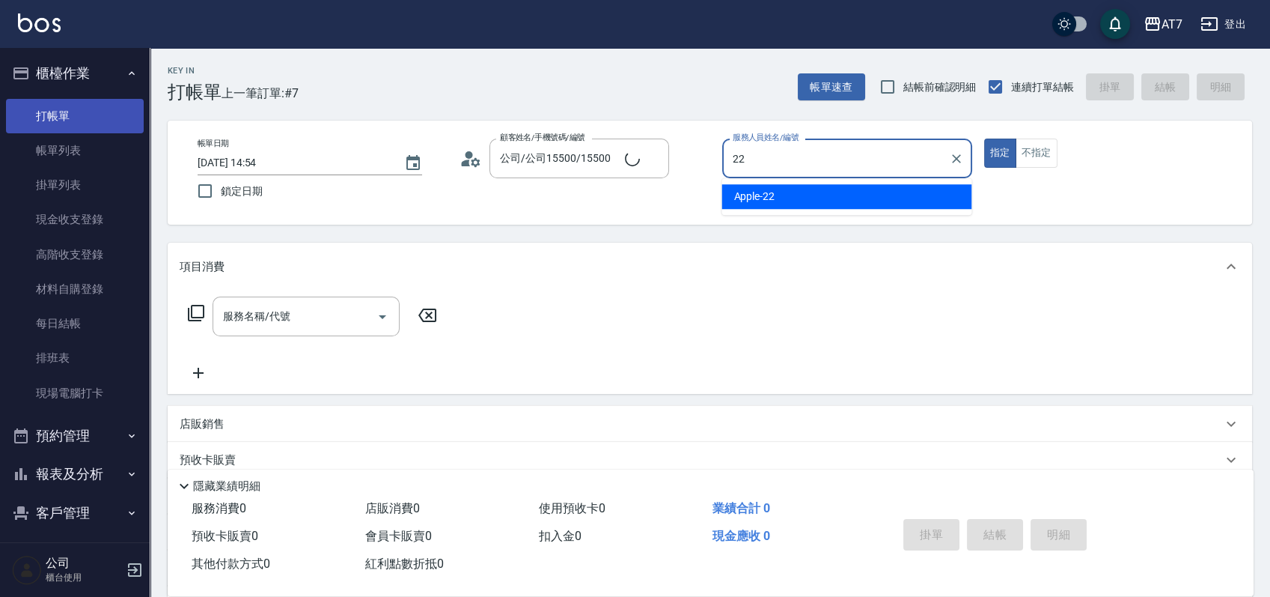
type input "Apple-22"
type button "true"
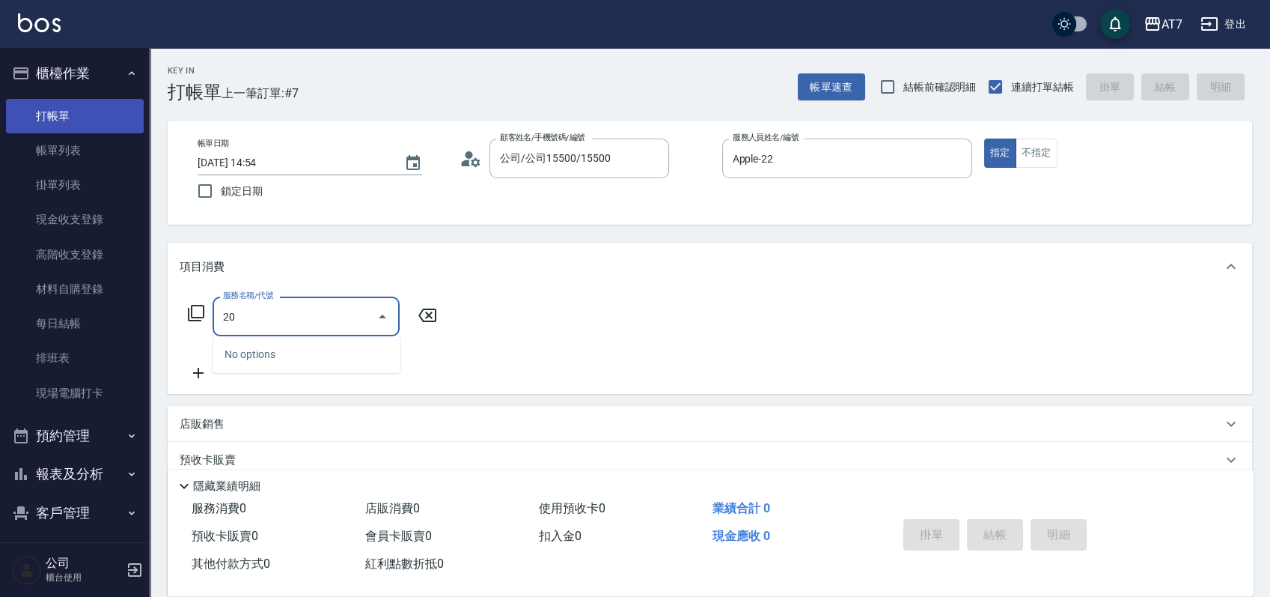
type input "200"
type input "150"
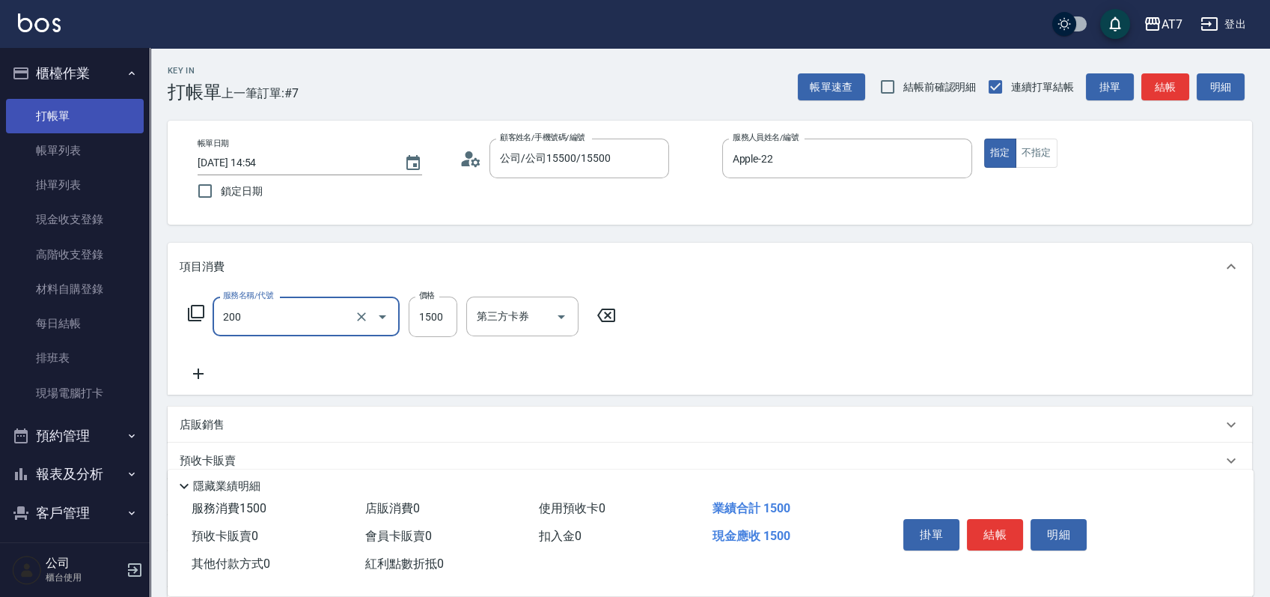
type input "燙髮(200)"
type input "0"
type input "268"
type input "260"
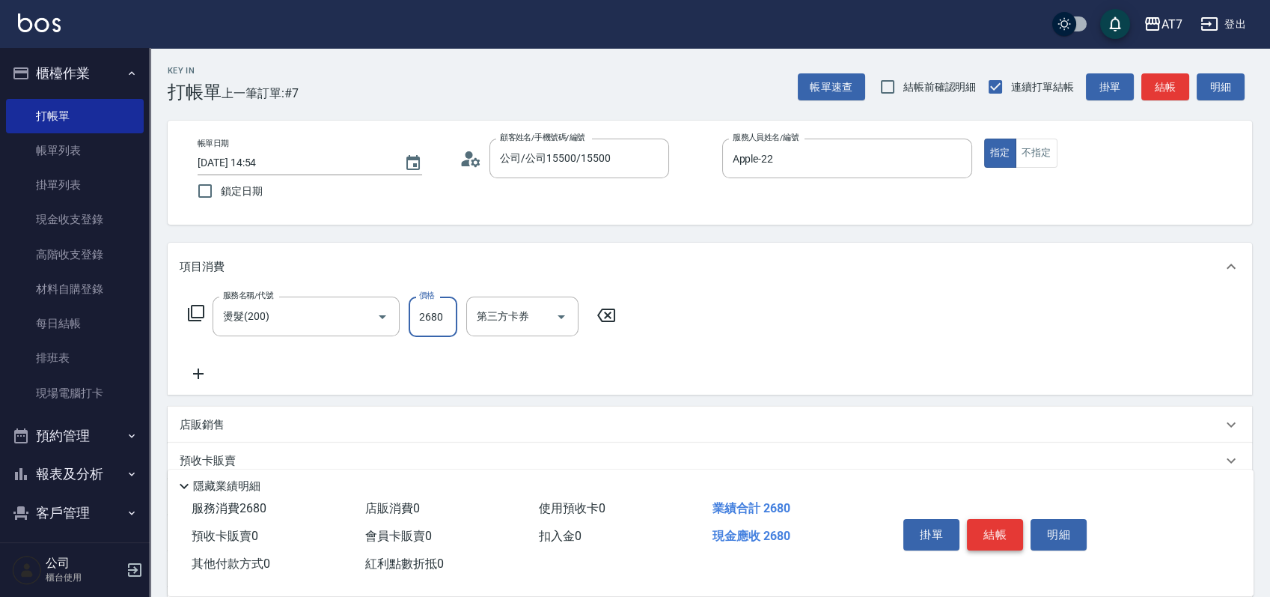
type input "2680"
click at [1005, 537] on button "結帳" at bounding box center [995, 534] width 56 height 31
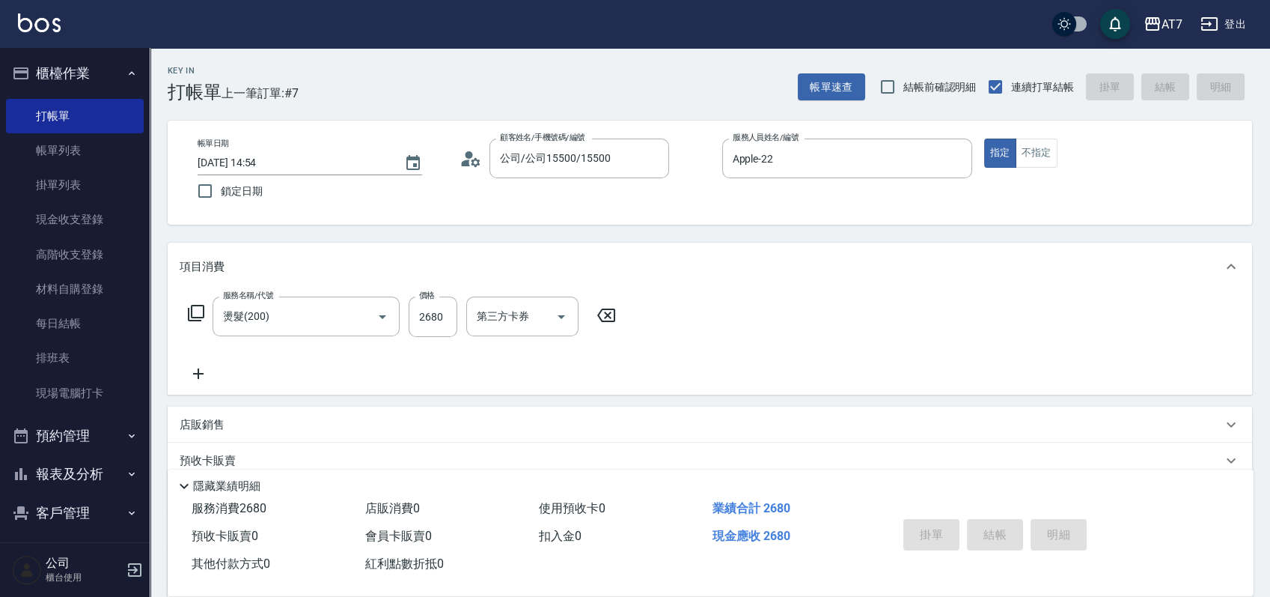
type input "0"
